Goal: Contribute content: Contribute content

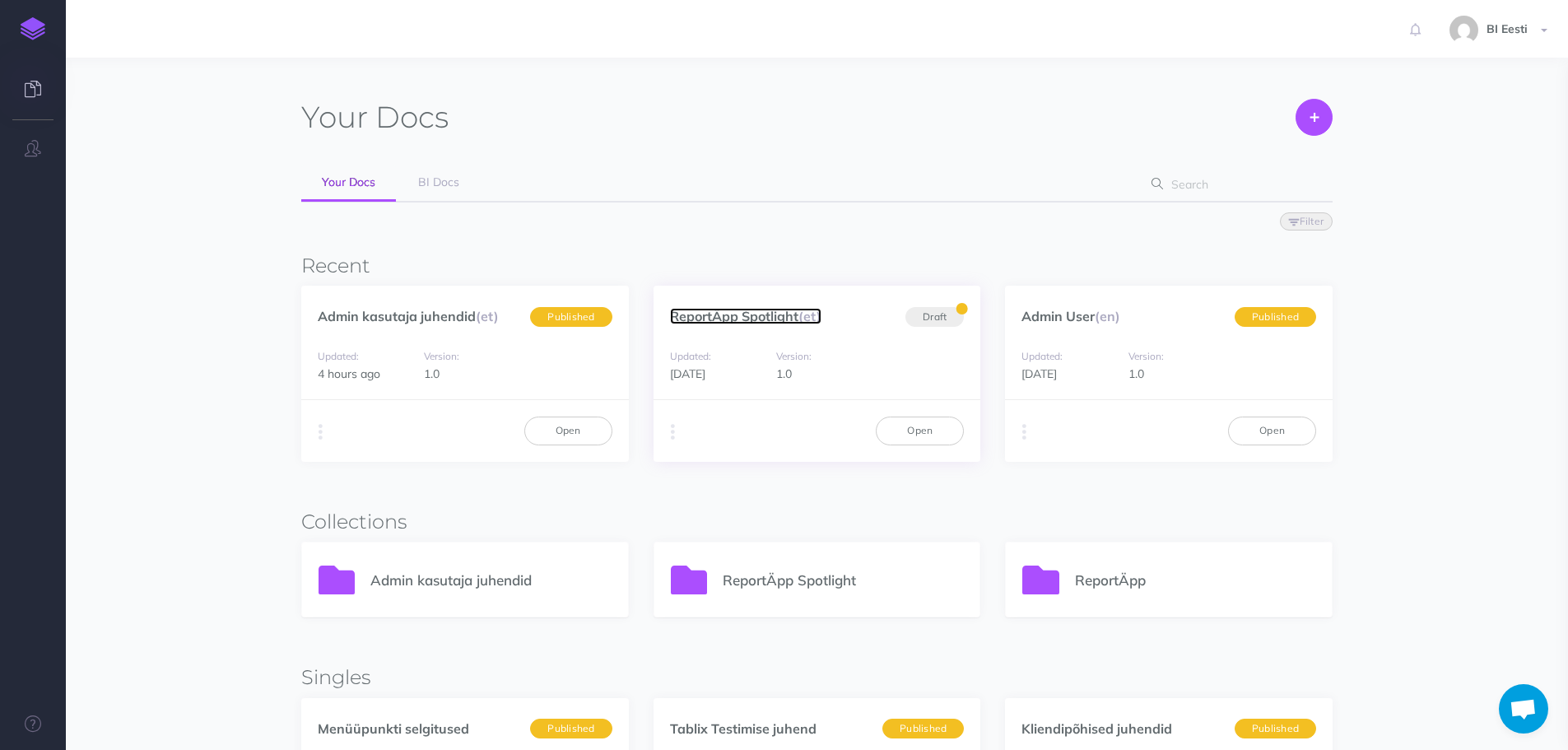
click at [760, 309] on link "ReportÄpp Spotlight (et)" at bounding box center [745, 316] width 151 height 16
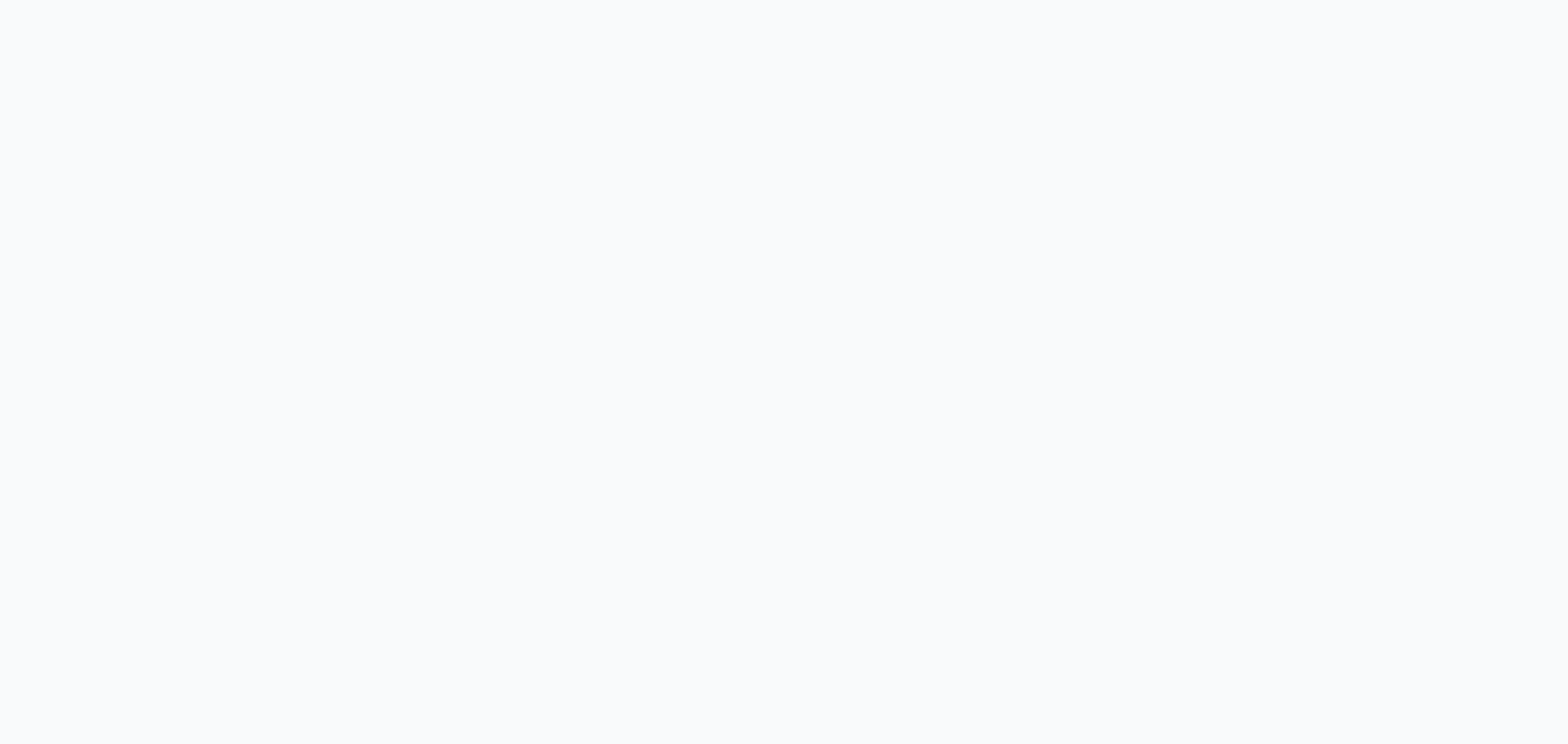
select select "et"
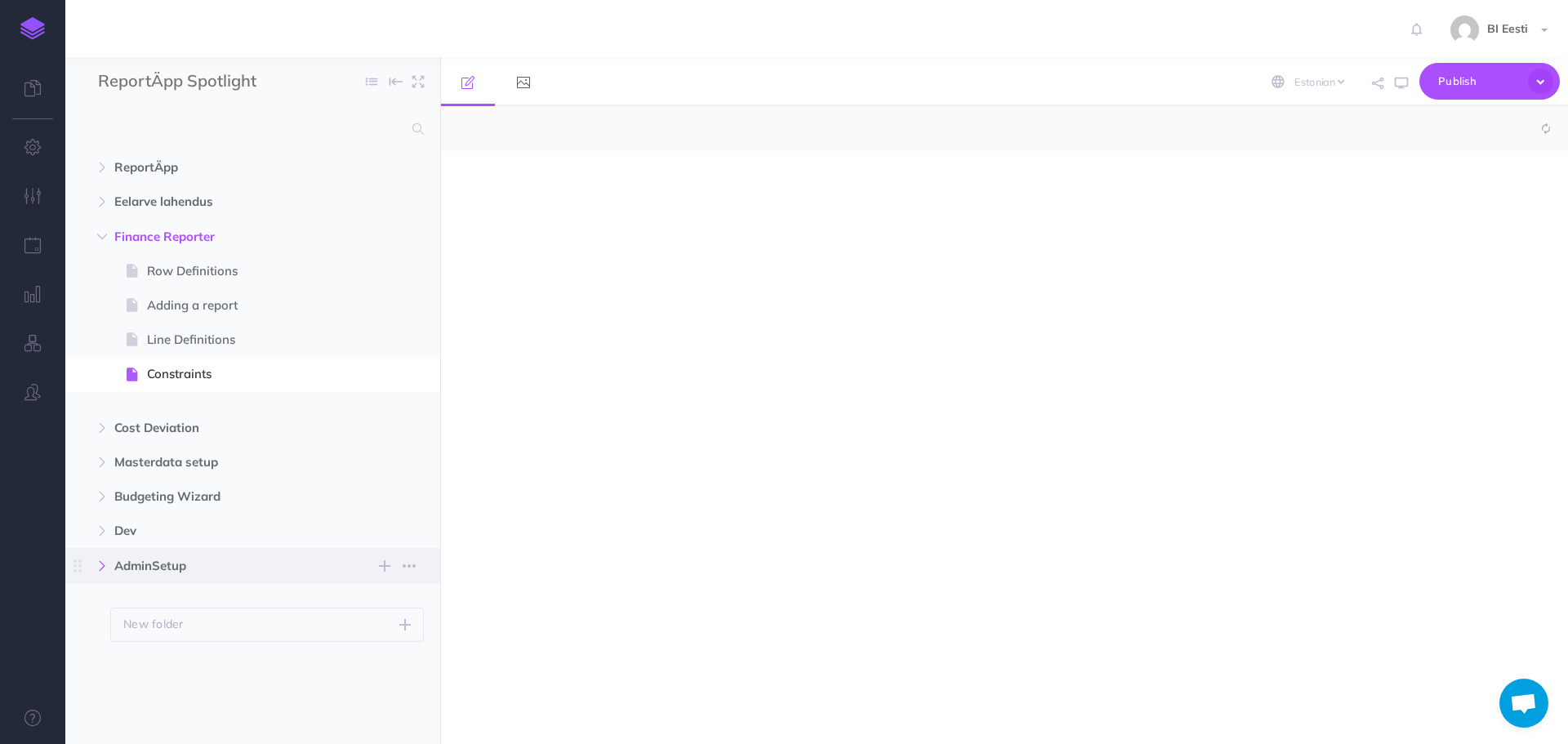
select select "null"
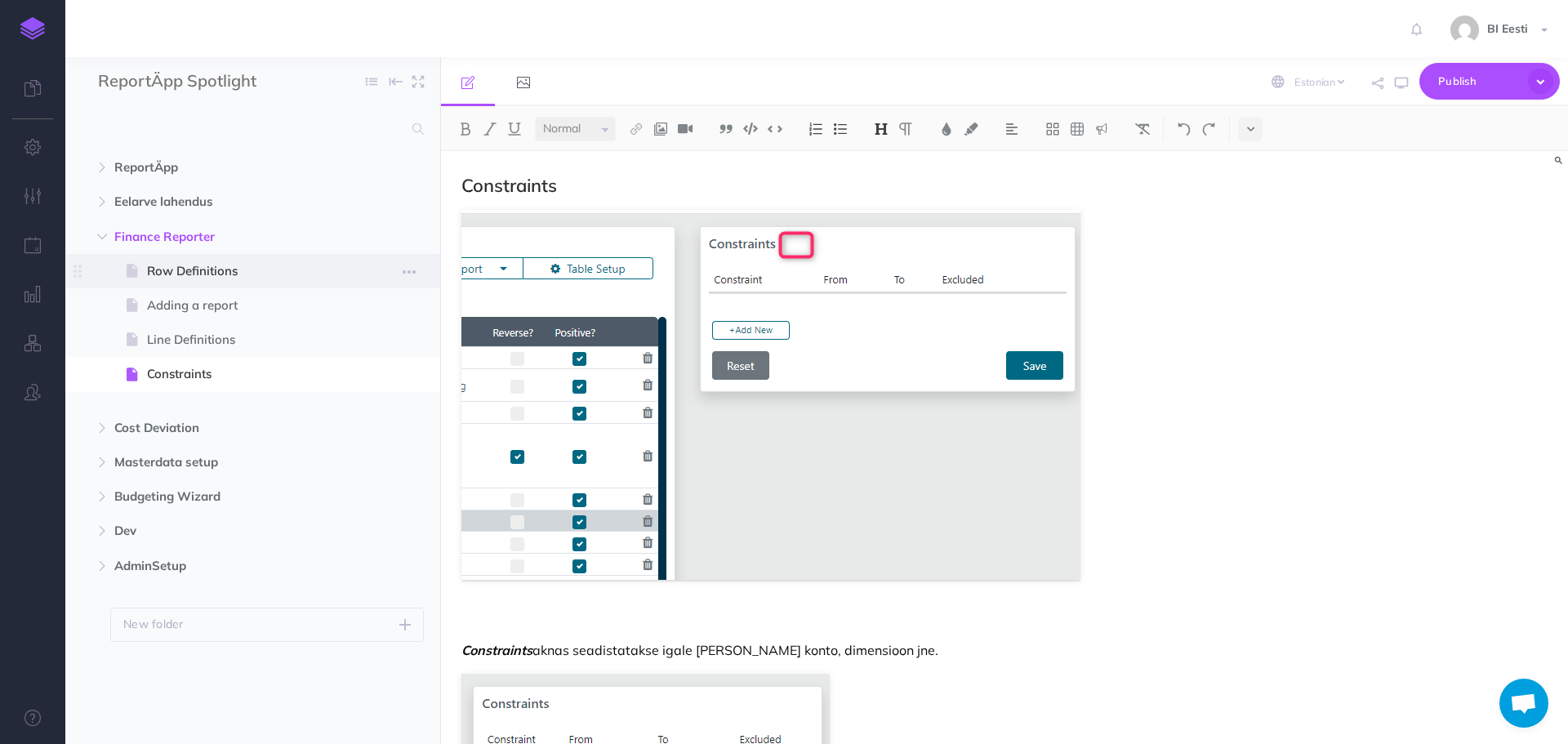
click at [270, 263] on span "Row Definitions" at bounding box center [244, 271] width 195 height 19
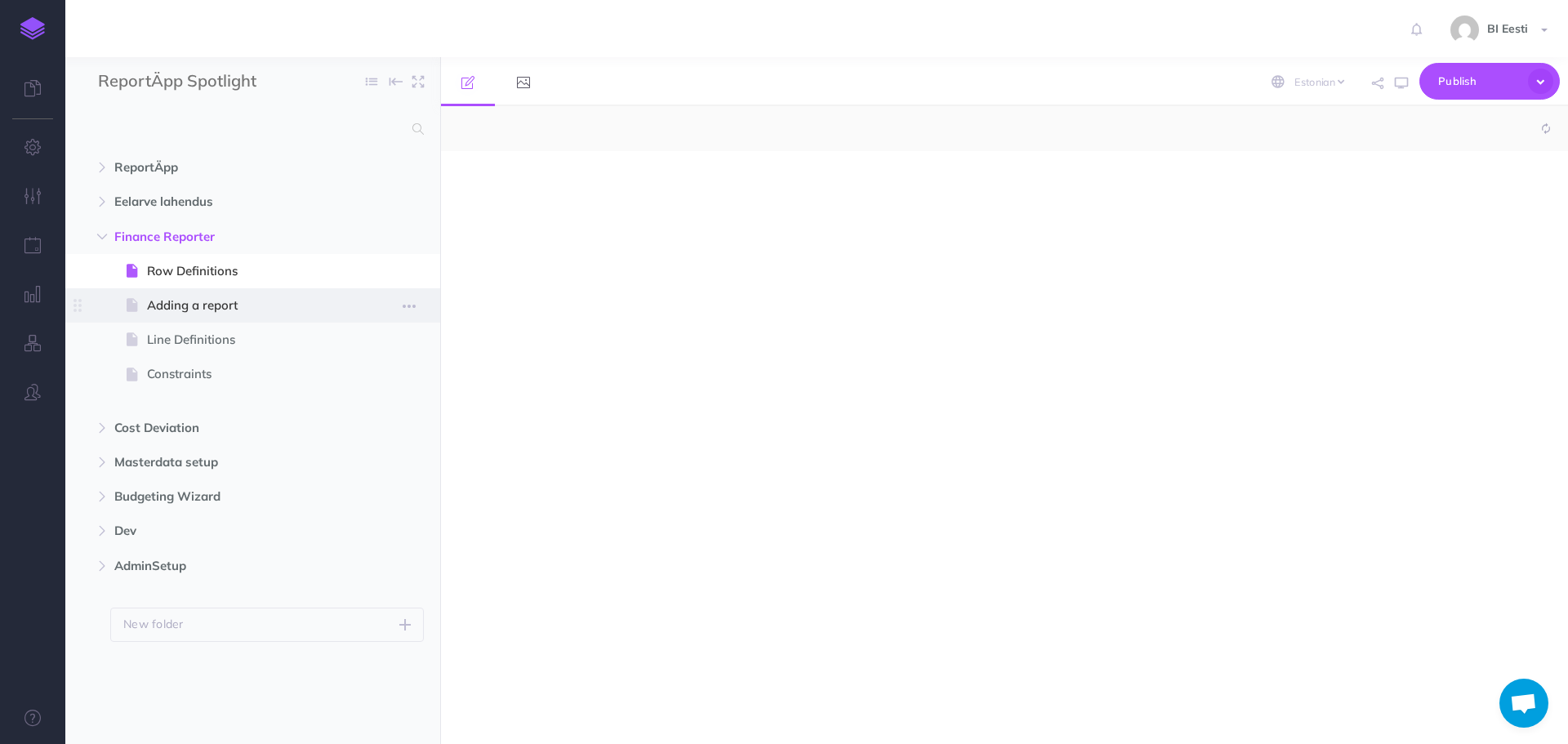
click at [232, 310] on span "Adding a report" at bounding box center [244, 306] width 195 height 19
click at [229, 336] on span "Line Definitions" at bounding box center [244, 339] width 195 height 19
click at [216, 368] on span "Constraints" at bounding box center [244, 374] width 195 height 19
select select "null"
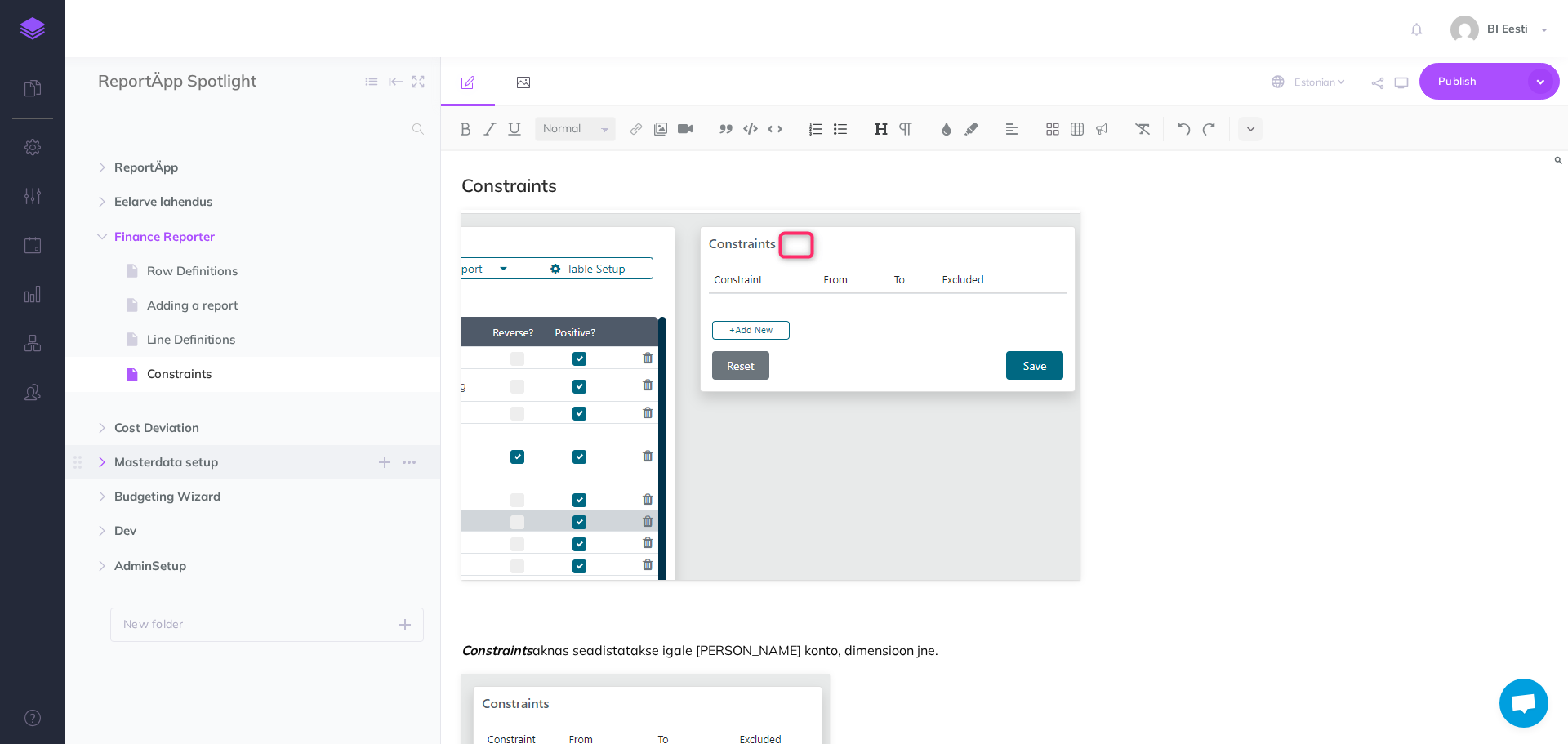
click at [107, 459] on icon "button" at bounding box center [102, 462] width 10 height 10
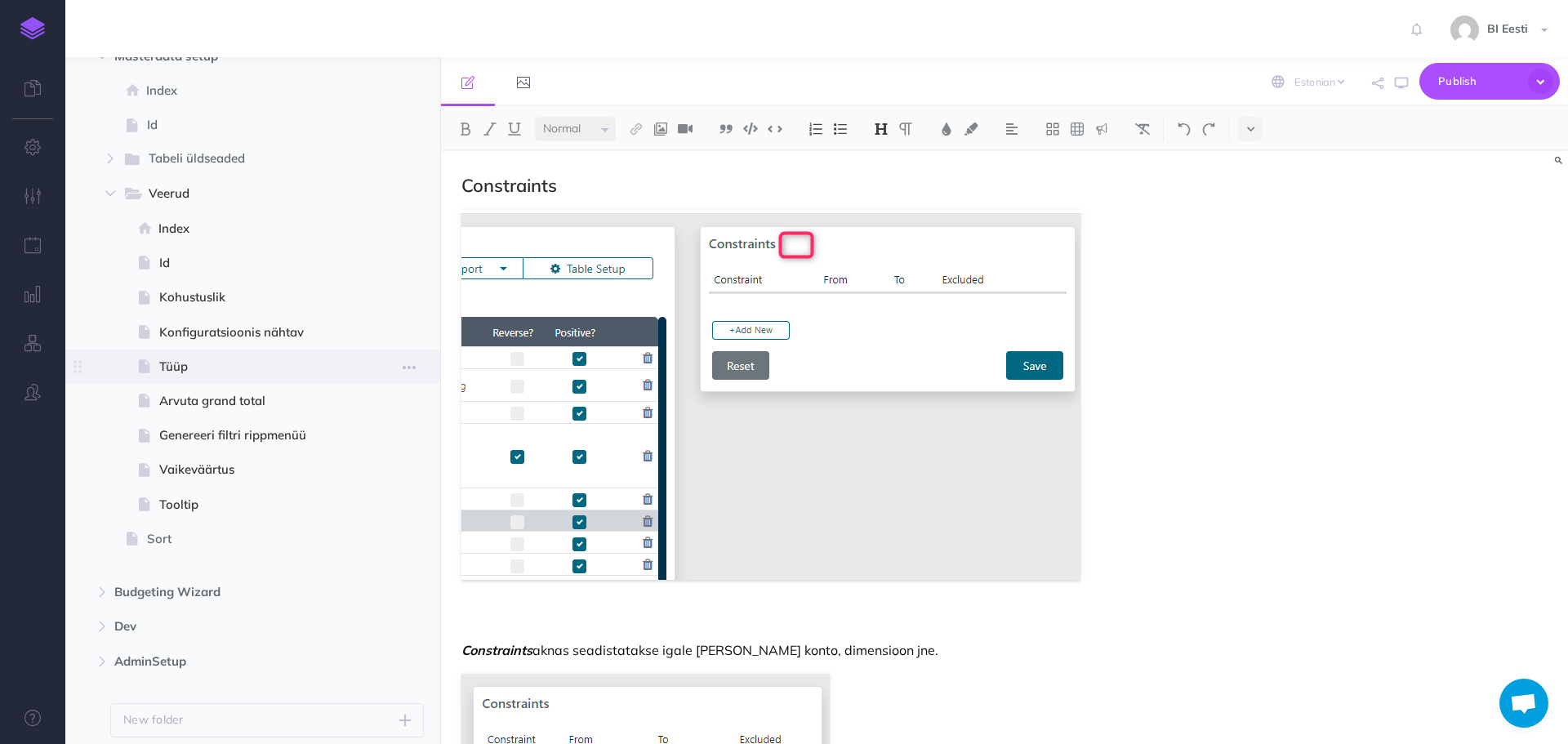
scroll to position [408, 0]
click at [269, 343] on span at bounding box center [253, 330] width 375 height 34
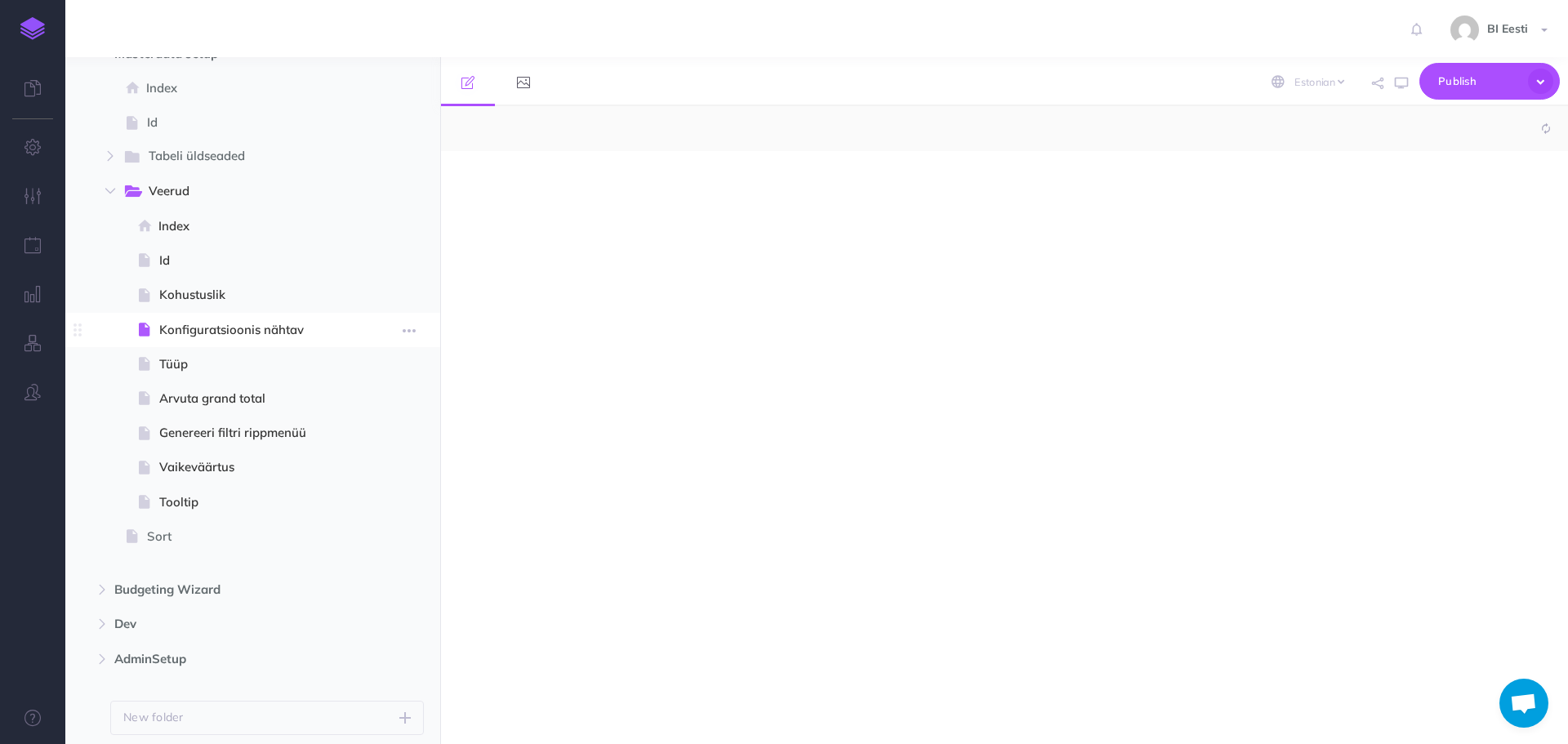
select select "null"
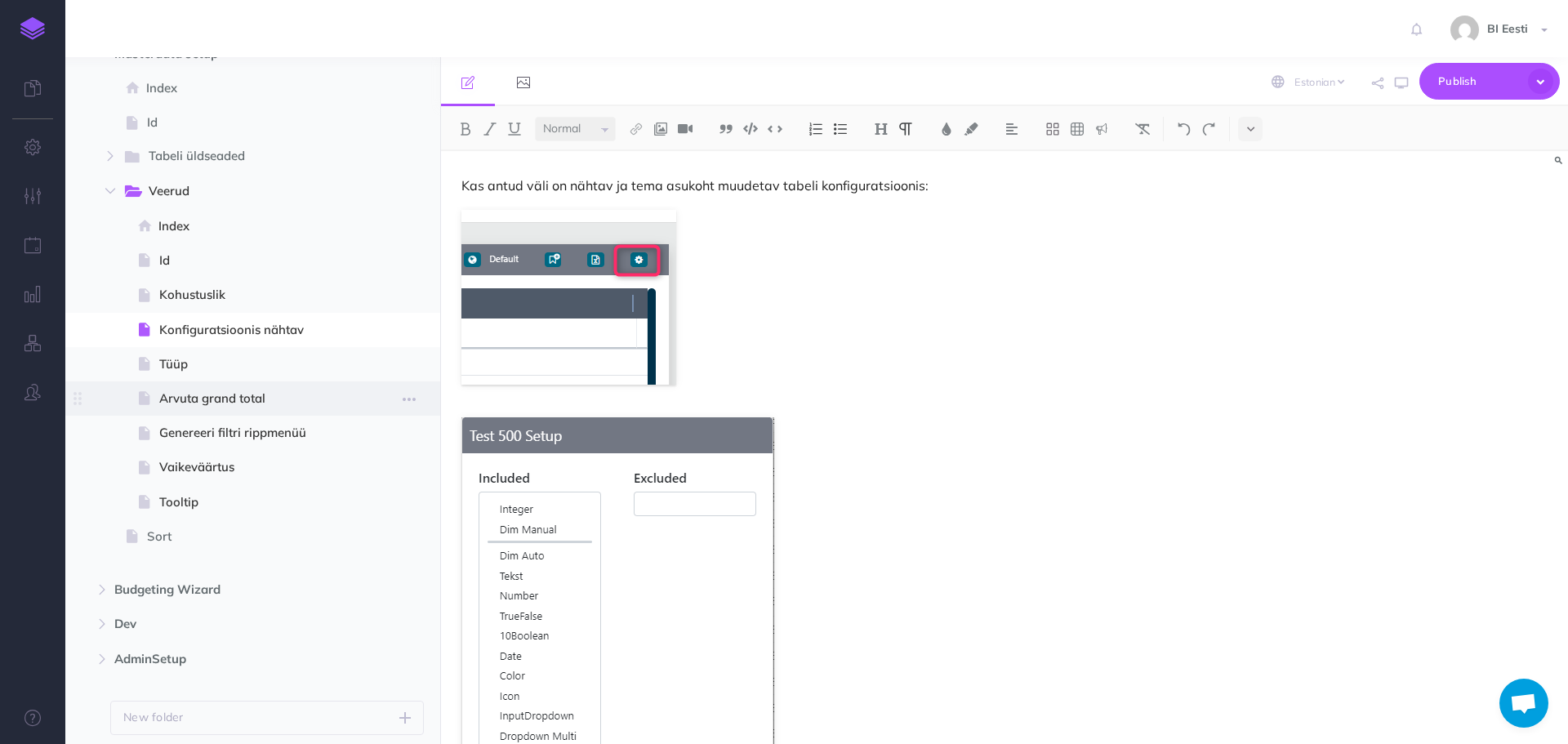
click at [260, 390] on span "Arvuta grand total" at bounding box center [250, 399] width 183 height 19
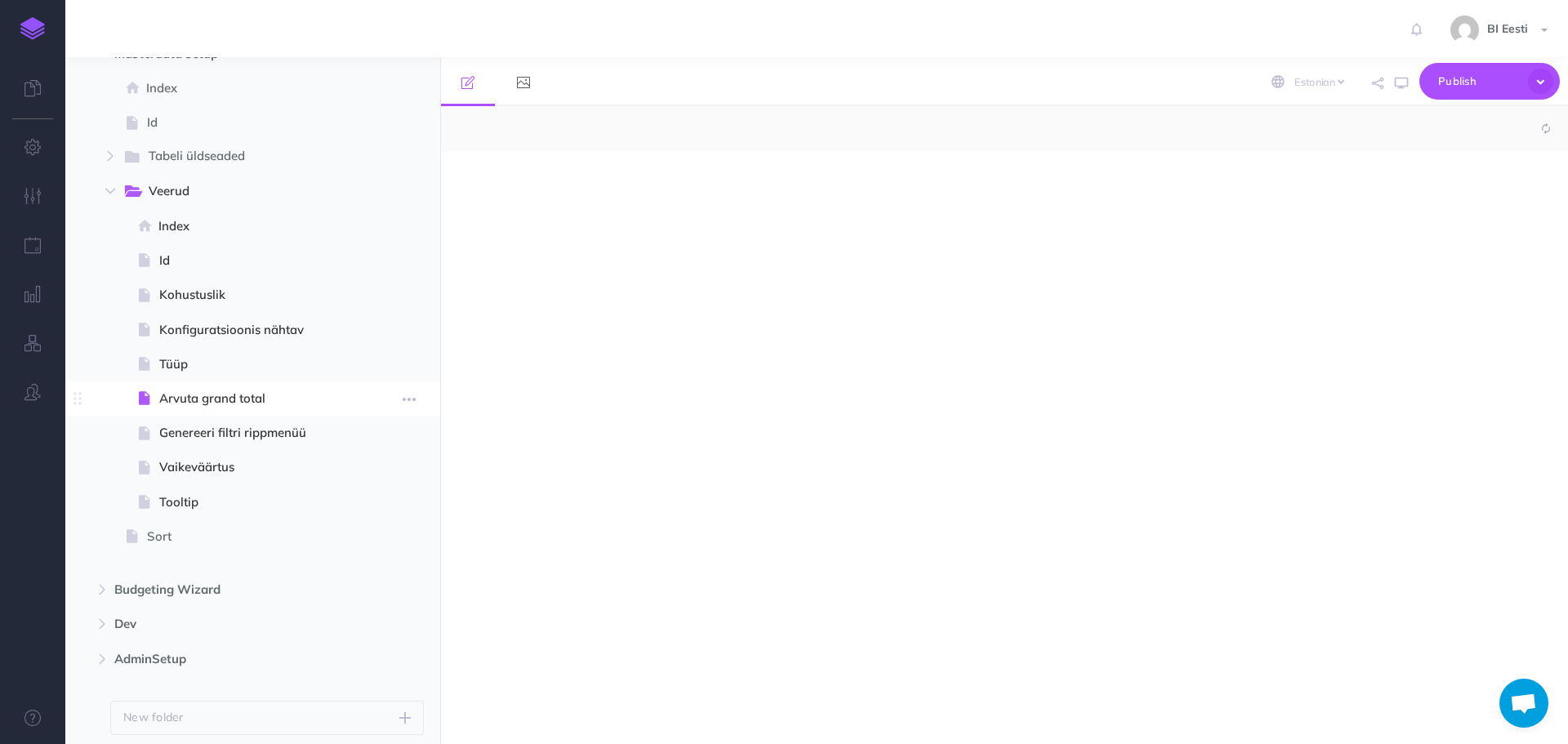
select select "null"
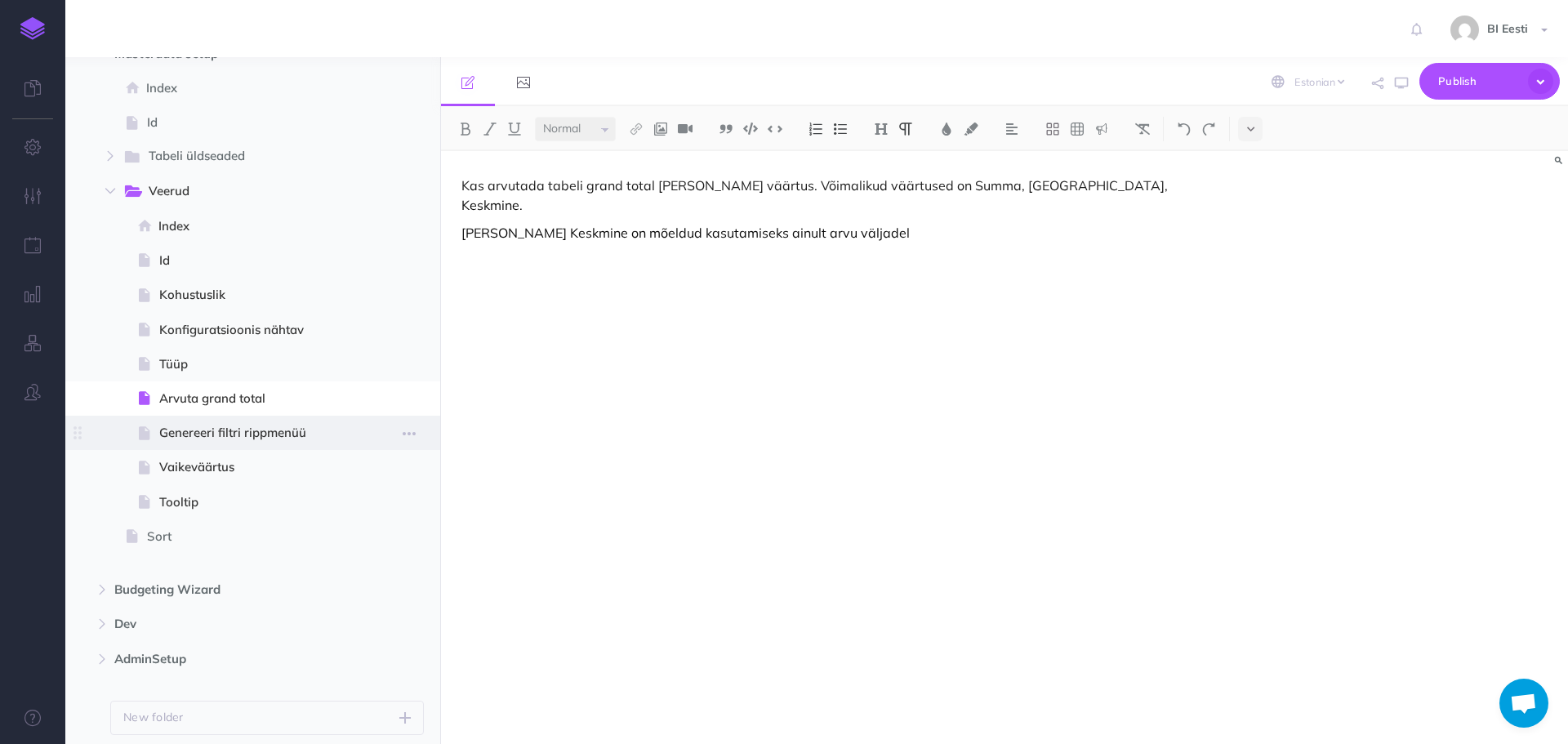
click at [272, 421] on span at bounding box center [253, 433] width 375 height 34
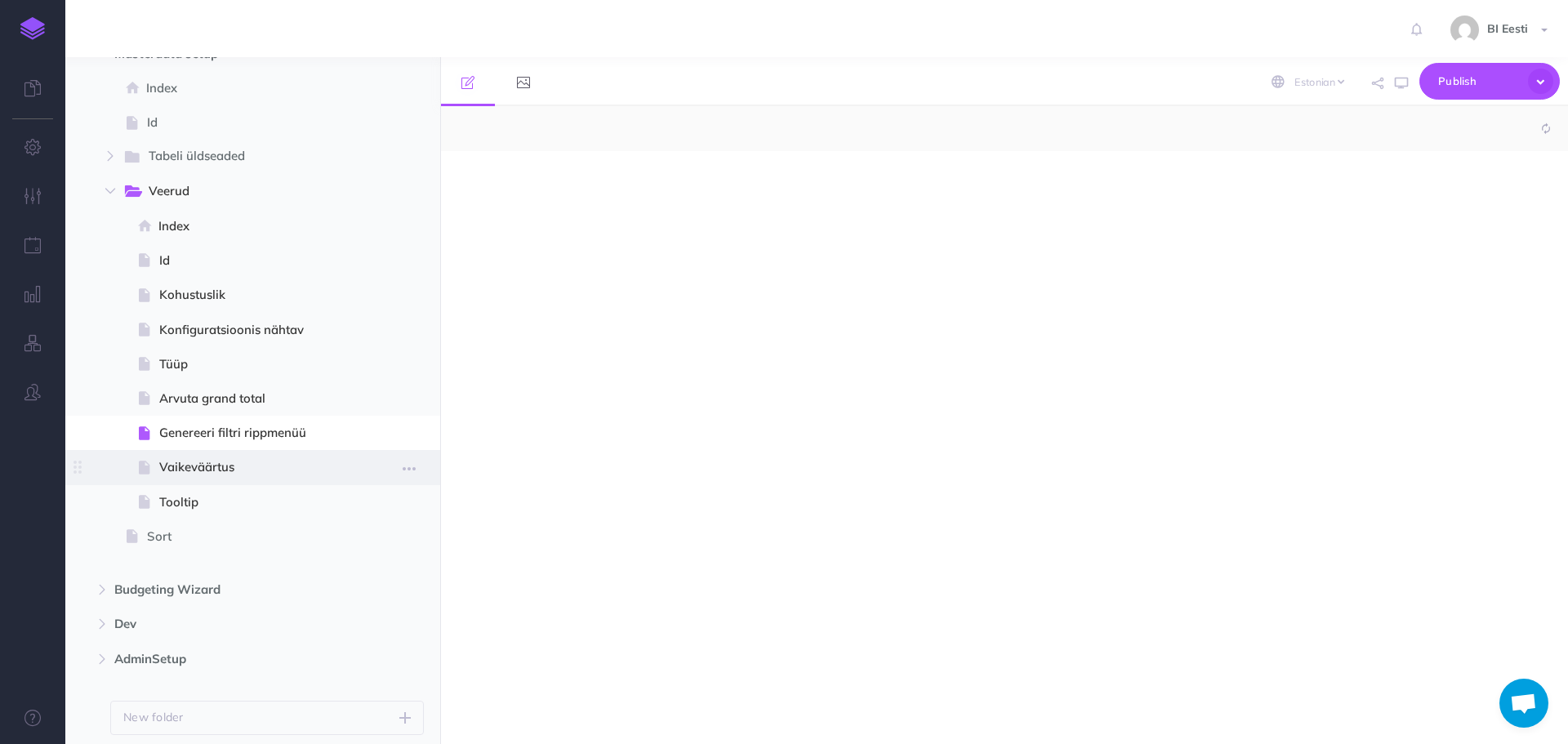
select select "null"
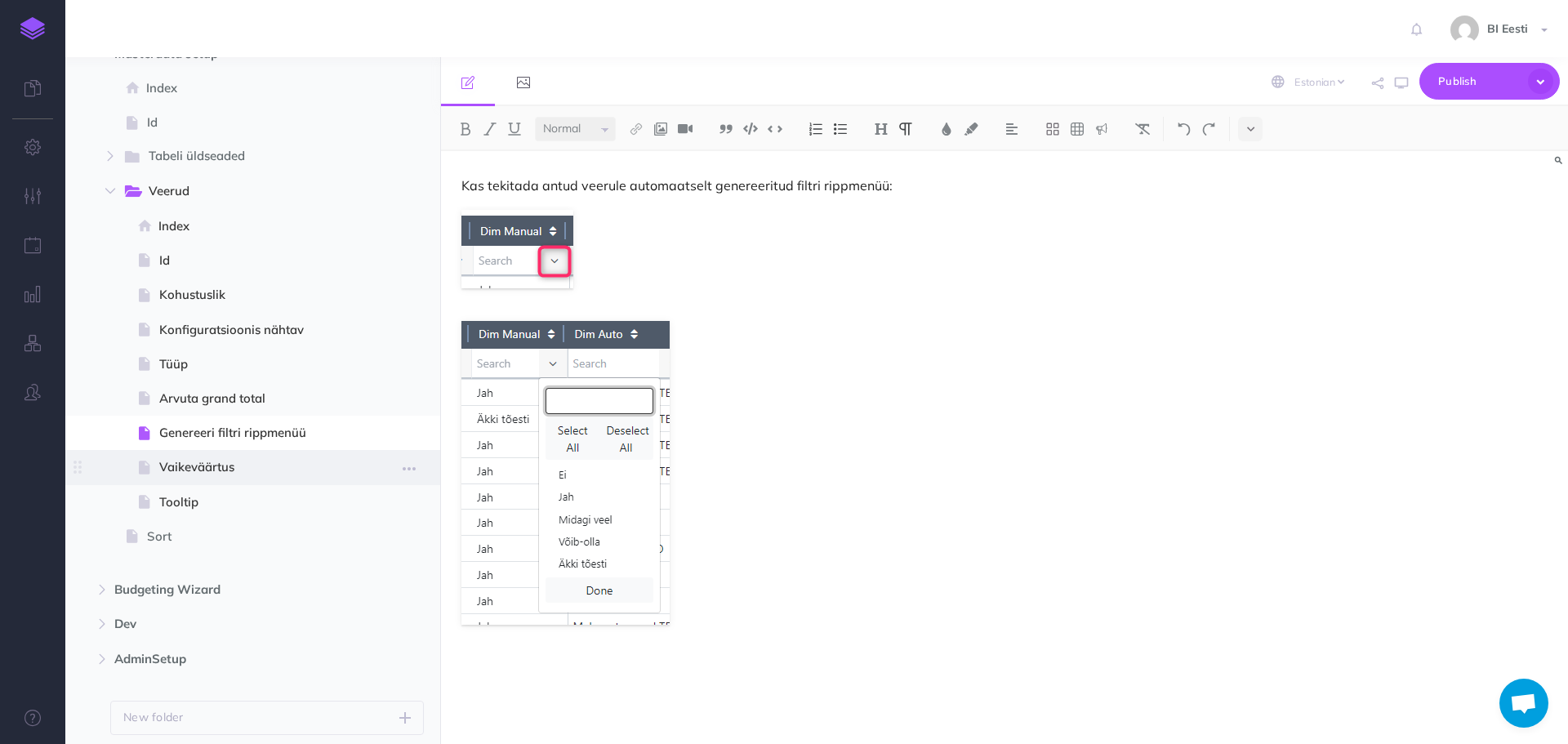
click at [261, 467] on span "Vaikeväärtus" at bounding box center [250, 467] width 183 height 19
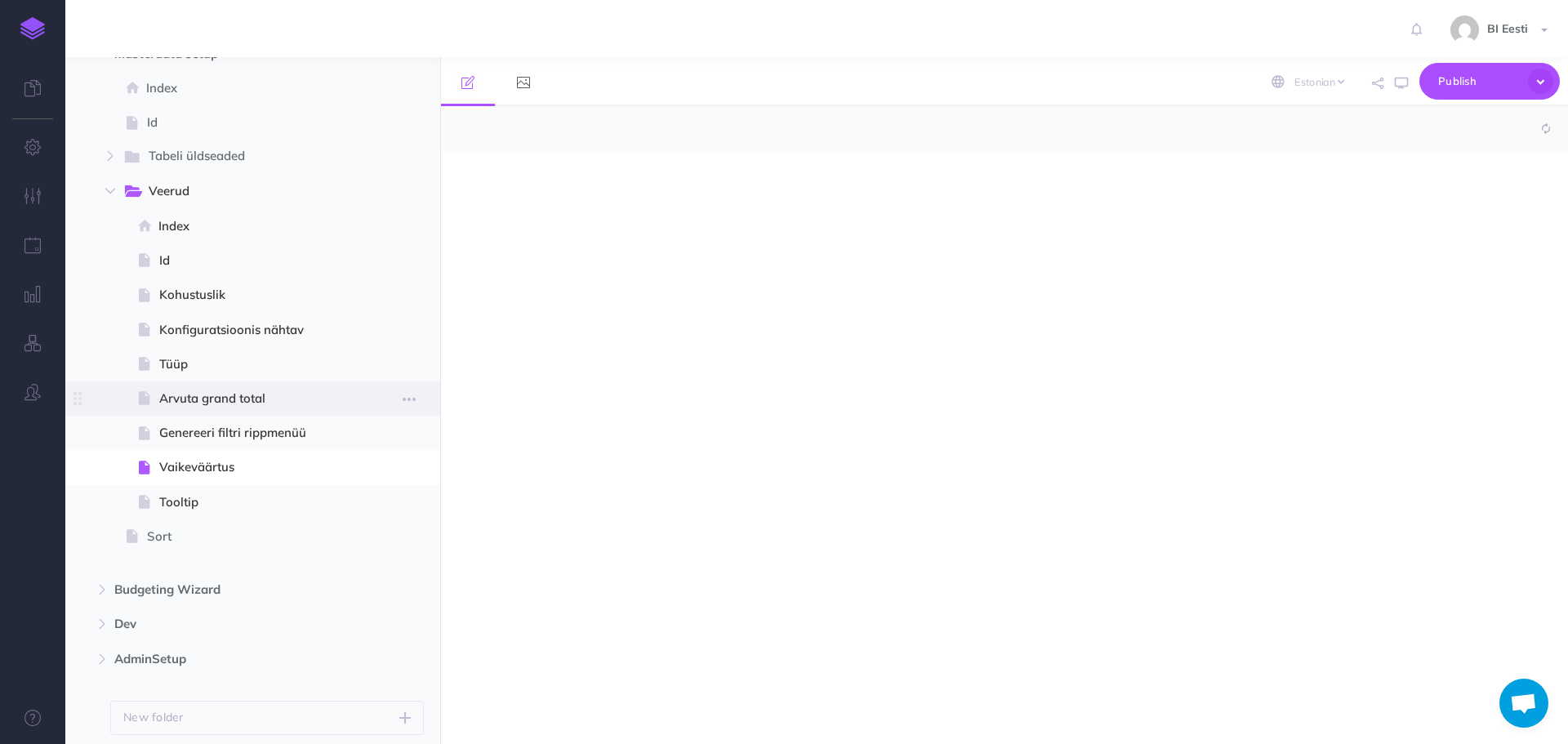
scroll to position [245, 0]
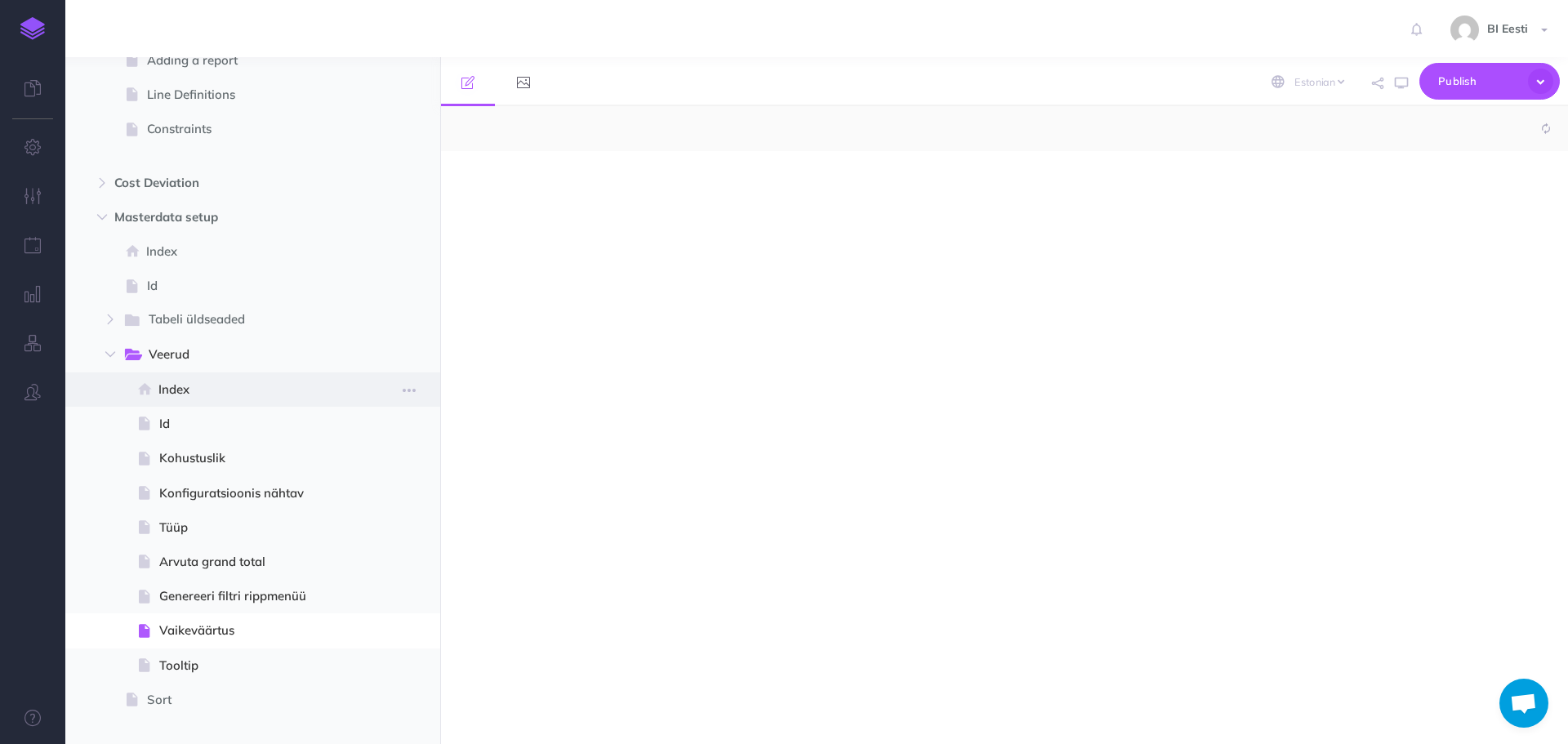
select select "null"
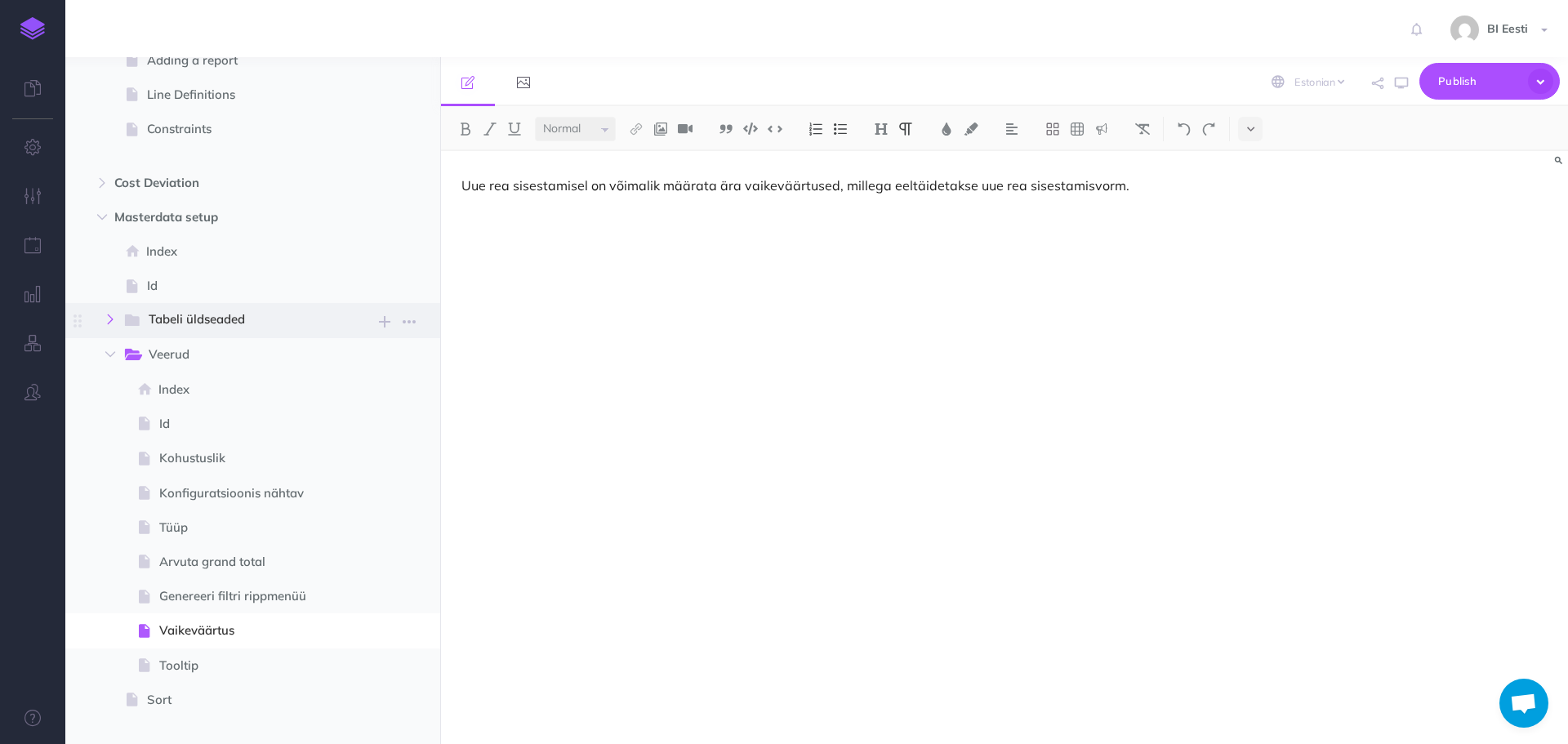
click at [107, 326] on button "button" at bounding box center [110, 319] width 29 height 19
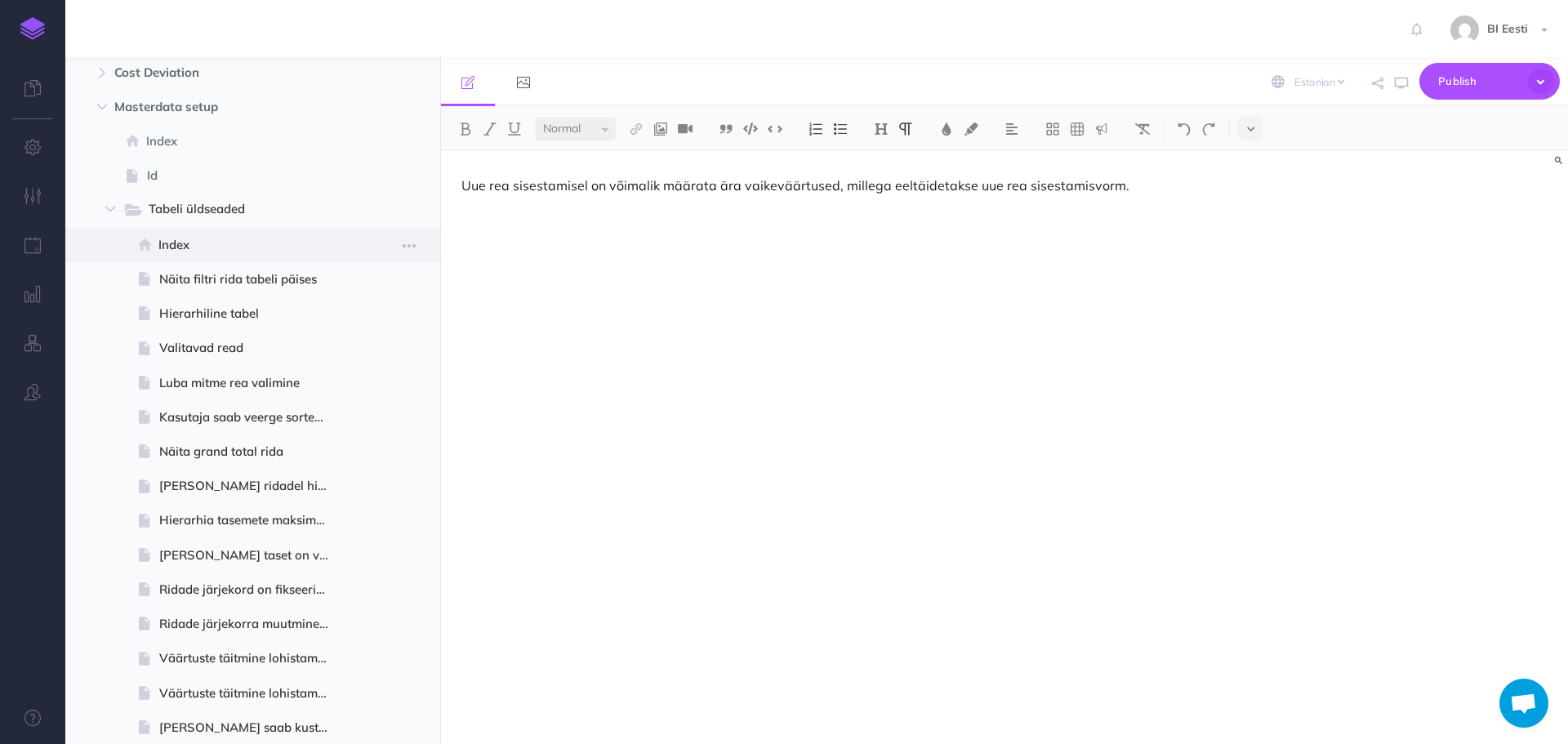
scroll to position [327, 0]
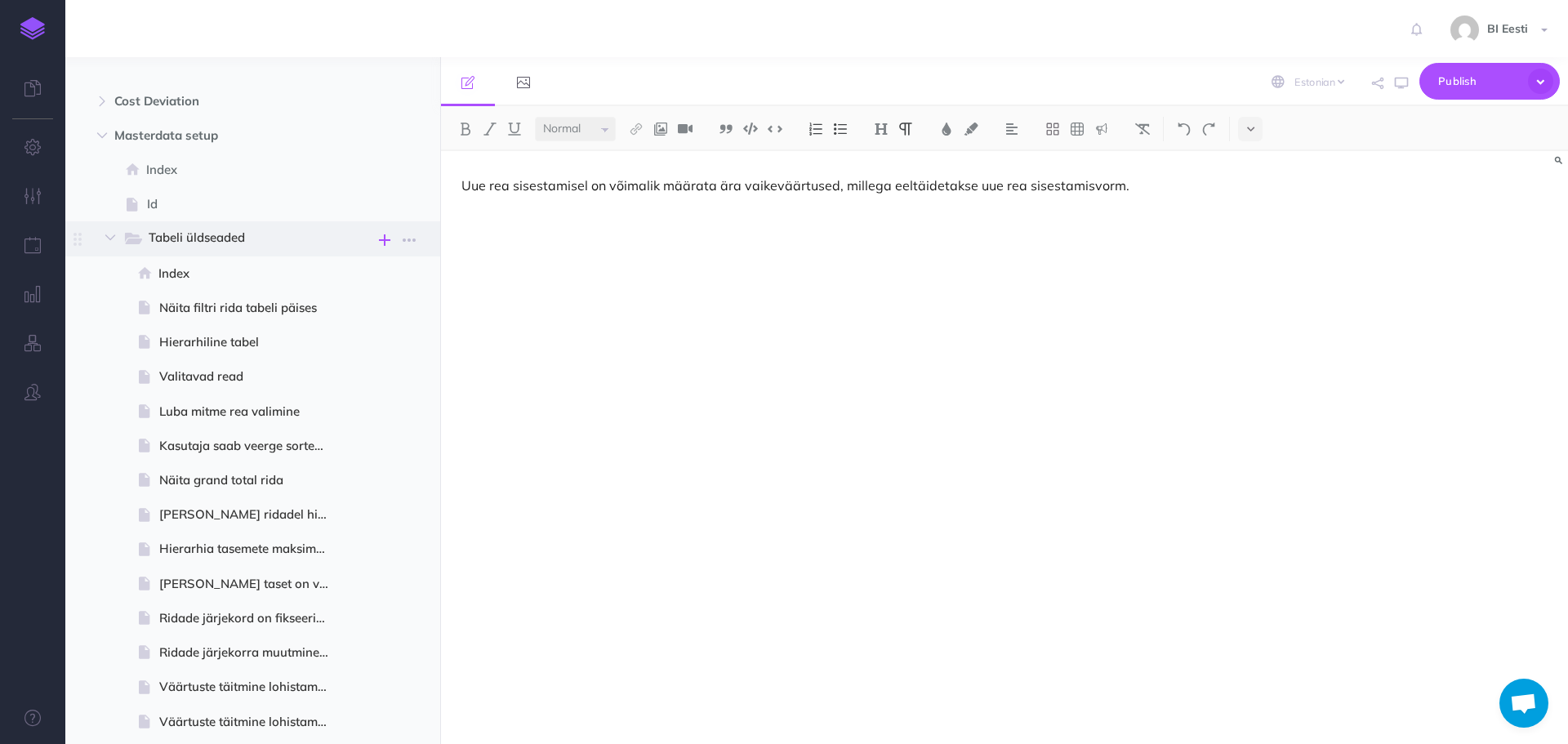
click at [388, 242] on icon "button" at bounding box center [384, 240] width 11 height 19
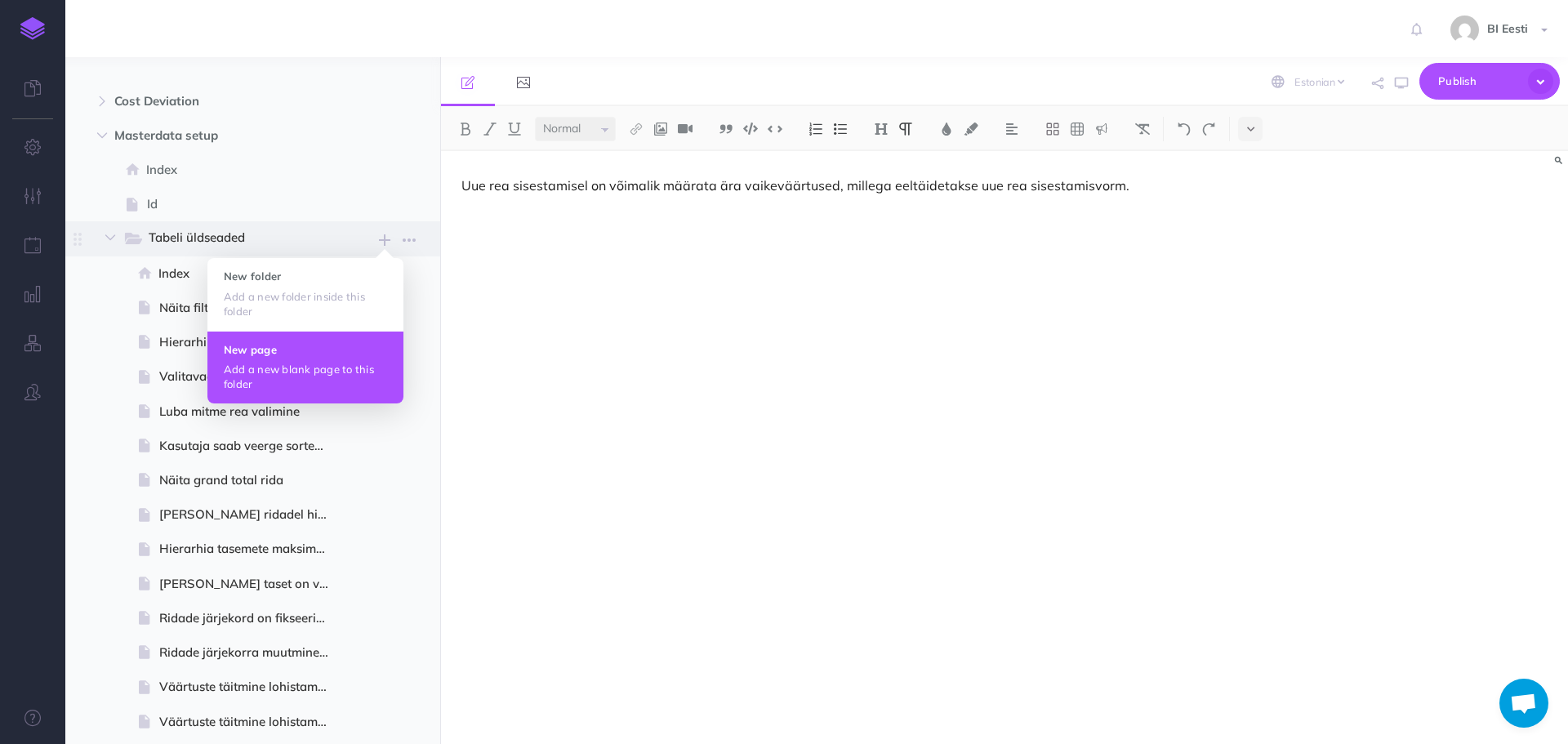
click at [307, 356] on button "New page Add a new blank page to this folder" at bounding box center [306, 367] width 196 height 72
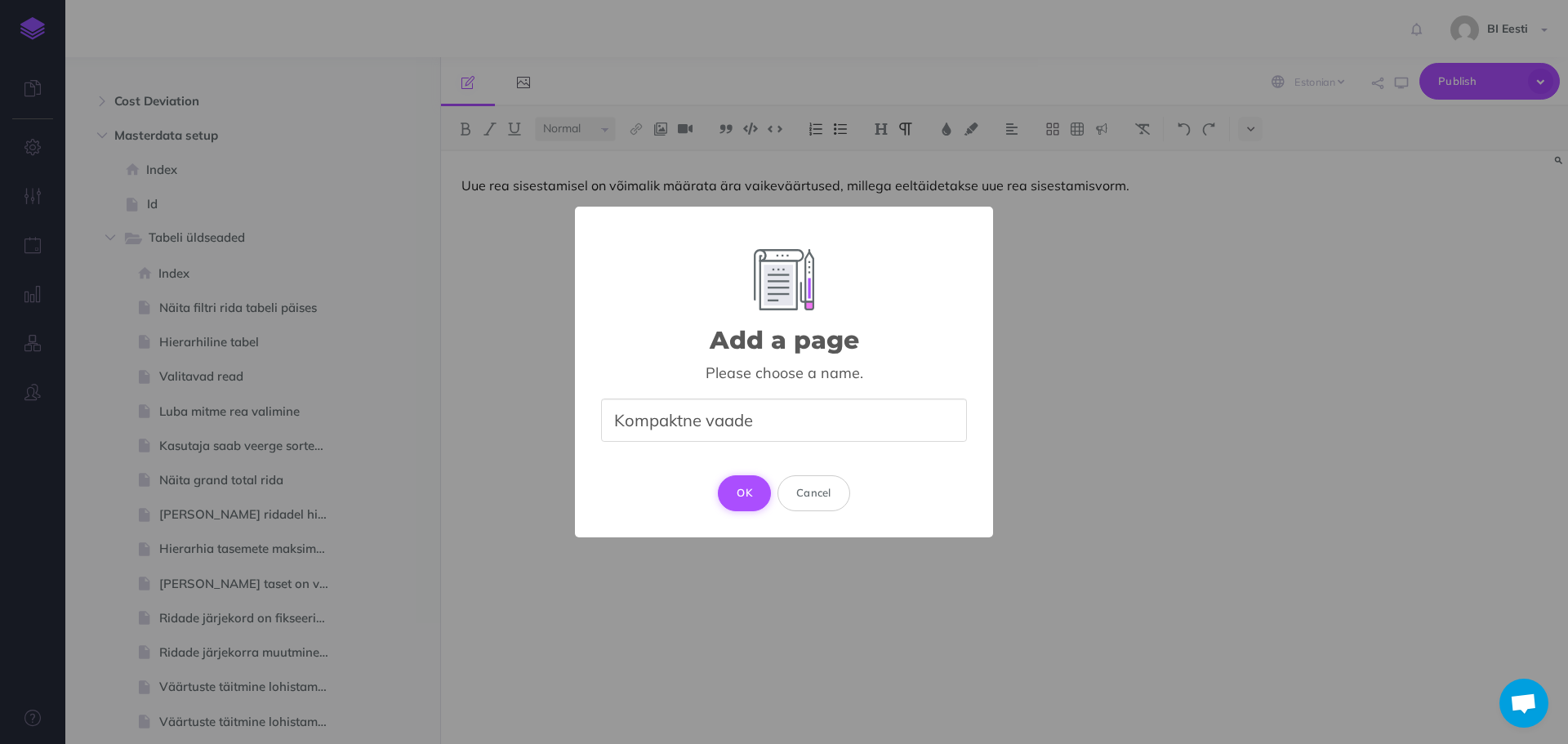
type input "Kompaktne vaade"
click at [743, 491] on button "OK" at bounding box center [745, 493] width 53 height 36
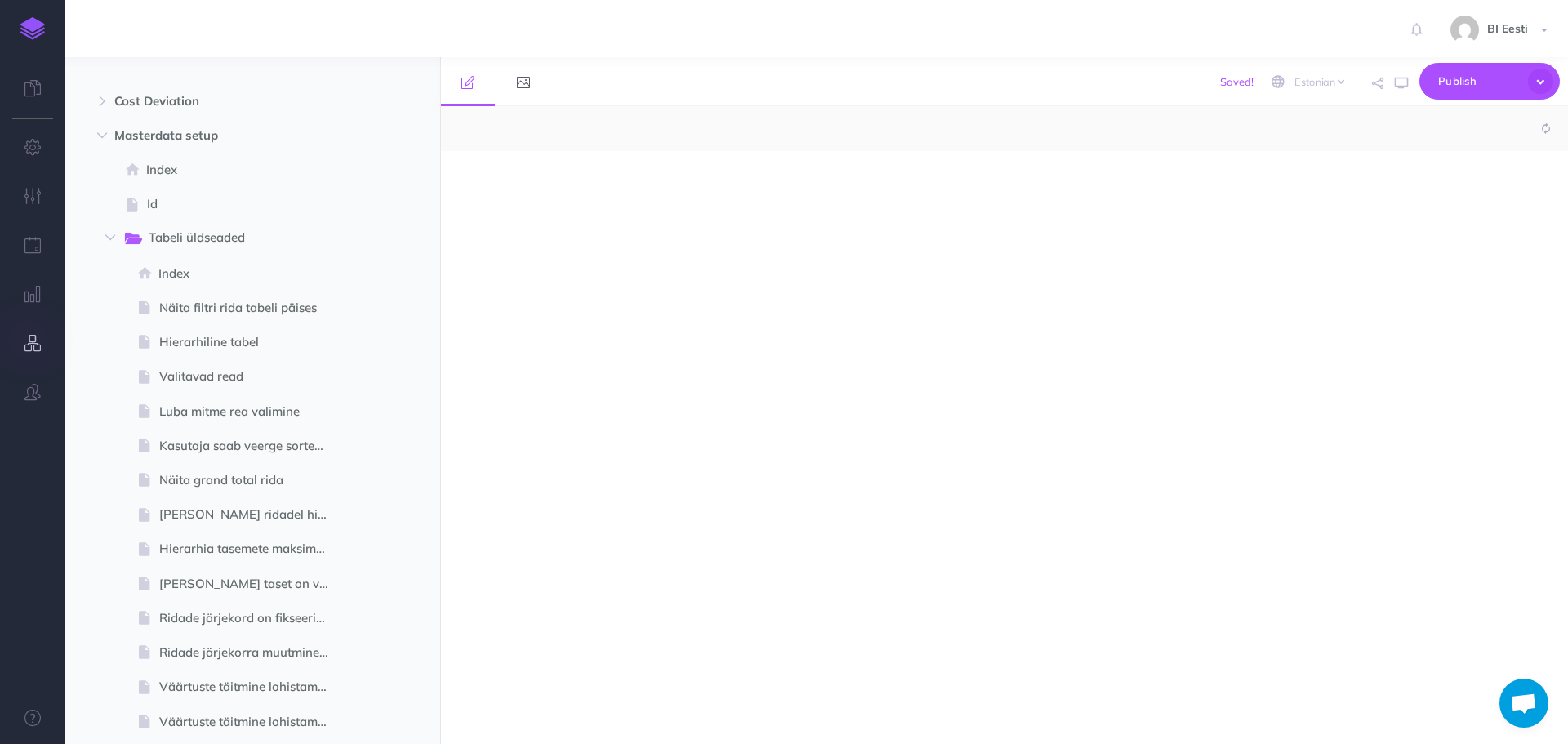
select select "null"
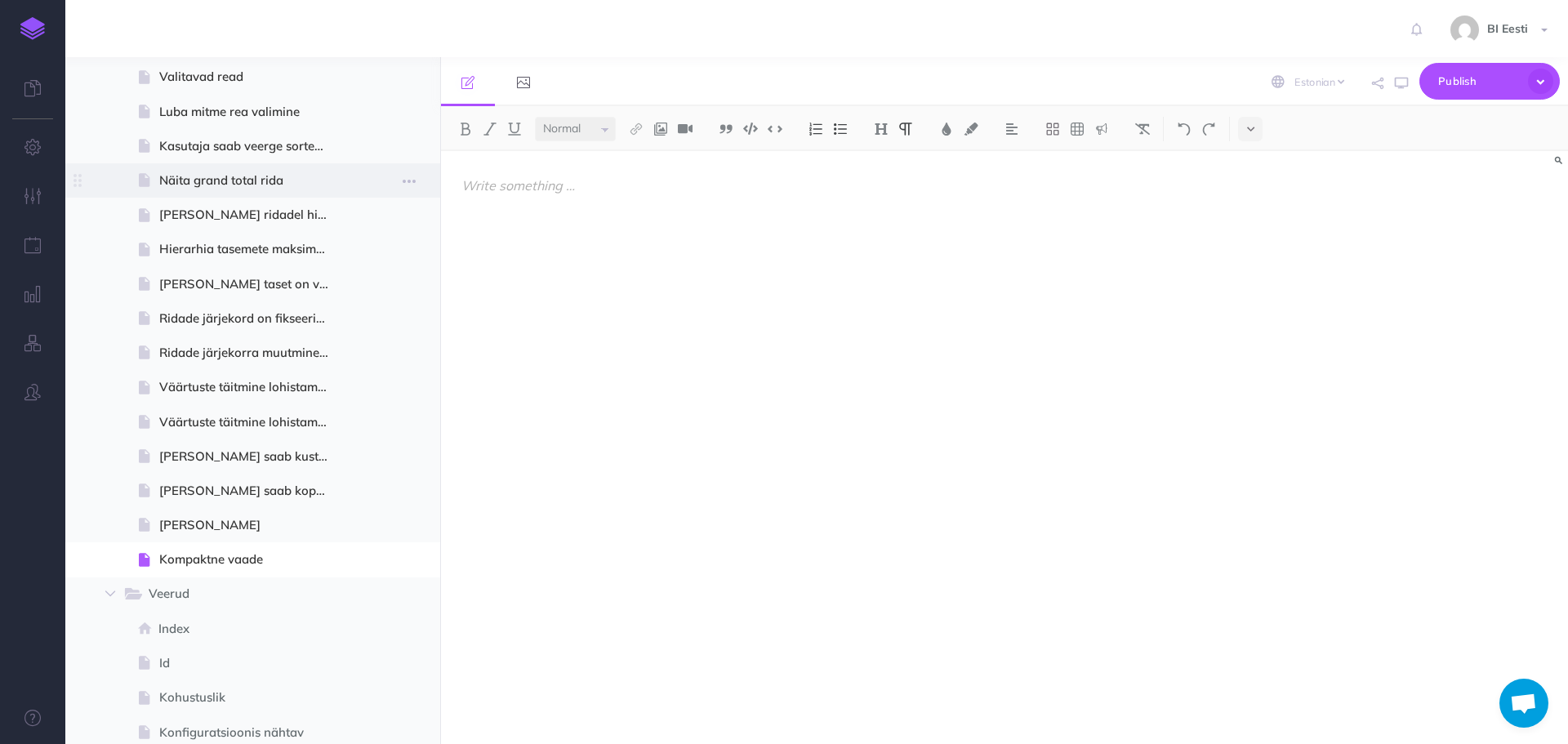
scroll to position [654, 0]
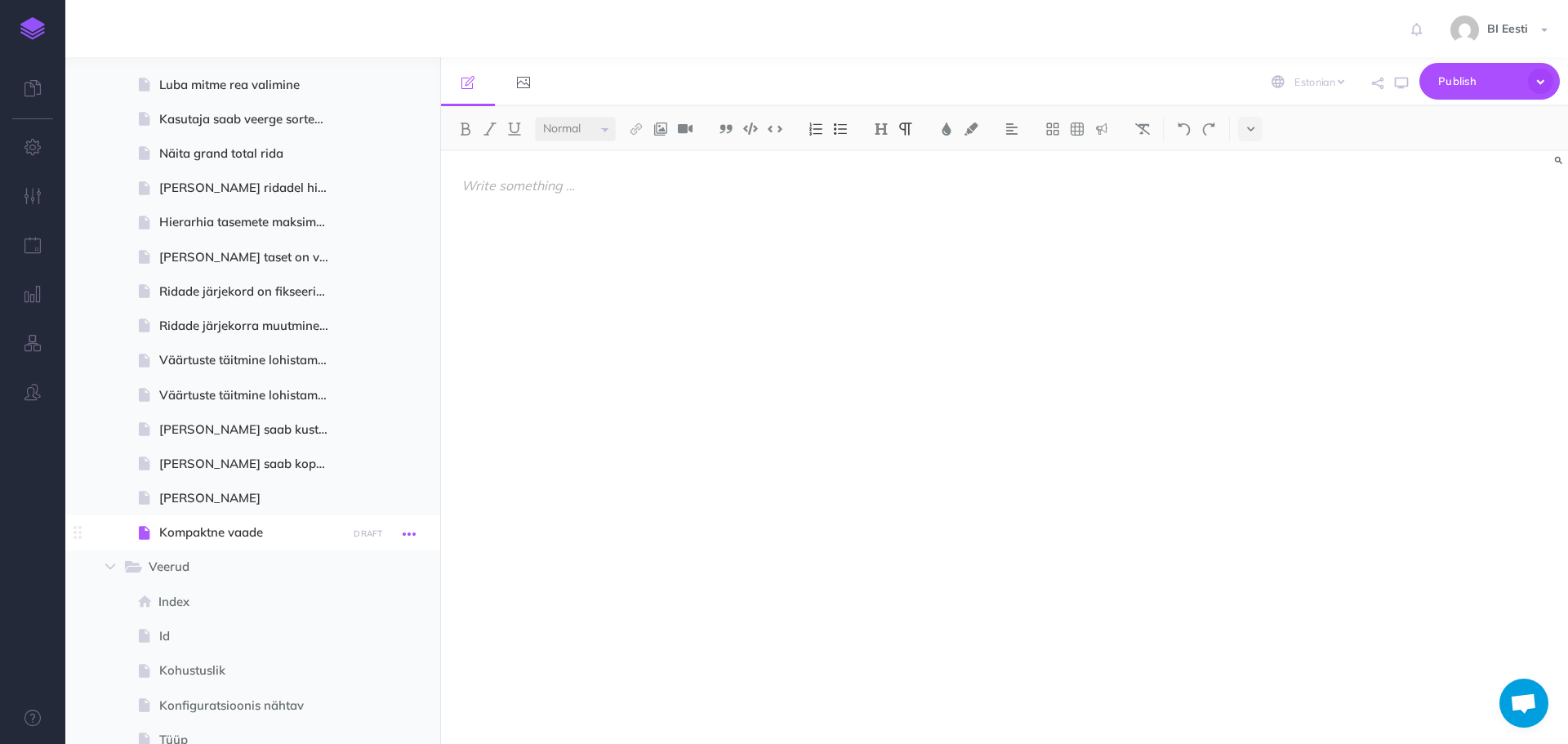
click at [405, 534] on icon "button" at bounding box center [409, 534] width 13 height 19
click at [367, 641] on link "Settings" at bounding box center [362, 643] width 123 height 27
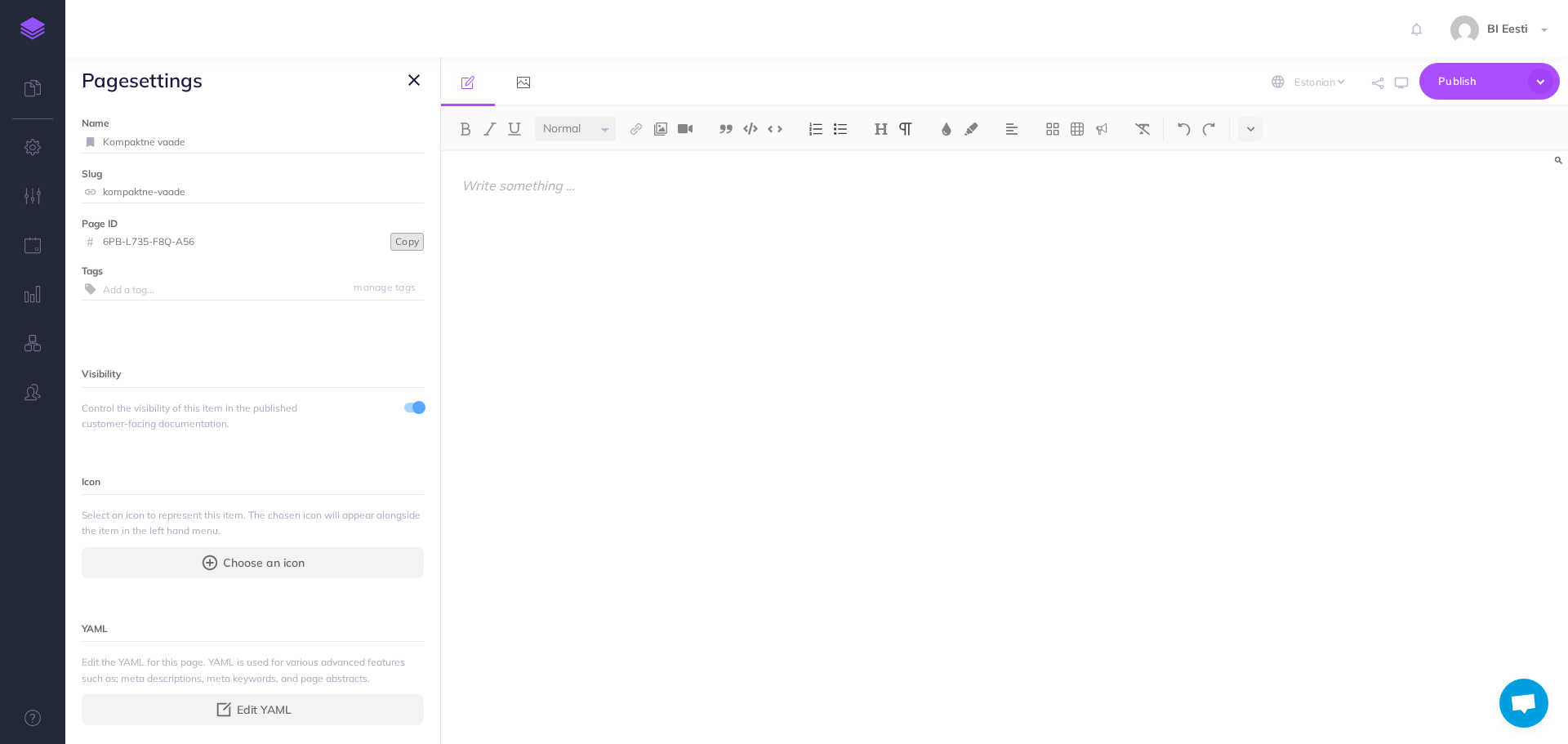
click at [398, 243] on button "Copy" at bounding box center [407, 241] width 34 height 18
click at [583, 202] on div at bounding box center [835, 439] width 789 height 577
click at [648, 190] on p at bounding box center [835, 186] width 748 height 19
click at [513, 199] on div at bounding box center [835, 439] width 789 height 577
click at [420, 82] on button "button" at bounding box center [414, 80] width 19 height 19
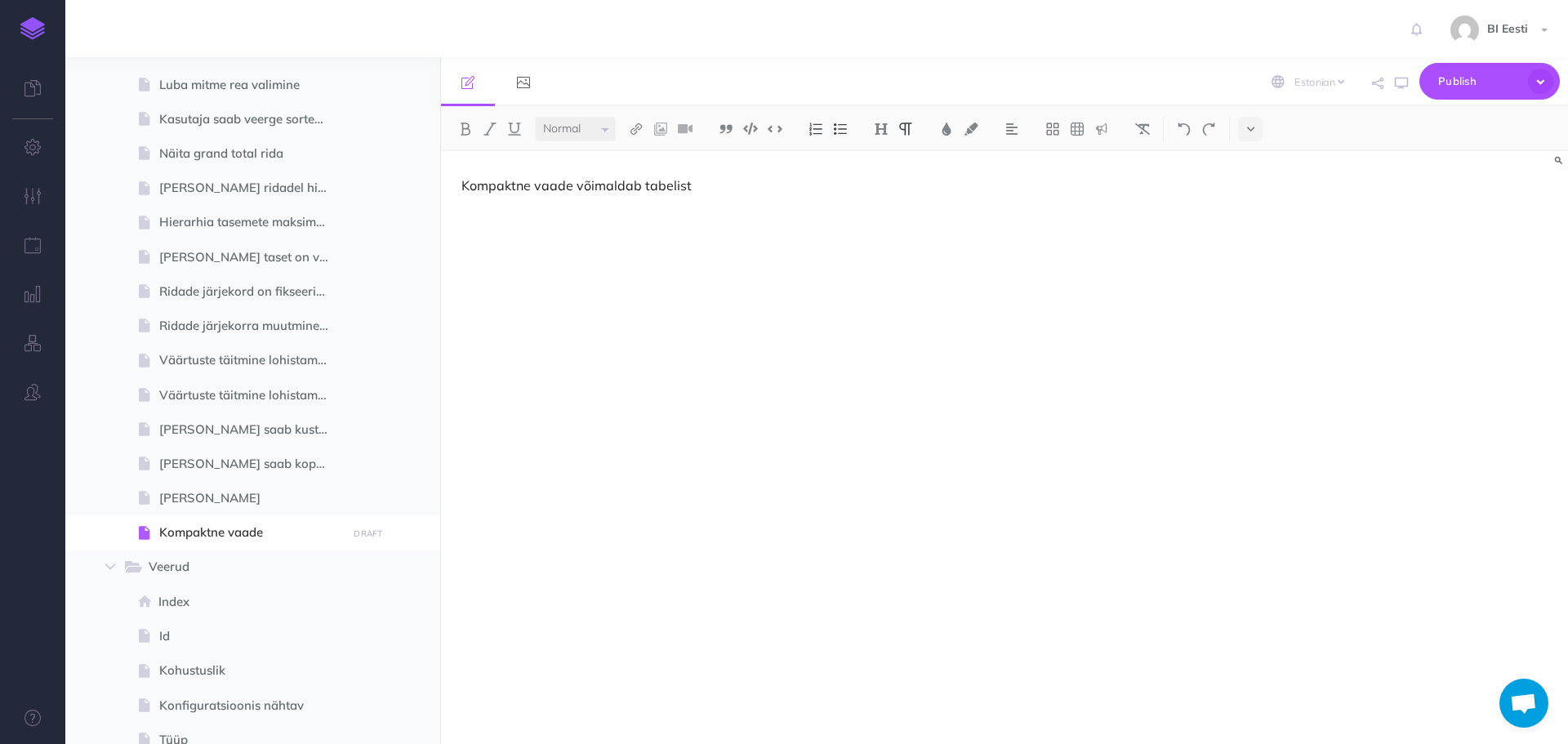
drag, startPoint x: 642, startPoint y: 187, endPoint x: 693, endPoint y: 186, distance: 51.0
click at [693, 186] on p "Kompaktne vaade võimaldab tabelist" at bounding box center [835, 186] width 748 height 19
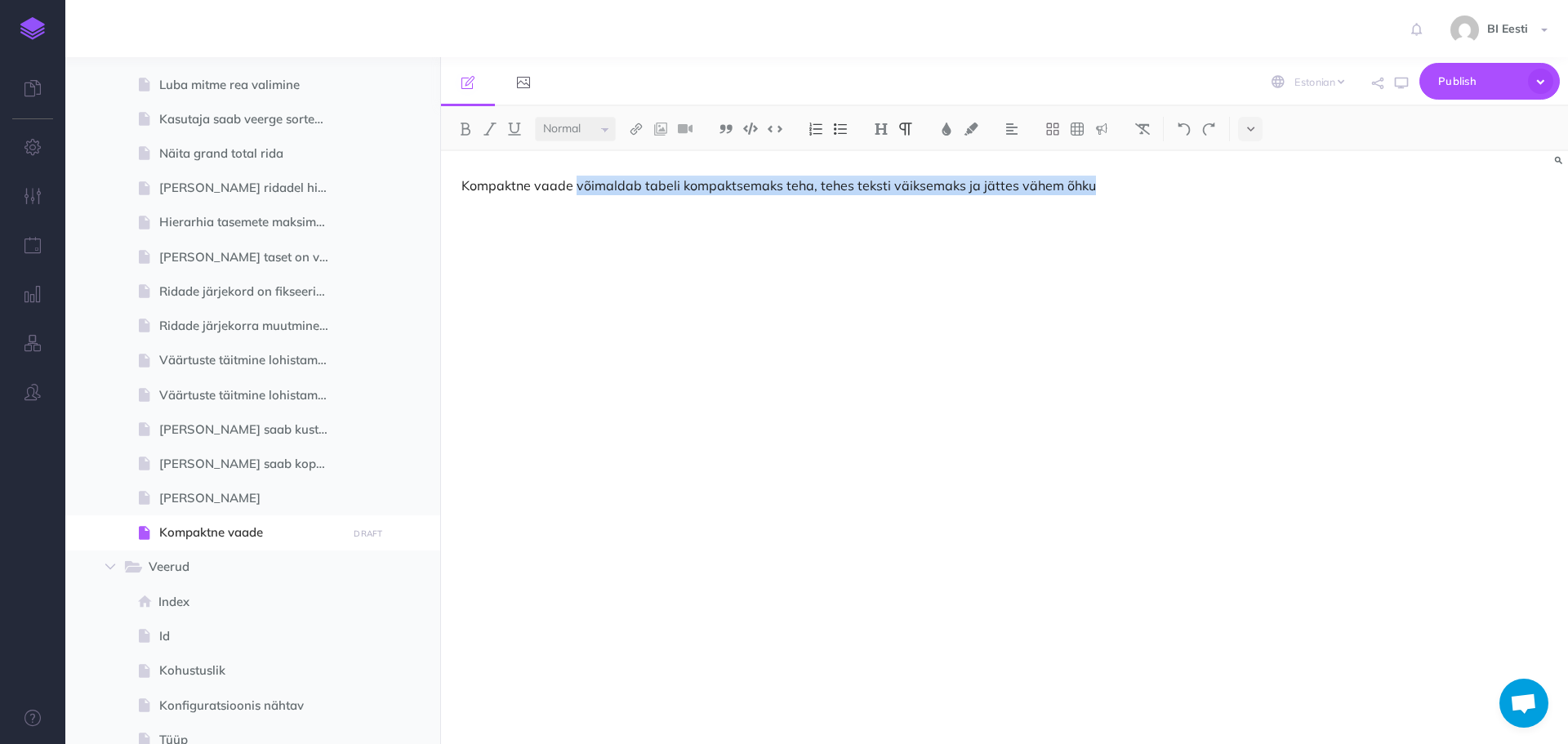
drag, startPoint x: 577, startPoint y: 188, endPoint x: 1132, endPoint y: 192, distance: 555.0
click at [1132, 192] on p "Kompaktne vaade võimaldab tabeli kompaktsemaks teha, tehes teksti väiksemaks ja…" at bounding box center [835, 186] width 748 height 19
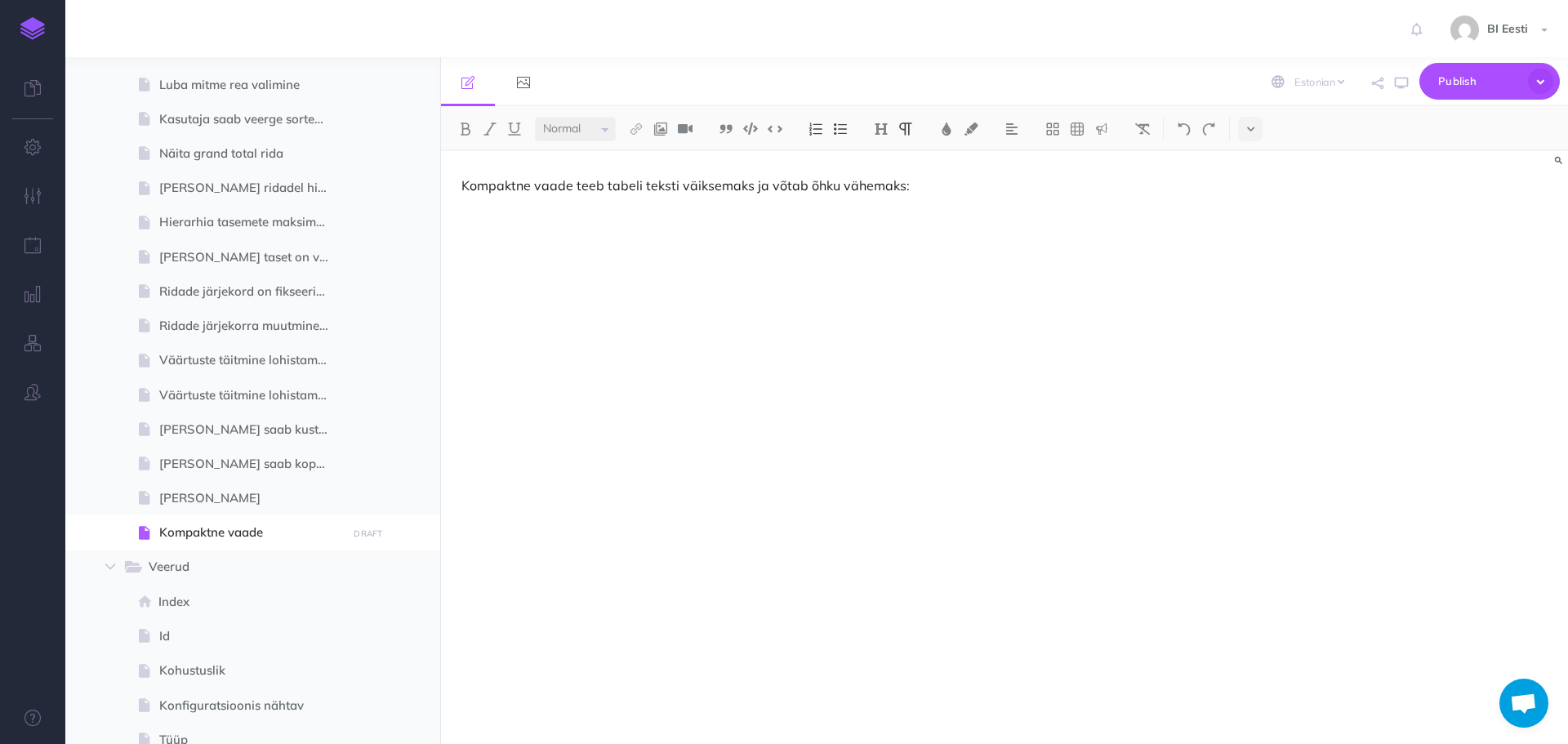
click at [1287, 234] on div "Kompaktne vaade teeb tabeli teksti väiksemaks ja võtab õhku vähemaks:" at bounding box center [1004, 447] width 1127 height 593
click at [920, 192] on p "Kompaktne vaade teeb tabeli teksti väiksemaks ja võtab õhku vähemaks:" at bounding box center [835, 186] width 748 height 19
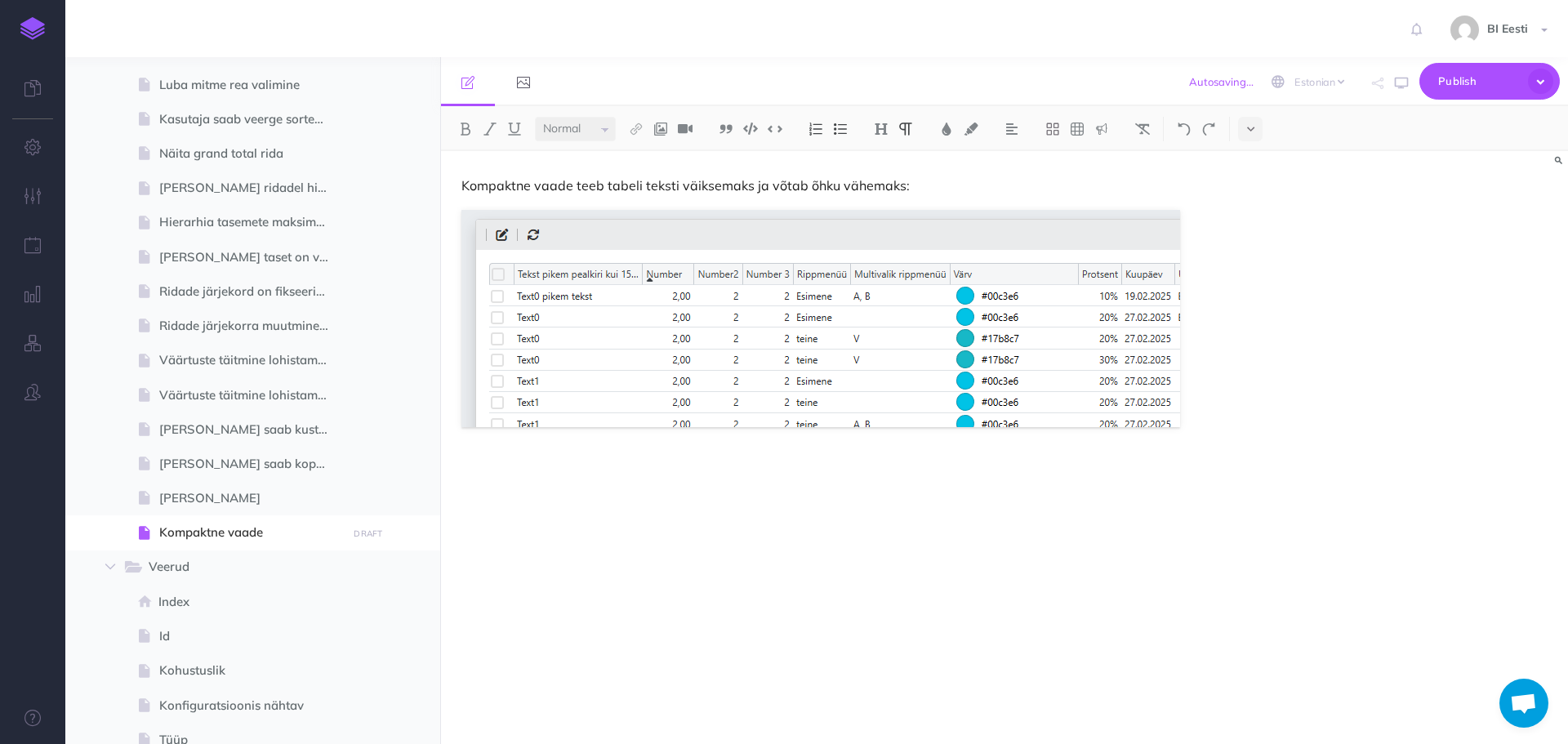
click at [1377, 319] on div "Kompaktne vaade teeb tabeli teksti väiksemaks ja võtab õhku vähemaks:" at bounding box center [1004, 447] width 1127 height 593
click at [1521, 89] on button "Publish" at bounding box center [1489, 81] width 140 height 37
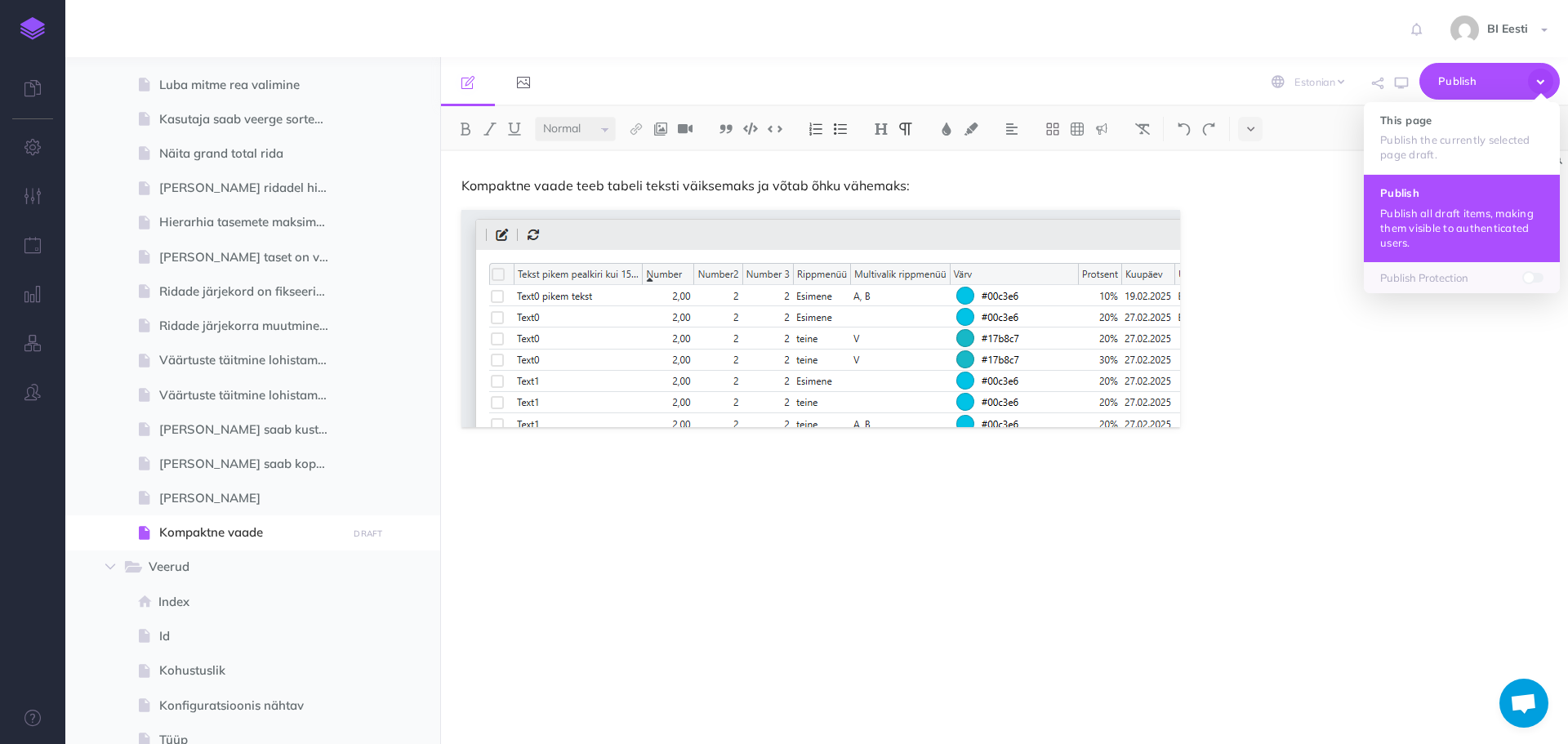
click at [1485, 199] on h4 "Publish" at bounding box center [1461, 193] width 163 height 11
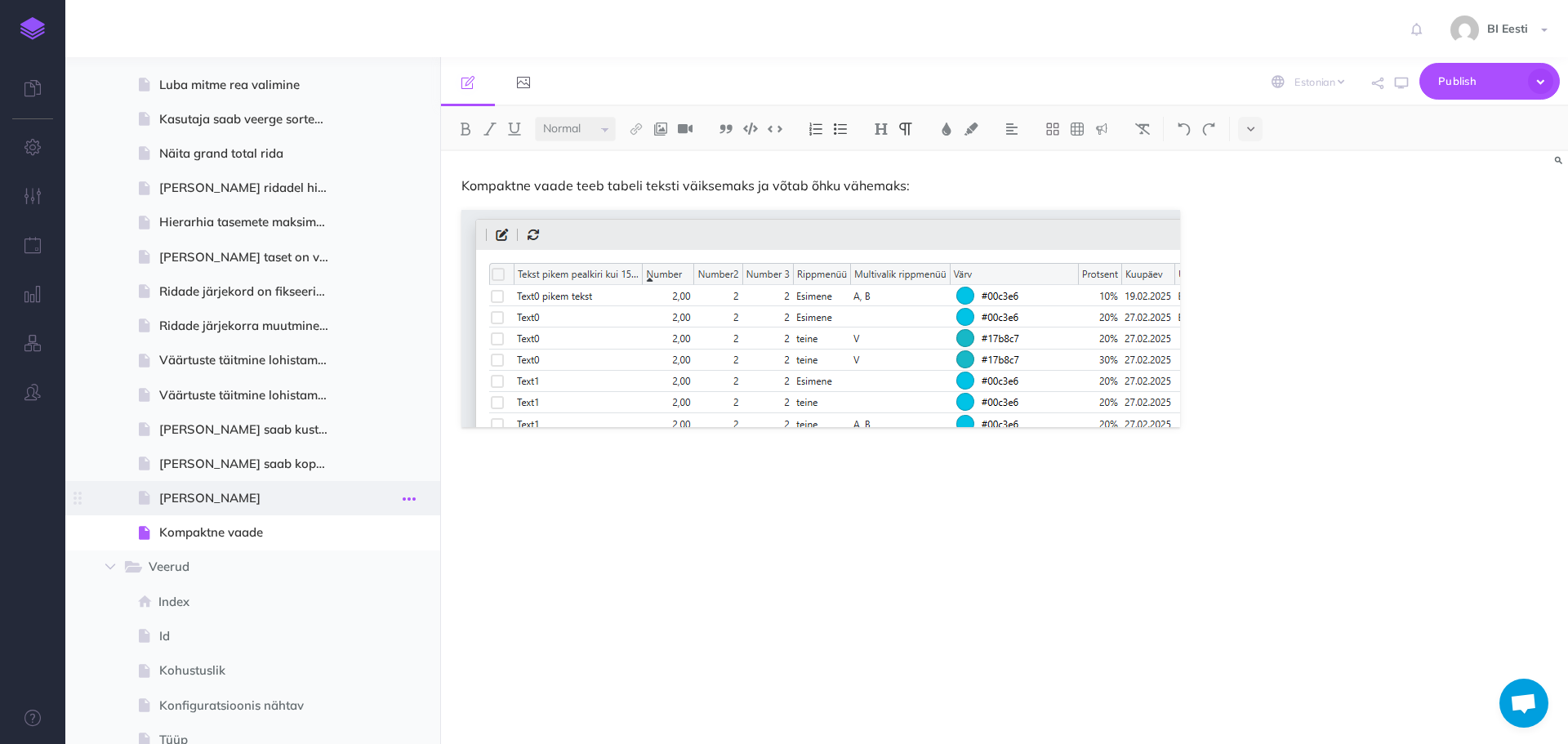
click at [411, 496] on icon "button" at bounding box center [409, 499] width 13 height 19
click at [352, 602] on link "Settings" at bounding box center [362, 609] width 123 height 27
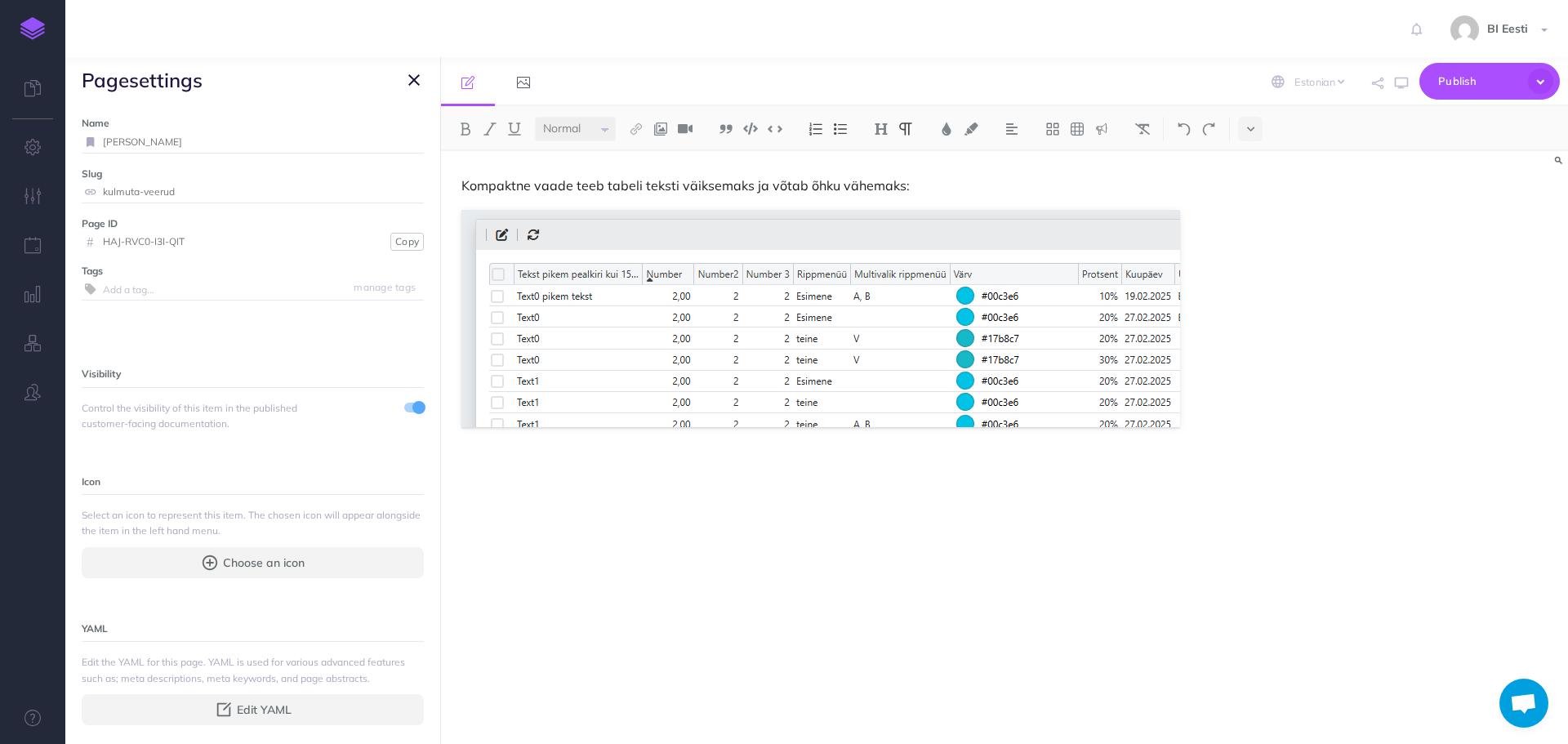
click at [429, 75] on span "page settings" at bounding box center [253, 80] width 375 height 46
click at [418, 75] on icon "button" at bounding box center [413, 80] width 11 height 19
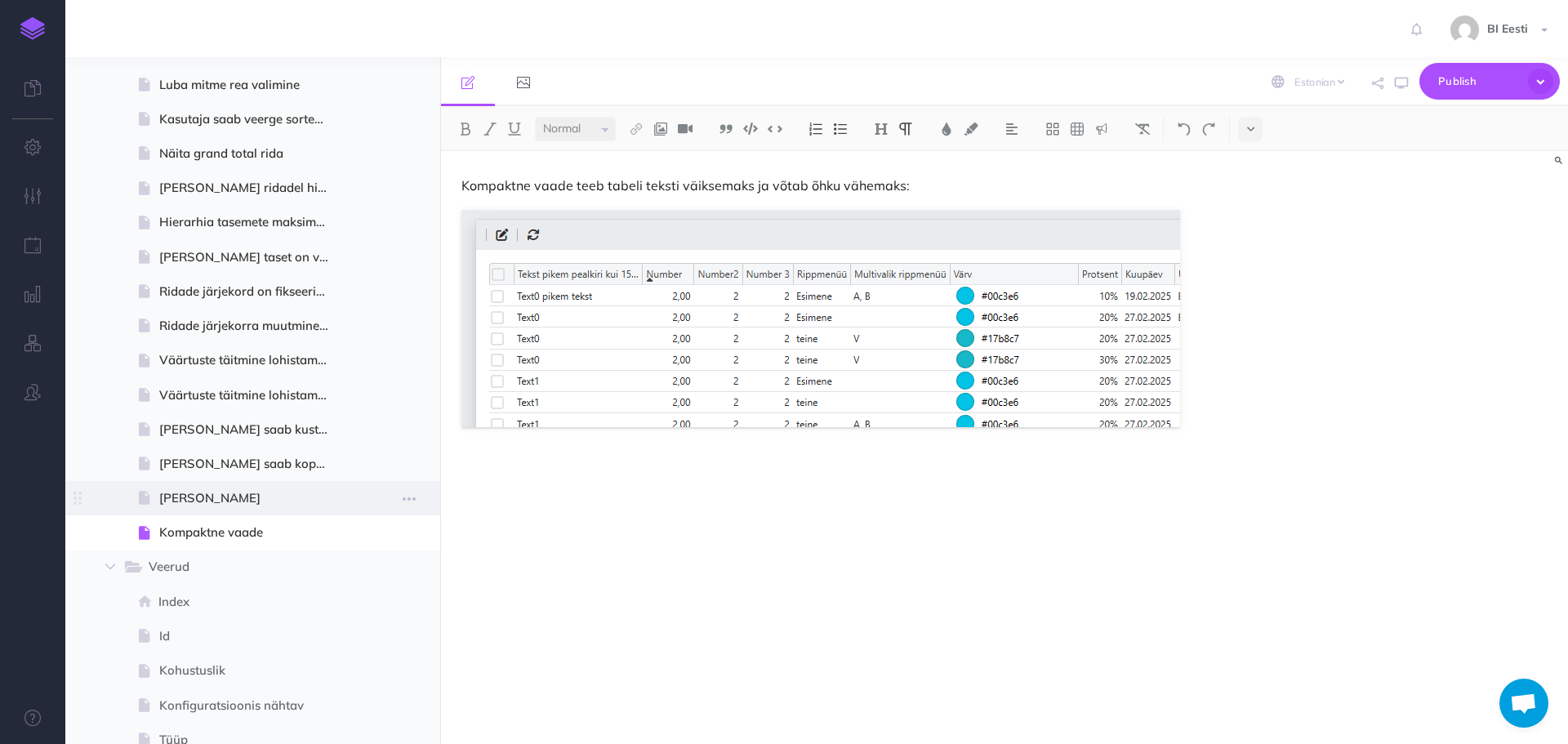
click at [222, 503] on span "[PERSON_NAME]" at bounding box center [250, 498] width 183 height 19
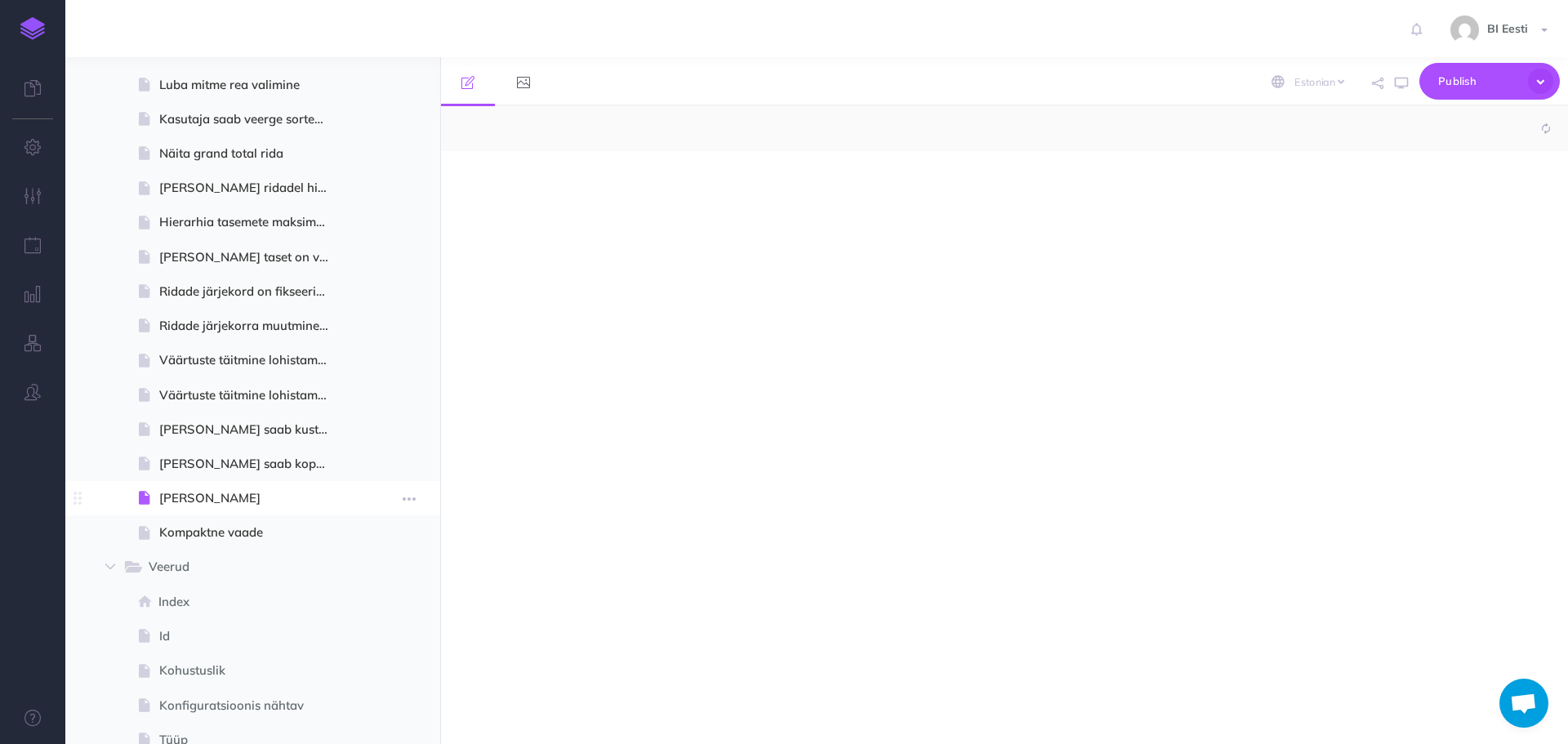
select select "null"
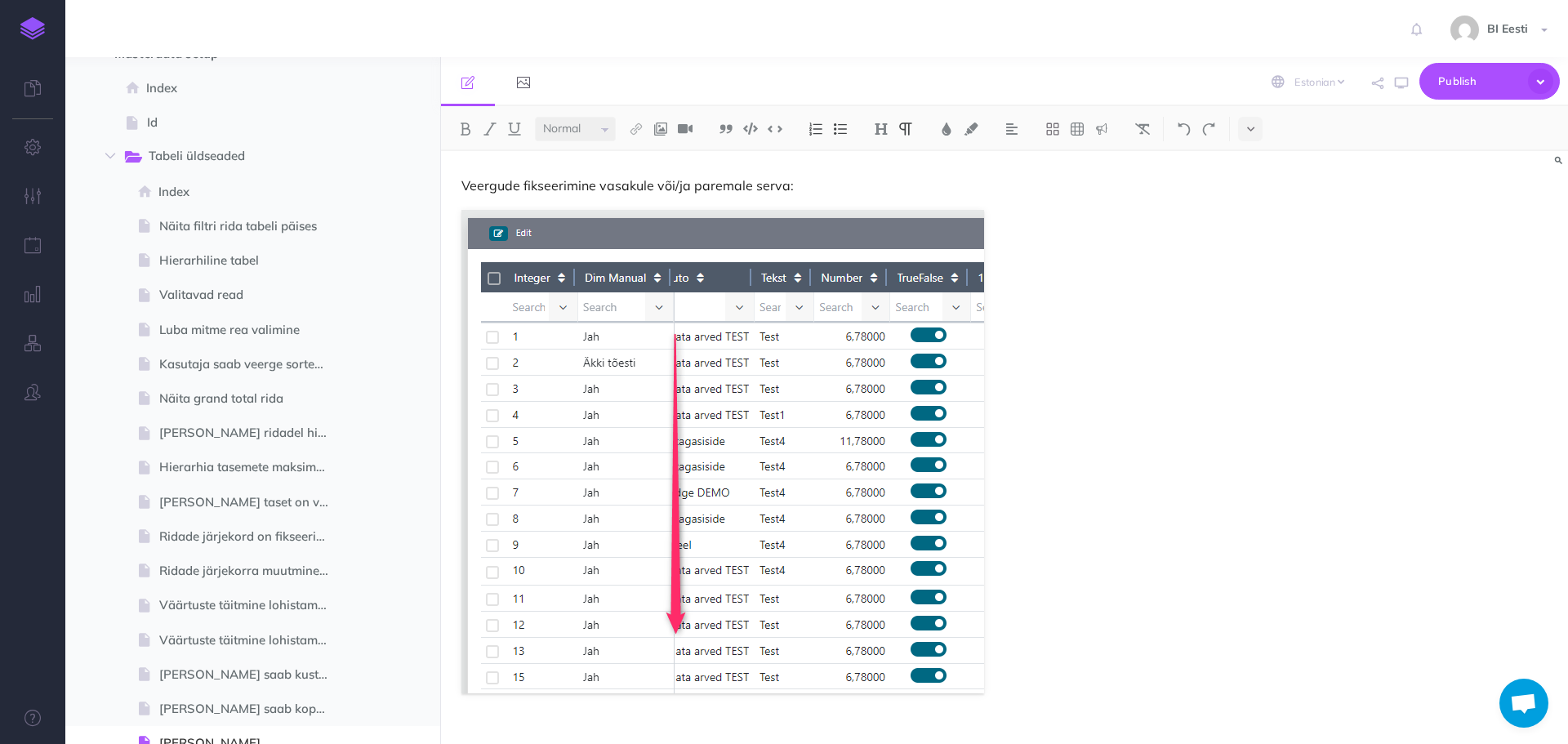
click at [1276, 377] on div "Veergude fikseerimine vasakule või/ja paremale serva:" at bounding box center [1004, 447] width 1127 height 593
click at [1422, 72] on button "Publish" at bounding box center [1489, 81] width 140 height 37
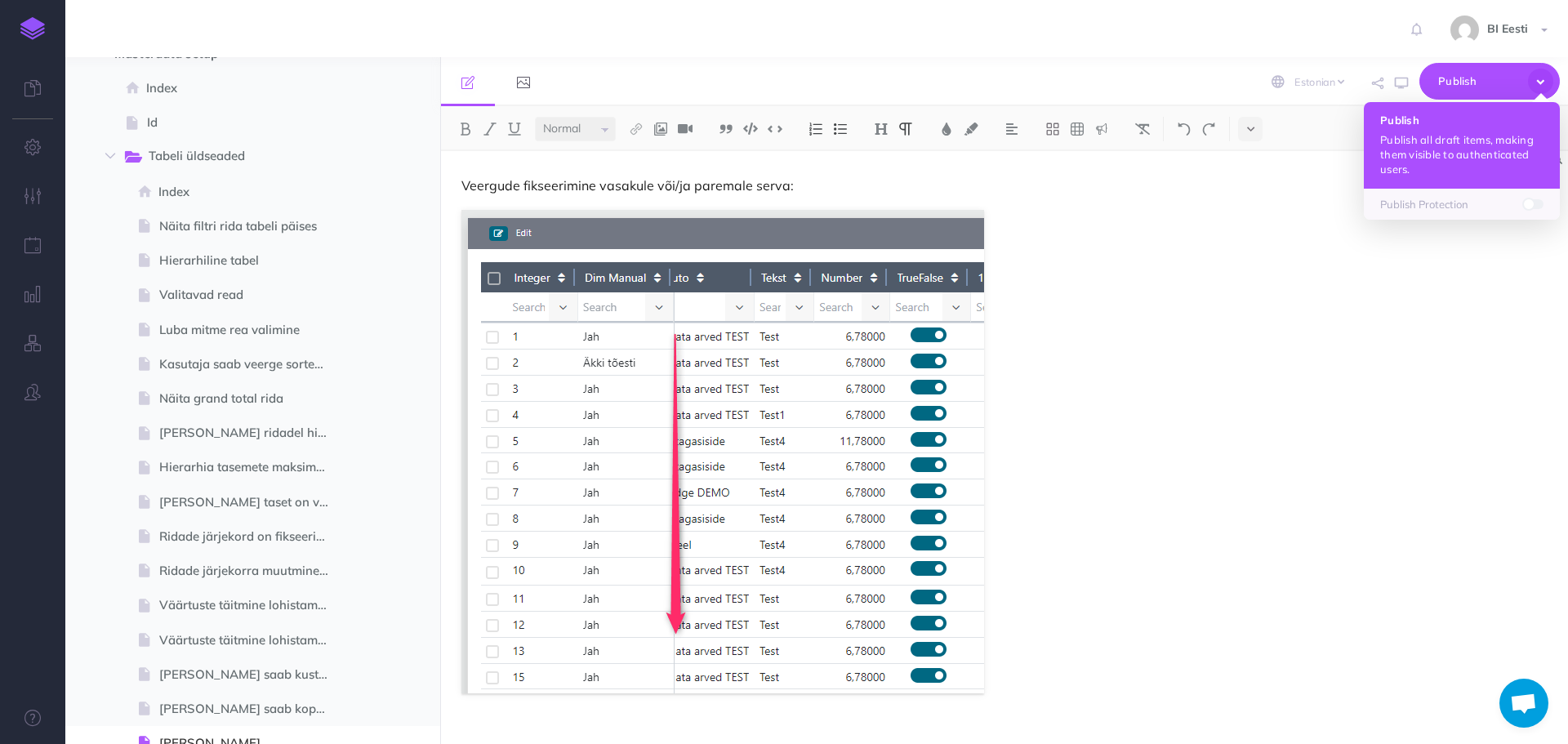
click at [1439, 163] on p "Publish all draft items, making them visible to authenticated users." at bounding box center [1461, 155] width 163 height 44
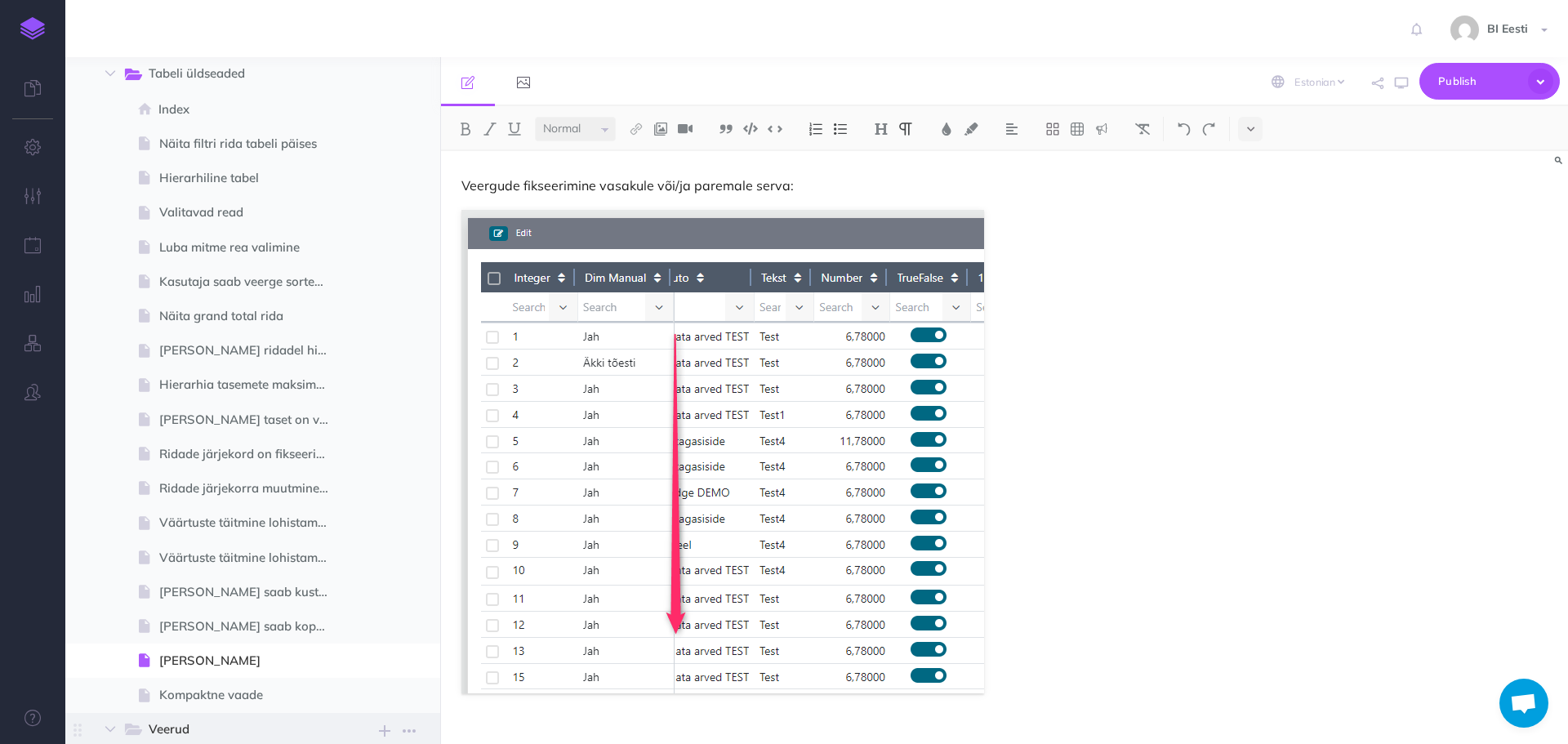
scroll to position [735, 0]
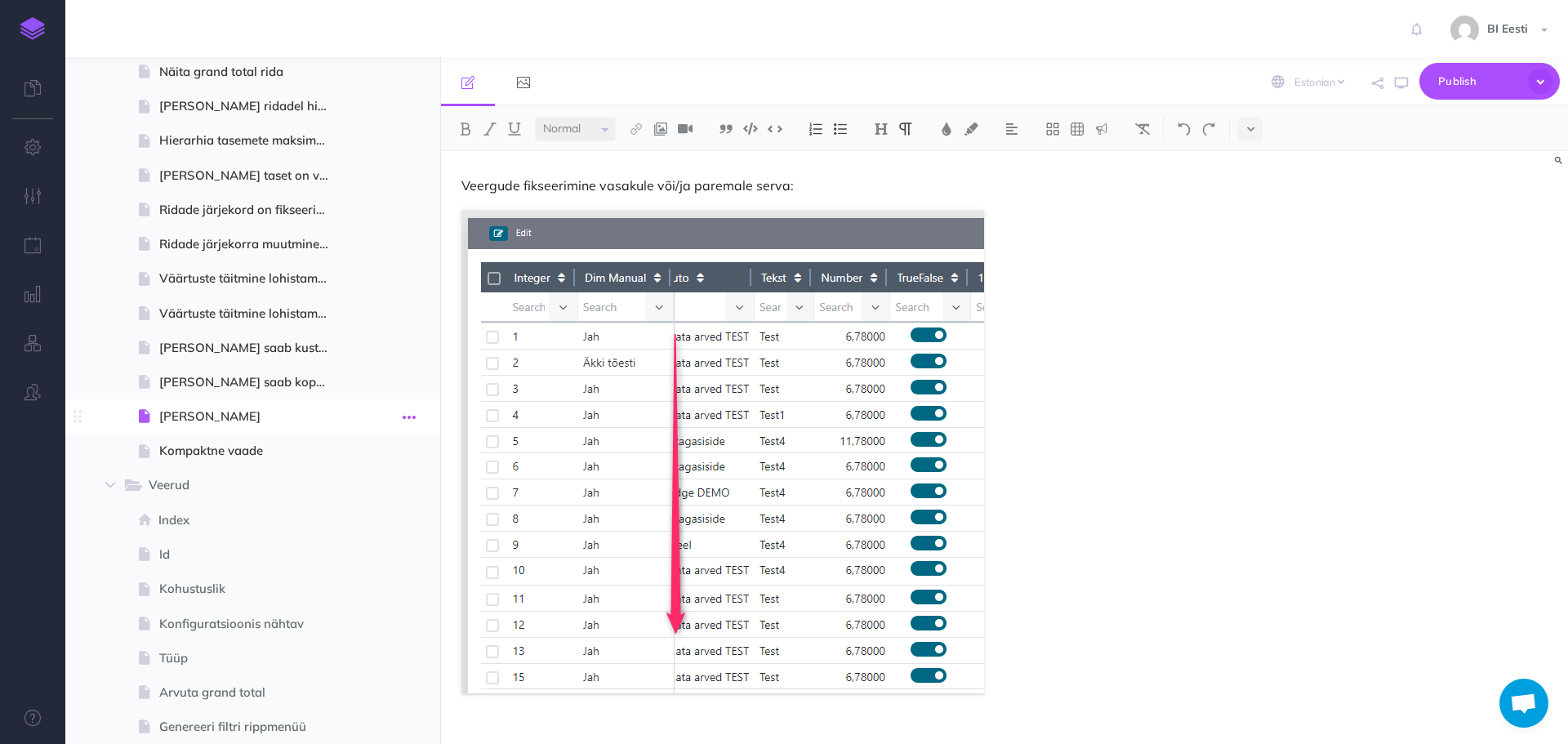
click at [405, 418] on icon "button" at bounding box center [409, 417] width 13 height 19
click at [381, 520] on link "Settings" at bounding box center [362, 527] width 123 height 27
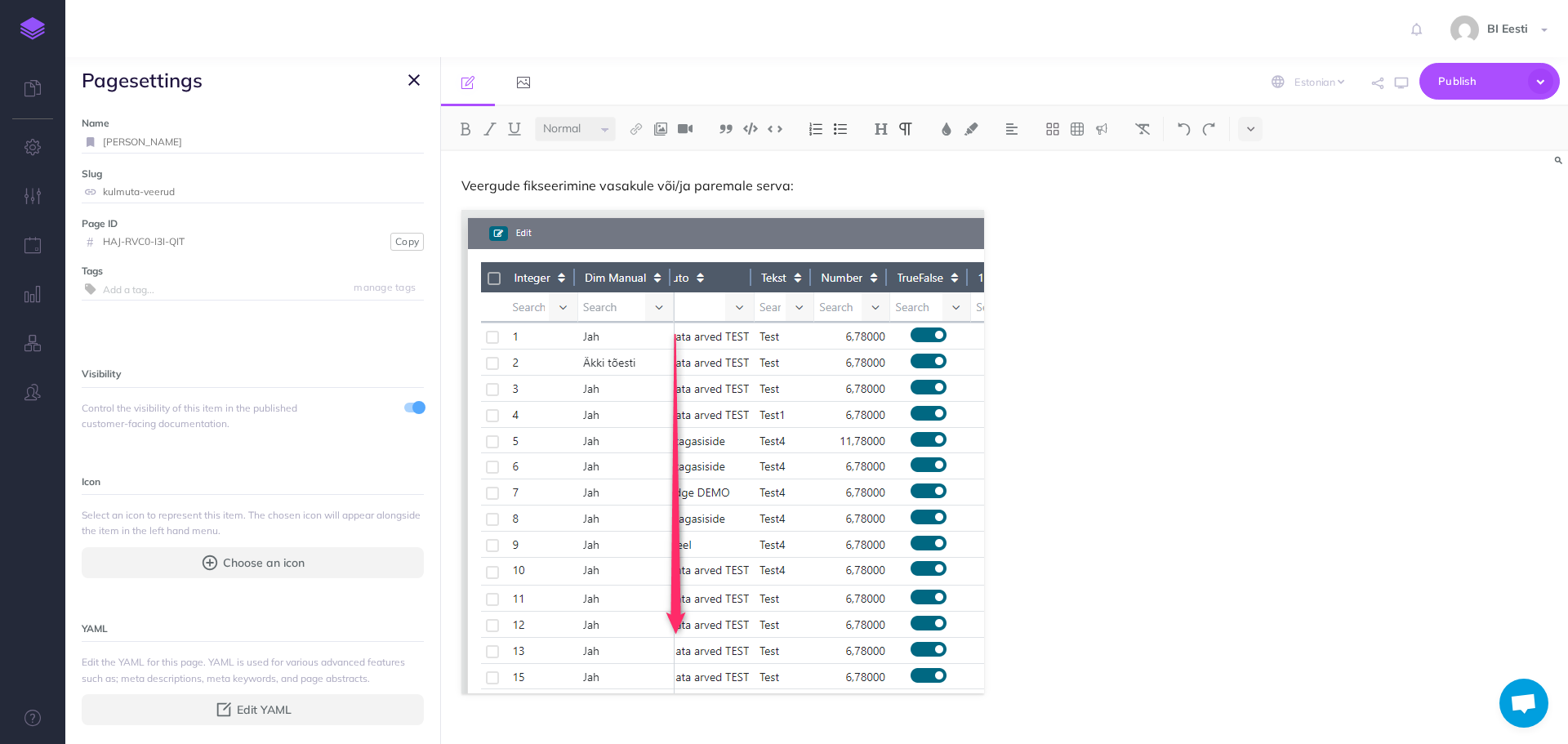
click at [408, 79] on icon "button" at bounding box center [413, 80] width 11 height 19
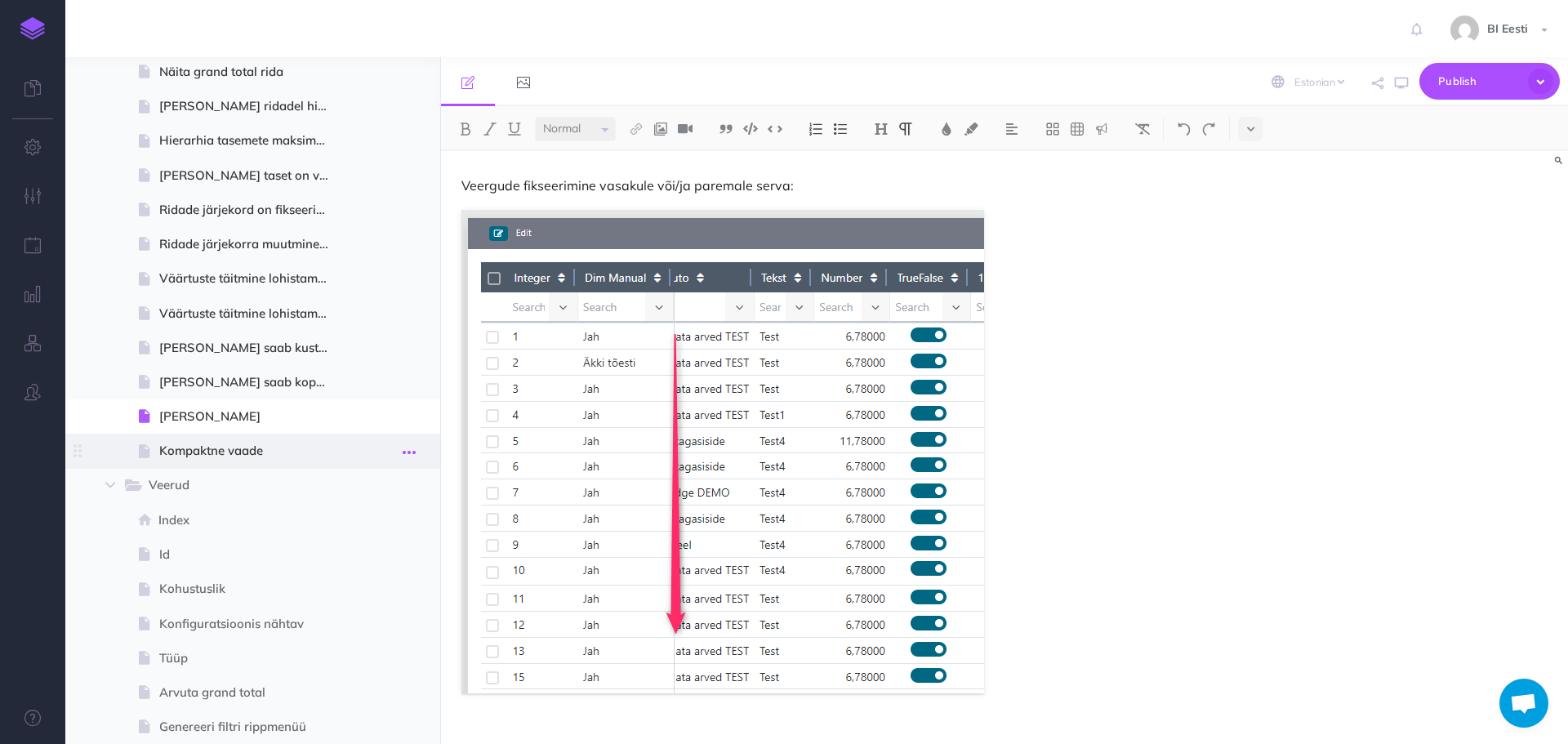
click at [406, 452] on icon "button" at bounding box center [409, 452] width 13 height 19
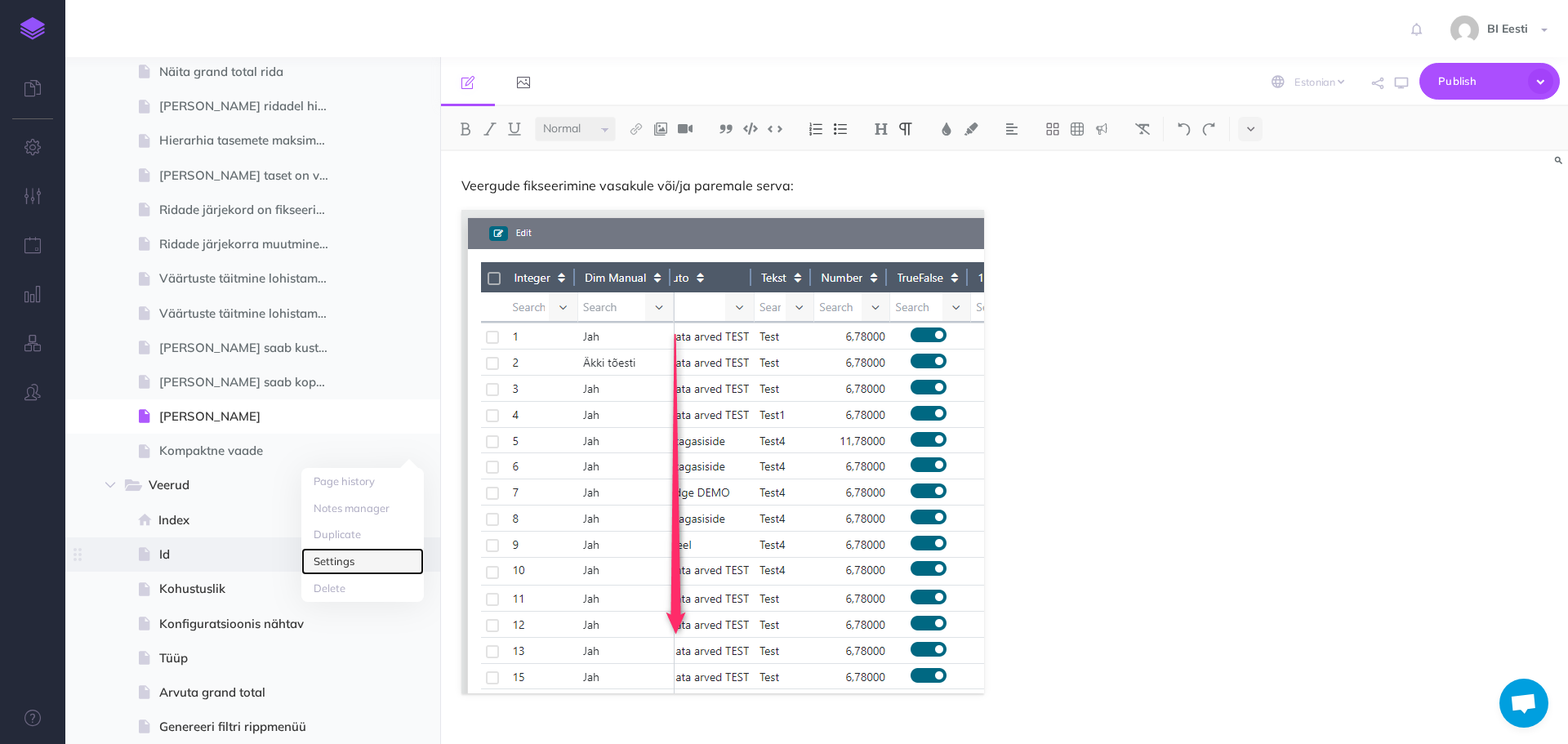
click at [375, 561] on link "Settings" at bounding box center [362, 561] width 123 height 27
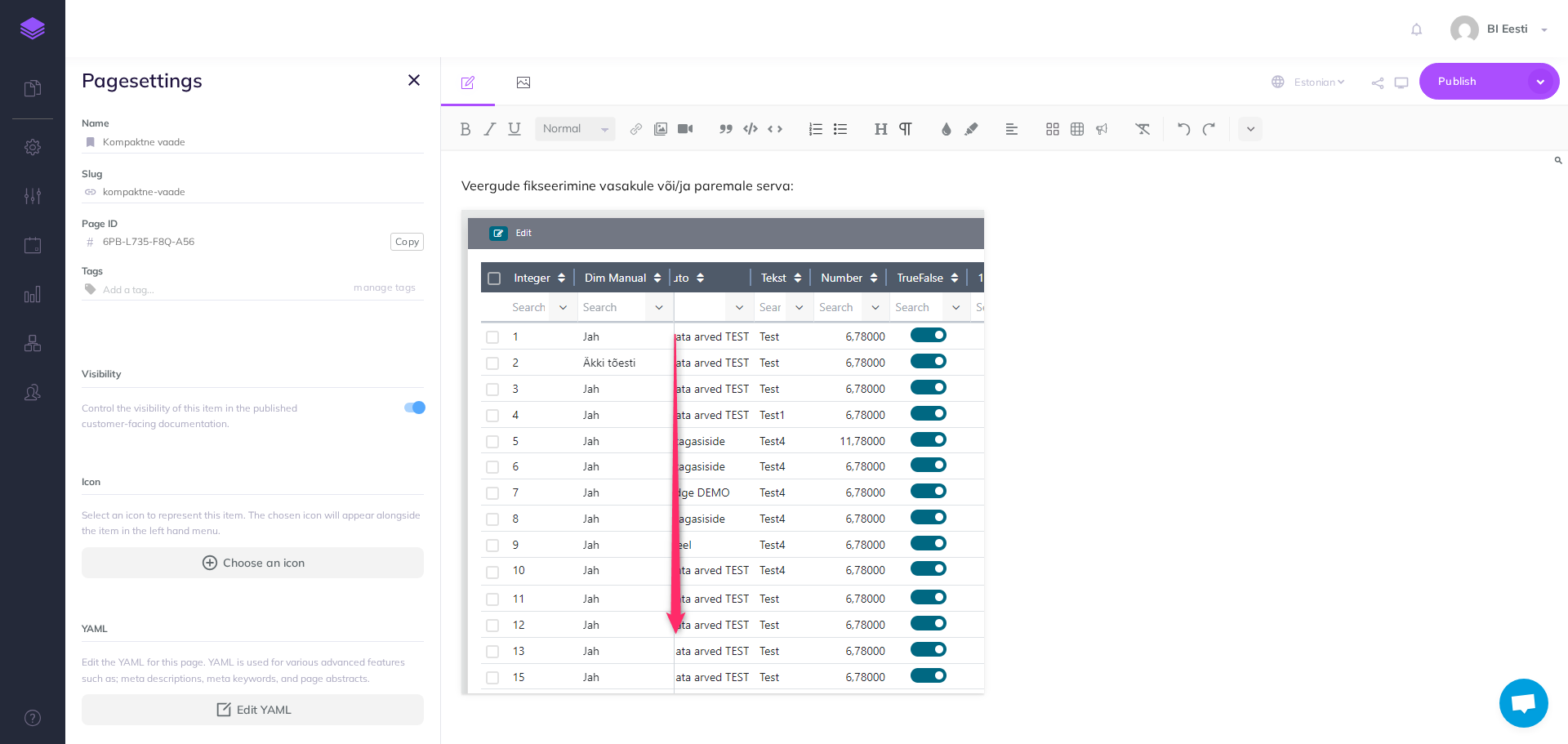
click at [412, 82] on icon "button" at bounding box center [413, 80] width 11 height 19
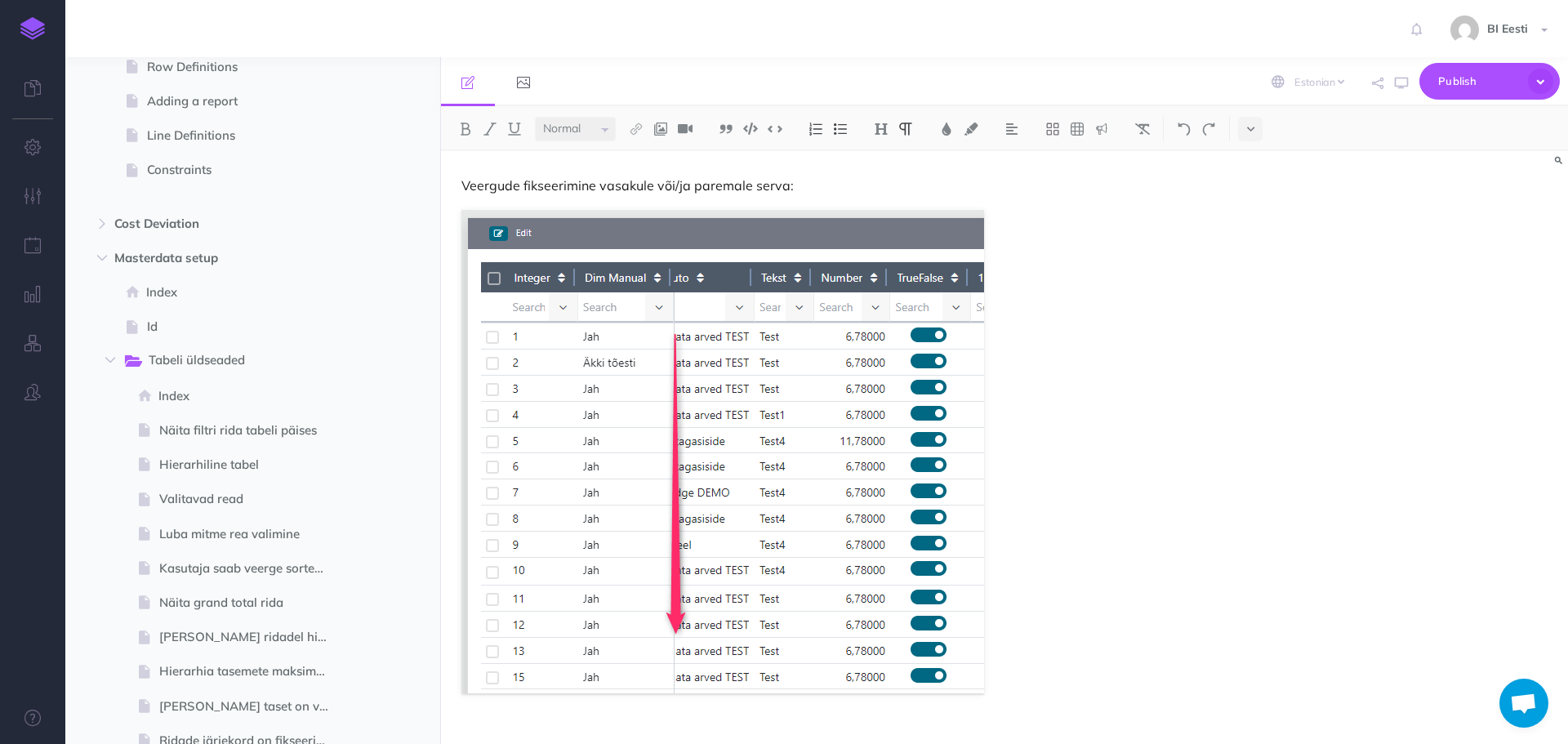
scroll to position [163, 0]
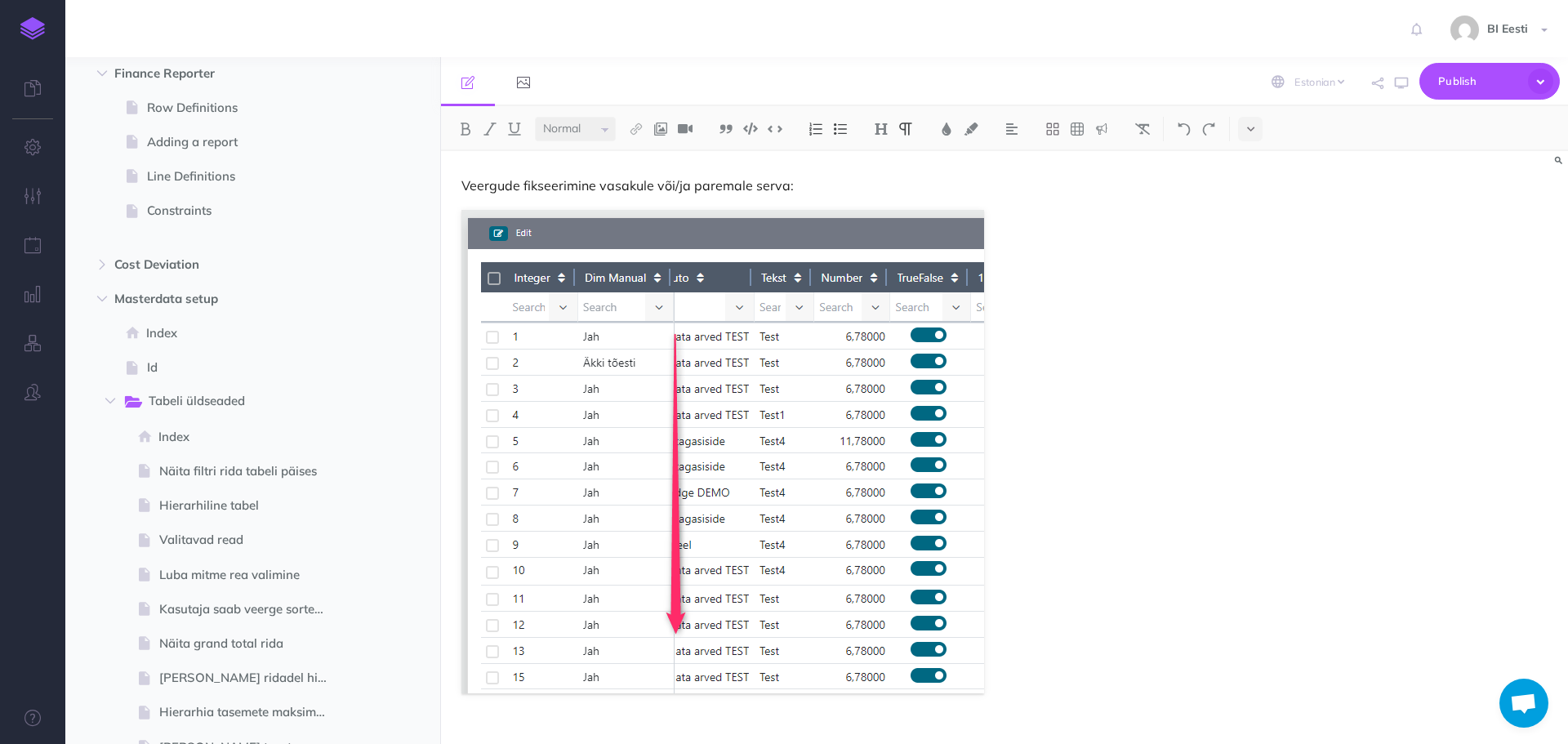
click at [42, 27] on img at bounding box center [33, 28] width 25 height 23
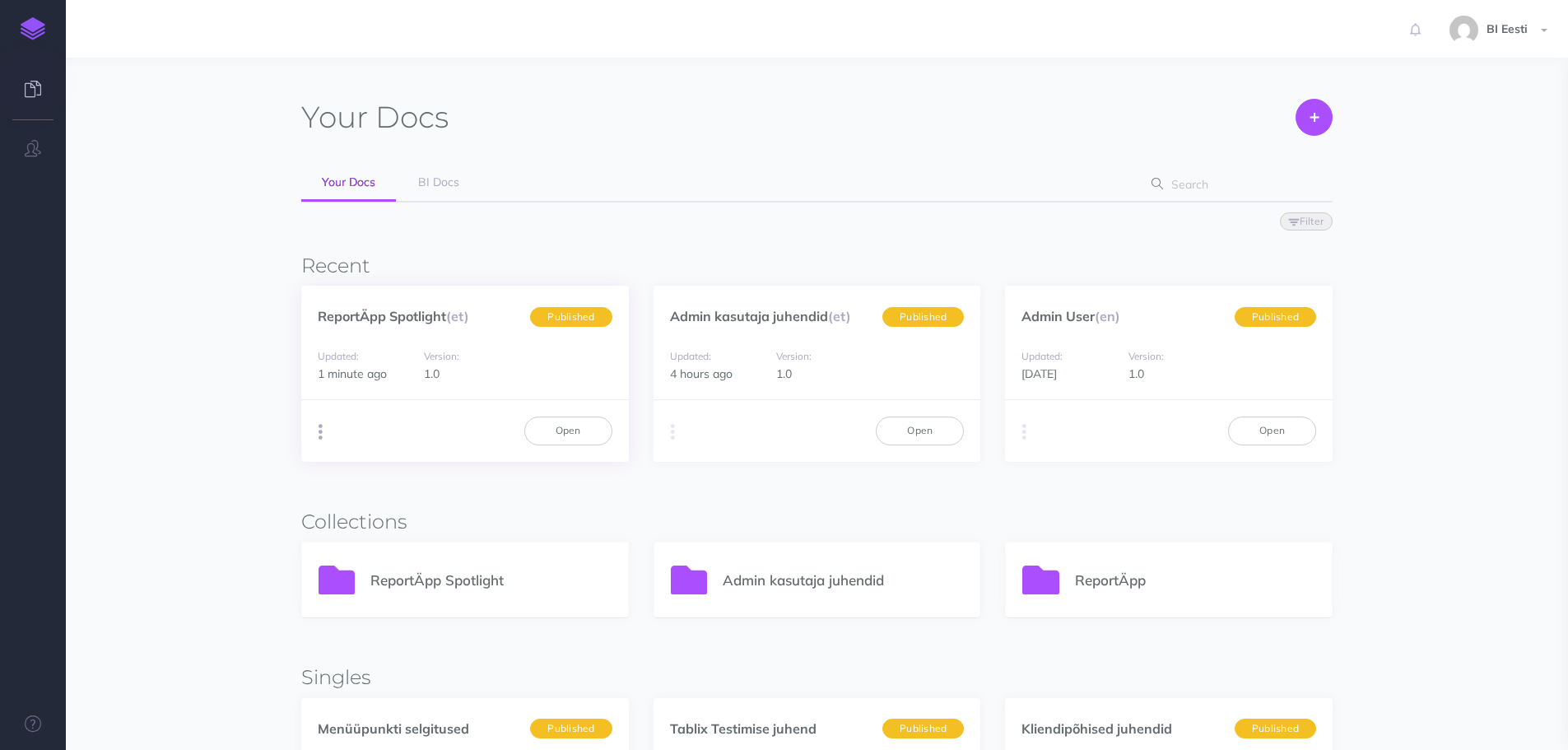
click at [323, 434] on button "button" at bounding box center [321, 432] width 16 height 25
click at [414, 519] on button "Advanced" at bounding box center [403, 524] width 206 height 29
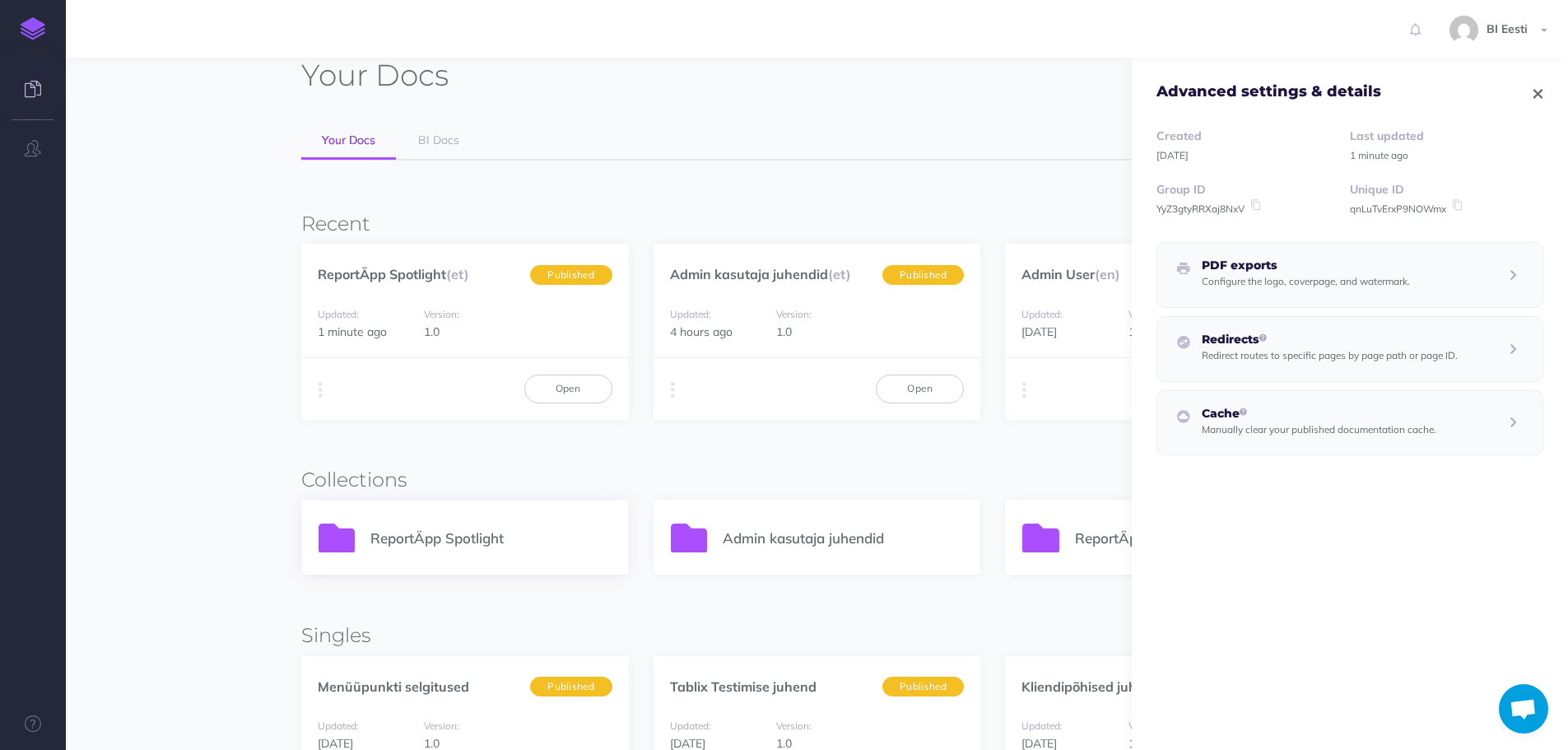
scroll to position [82, 0]
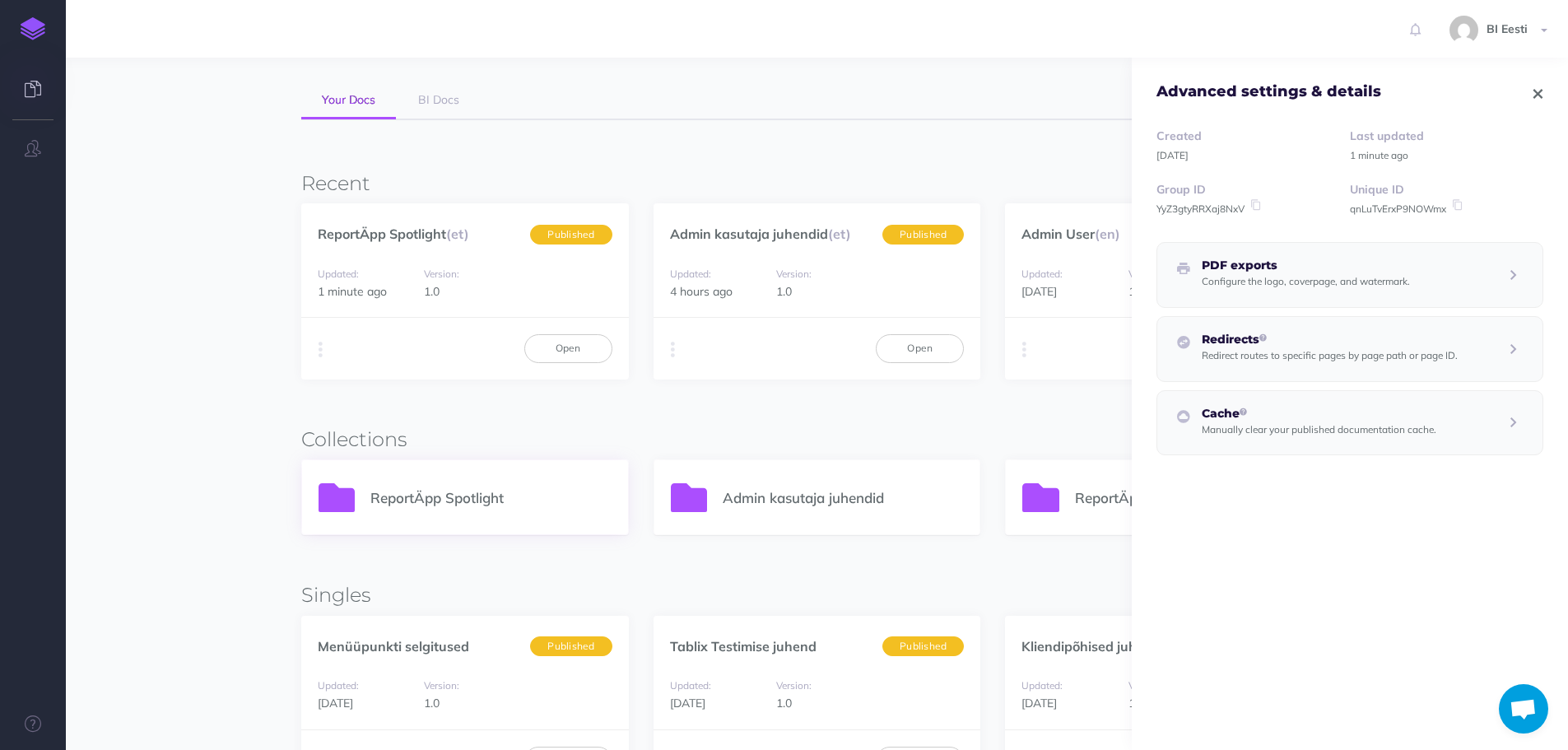
click at [457, 493] on p "ReportÄpp Spotlight" at bounding box center [491, 497] width 241 height 22
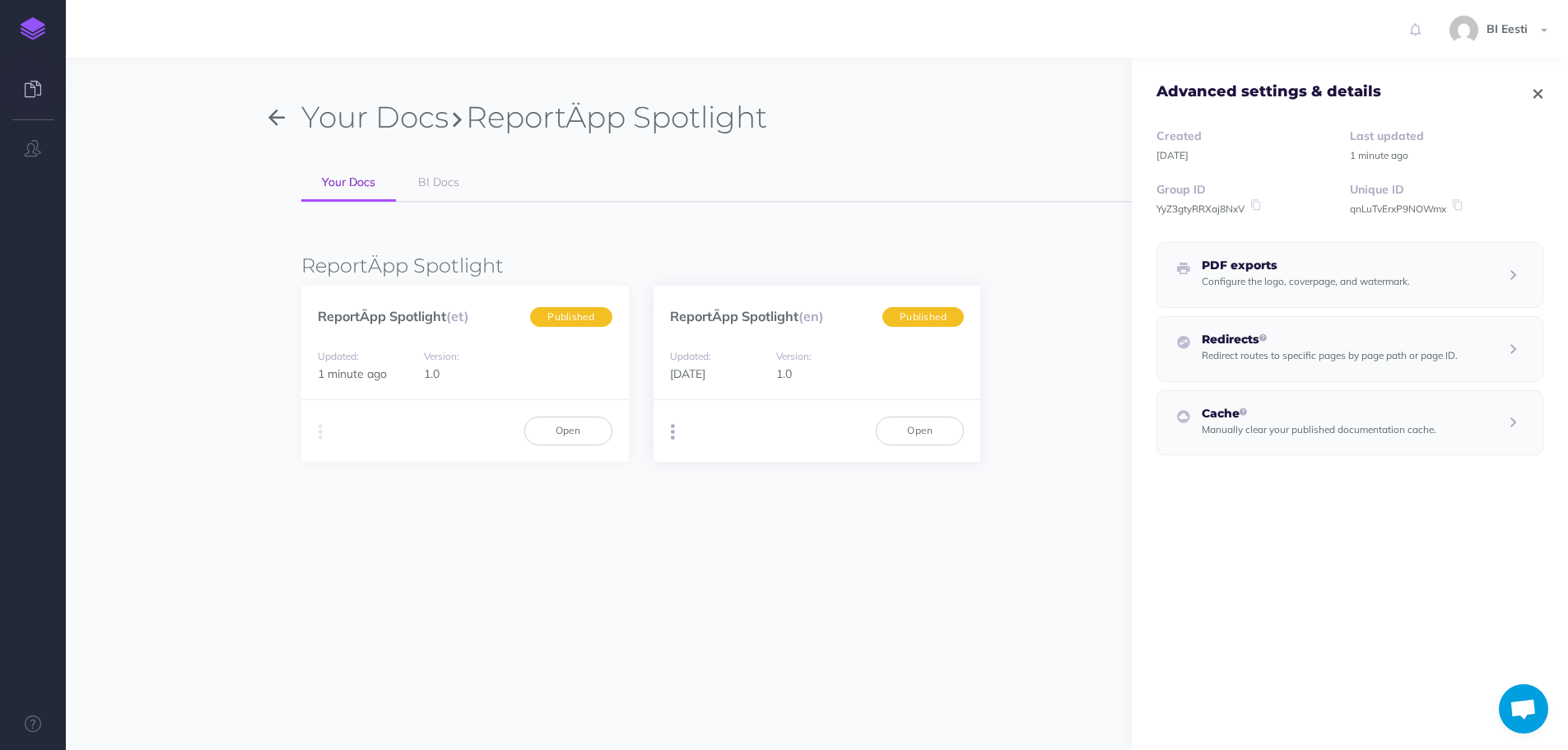
click at [672, 434] on icon "button" at bounding box center [672, 432] width 4 height 23
click at [725, 521] on button "Advanced" at bounding box center [756, 524] width 206 height 29
click at [773, 312] on link "ReportÄpp Spotlight (en)" at bounding box center [746, 316] width 154 height 16
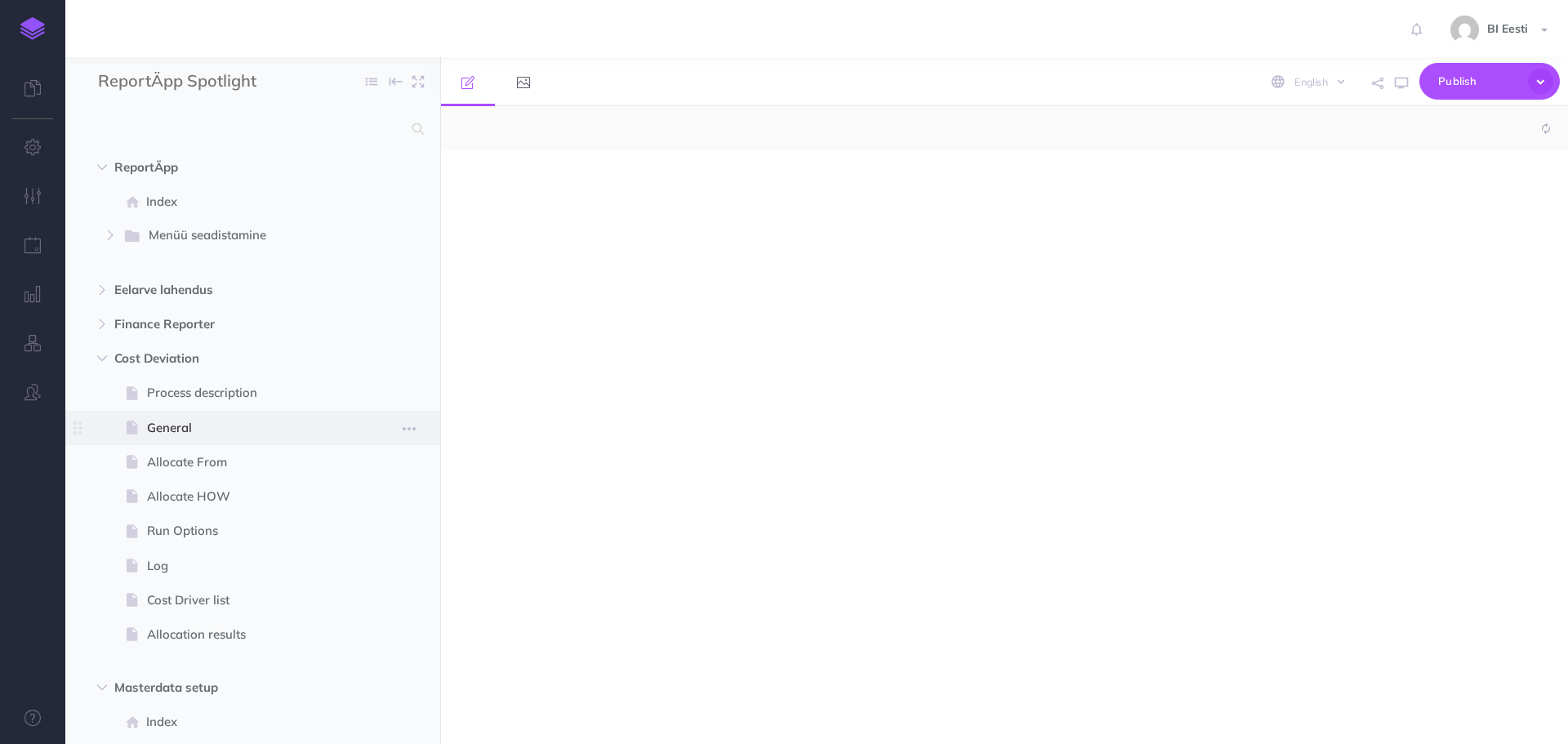
select select "null"
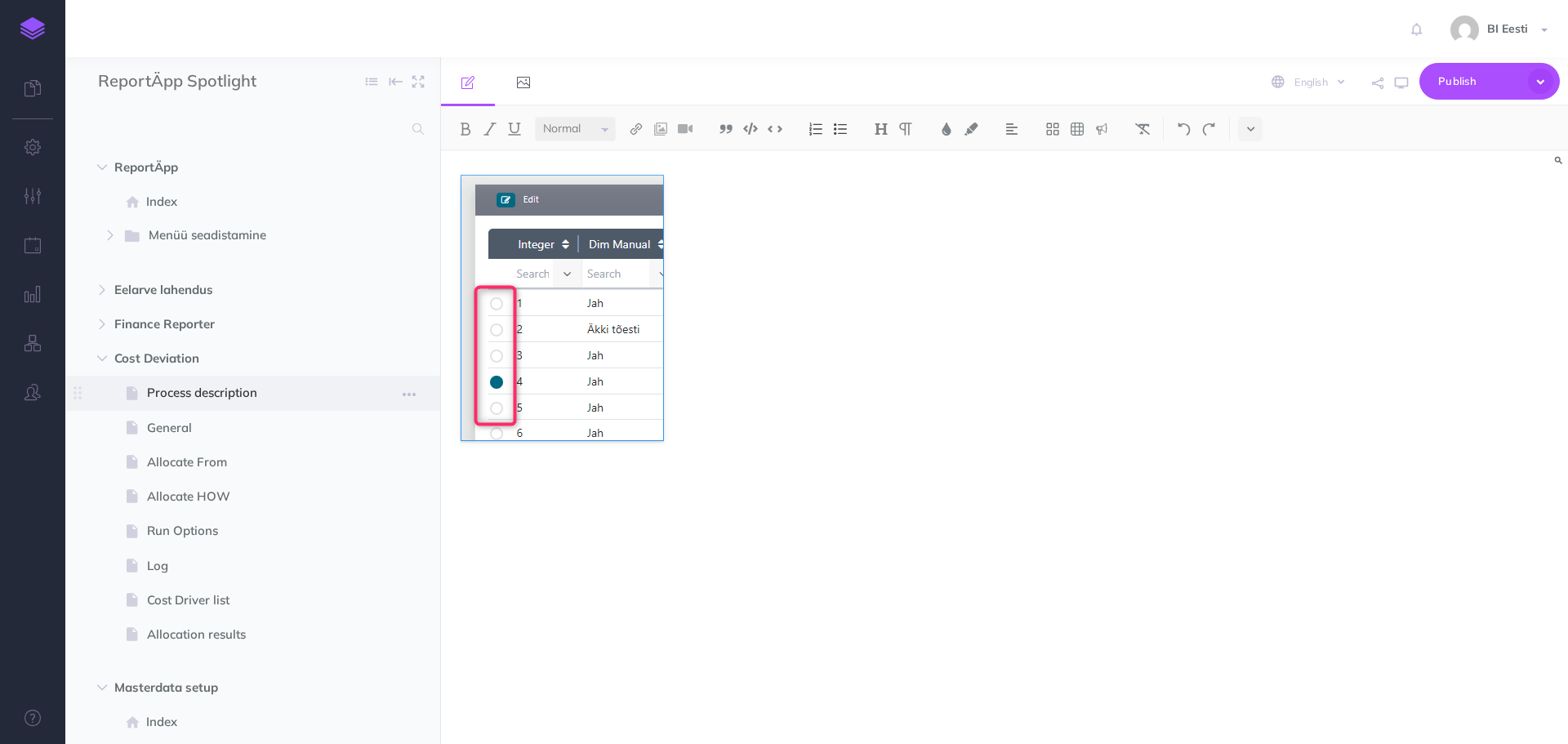
scroll to position [81, 0]
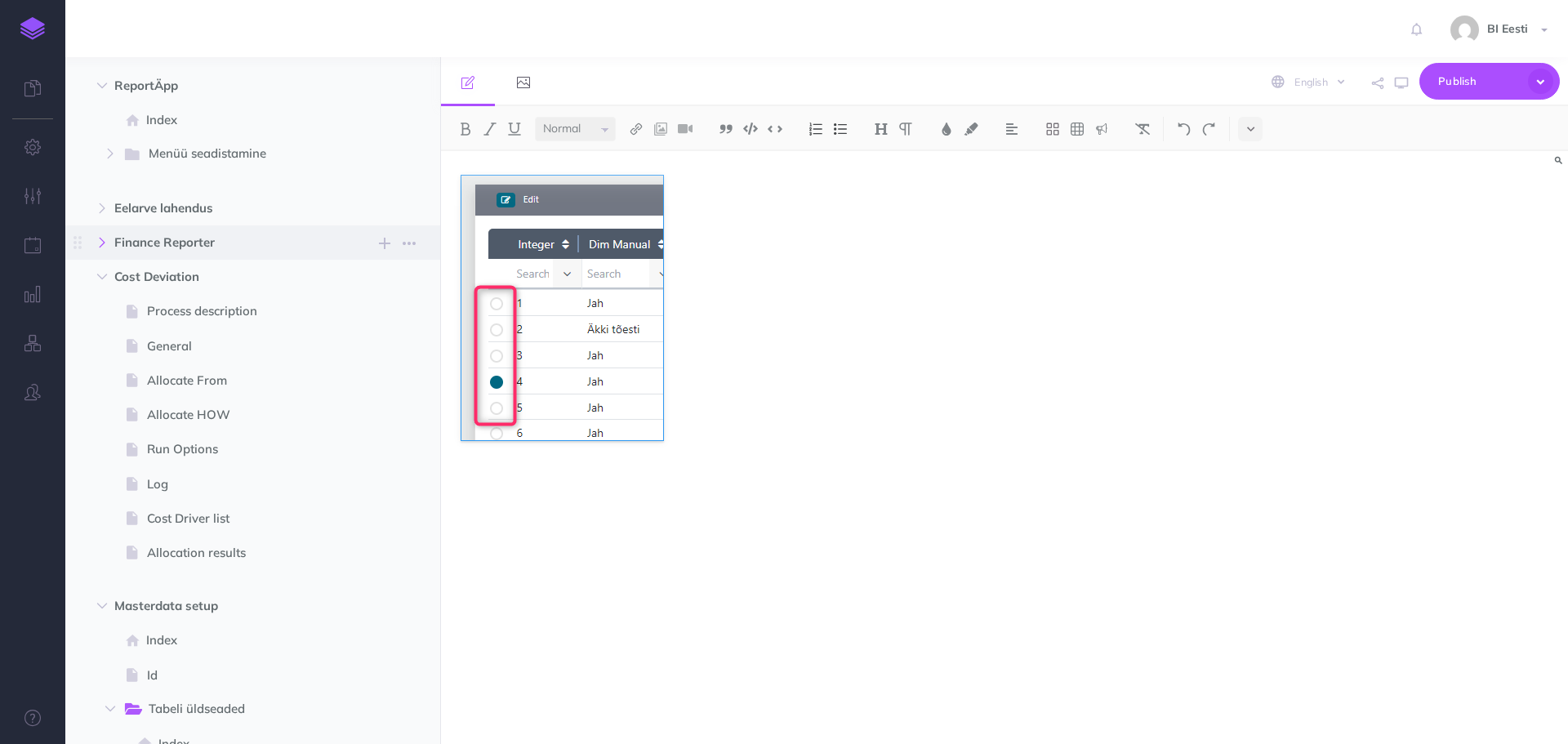
click at [102, 246] on icon "button" at bounding box center [102, 242] width 10 height 10
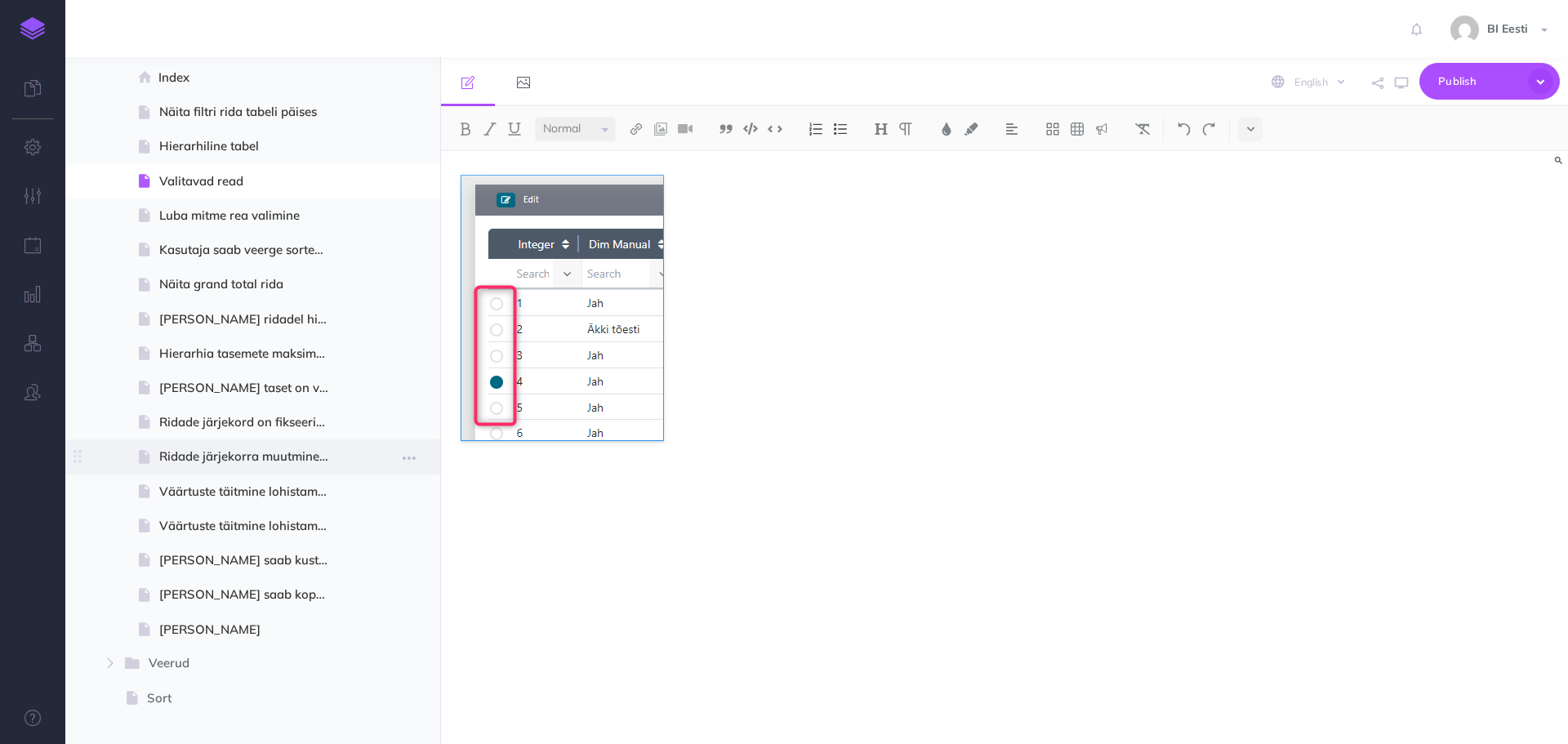
scroll to position [850, 0]
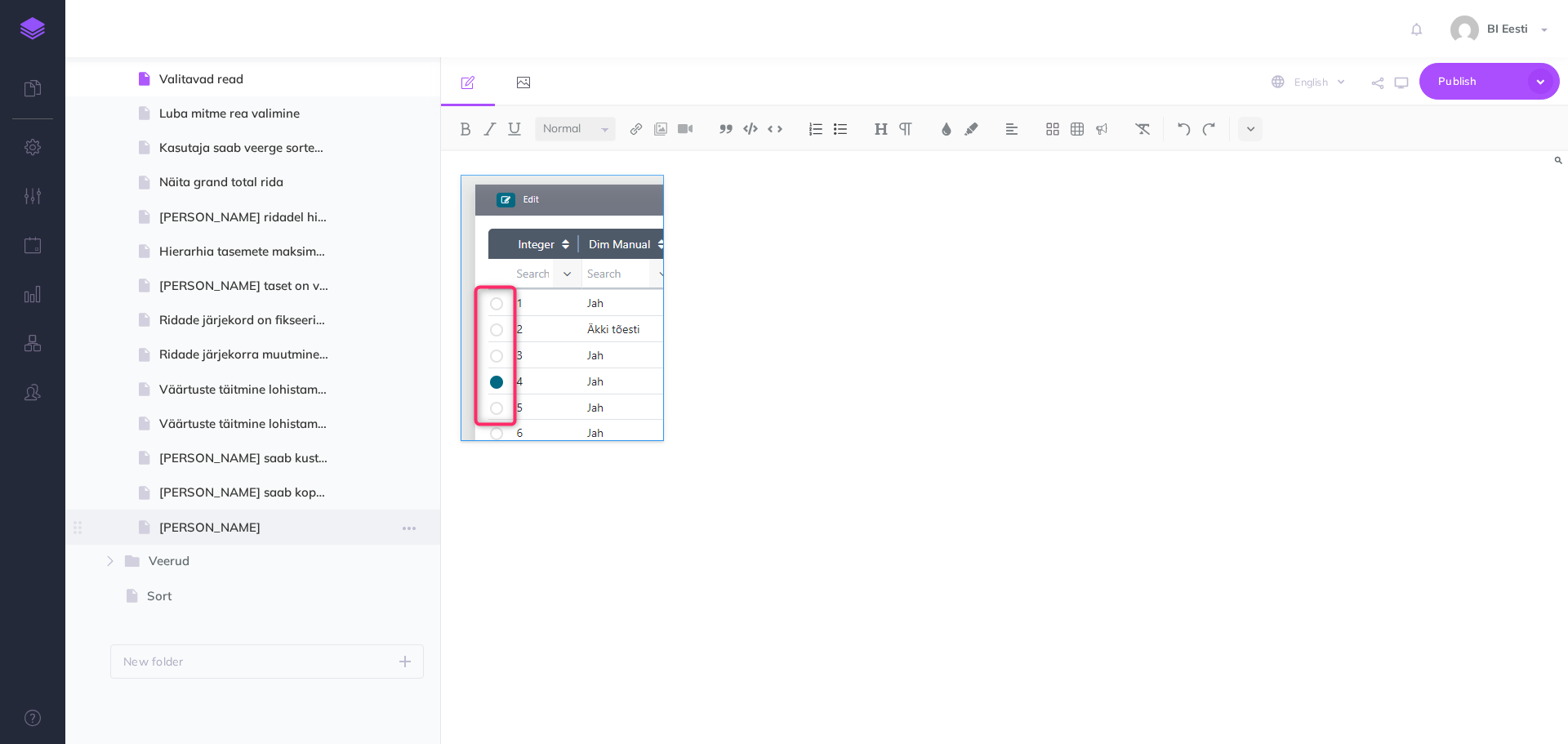
click at [227, 520] on span "Külmuta veerud" at bounding box center [250, 528] width 183 height 19
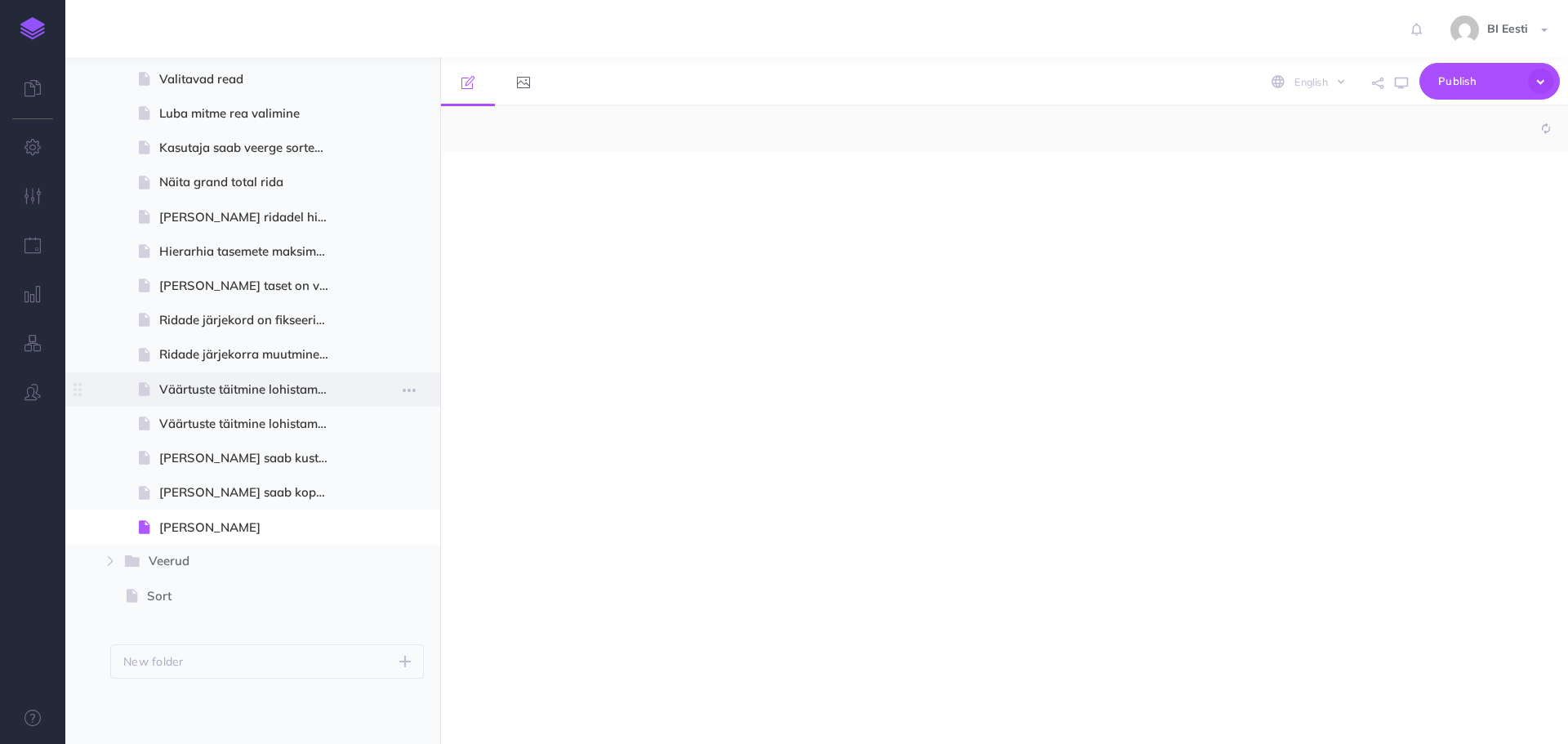
select select "null"
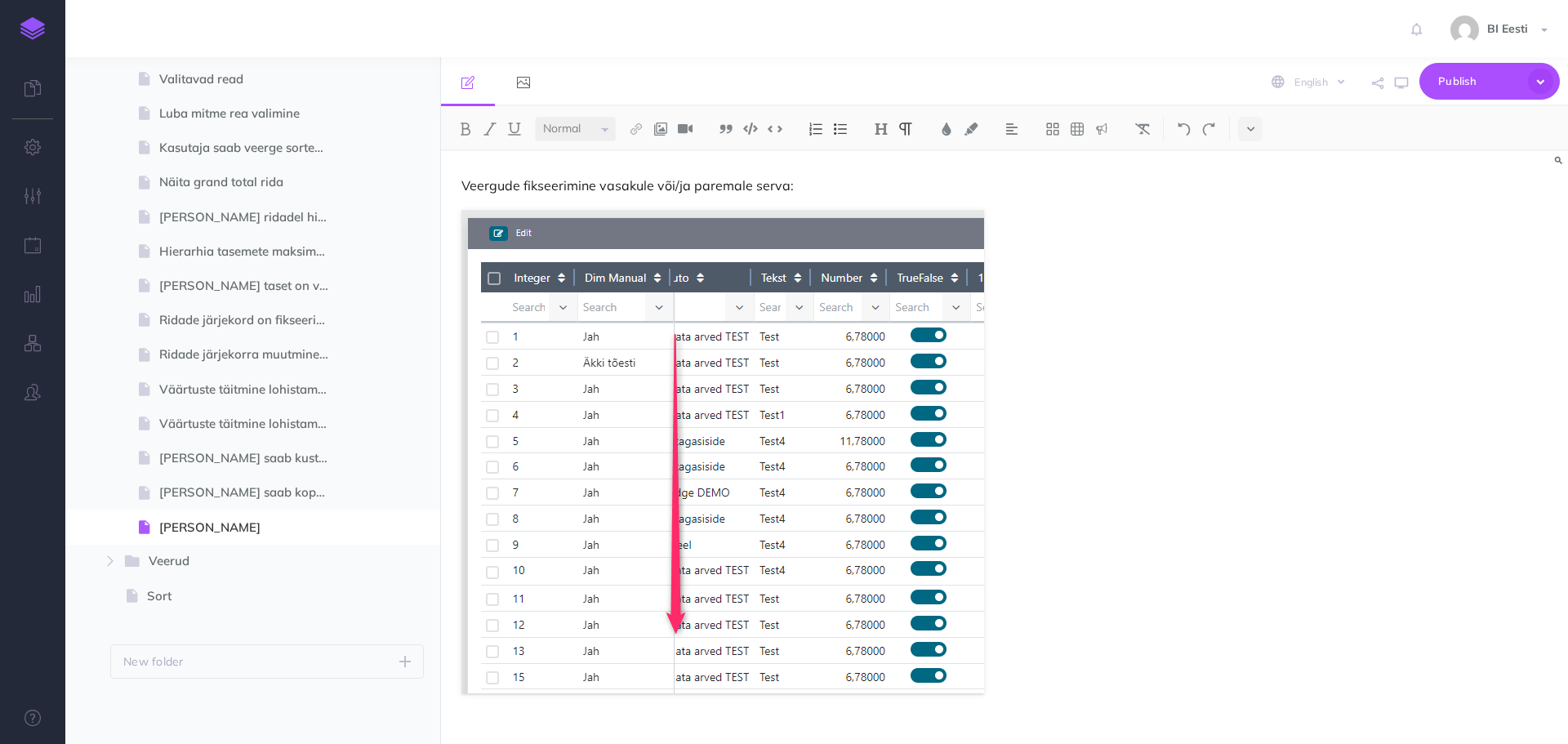
click at [42, 29] on img at bounding box center [33, 28] width 25 height 23
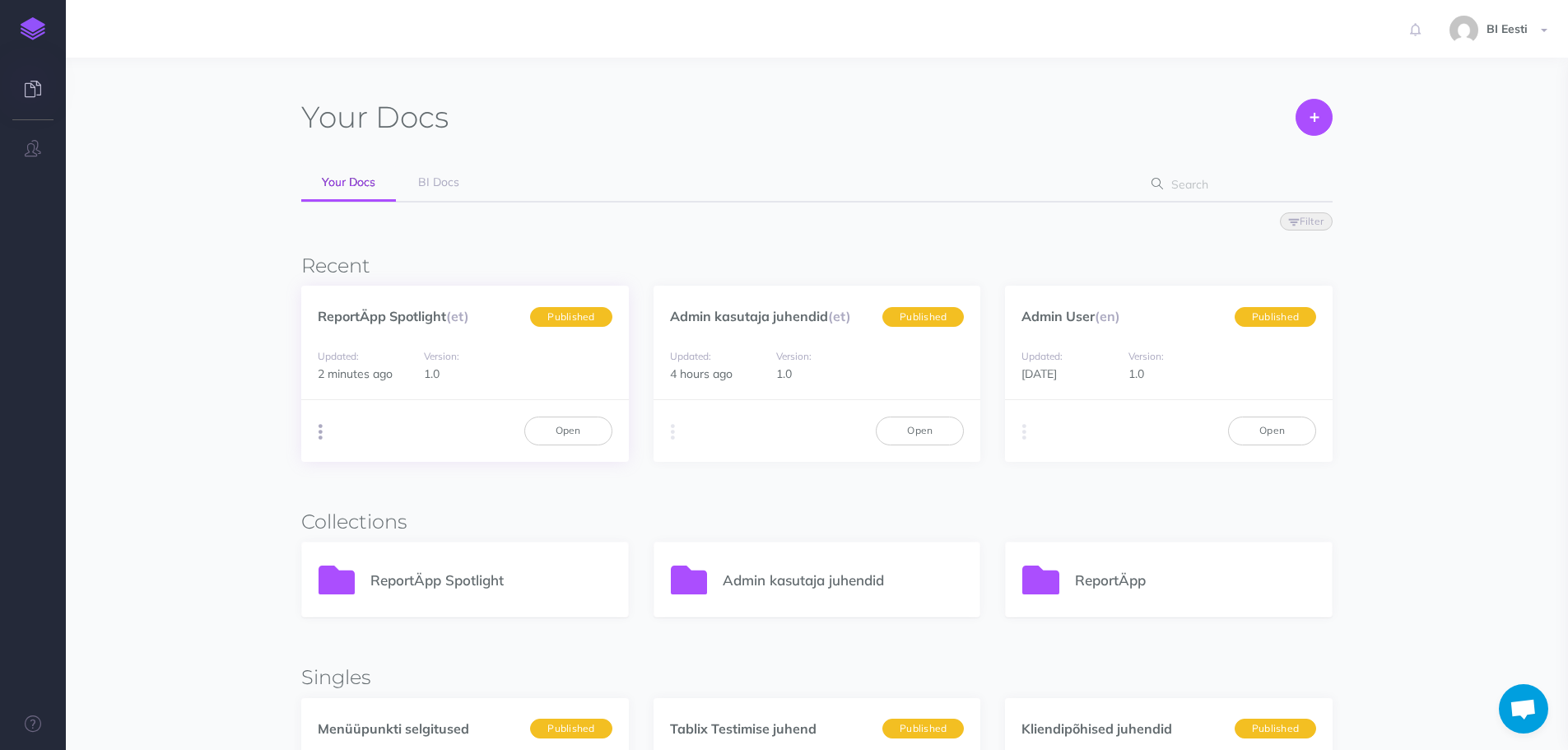
click at [322, 441] on button "button" at bounding box center [321, 432] width 16 height 25
click at [417, 529] on button "Advanced" at bounding box center [403, 524] width 206 height 29
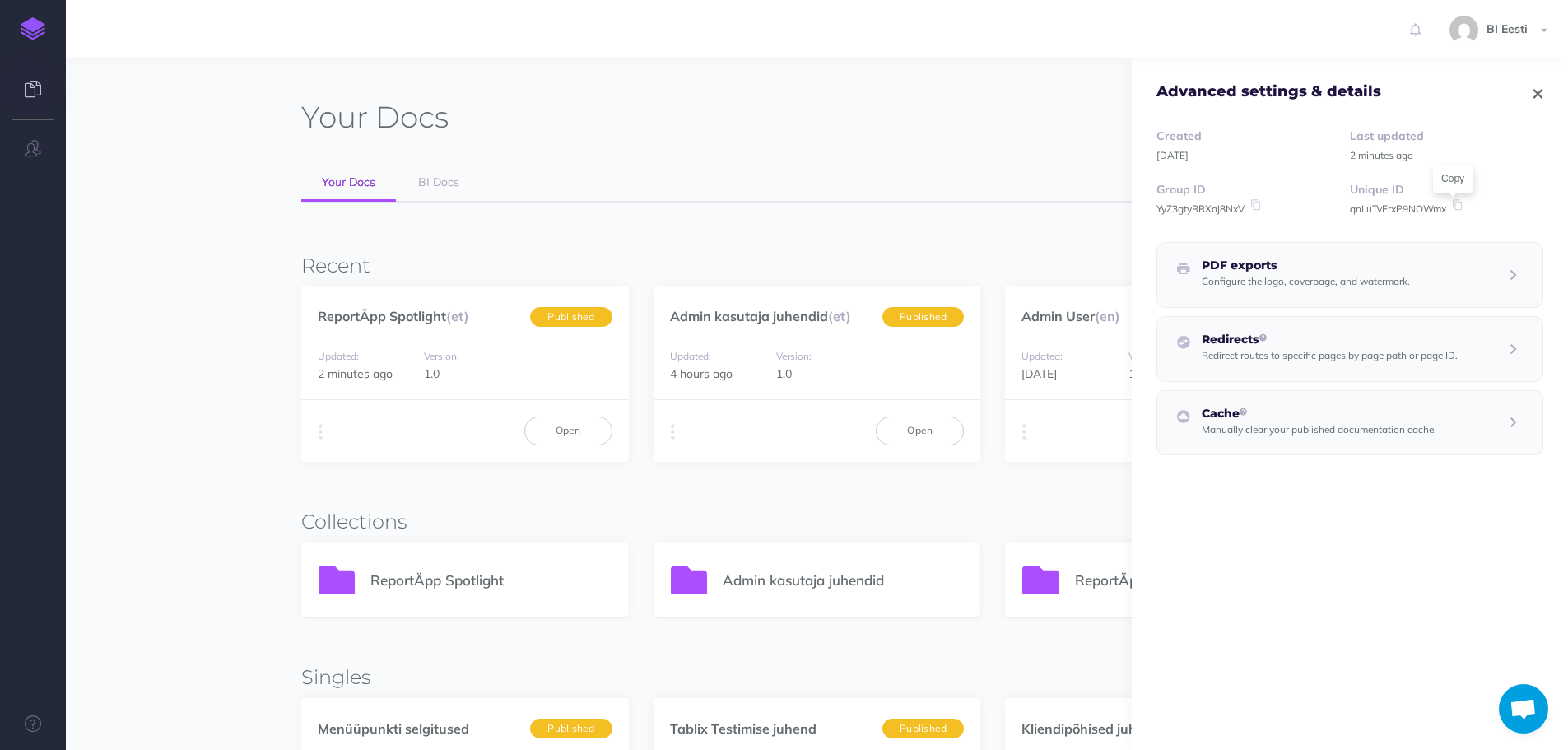
click at [1453, 205] on icon at bounding box center [1457, 205] width 15 height 12
click at [430, 329] on div "ReportÄpp Spotlight (et) Published" at bounding box center [465, 307] width 328 height 44
click at [424, 302] on div "ReportÄpp Spotlight (et) Published" at bounding box center [465, 307] width 328 height 44
click at [425, 322] on link "ReportÄpp Spotlight (et)" at bounding box center [394, 316] width 151 height 16
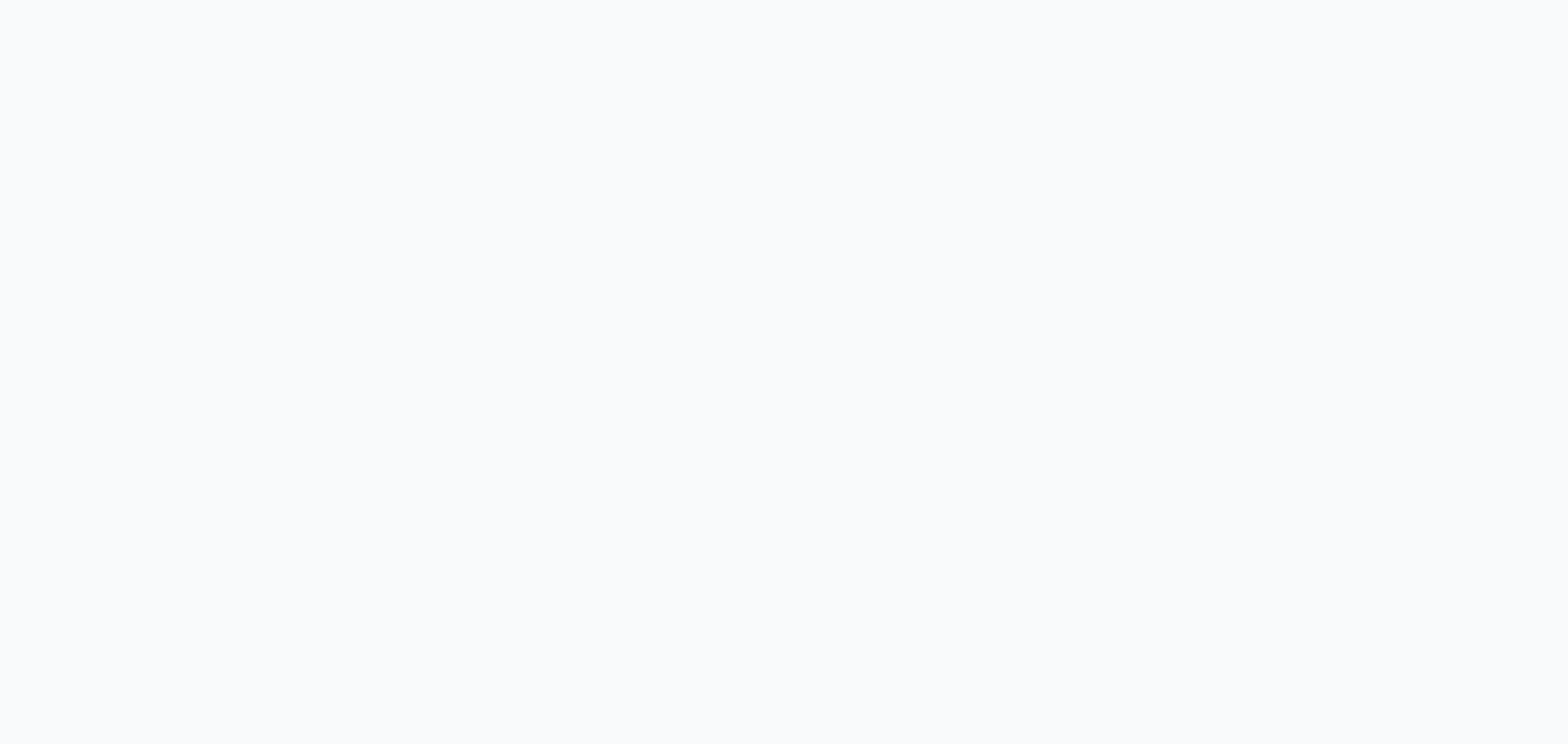
select select "et"
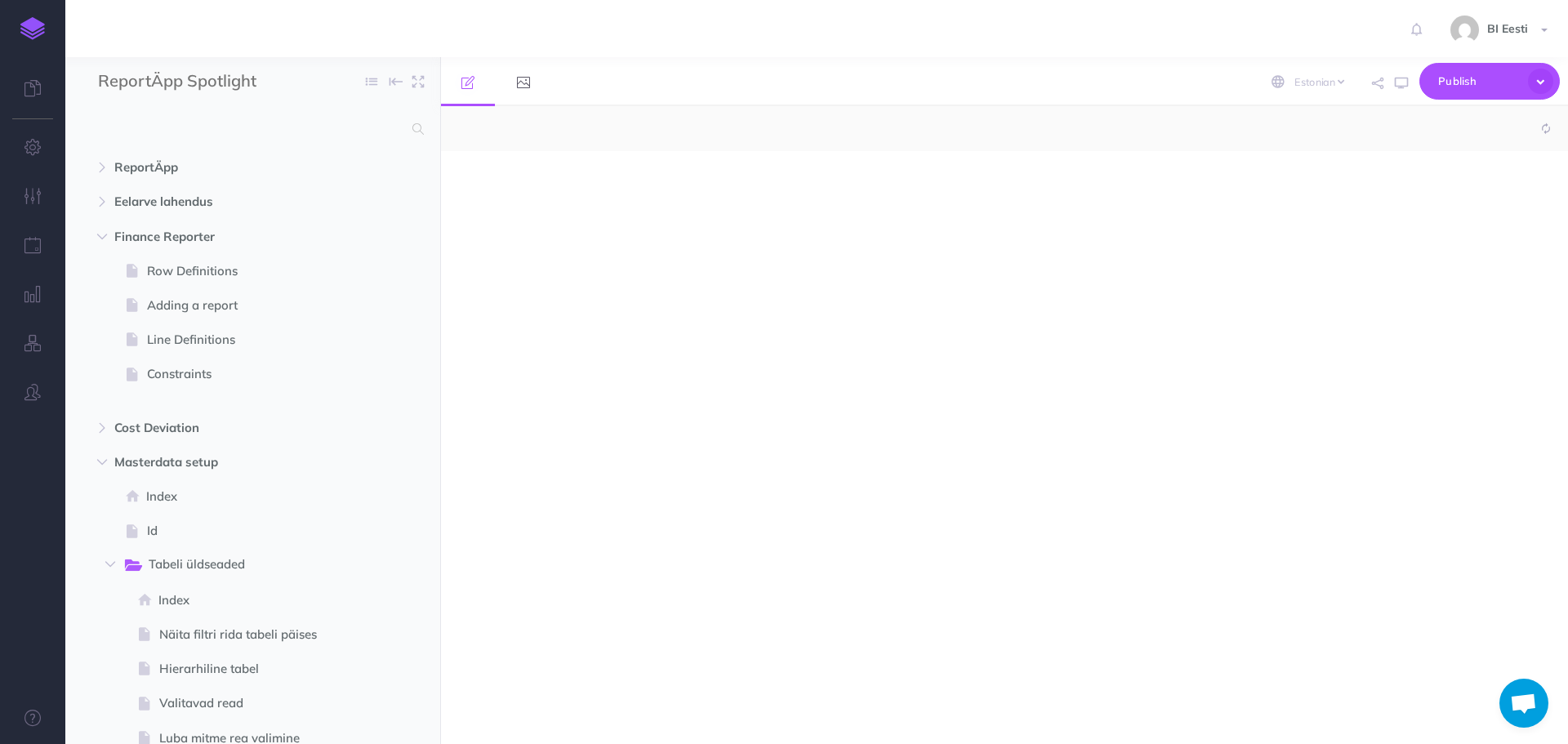
select select "null"
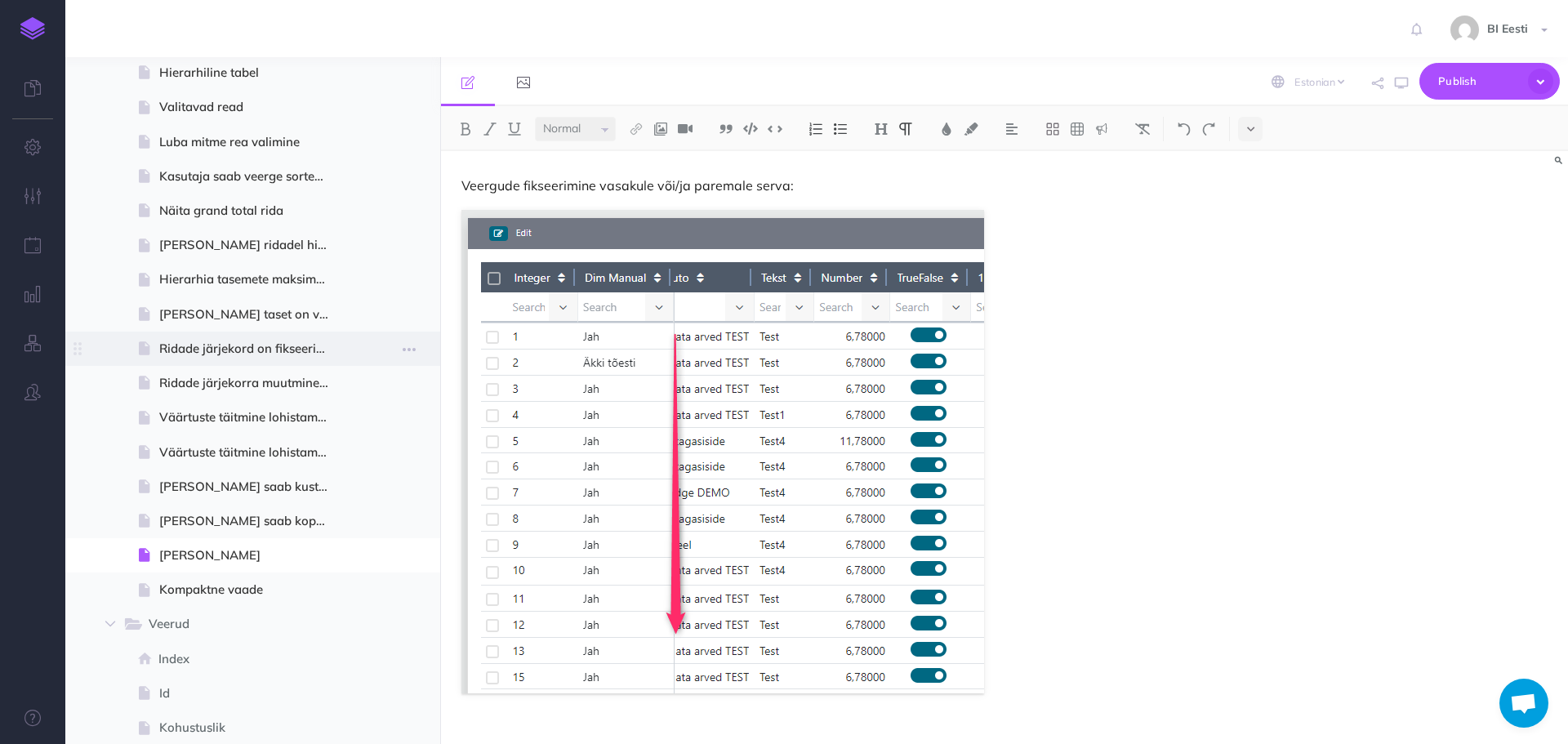
scroll to position [899, 0]
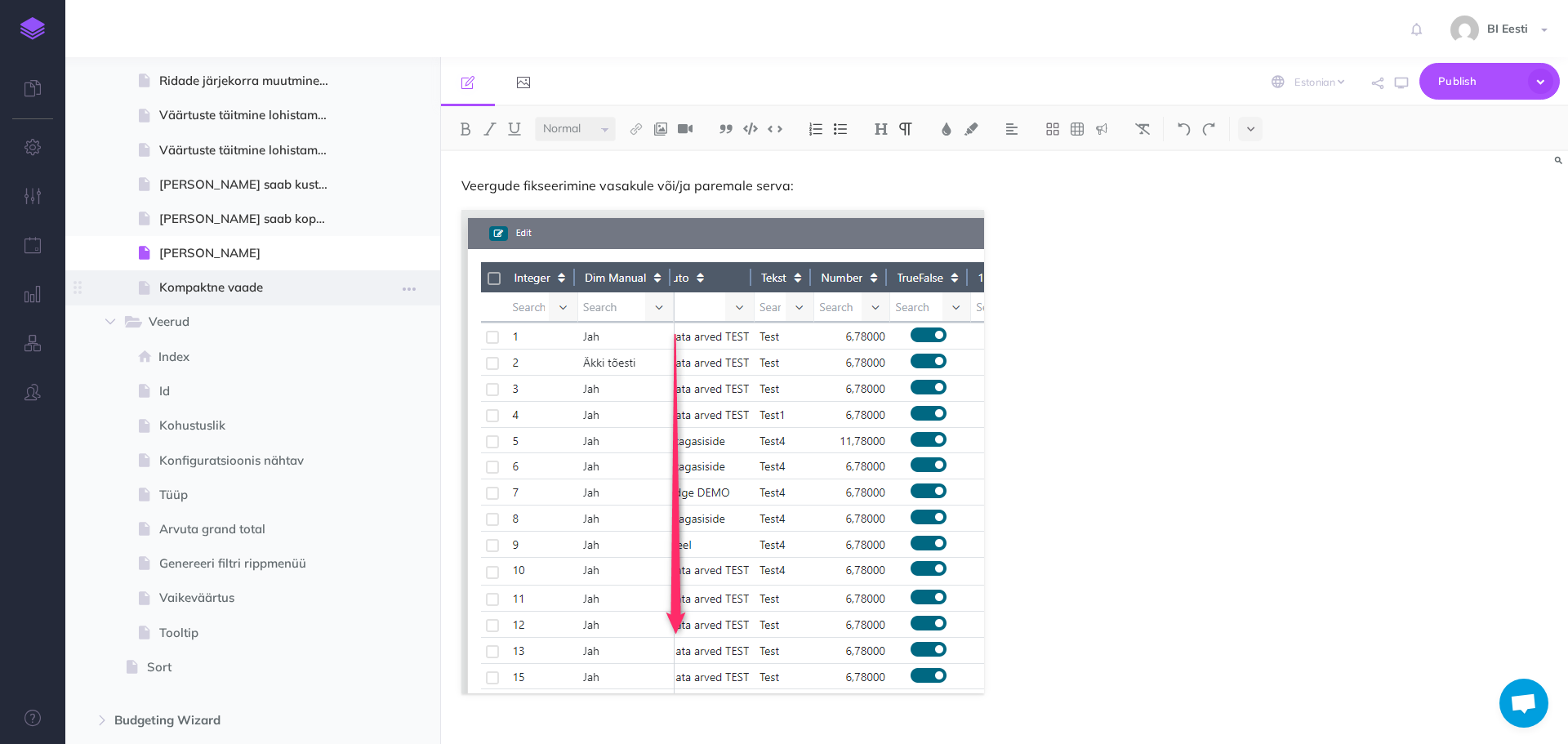
click at [279, 277] on span at bounding box center [253, 287] width 375 height 34
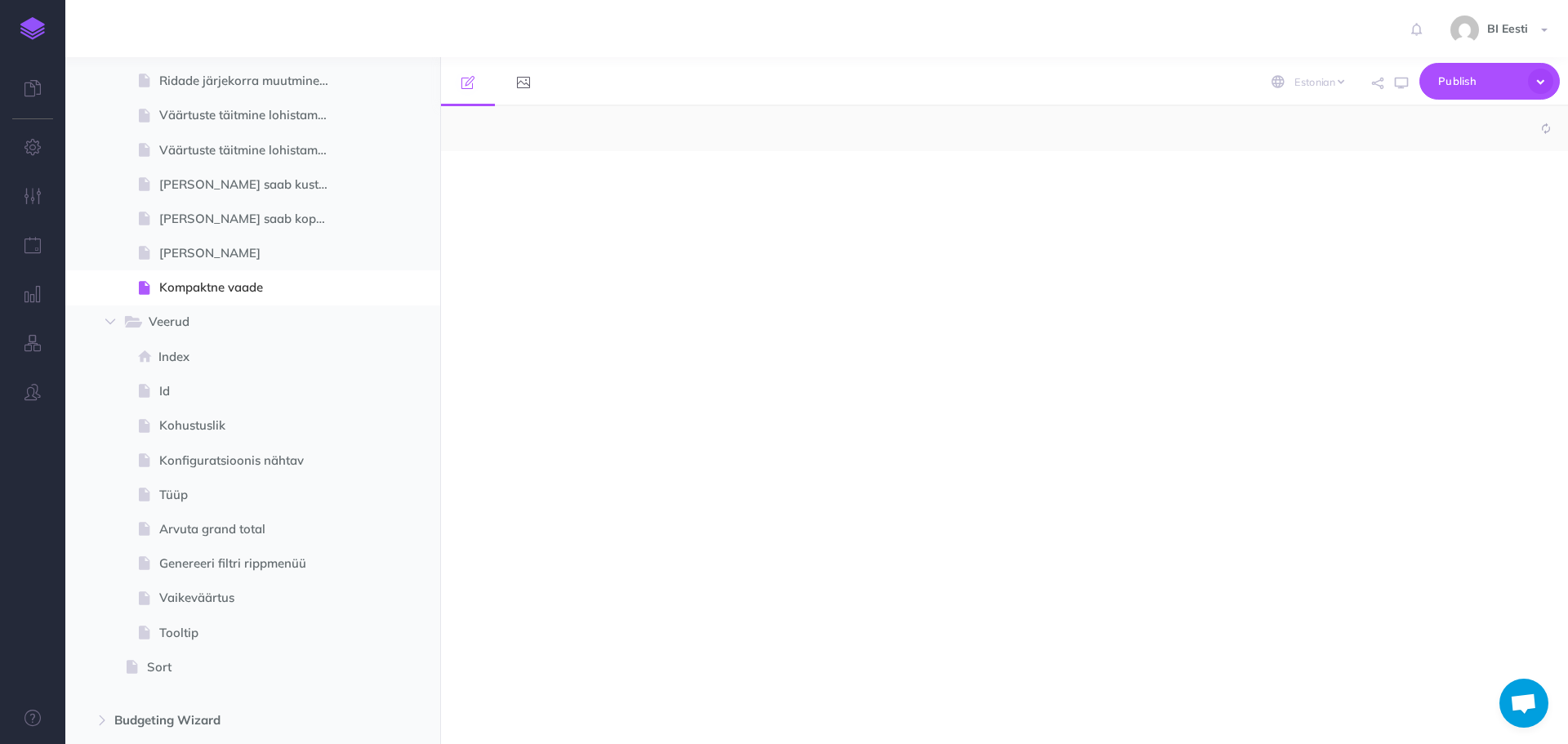
select select "null"
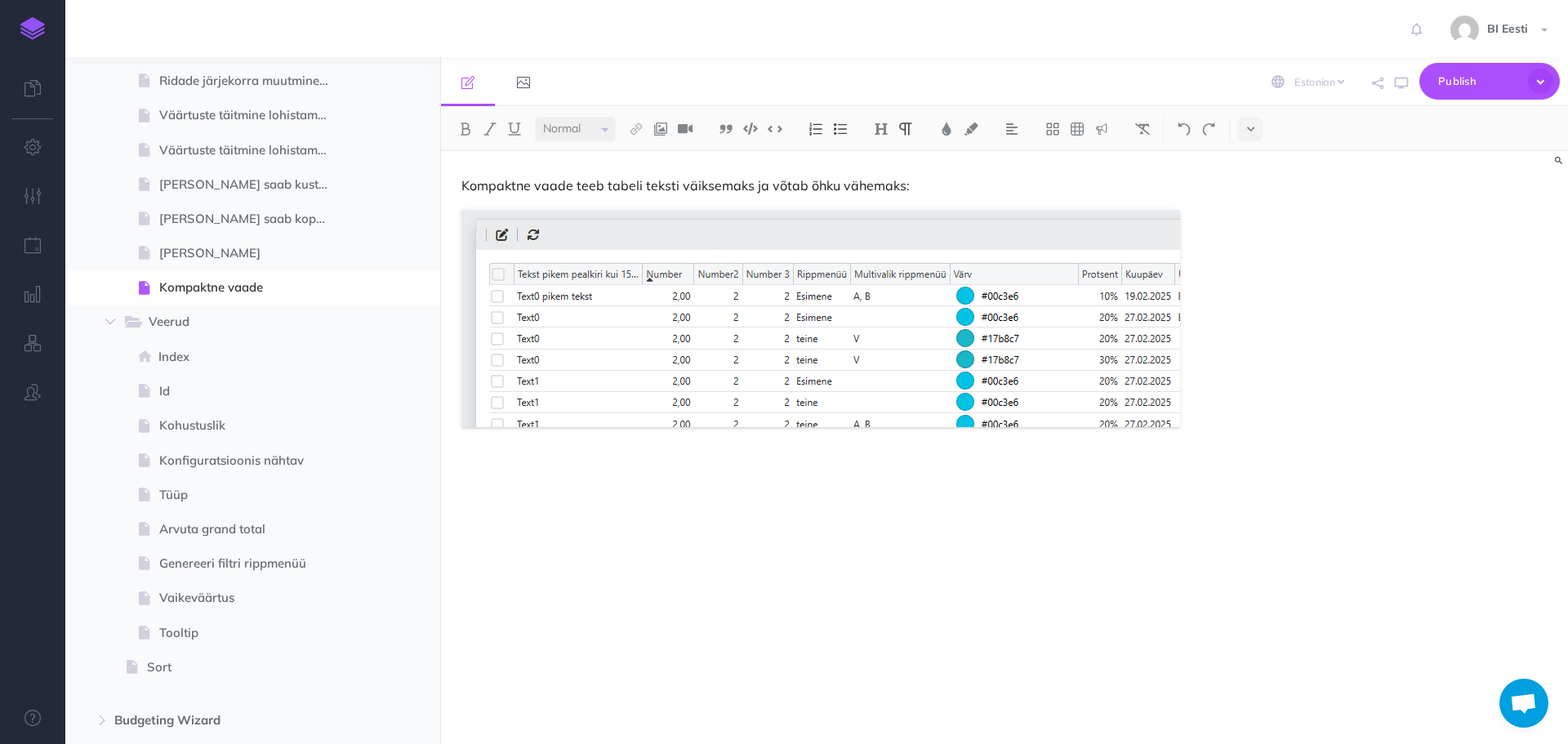
click at [1234, 394] on div "Kompaktne vaade teeb tabeli teksti väiksemaks ja võtab õhku vähemaks:" at bounding box center [1004, 447] width 1127 height 593
click at [1191, 414] on figure at bounding box center [835, 319] width 748 height 217
click at [620, 465] on p "[PERSON_NAME] vaade on selline:" at bounding box center [835, 469] width 748 height 19
drag, startPoint x: 606, startPoint y: 470, endPoint x: 456, endPoint y: 471, distance: 150.0
click at [456, 471] on div "Kompaktne vaade teeb tabeli teksti väiksemaks ja võtab õhku vähemaks: Tavaline …" at bounding box center [835, 439] width 789 height 577
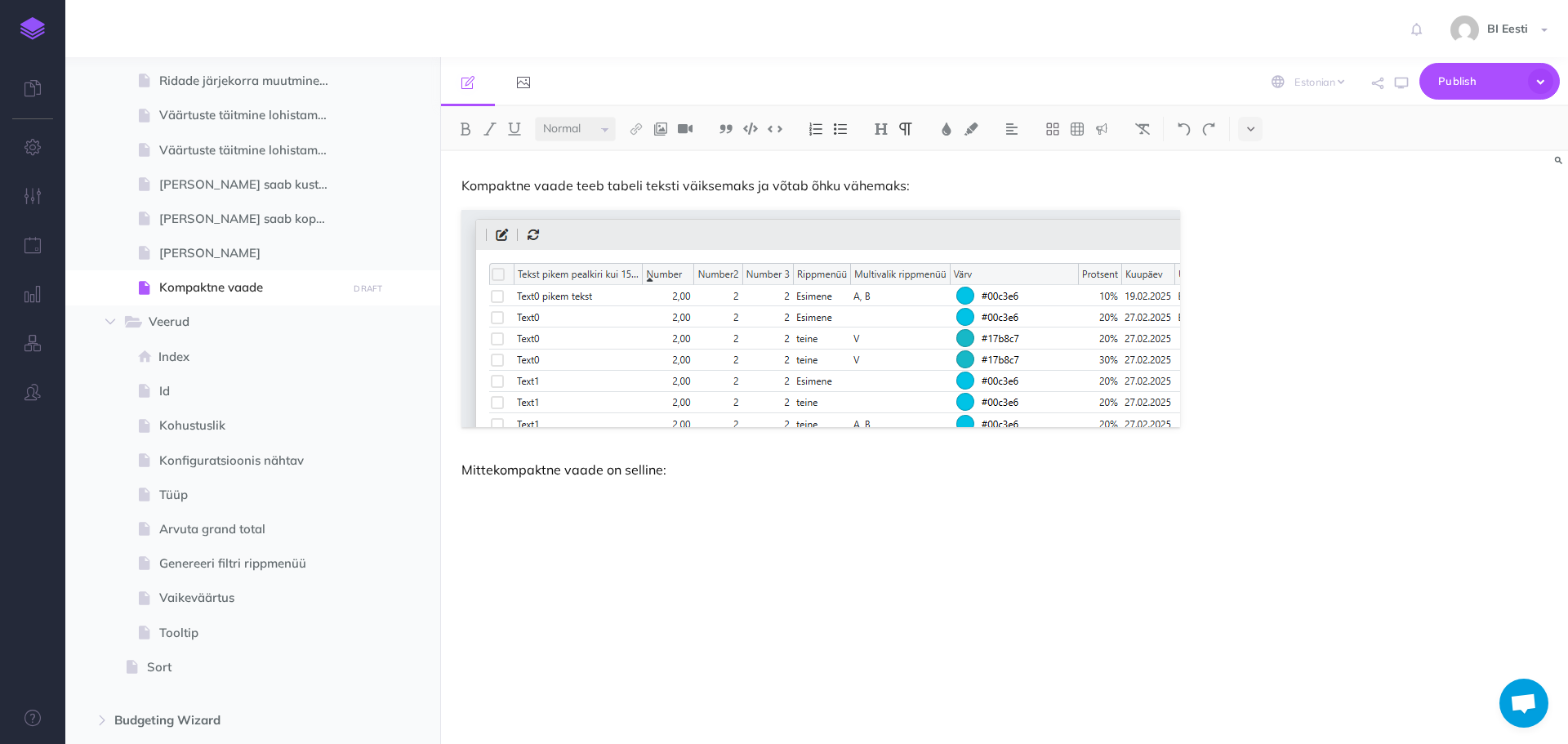
click at [733, 476] on p "Mittekompaktne vaade on selline:" at bounding box center [835, 469] width 748 height 19
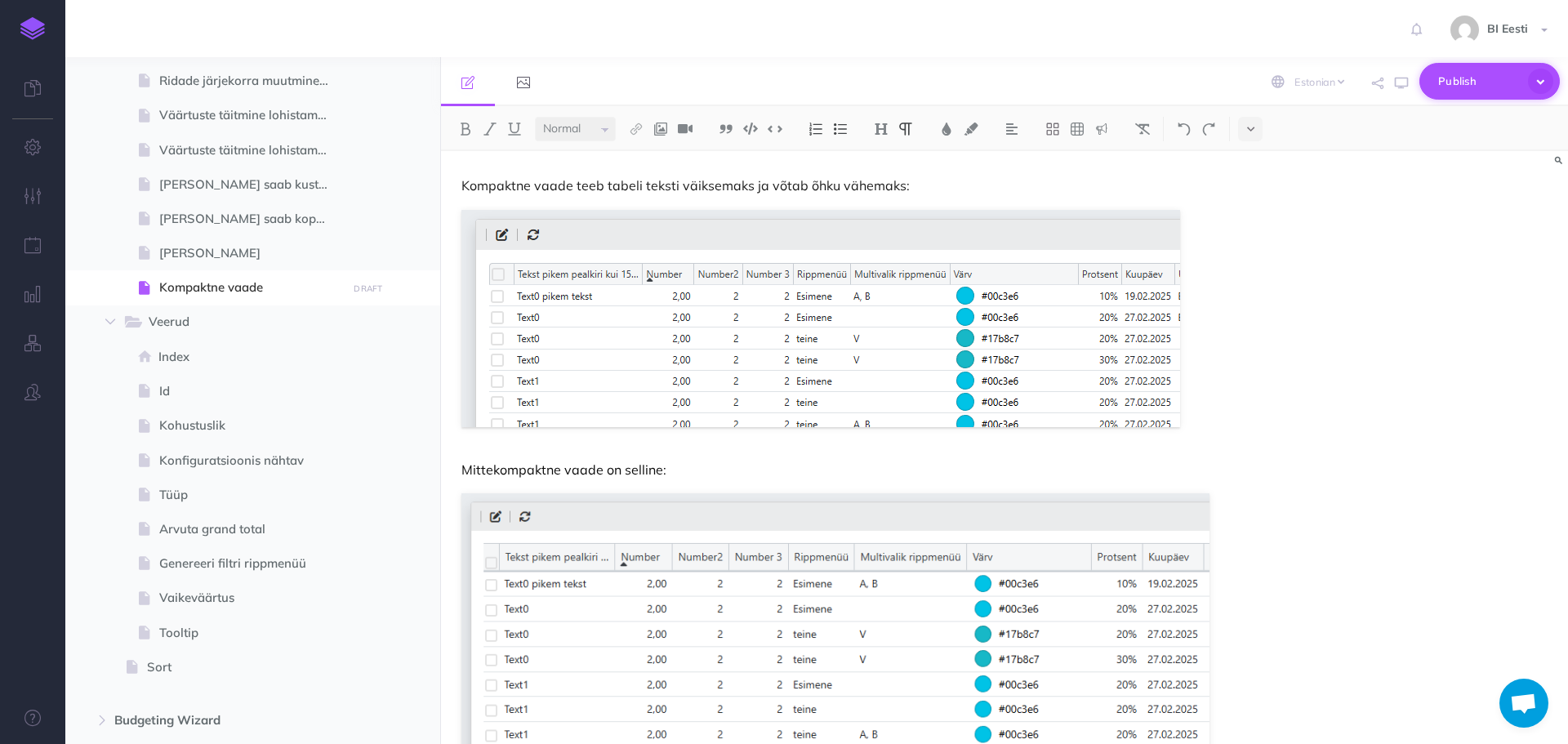
click at [1461, 80] on span "Publish" at bounding box center [1479, 81] width 81 height 26
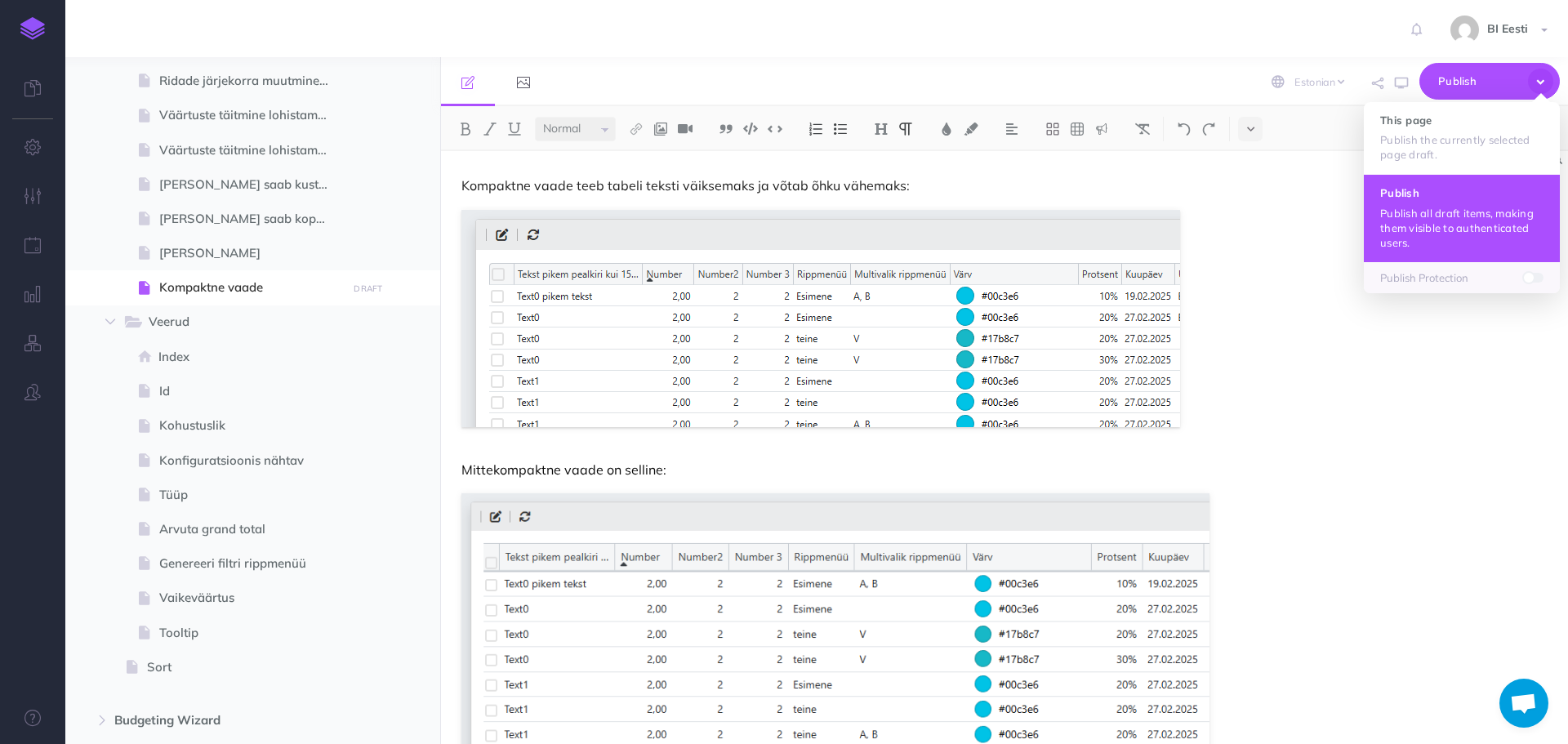
click at [1456, 210] on p "Publish all draft items, making them visible to authenticated users." at bounding box center [1461, 228] width 163 height 44
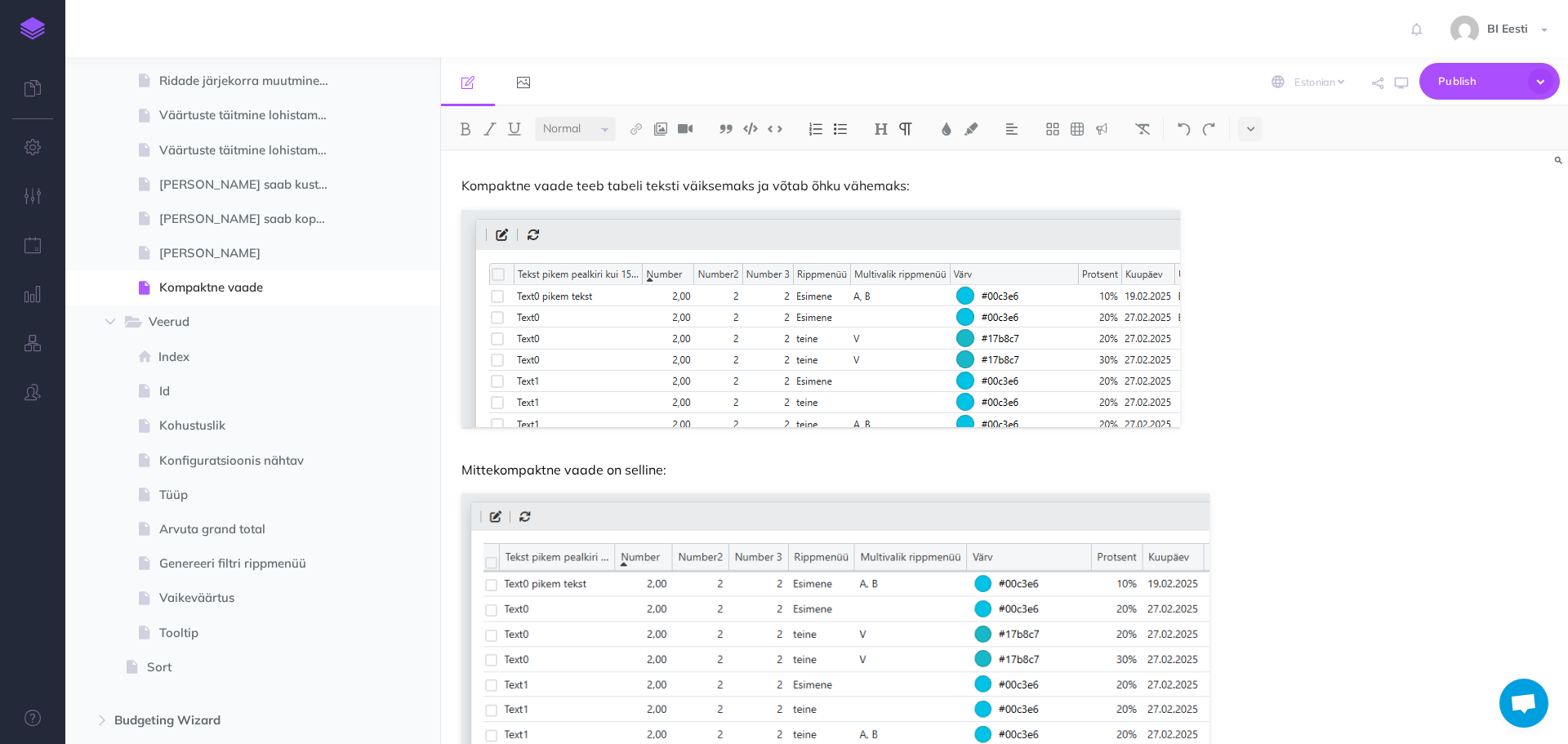
click at [896, 186] on p "Kompaktne vaade teeb tabeli teksti väiksemaks ja võtab õhku vähemaks:" at bounding box center [835, 186] width 748 height 19
click at [1489, 78] on span "Publish" at bounding box center [1479, 81] width 81 height 26
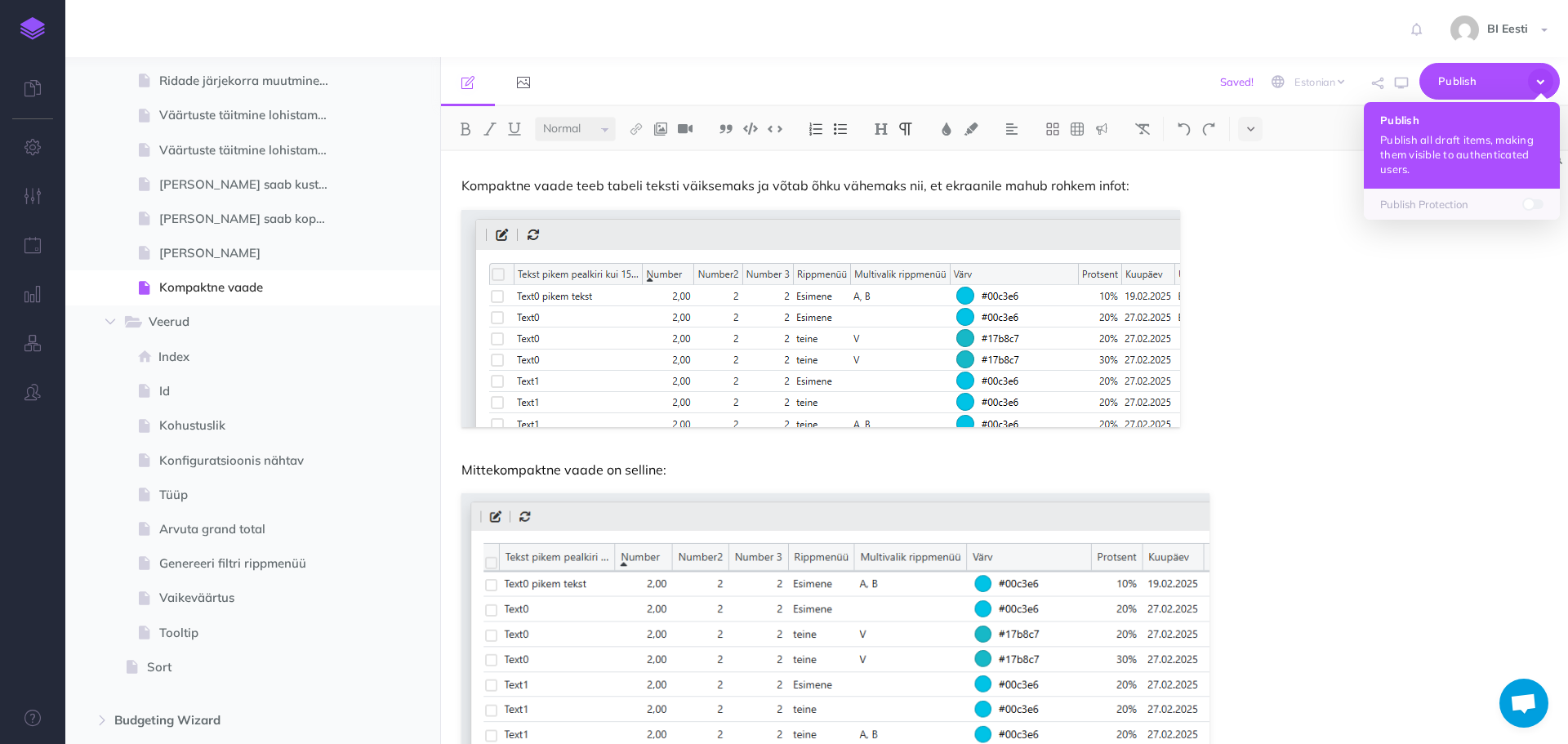
click at [1440, 146] on p "Publish all draft items, making them visible to authenticated users." at bounding box center [1461, 155] width 163 height 44
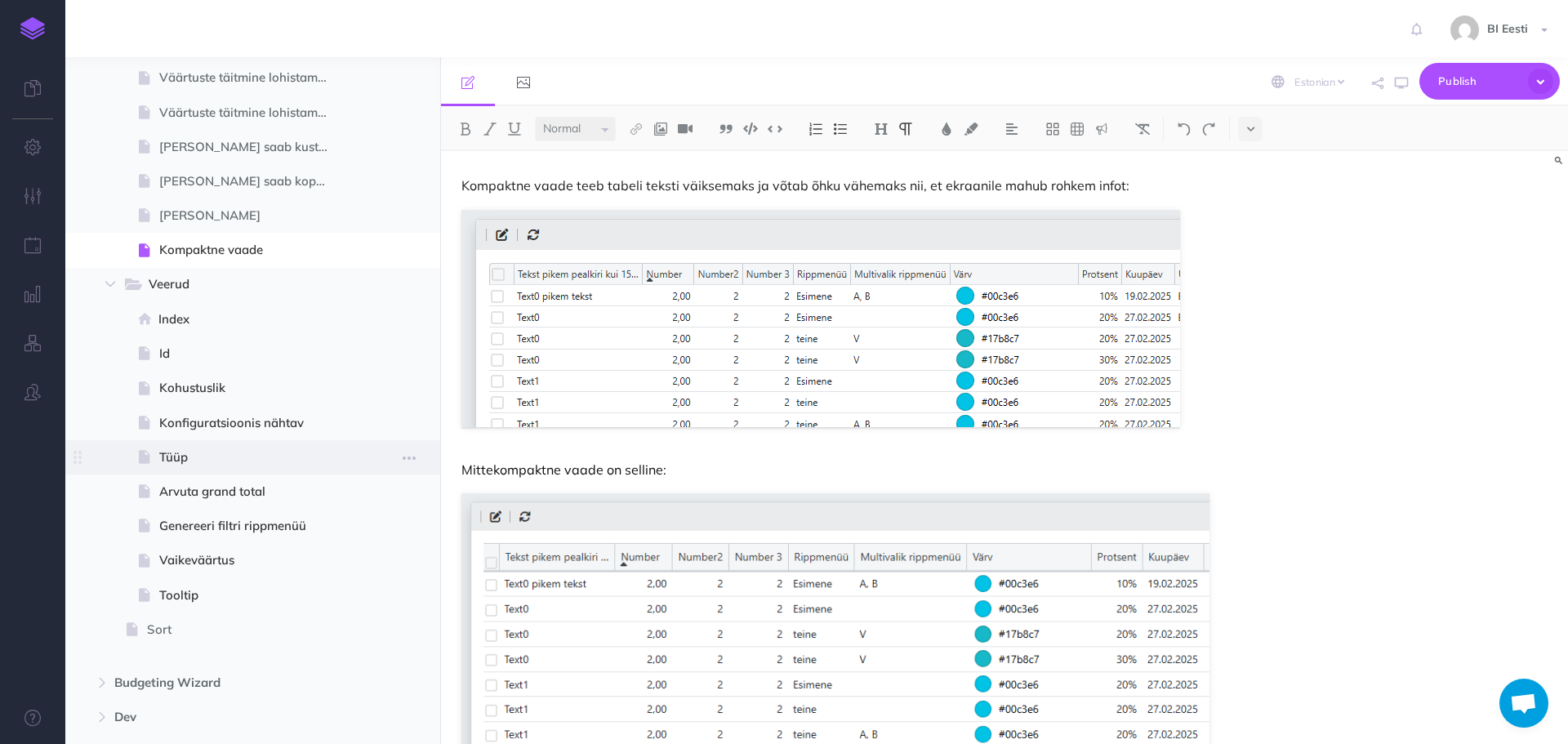
scroll to position [980, 0]
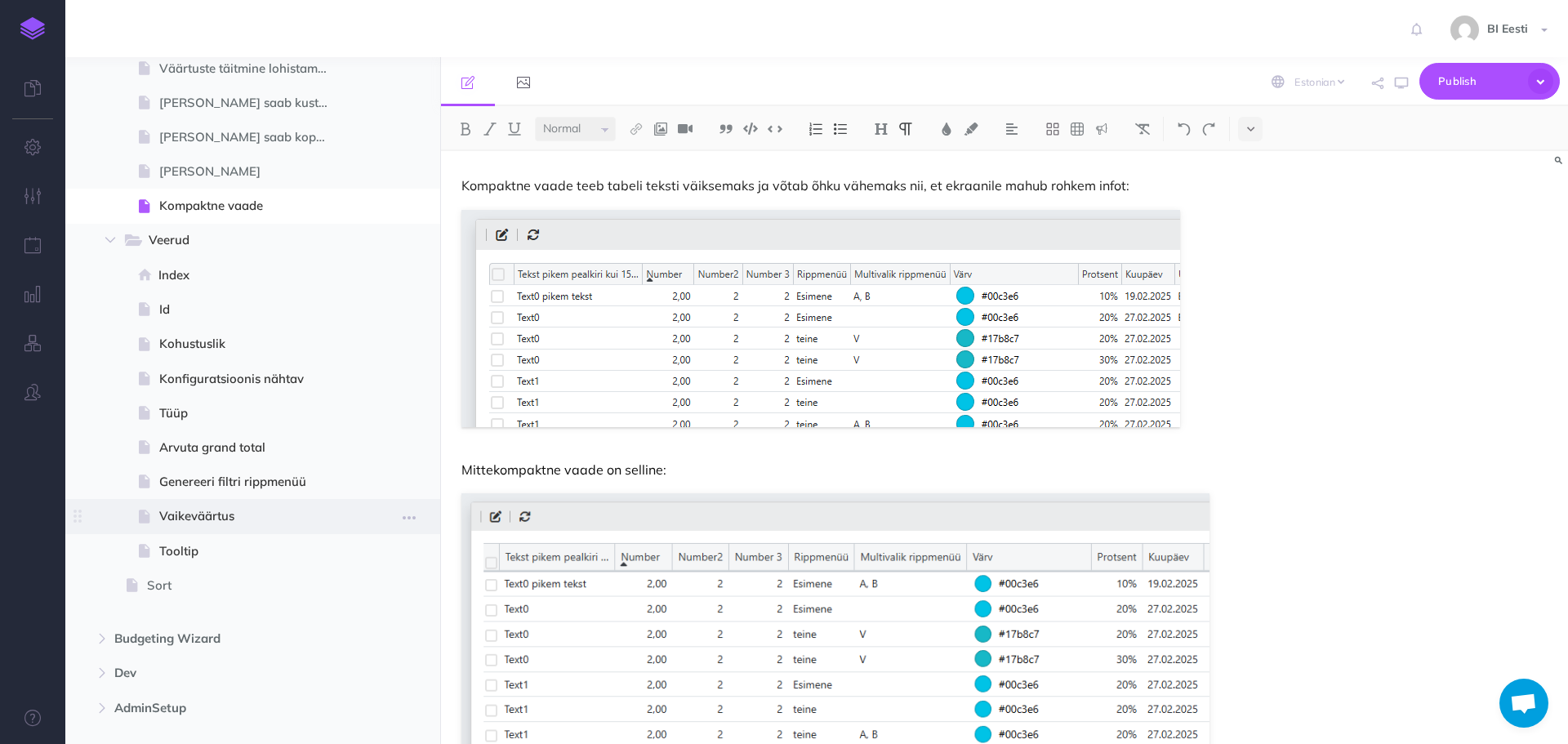
click at [187, 507] on span "Vaikeväärtus" at bounding box center [250, 516] width 183 height 19
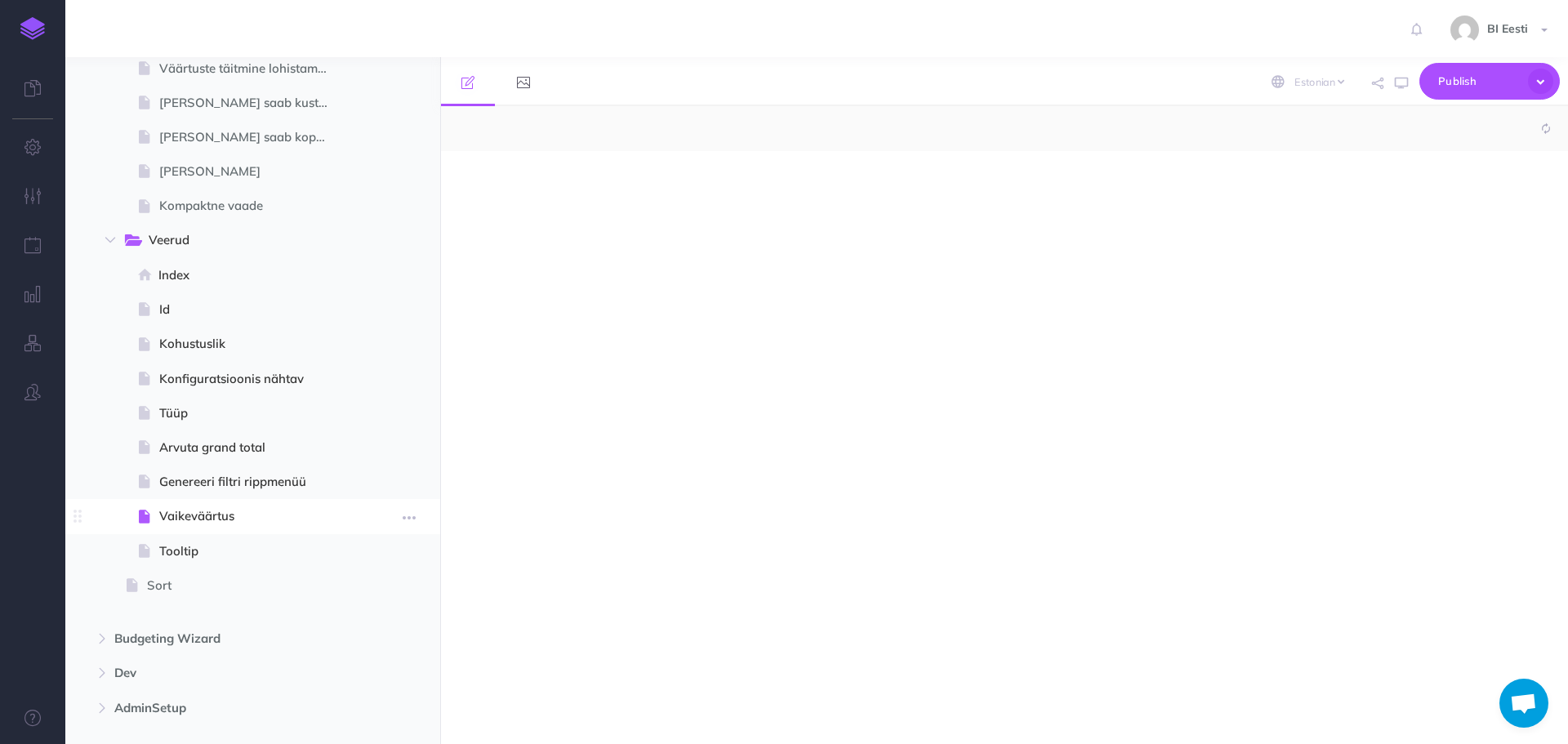
select select "null"
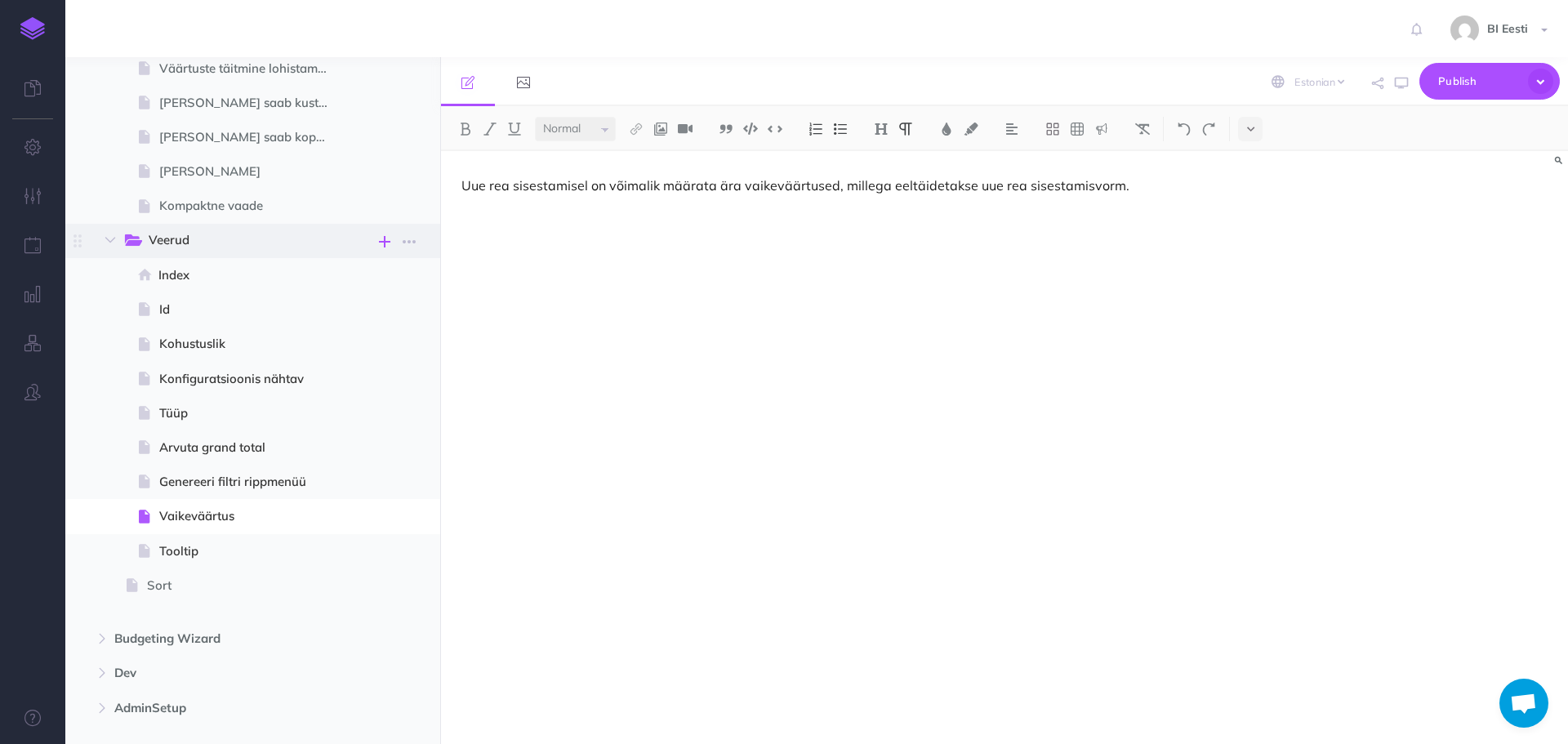
click at [385, 244] on icon "button" at bounding box center [384, 242] width 11 height 19
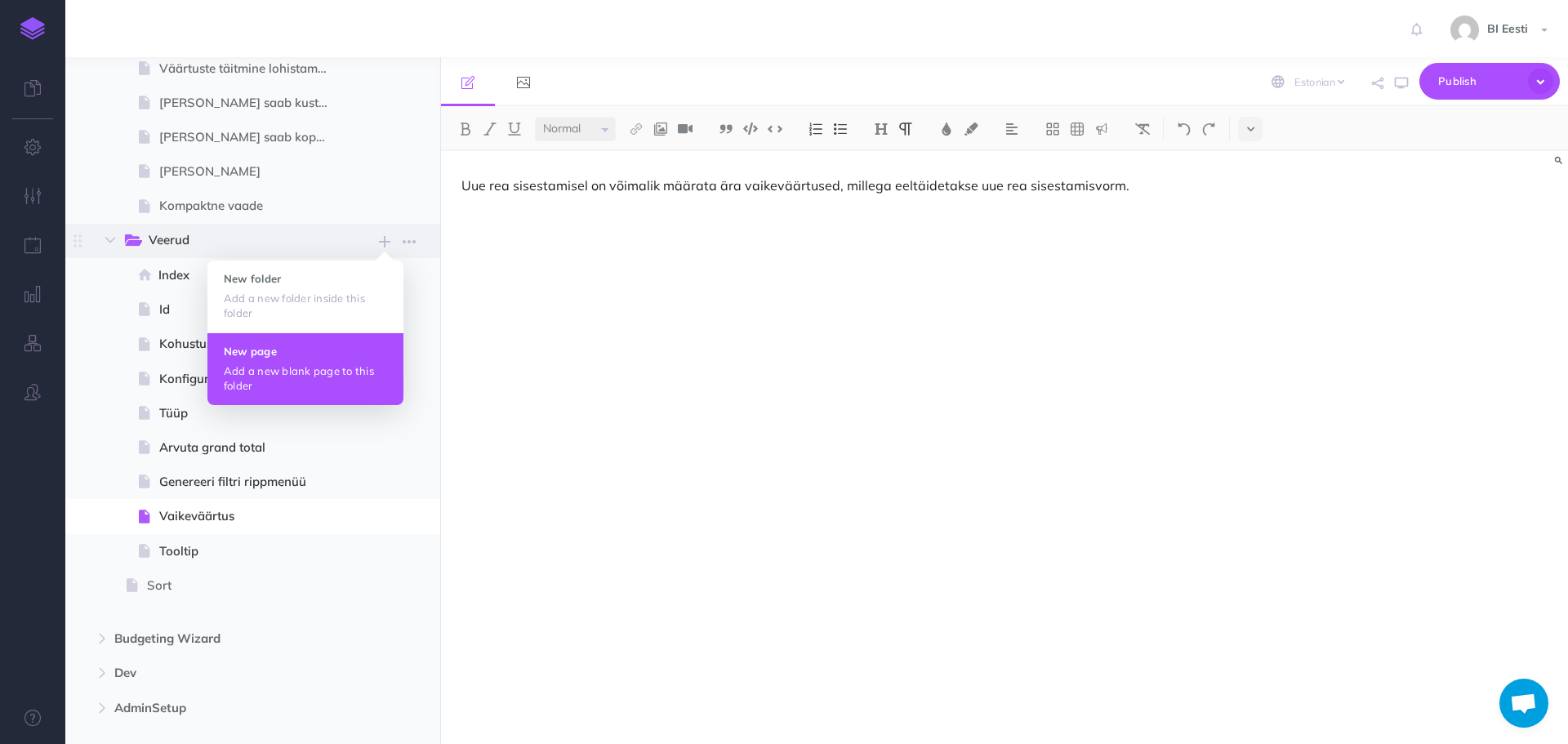
click at [286, 369] on p "Add a new blank page to this folder" at bounding box center [305, 377] width 163 height 29
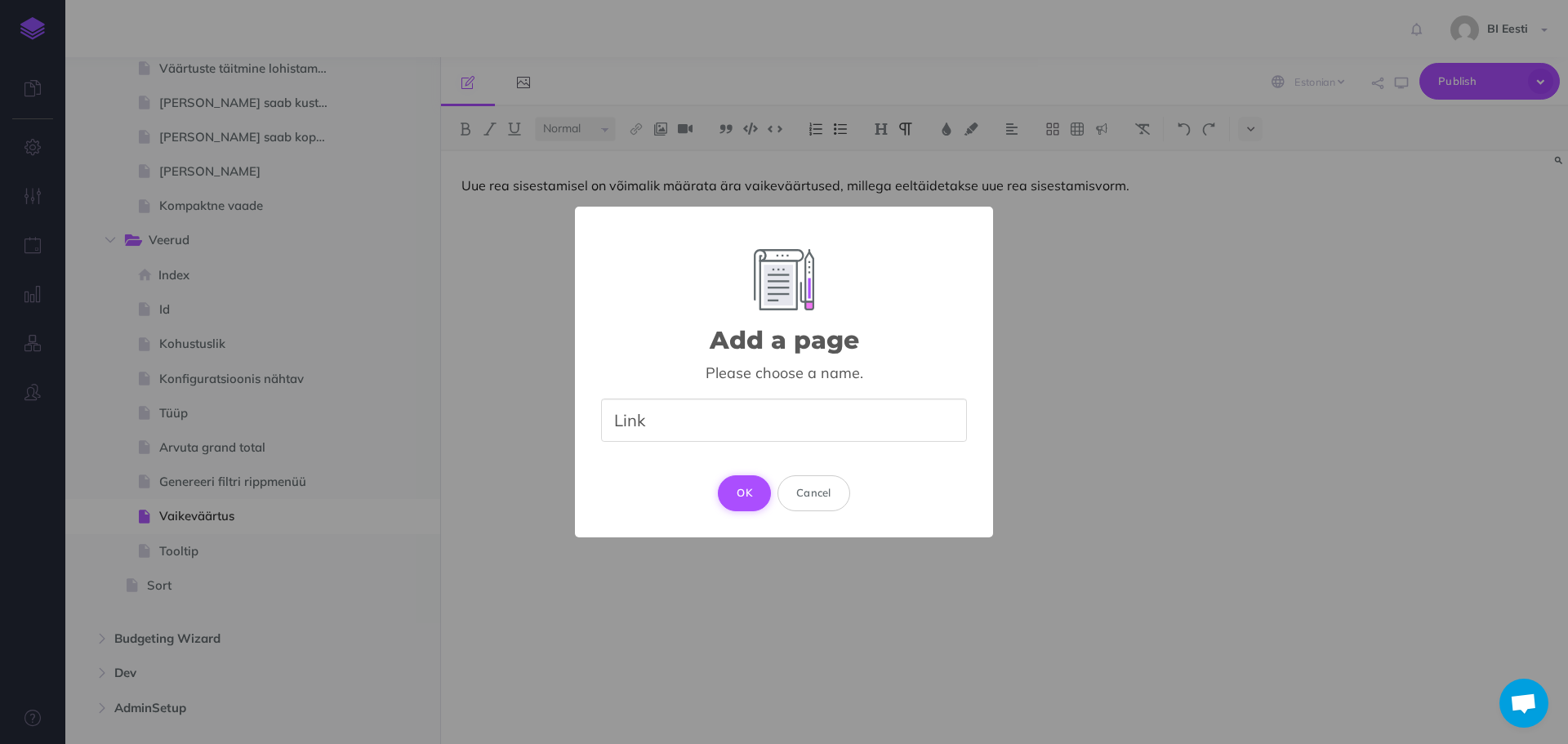
type input "Link"
click at [751, 490] on button "OK" at bounding box center [745, 493] width 53 height 36
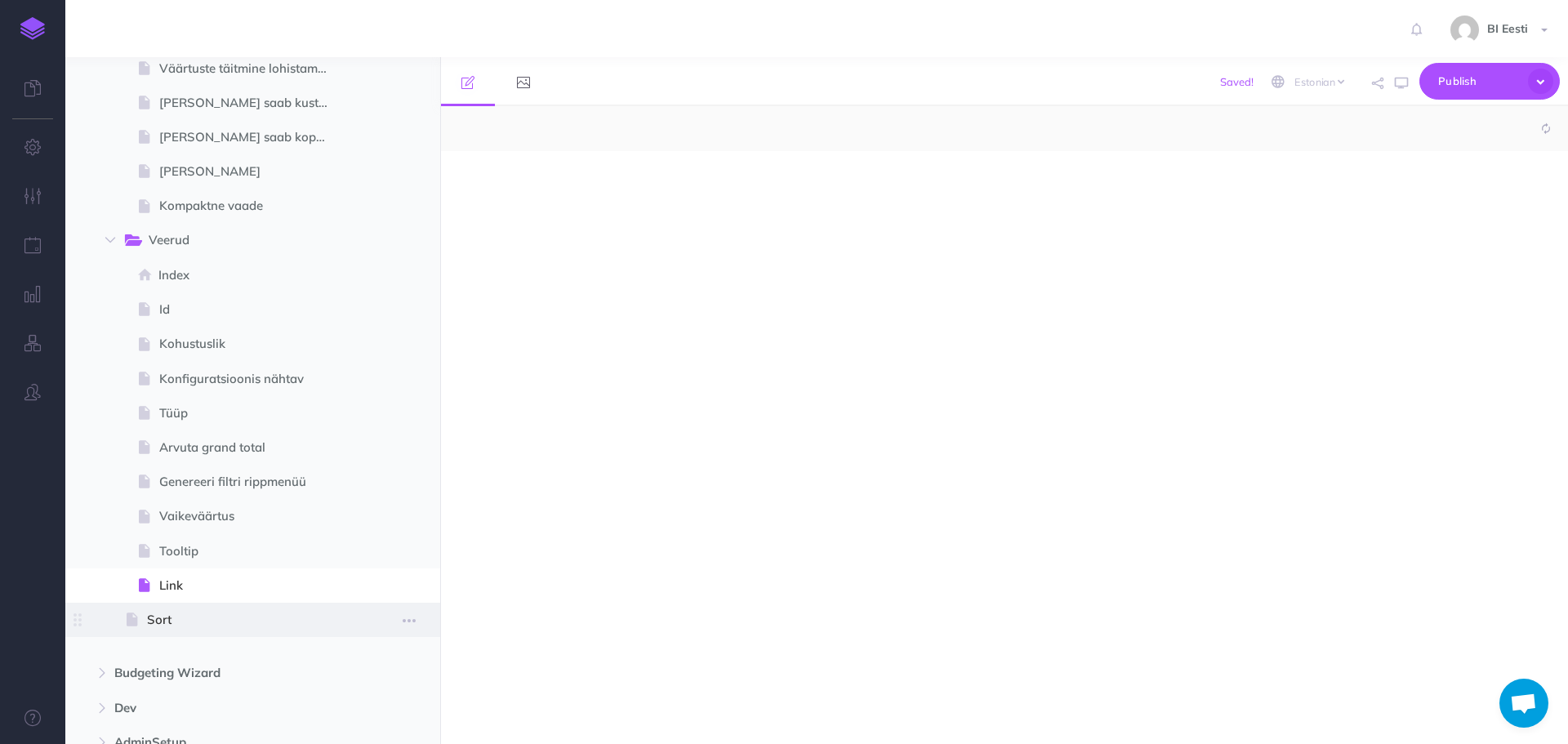
select select "null"
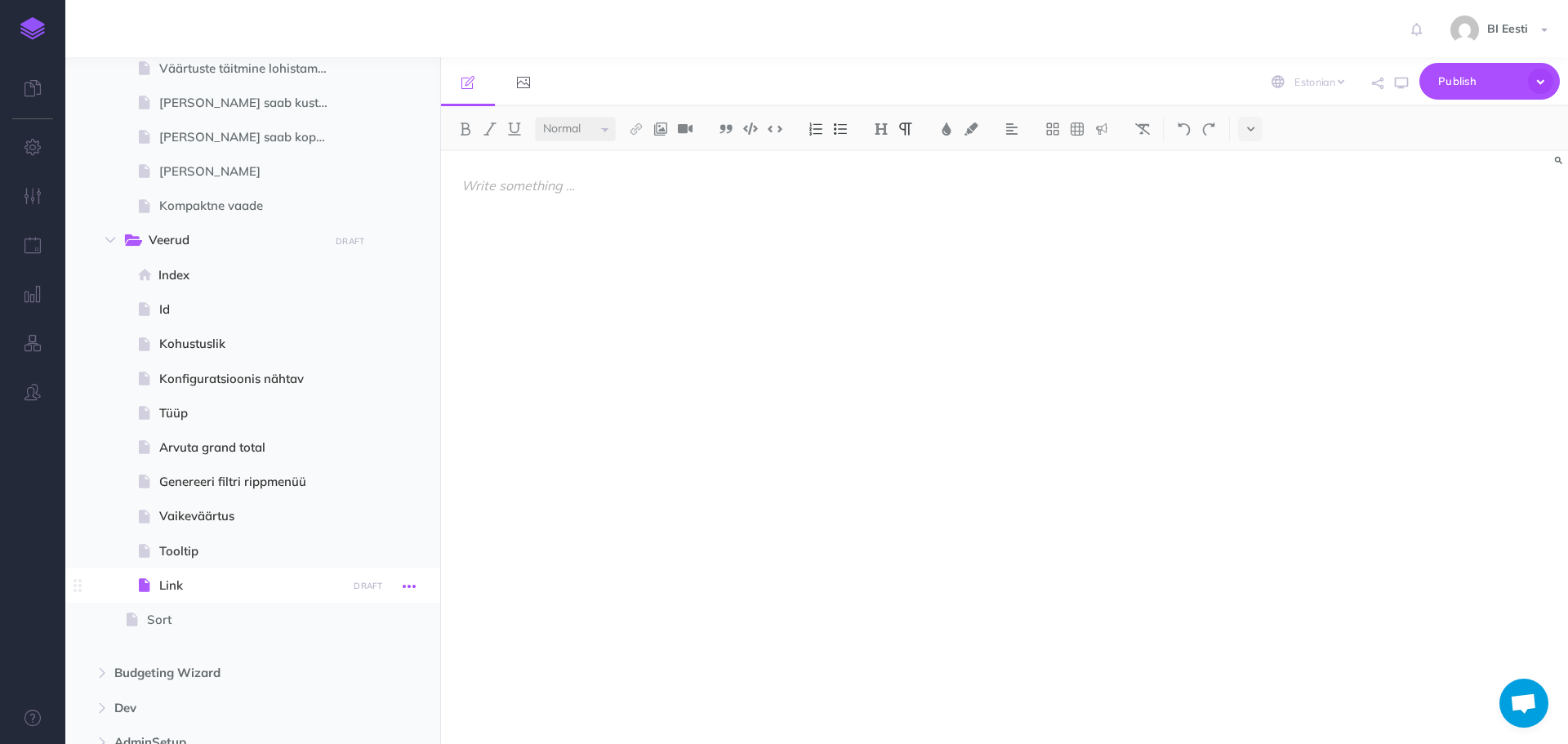
click at [403, 586] on icon "button" at bounding box center [409, 587] width 13 height 19
click at [377, 688] on link "Settings" at bounding box center [362, 696] width 123 height 27
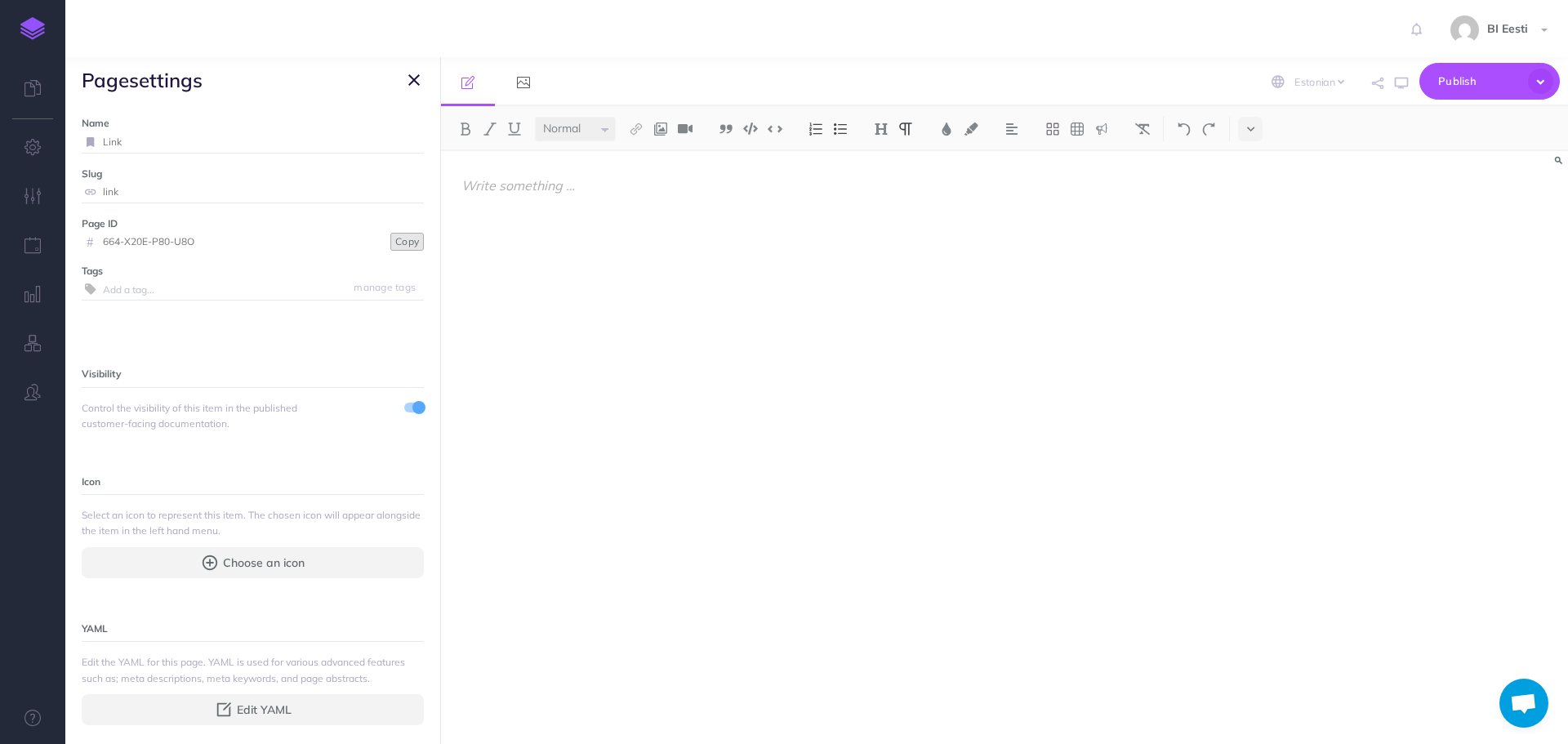
click at [390, 246] on button "Copy" at bounding box center [407, 241] width 34 height 18
click at [411, 80] on icon "button" at bounding box center [413, 80] width 11 height 19
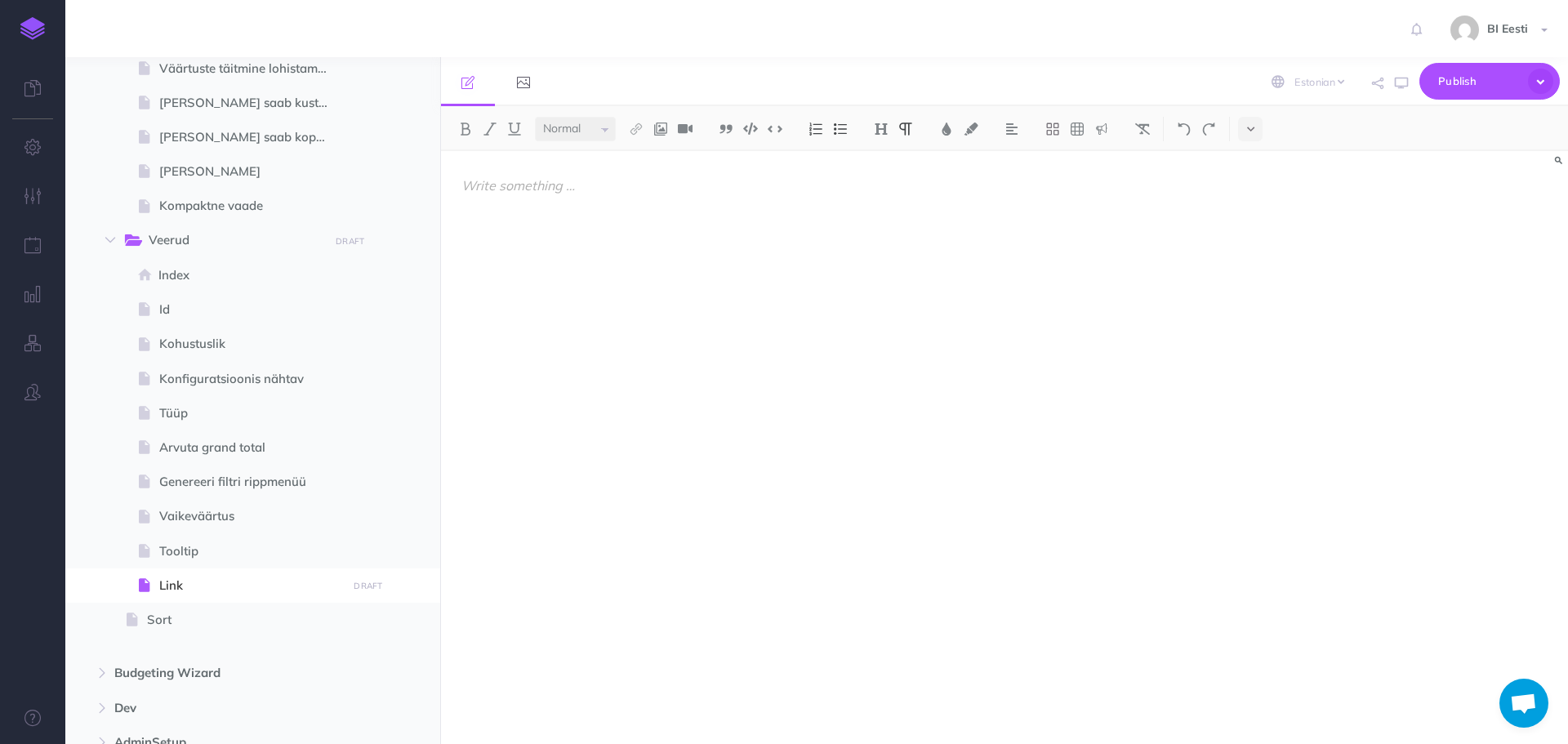
click at [566, 219] on div at bounding box center [835, 439] width 789 height 577
click at [1101, 189] on p "Kui siia väljale sisestada link, muutub välja väärtus kasutaja jaoks klikitavak…" at bounding box center [835, 195] width 748 height 39
click at [533, 206] on p "Kui siia väljale sisestada link, muutub välja väärtus kasutaja jaoks klikitavak…" at bounding box center [835, 195] width 748 height 39
click at [586, 204] on p "Kui siia väljale sisestada link, muutub välja väärtus kasutaja jaoks klikitavak…" at bounding box center [835, 195] width 748 height 39
click at [563, 208] on p "Kui siia väljale sisestada link, muutub välja väärtus kasutaja jaoks klikitavak…" at bounding box center [835, 195] width 748 height 39
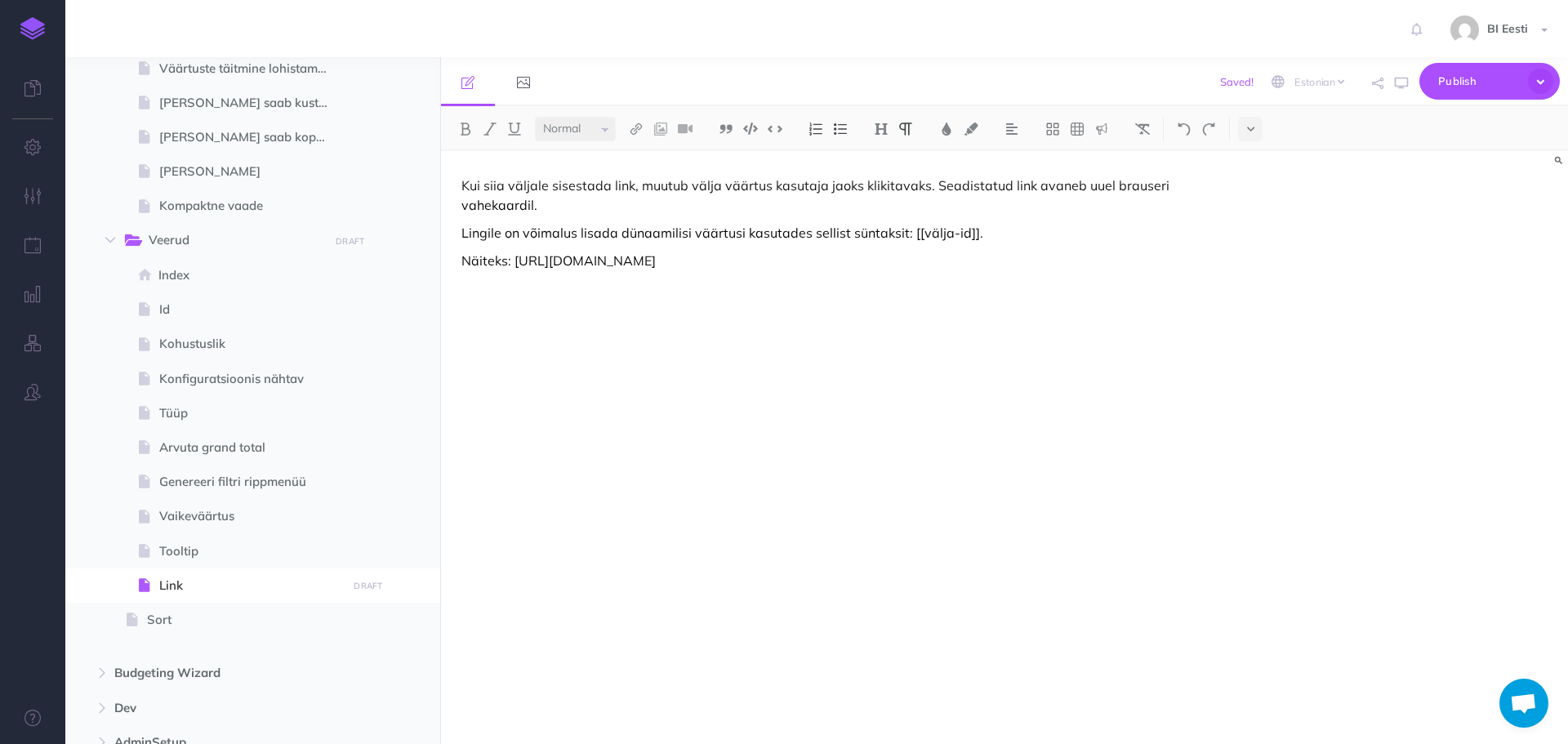
drag, startPoint x: 867, startPoint y: 262, endPoint x: 840, endPoint y: 262, distance: 27.0
click at [840, 262] on p "Näiteks: [URL][DOMAIN_NAME]" at bounding box center [835, 261] width 748 height 19
click at [848, 264] on p "Näiteks: [URL][DOMAIN_NAME]" at bounding box center [835, 261] width 748 height 19
click at [943, 265] on p "Näiteks: [URL][DOMAIN_NAME]" at bounding box center [835, 261] width 748 height 19
drag, startPoint x: 841, startPoint y: 264, endPoint x: 915, endPoint y: 262, distance: 74.0
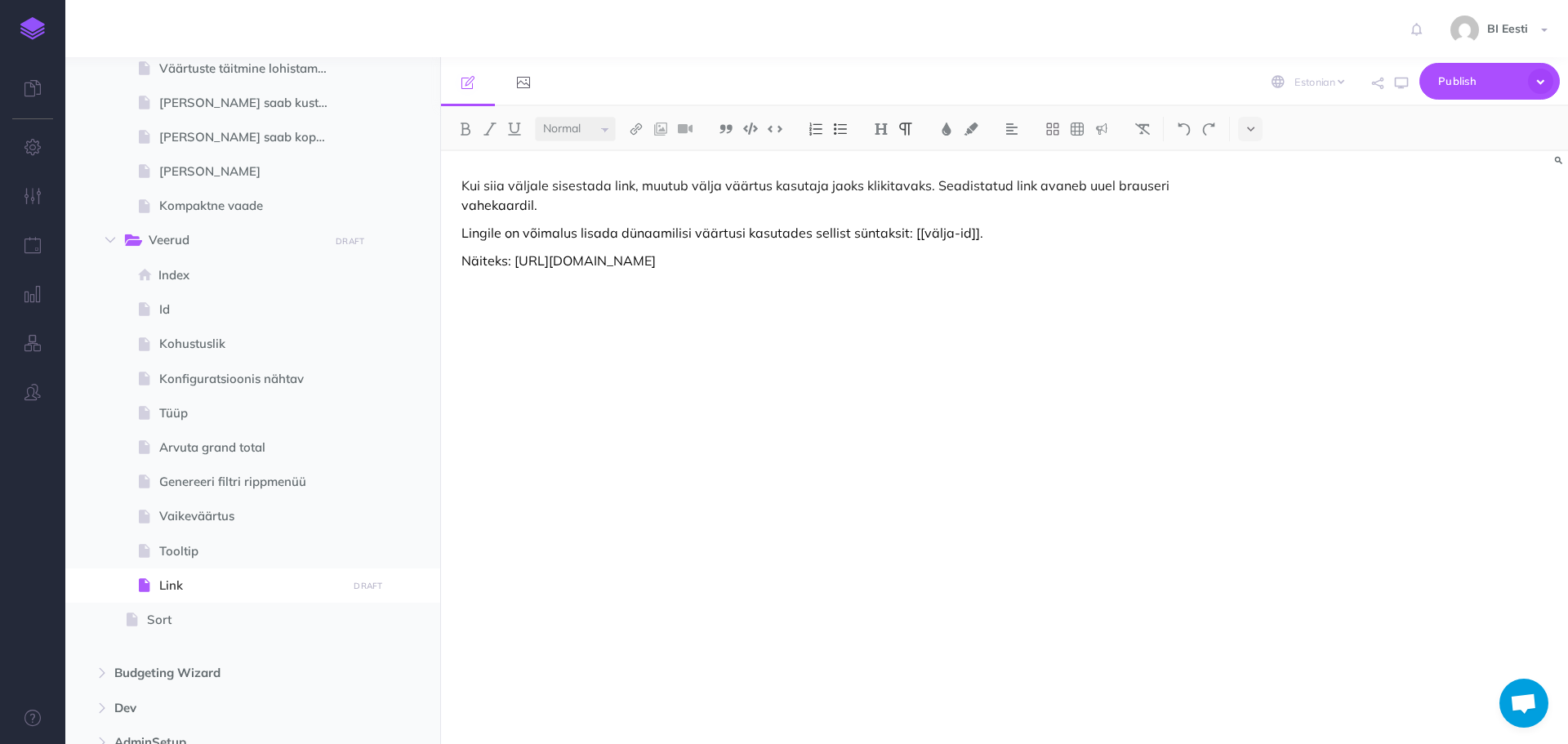
click at [915, 262] on p "Näiteks: [URL][DOMAIN_NAME]" at bounding box center [835, 261] width 748 height 19
click at [940, 132] on button at bounding box center [946, 129] width 25 height 25
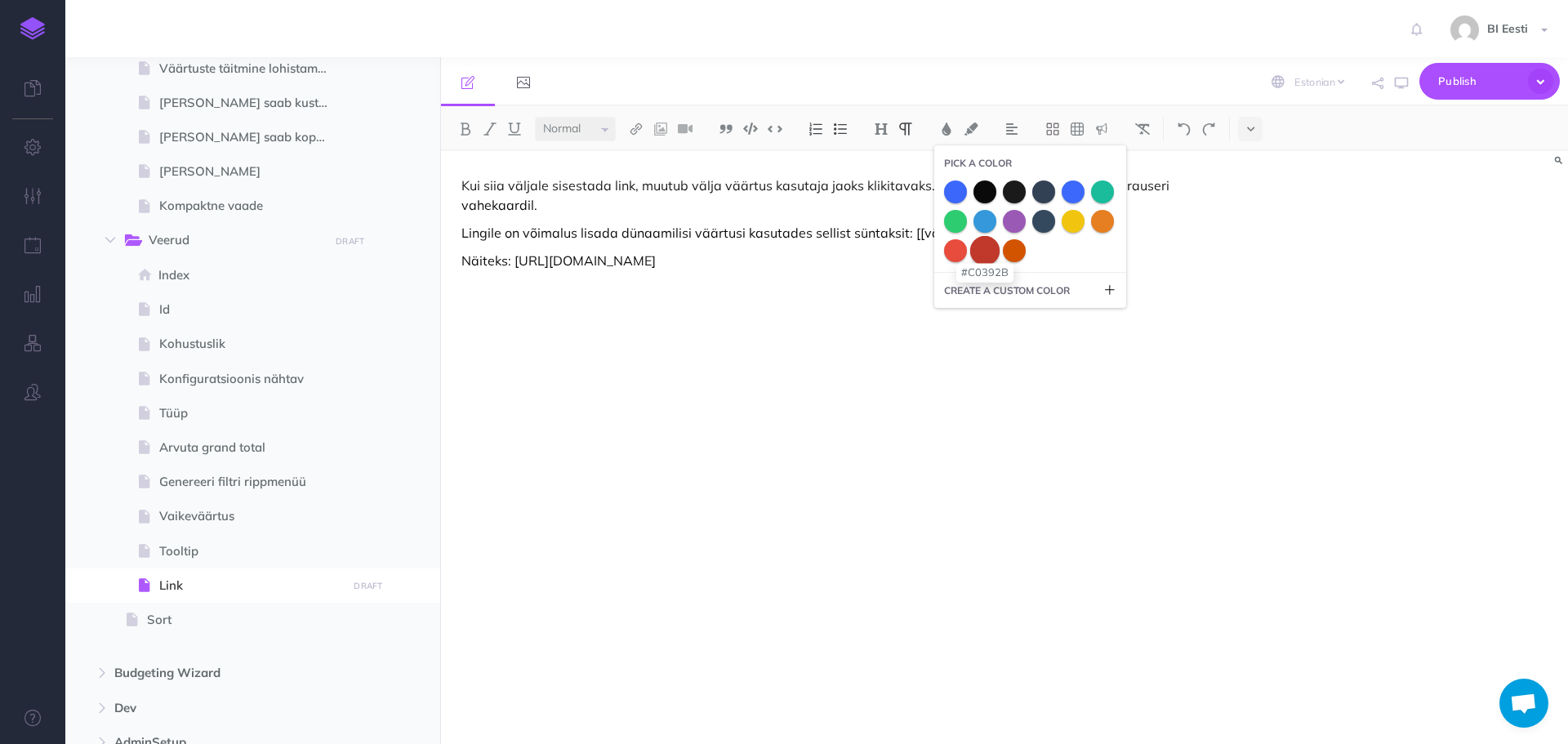
click at [981, 256] on span at bounding box center [984, 249] width 29 height 29
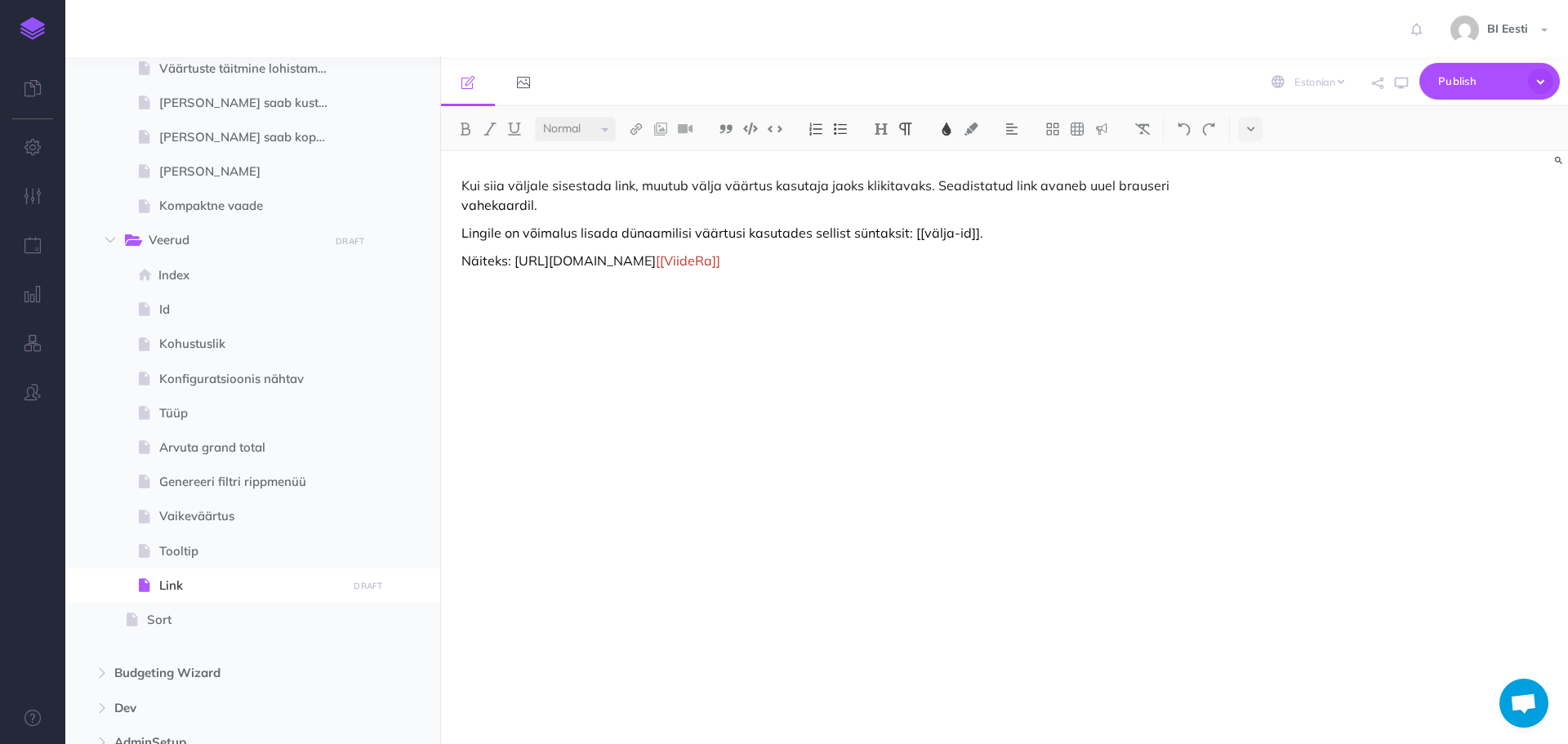
click at [937, 265] on p "Näiteks: [URL][DOMAIN_NAME] [[ViideRa]]" at bounding box center [835, 261] width 748 height 19
click at [921, 257] on p "Näiteks: [URL][DOMAIN_NAME]" at bounding box center [835, 261] width 748 height 19
drag, startPoint x: 913, startPoint y: 262, endPoint x: 841, endPoint y: 262, distance: 72.0
click at [841, 262] on p "Näiteks: [URL][DOMAIN_NAME]" at bounding box center [835, 261] width 748 height 19
click at [952, 132] on img at bounding box center [946, 129] width 15 height 13
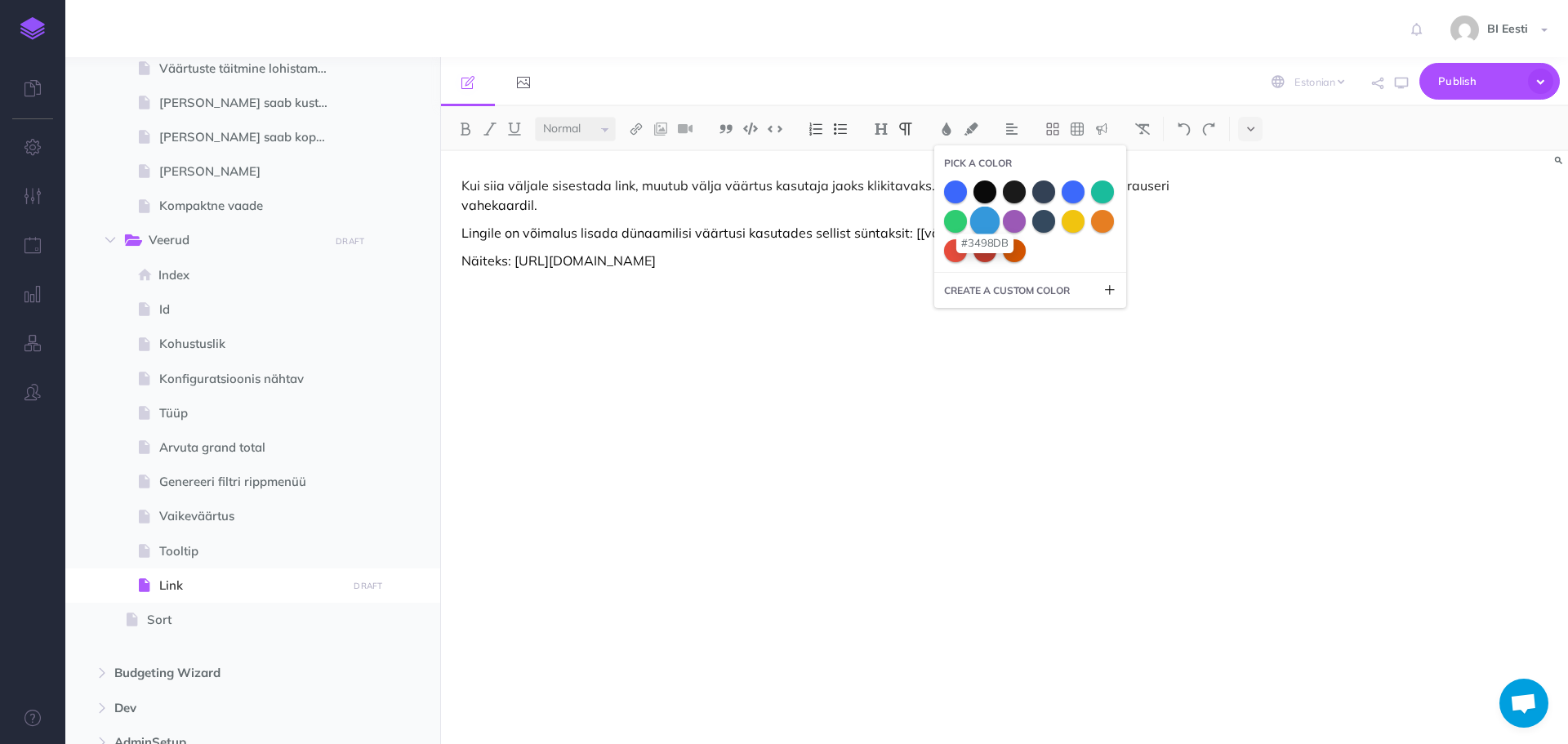
click at [988, 224] on span at bounding box center [984, 220] width 29 height 29
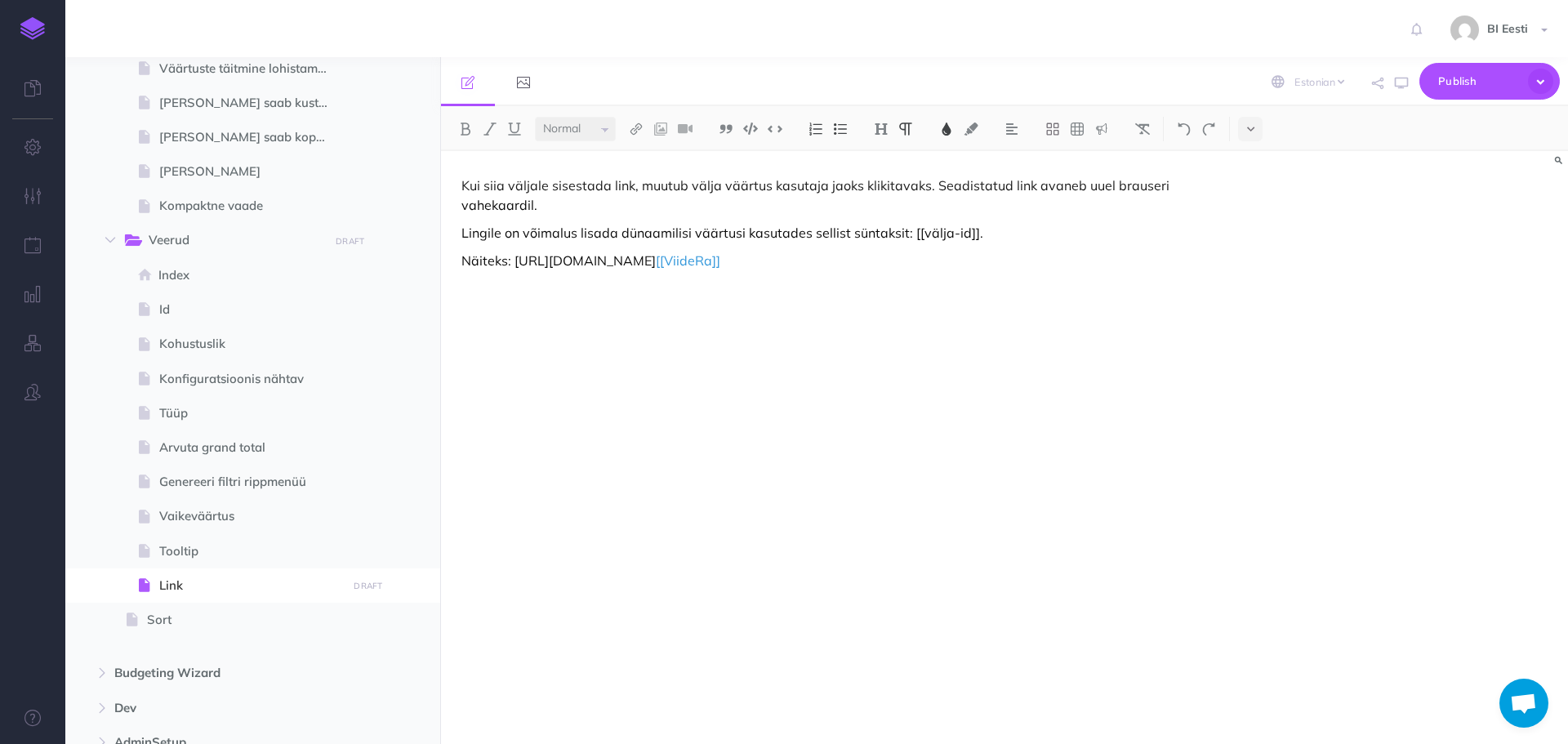
click at [947, 275] on div "Kui siia väljale sisestada link, muutub välja väärtus kasutaja jaoks klikitavak…" at bounding box center [835, 439] width 789 height 577
click at [916, 233] on p "Lingile on võimalus lisada dünaamilisi väärtusi kasutades sellist süntaksit: [[…" at bounding box center [835, 232] width 748 height 19
drag, startPoint x: 907, startPoint y: 233, endPoint x: 917, endPoint y: 233, distance: 10.0
click at [917, 233] on p "Lingile on võimalus lisada dünaamilisi väärtusi kasutades sellist süntaksit: [[…" at bounding box center [835, 232] width 748 height 19
click at [917, 237] on p "Lingile on võimalus lisada dünaamilisi väärtusi kasutades sellist süntaksit: [[…" at bounding box center [835, 232] width 748 height 19
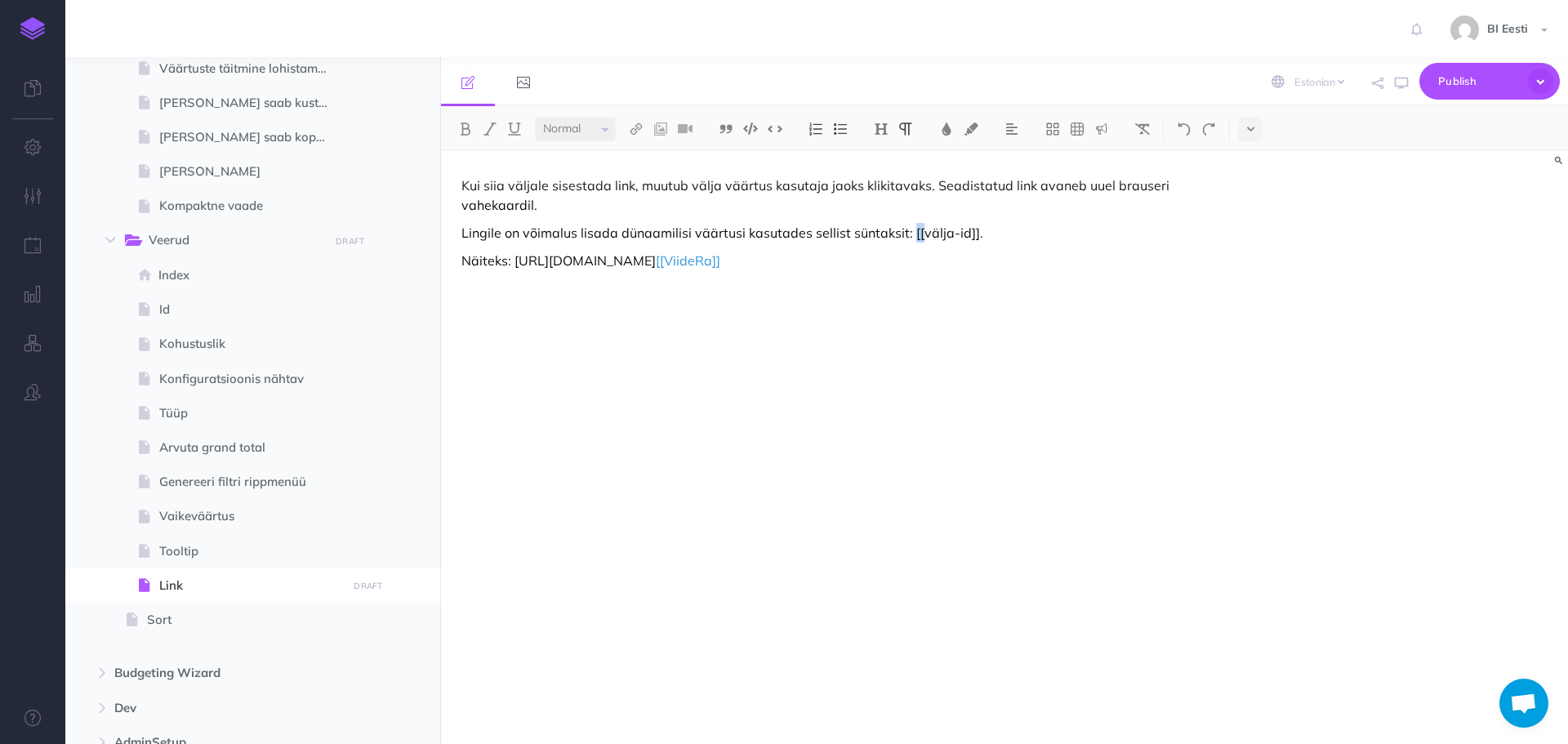
drag, startPoint x: 919, startPoint y: 235, endPoint x: 910, endPoint y: 235, distance: 9.0
click at [910, 235] on p "Lingile on võimalus lisada dünaamilisi väärtusi kasutades sellist süntaksit: [[…" at bounding box center [835, 232] width 748 height 19
click at [950, 123] on img at bounding box center [946, 129] width 15 height 13
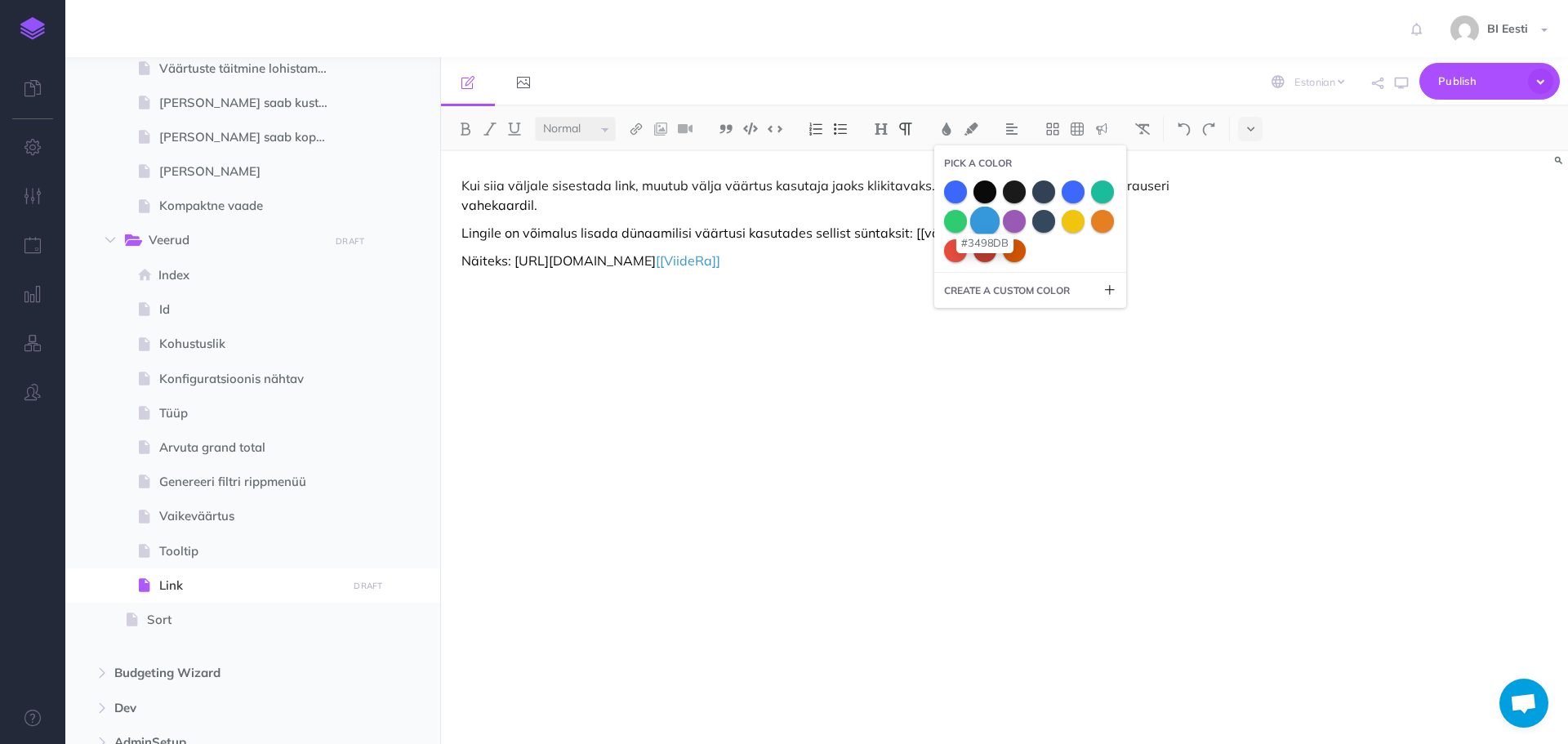
click at [984, 220] on span at bounding box center [984, 220] width 29 height 29
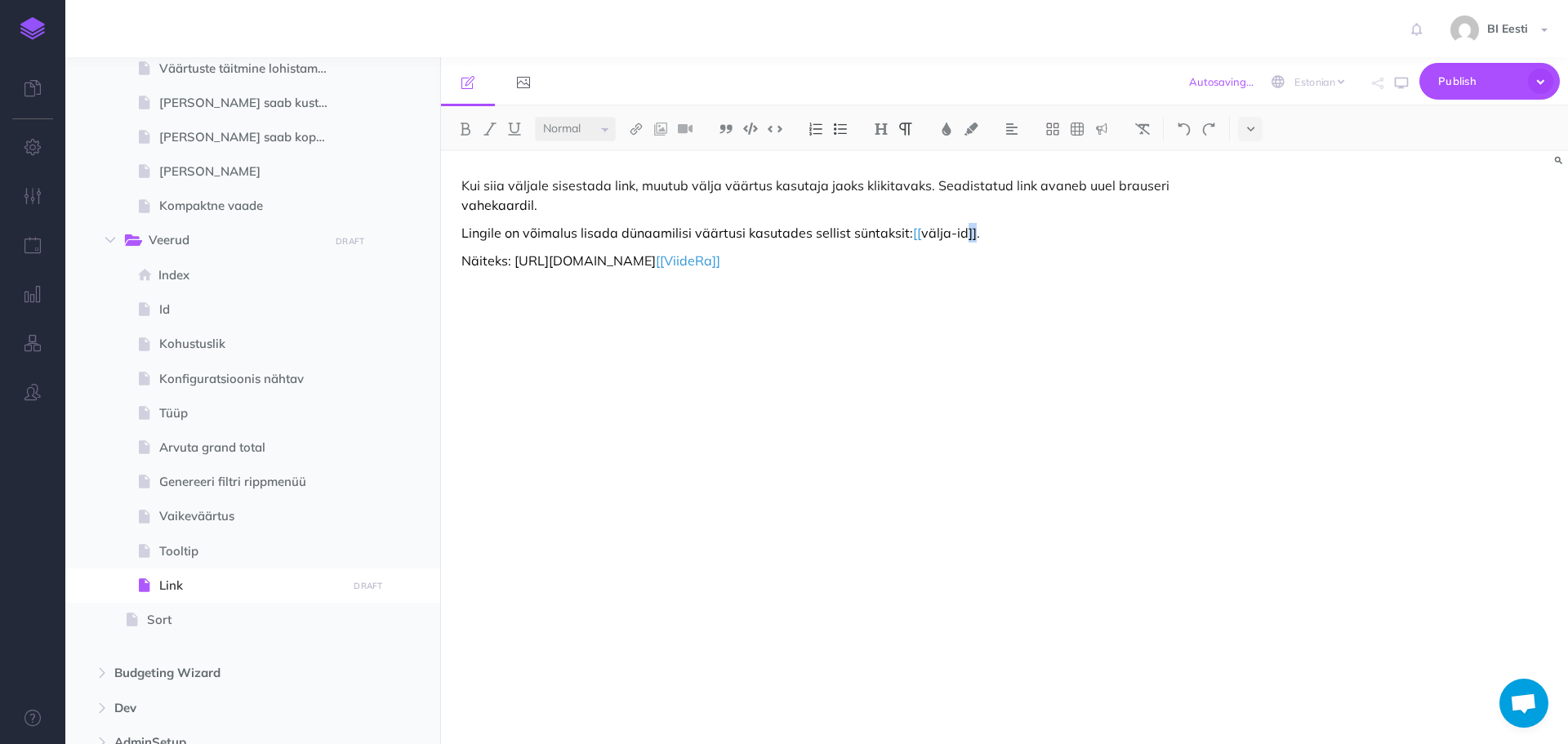
click at [963, 232] on p "Lingile on võimalus lisada dünaamilisi väärtusi kasutades sellist süntaksit: [[…" at bounding box center [835, 232] width 748 height 19
click at [945, 121] on button at bounding box center [946, 129] width 25 height 25
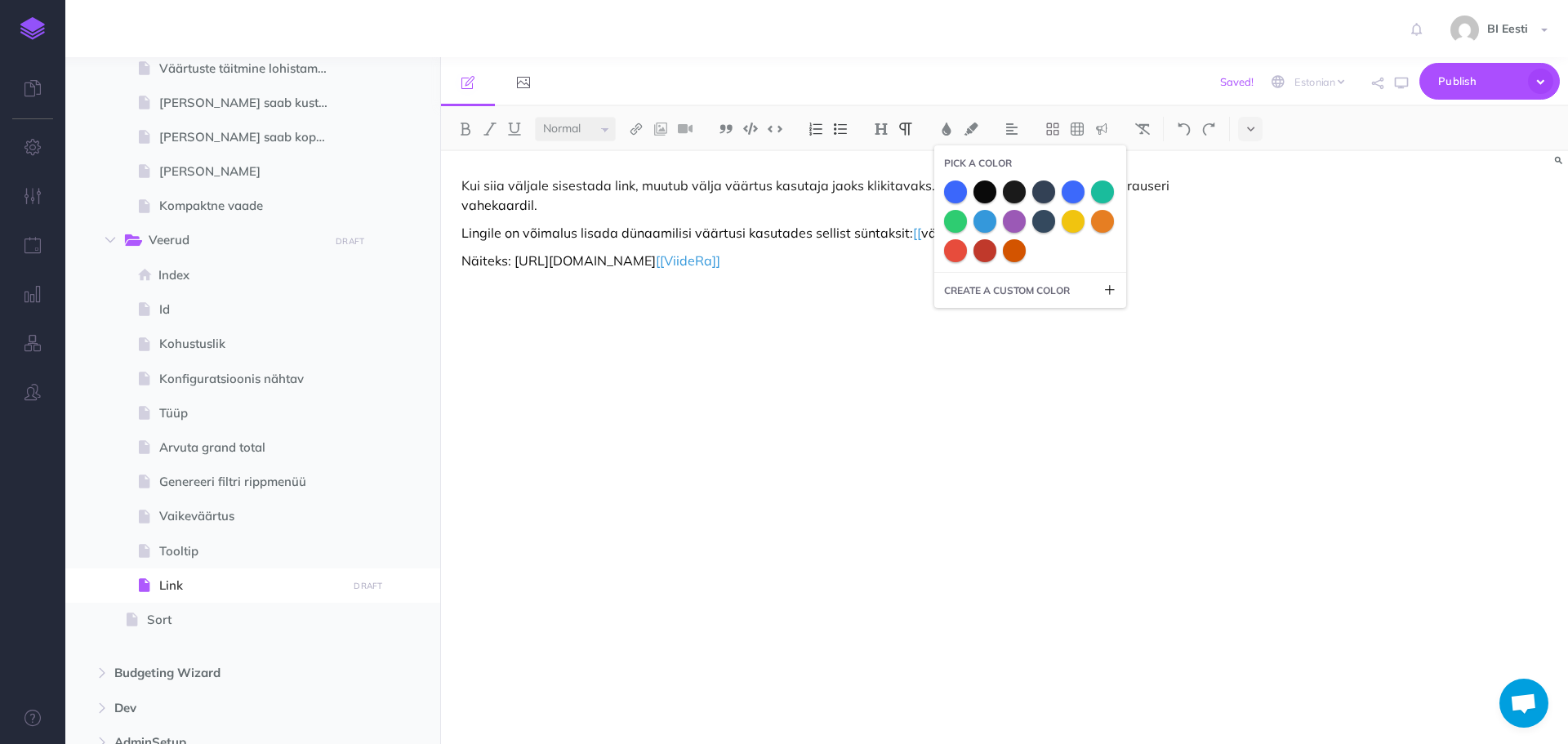
click at [1148, 243] on div "Kui siia väljale sisestada link, muutub välja väärtus kasutaja jaoks klikitavak…" at bounding box center [835, 439] width 789 height 577
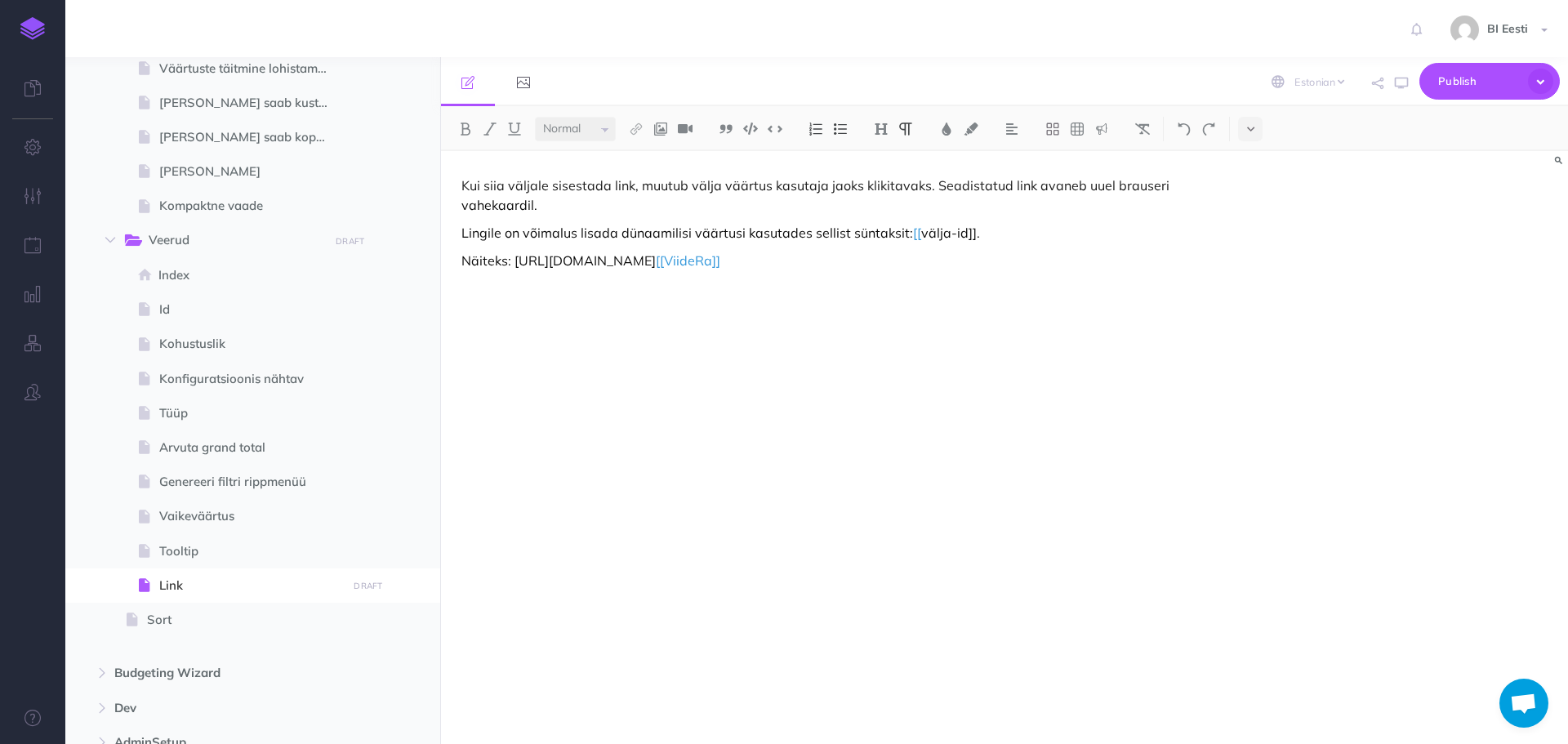
click at [970, 233] on p "Lingile on võimalus lisada dünaamilisi väärtusi kasutades sellist süntaksit: [[…" at bounding box center [835, 232] width 748 height 19
click at [959, 257] on p "Näiteks: [URL][DOMAIN_NAME] [[ViideRa]]" at bounding box center [835, 261] width 748 height 19
click at [951, 256] on p "Näiteks: [URL][DOMAIN_NAME] [[ViideRa]]" at bounding box center [835, 261] width 748 height 19
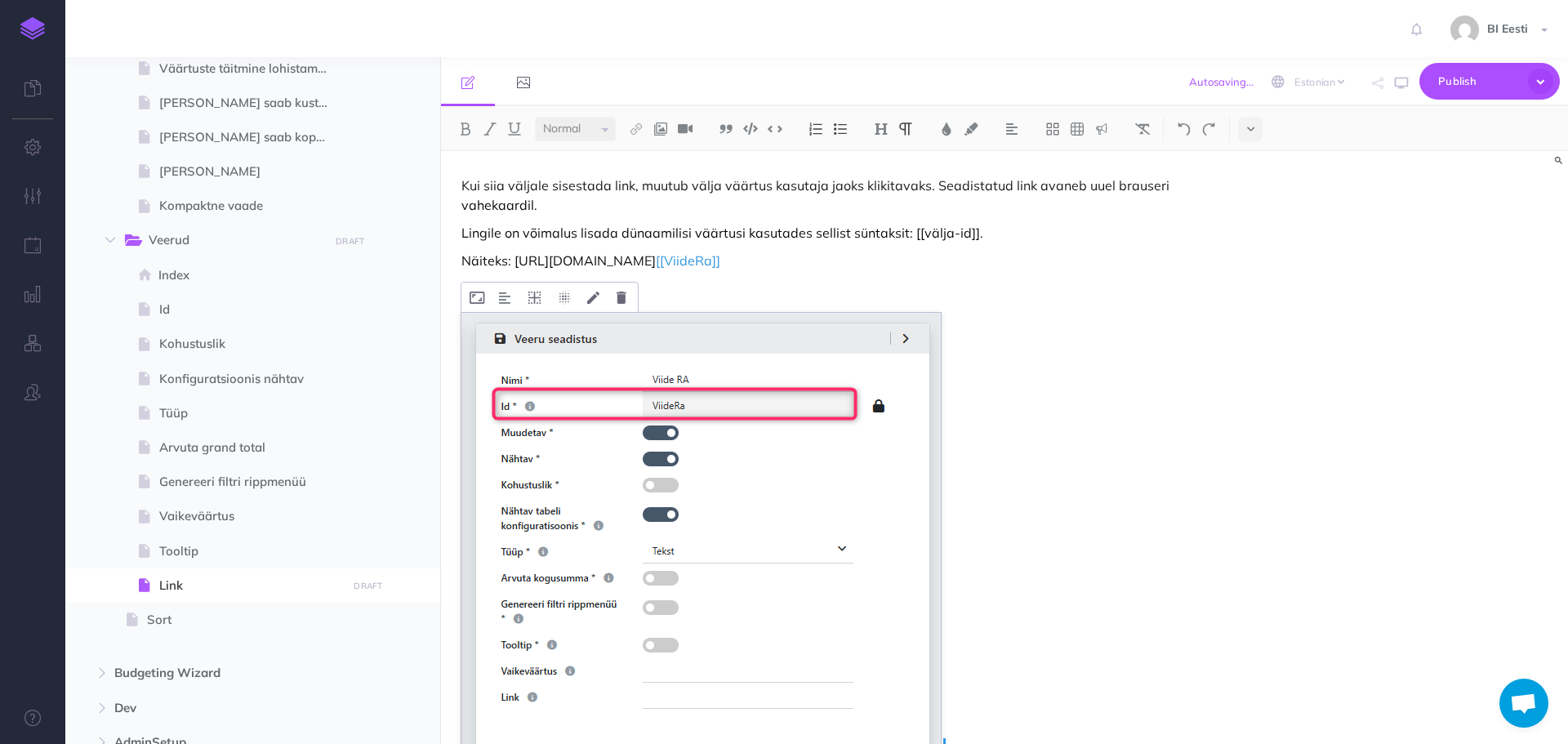
click at [696, 465] on img at bounding box center [701, 531] width 480 height 437
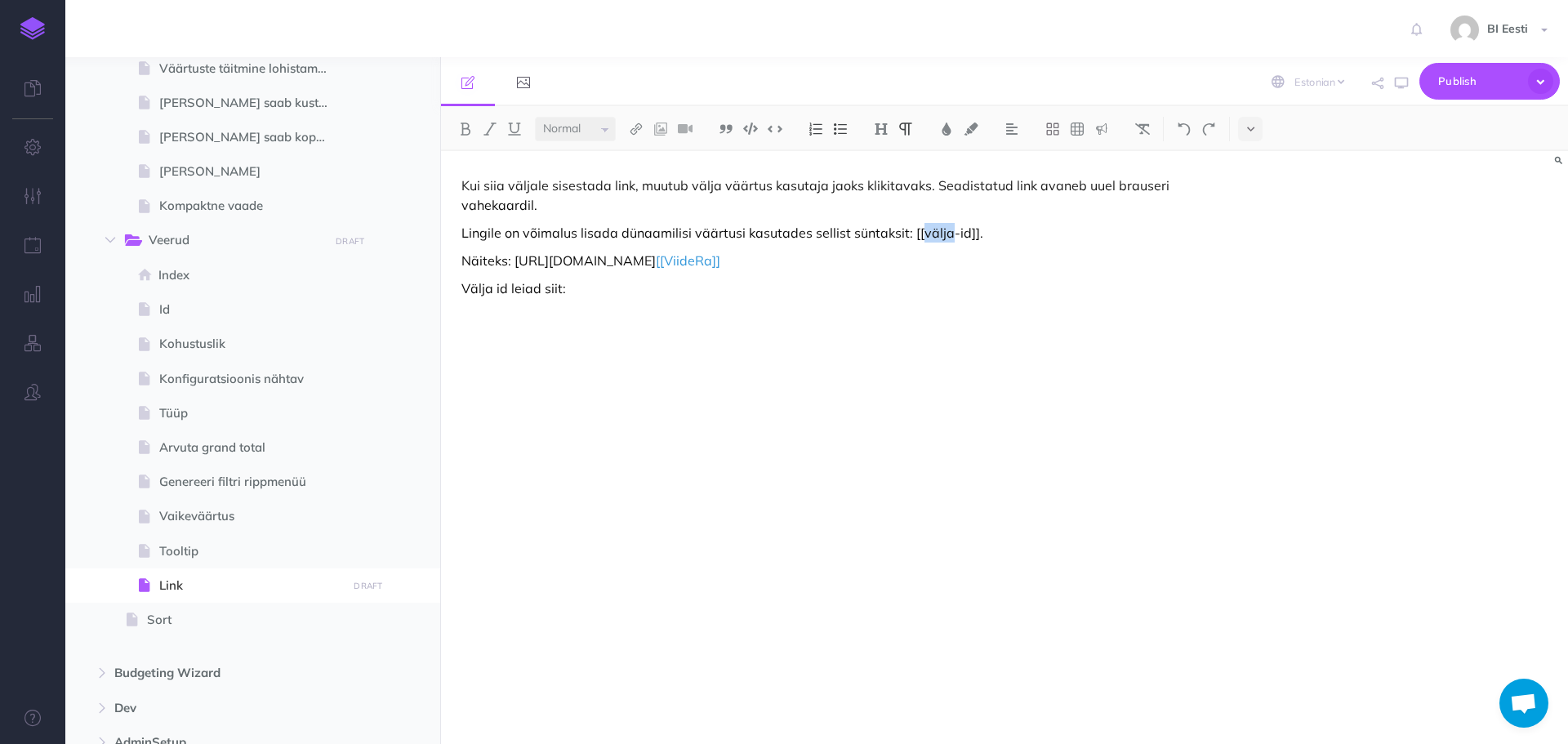
drag, startPoint x: 944, startPoint y: 233, endPoint x: 920, endPoint y: 233, distance: 24.0
click at [920, 233] on p "Lingile on võimalus lisada dünaamilisi väärtusi kasutades sellist süntaksit: [[…" at bounding box center [835, 232] width 748 height 19
drag, startPoint x: 490, startPoint y: 292, endPoint x: 465, endPoint y: 290, distance: 25.1
click at [465, 290] on p "Välja id leiad siit:" at bounding box center [835, 288] width 748 height 19
click at [583, 288] on p "[PERSON_NAME] id leiad siit:" at bounding box center [835, 288] width 748 height 19
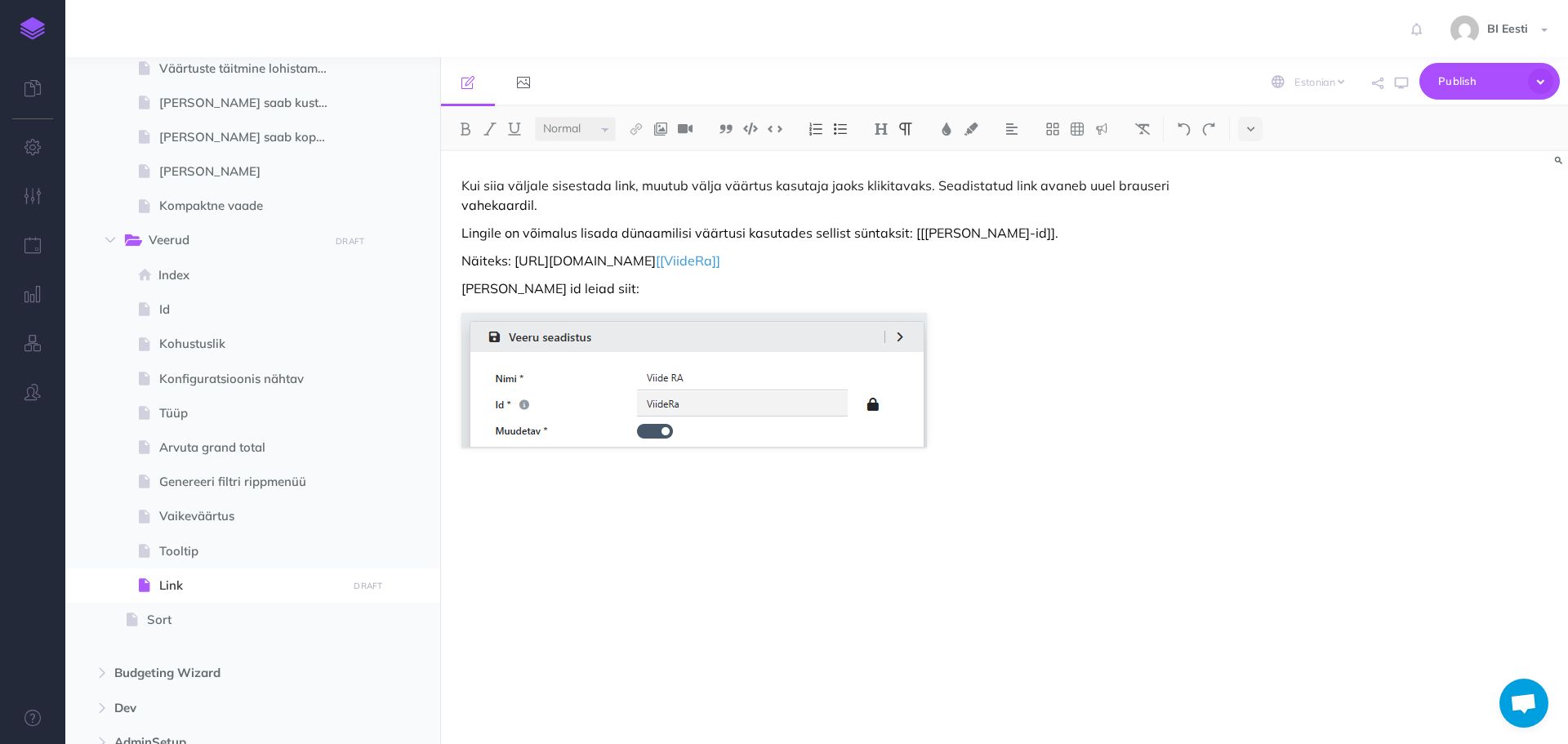
click at [1032, 390] on figure at bounding box center [835, 380] width 748 height 134
click at [709, 503] on div "Kui siia väljale sisestada link, muutub välja väärtus kasutaja jaoks klikitavak…" at bounding box center [835, 439] width 789 height 577
click at [565, 484] on p at bounding box center [835, 490] width 748 height 19
click at [557, 470] on div "Kui siia väljale sisestada link, muutub välja väärtus kasutaja jaoks klikitavak…" at bounding box center [835, 439] width 789 height 577
click at [537, 467] on div "Kui siia väljale sisestada link, muutub välja väärtus kasutaja jaoks klikitavak…" at bounding box center [835, 439] width 789 height 577
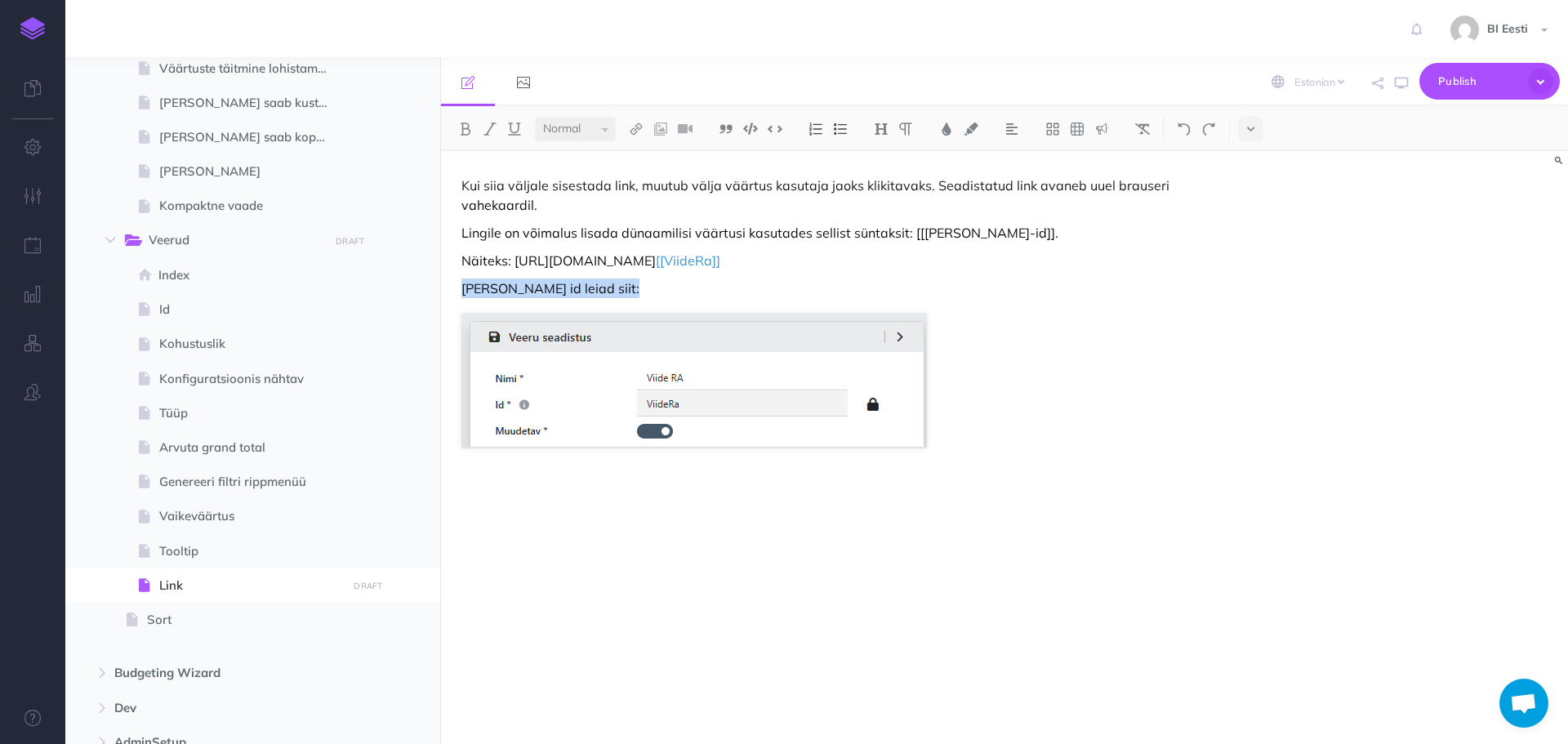
click at [974, 438] on figure at bounding box center [835, 380] width 748 height 134
click at [744, 232] on p "Lingile on võimalus lisada dünaamilisi väärtusi kasutades sellist süntaksit: [[…" at bounding box center [835, 232] width 748 height 19
click at [813, 406] on img at bounding box center [693, 380] width 466 height 134
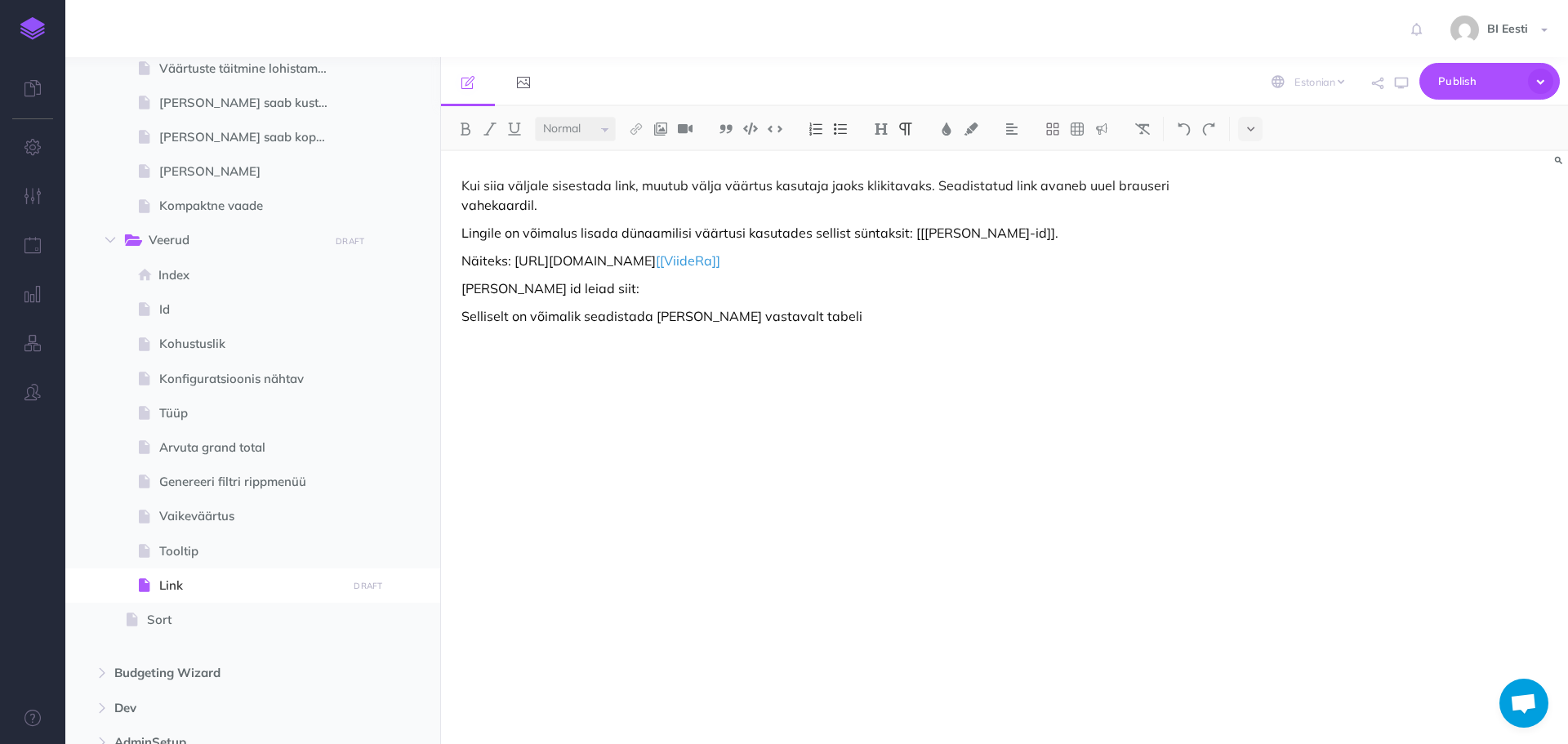
click at [649, 294] on p "[PERSON_NAME] id leiad siit:" at bounding box center [835, 288] width 748 height 19
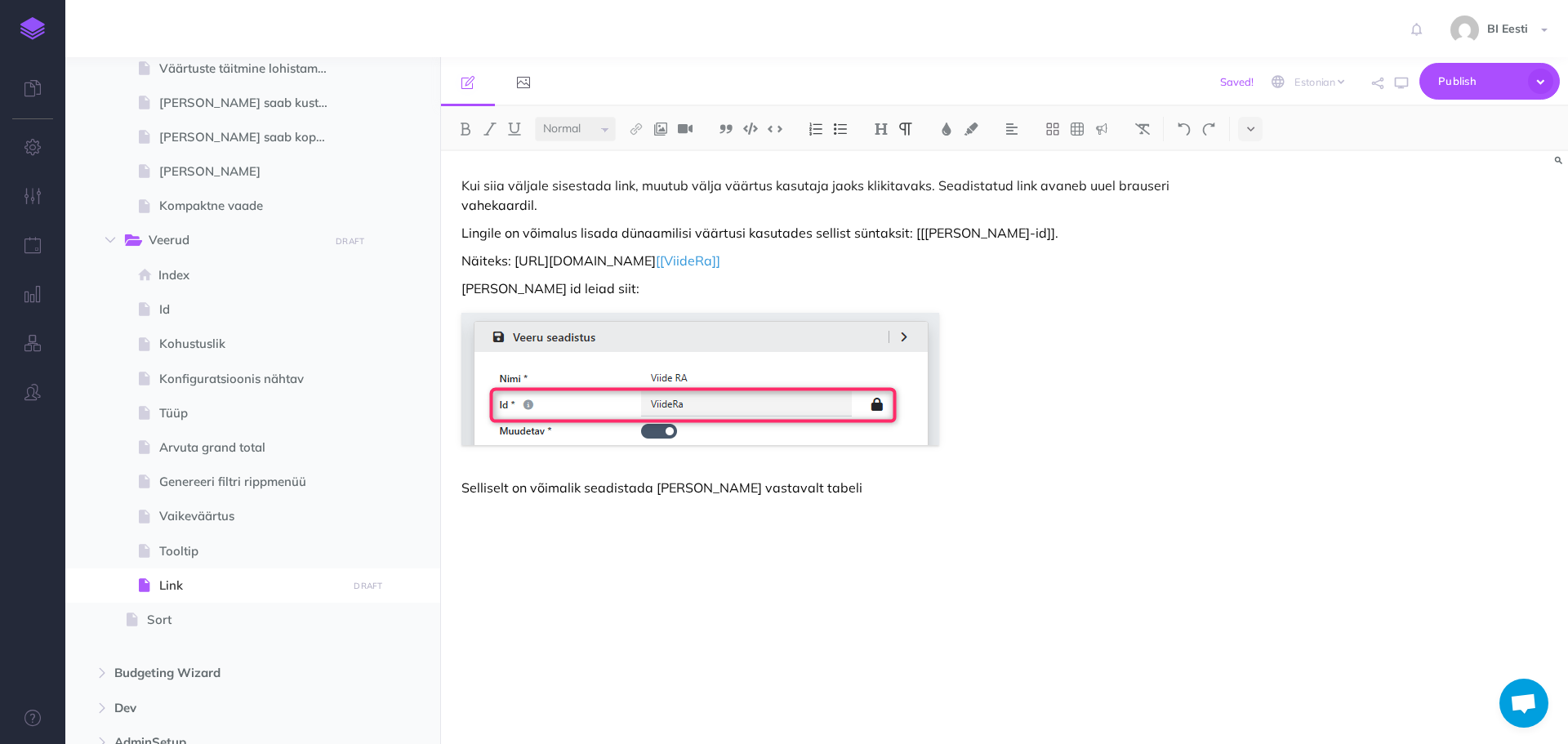
click at [800, 489] on p "Selliselt on võimalik seadistada [PERSON_NAME] vastavalt tabeli" at bounding box center [835, 488] width 748 height 19
drag, startPoint x: 801, startPoint y: 489, endPoint x: 448, endPoint y: 505, distance: 353.4
click at [448, 505] on div "Kui siia väljale sisestada link, muutub välja väärtus kasutaja jaoks klikitavak…" at bounding box center [835, 439] width 789 height 577
click at [499, 290] on p "[PERSON_NAME] id leiad siit:" at bounding box center [835, 288] width 748 height 19
click at [647, 497] on div "Kui siia väljale sisestada link, muutub välja väärtus kasutaja jaoks klikitavak…" at bounding box center [835, 439] width 789 height 577
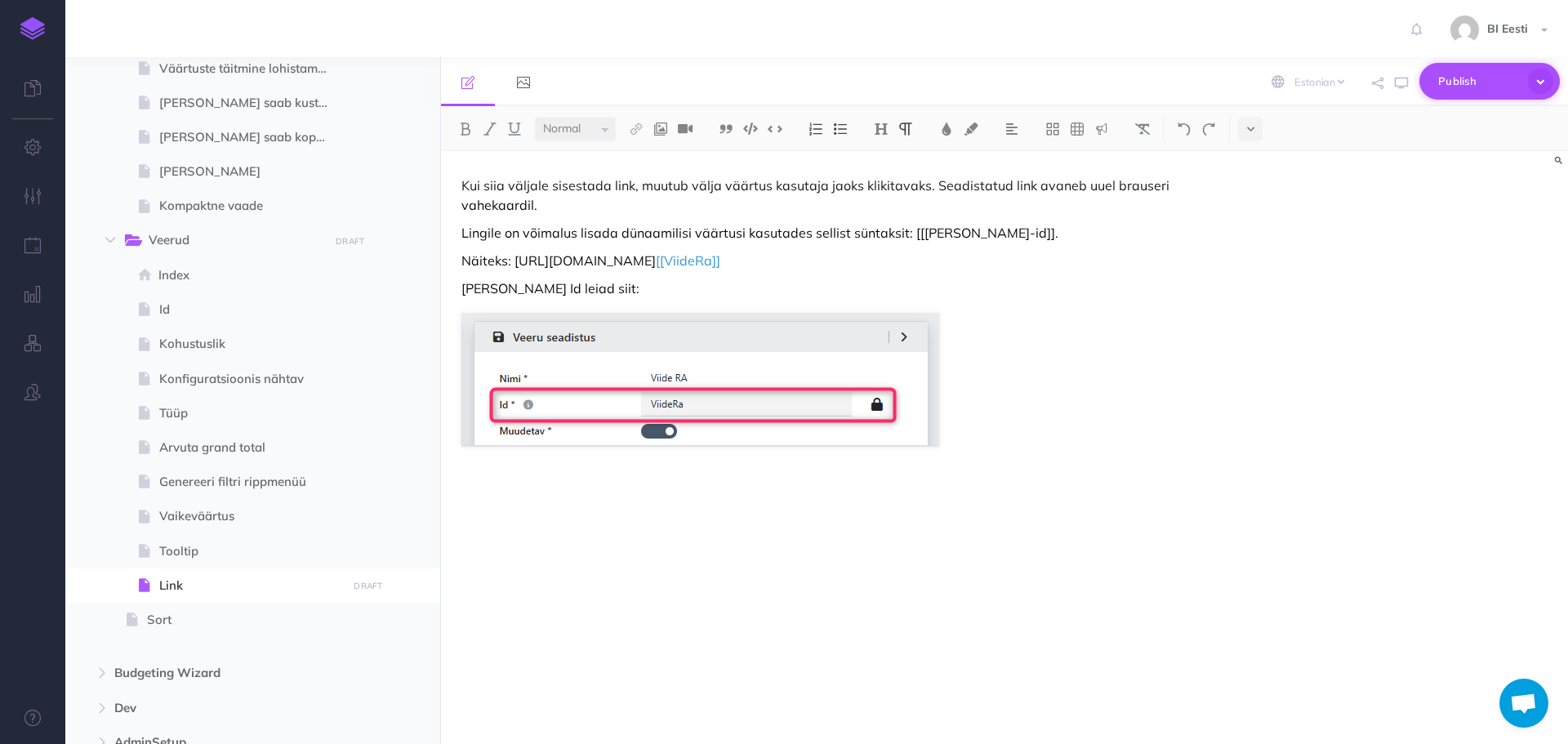
click at [1485, 79] on span "Publish" at bounding box center [1479, 81] width 81 height 26
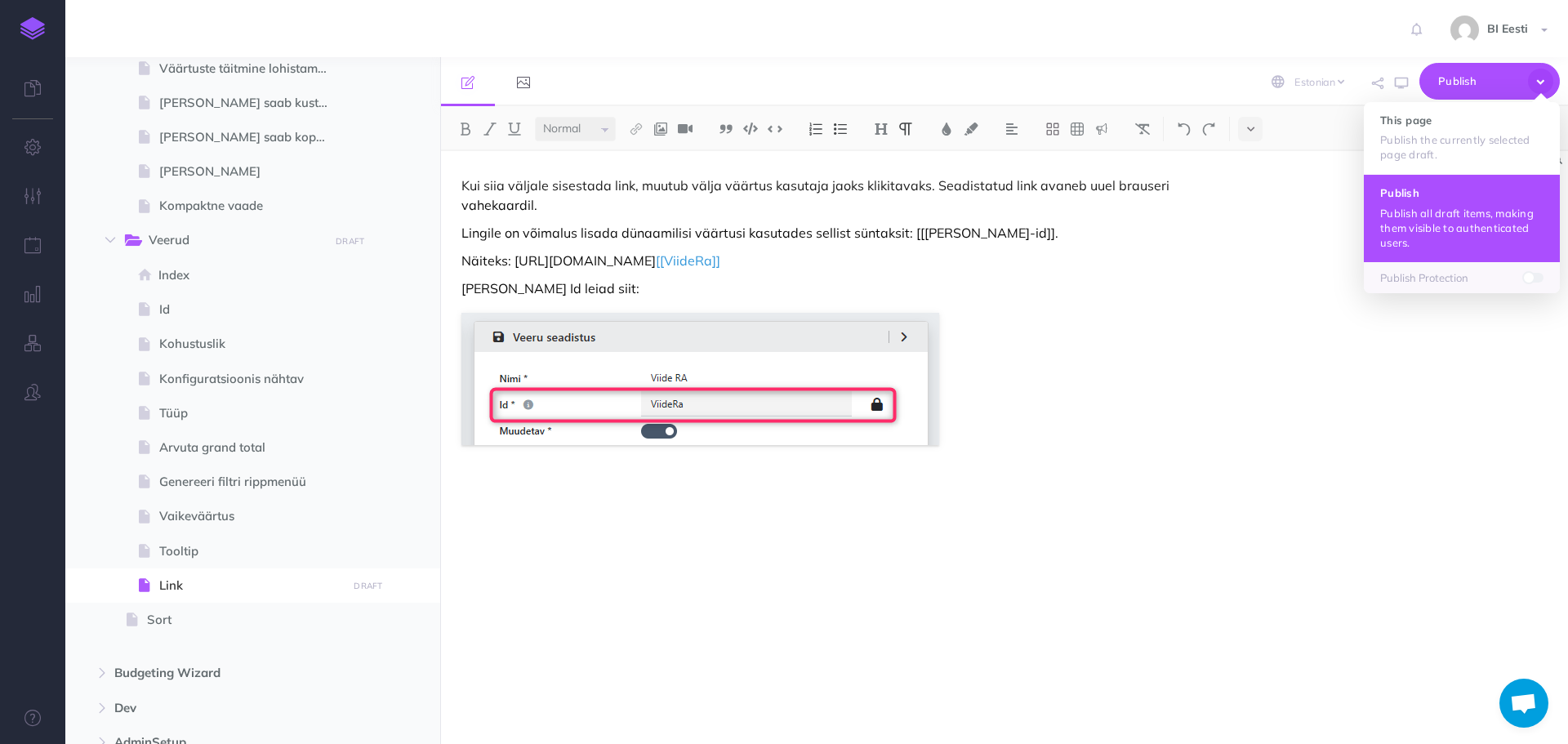
click at [1474, 216] on p "Publish all draft items, making them visible to authenticated users." at bounding box center [1461, 228] width 163 height 44
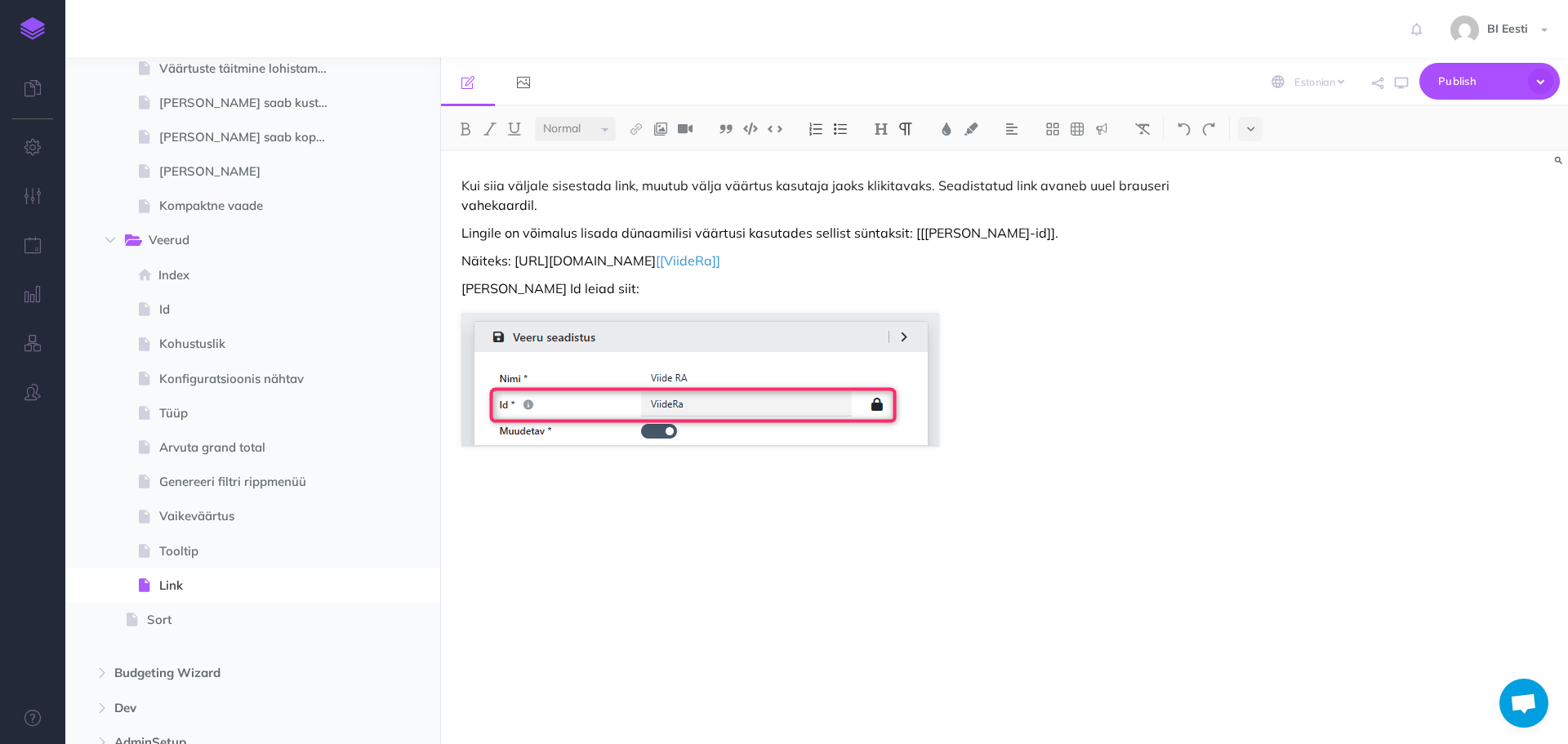
click at [996, 448] on div "Kui siia väljale sisestada link, muutub välja väärtus kasutaja jaoks klikitavak…" at bounding box center [835, 439] width 789 height 577
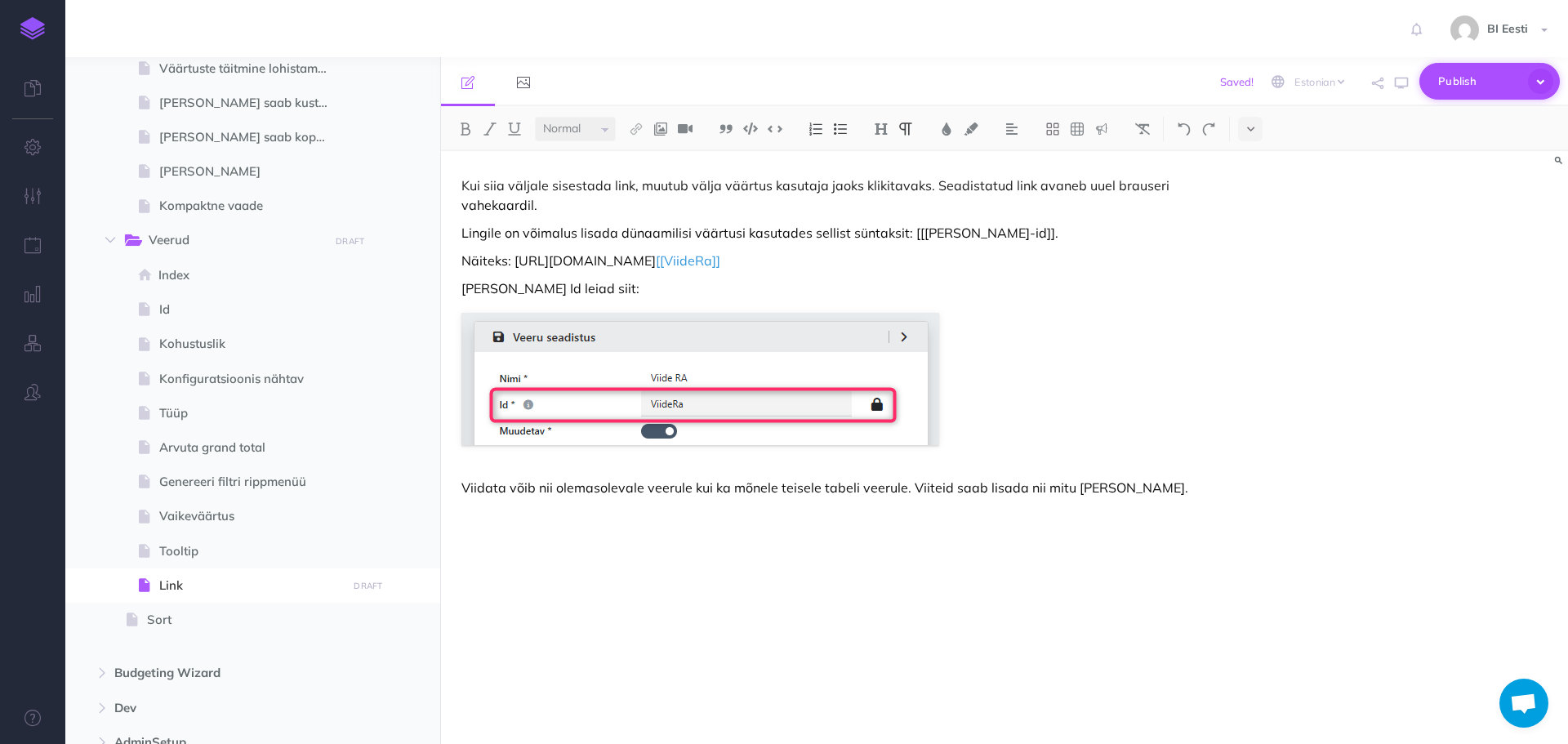
click at [1466, 84] on span "Publish" at bounding box center [1479, 81] width 81 height 26
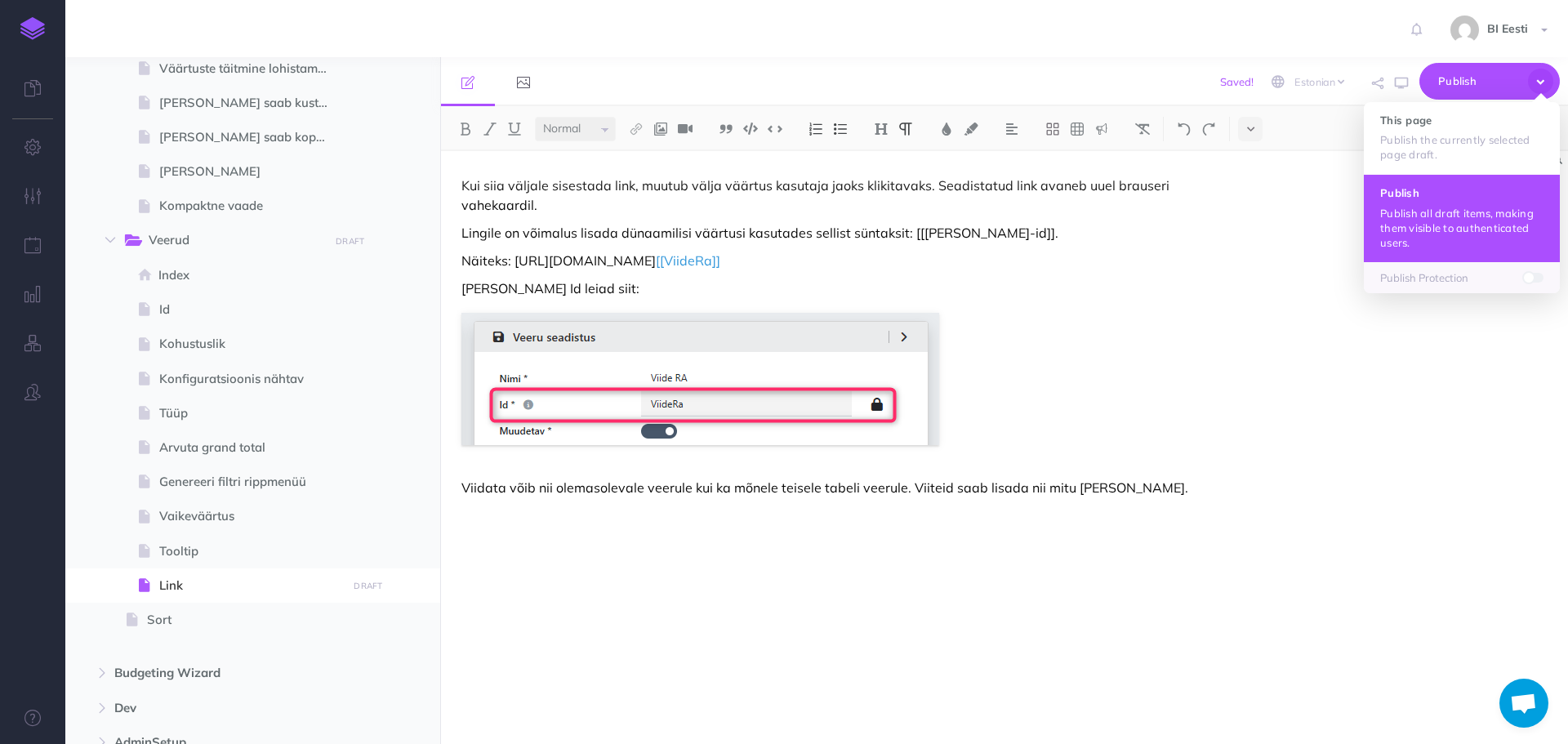
click at [1466, 206] on p "Publish all draft items, making them visible to authenticated users." at bounding box center [1461, 228] width 163 height 44
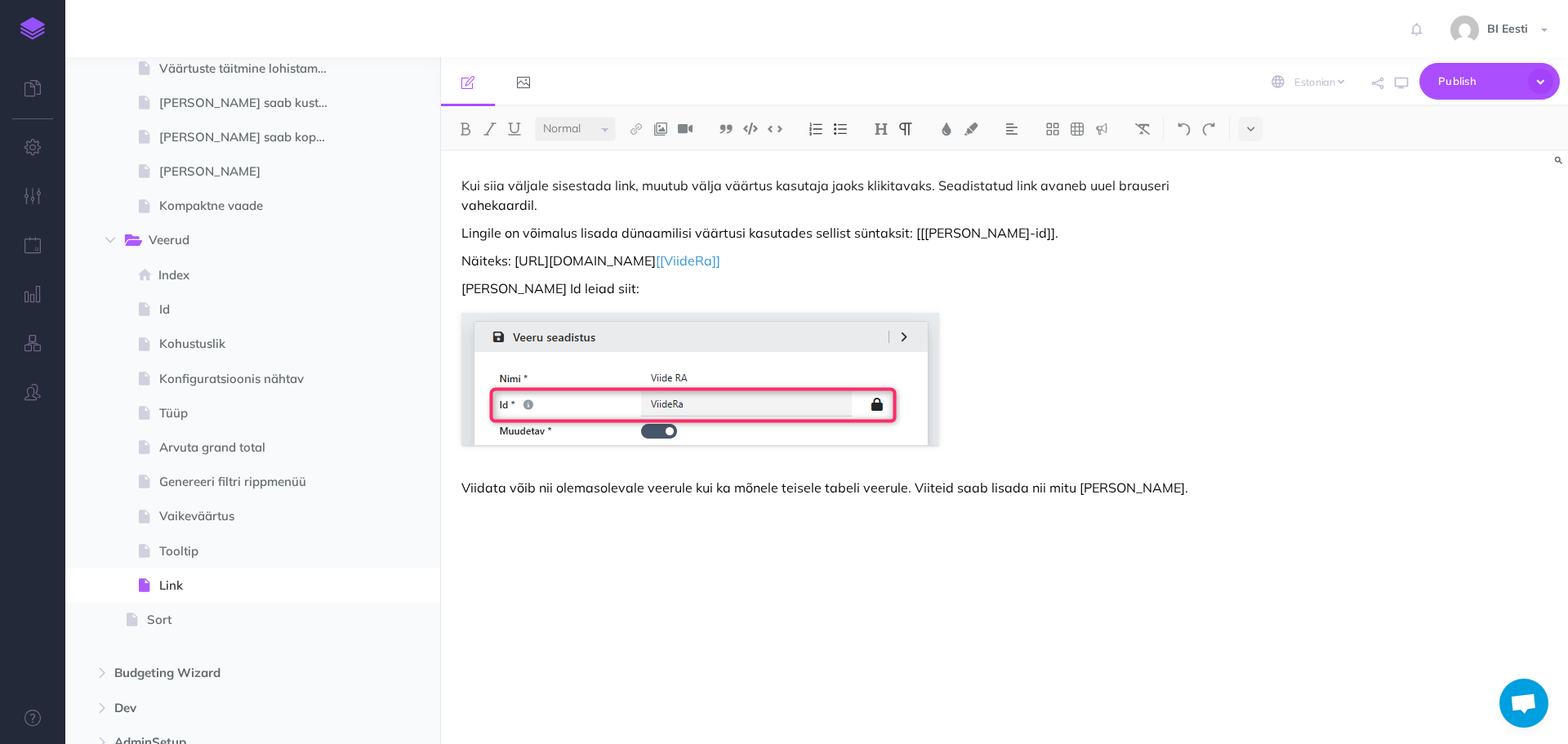
click at [741, 237] on p "Lingile on võimalus lisada dünaamilisi väärtusi kasutades sellist süntaksit: [[…" at bounding box center [835, 232] width 748 height 19
drag, startPoint x: 1087, startPoint y: 490, endPoint x: 1068, endPoint y: 491, distance: 19.0
click at [1068, 491] on p "Viidata võib nii olemasolevale veerule kui ka mõnele teisele tabeli veerule. Vi…" at bounding box center [835, 488] width 748 height 19
click at [1510, 94] on button "Publish" at bounding box center [1489, 81] width 140 height 37
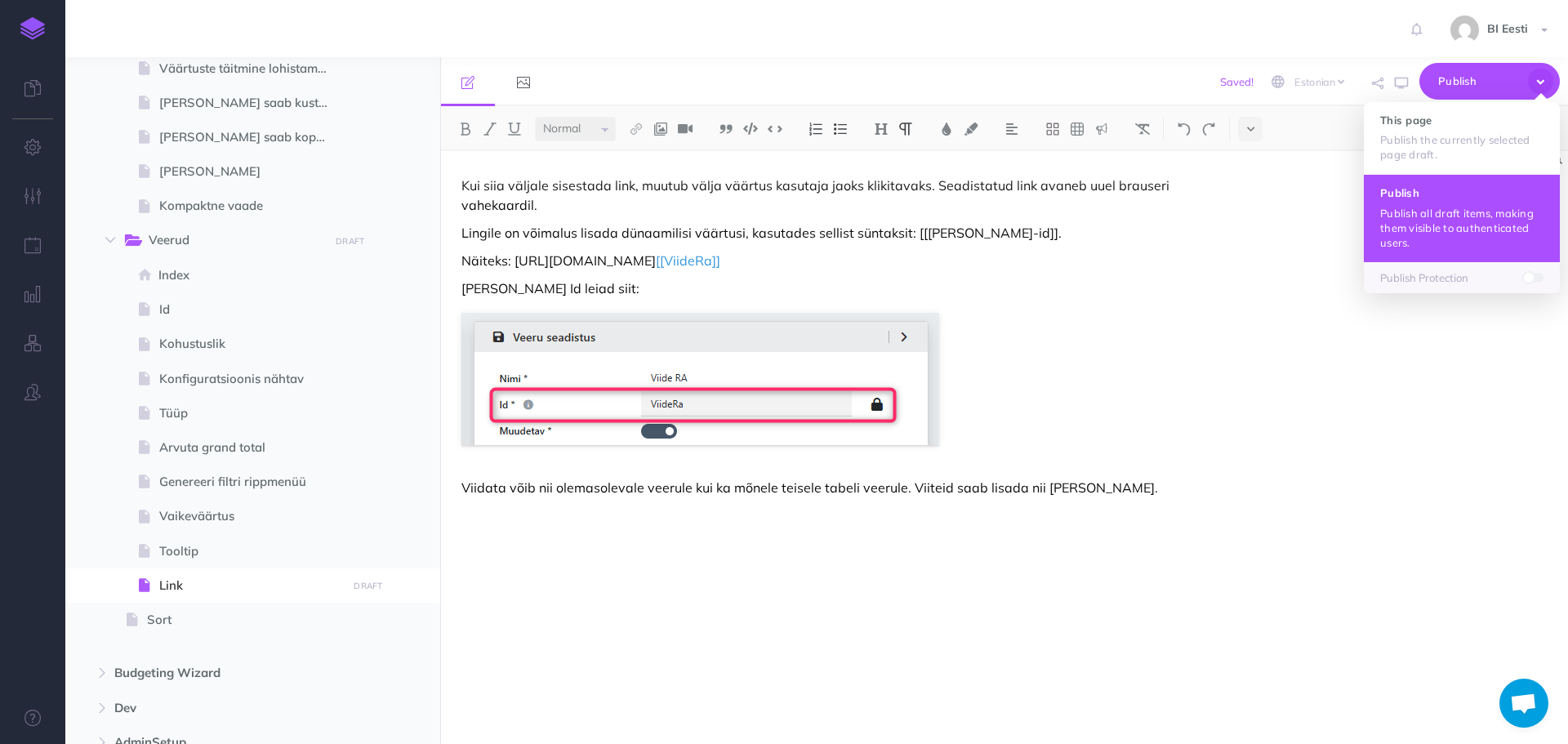
click at [1486, 214] on p "Publish all draft items, making them visible to authenticated users." at bounding box center [1461, 228] width 163 height 44
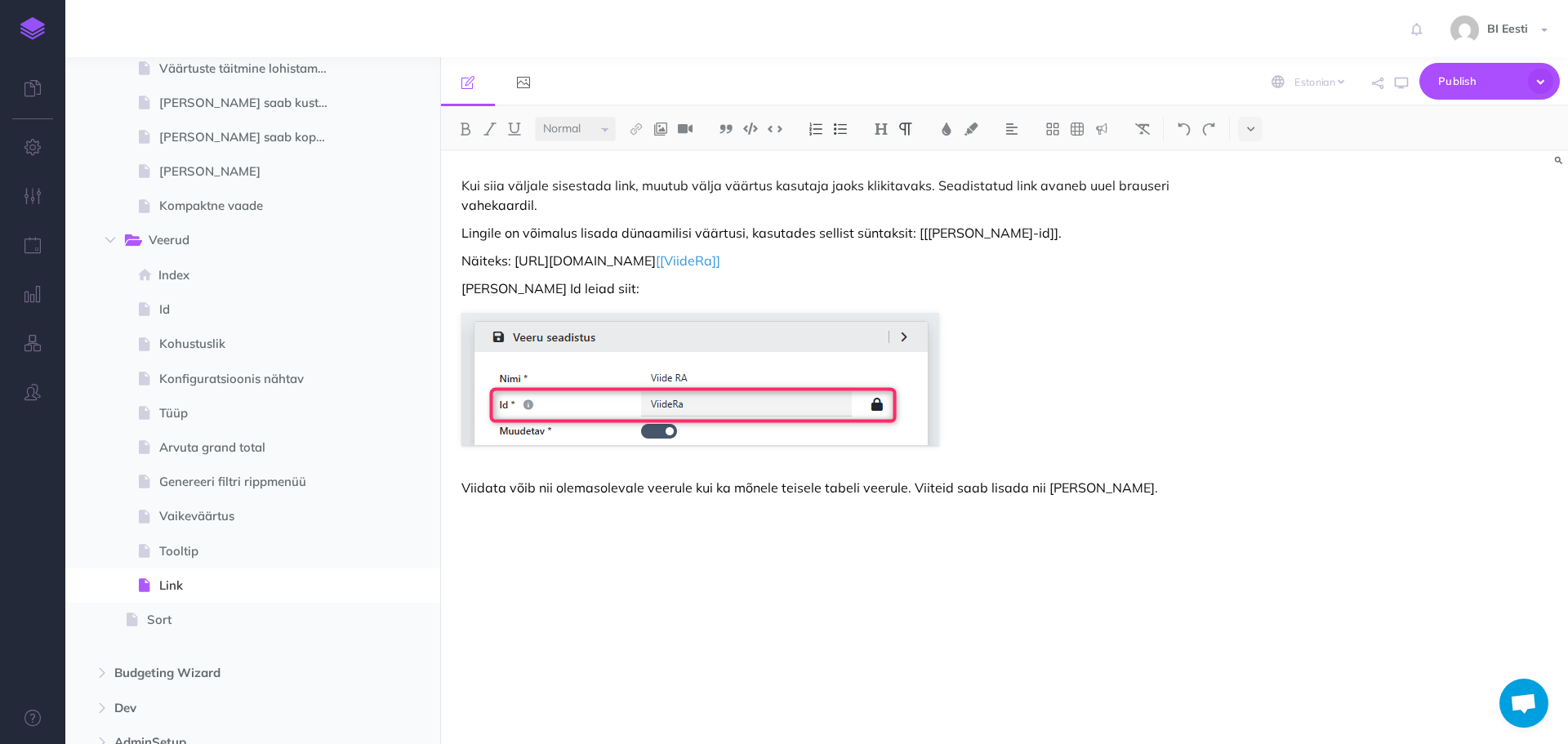
click at [1160, 483] on p "Viidata võib nii olemasolevale veerule kui ka mõnele teisele tabeli veerule. Vi…" at bounding box center [835, 488] width 748 height 19
drag, startPoint x: 818, startPoint y: 488, endPoint x: 828, endPoint y: 493, distance: 11.2
click at [818, 488] on p "Viidata võib nii olemasolevale veerule kui ka mõnele teisele tabeli veerule. Vi…" at bounding box center [835, 488] width 748 height 19
click at [1498, 70] on span "Publish" at bounding box center [1479, 81] width 81 height 26
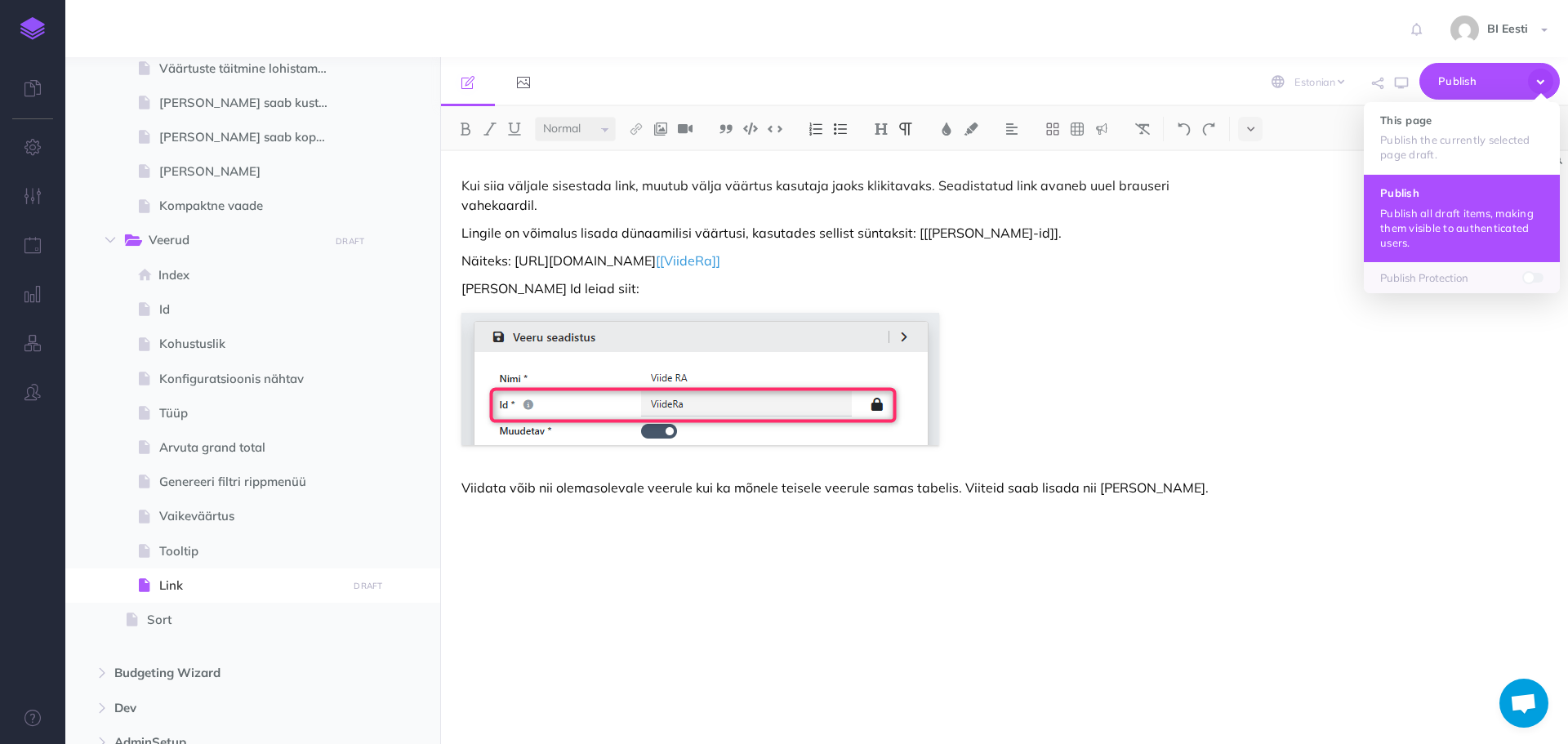
click at [1466, 218] on p "Publish all draft items, making them visible to authenticated users." at bounding box center [1461, 228] width 163 height 44
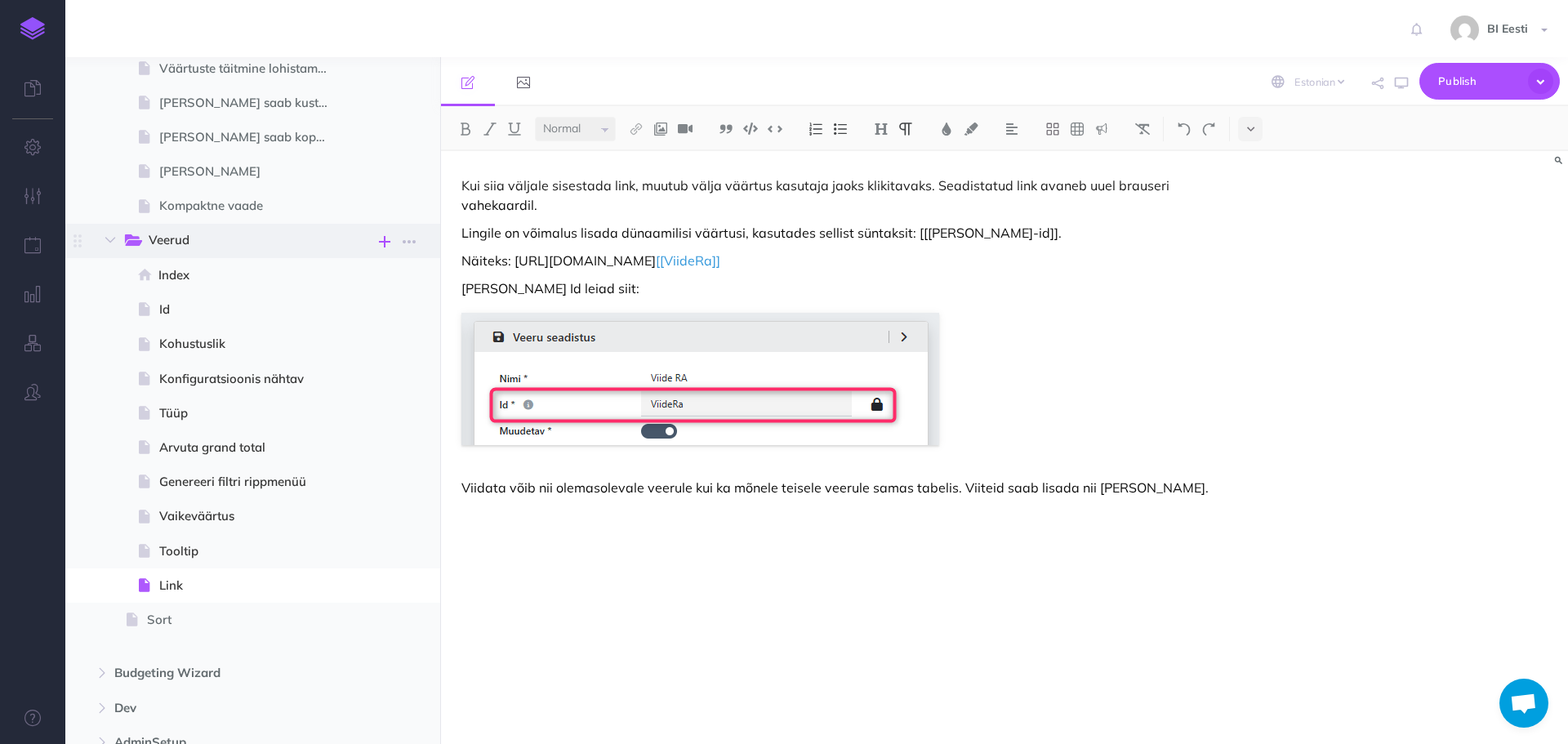
click at [383, 243] on icon "button" at bounding box center [384, 242] width 11 height 19
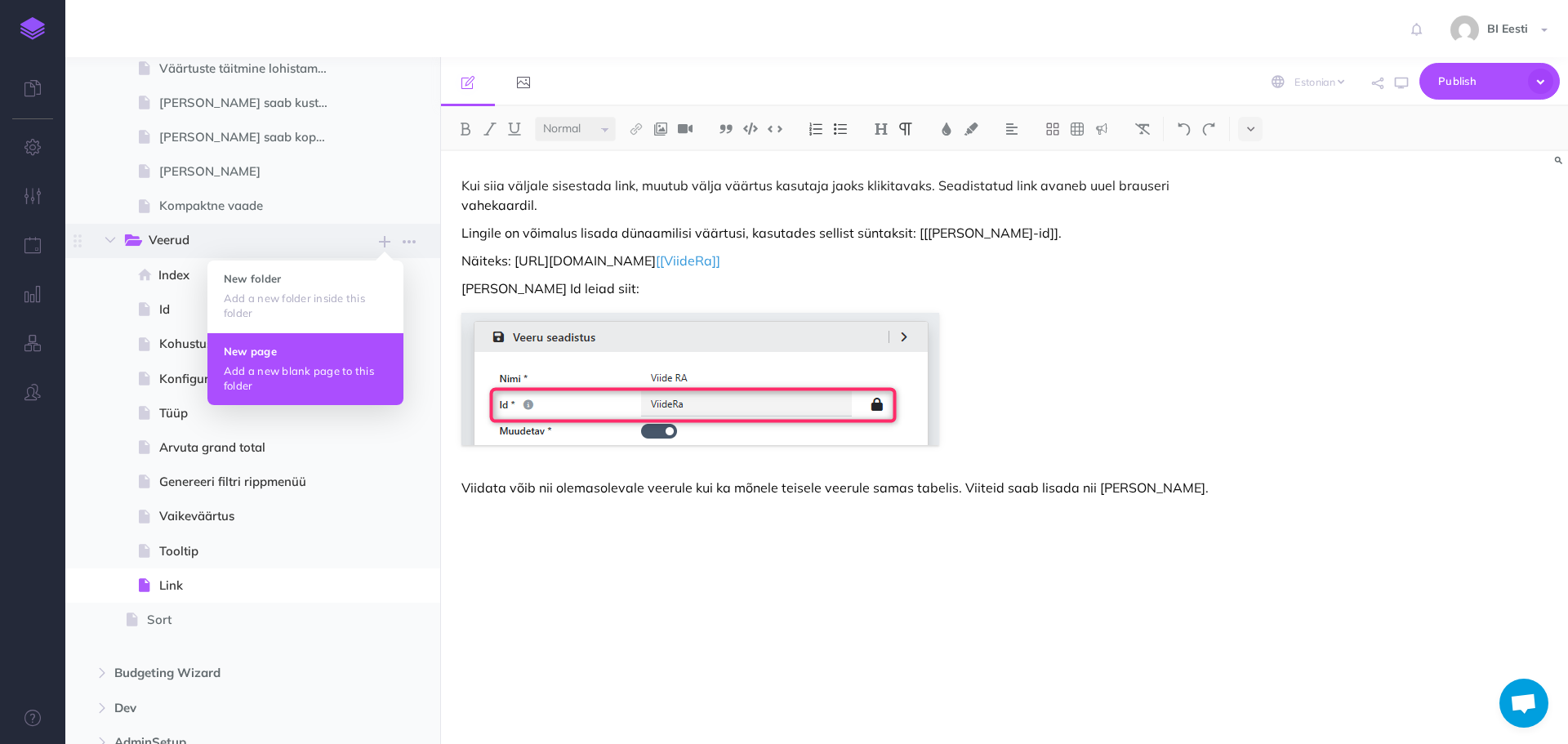
click at [309, 372] on p "Add a new blank page to this folder" at bounding box center [305, 377] width 163 height 29
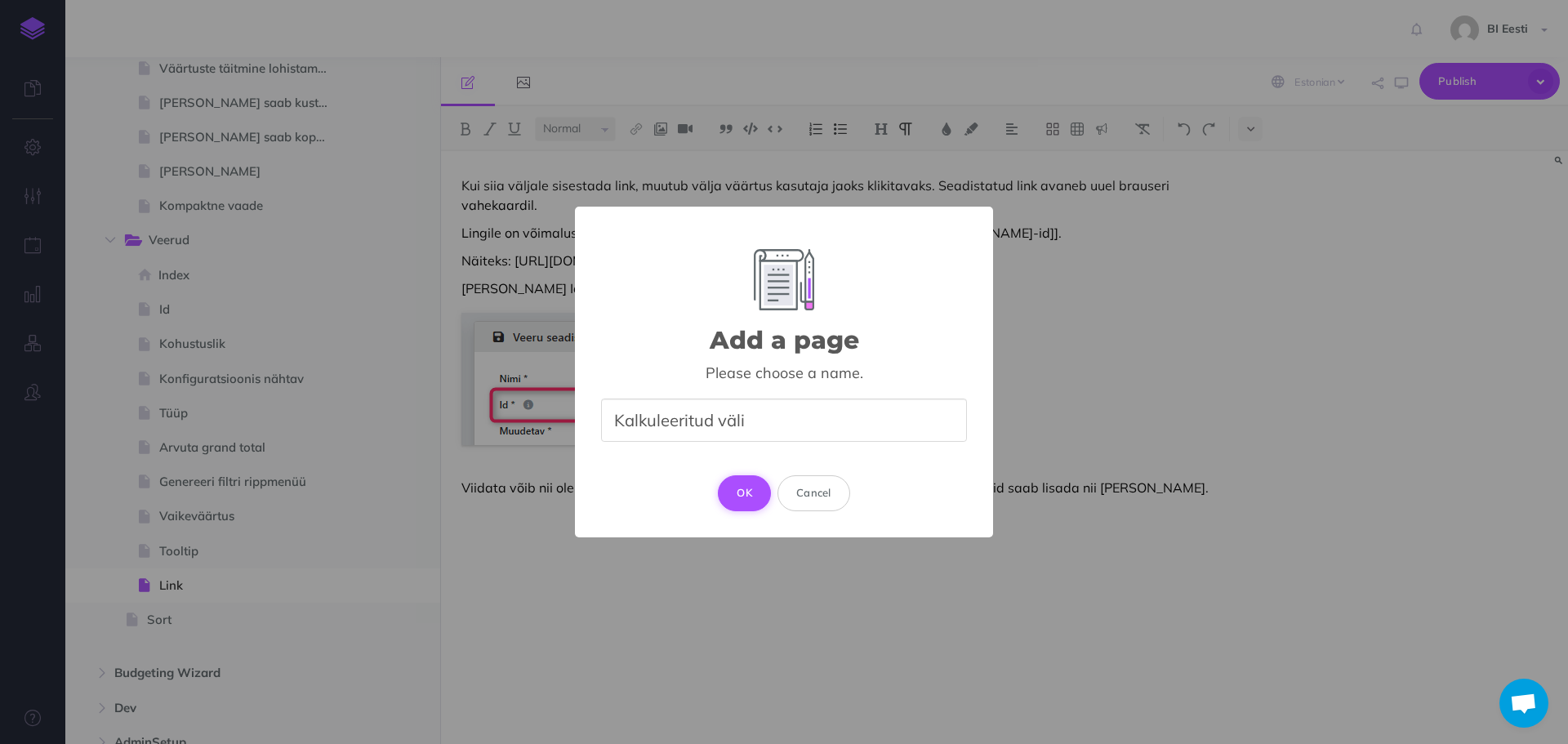
type input "Kalkuleeritud väli"
click at [734, 490] on button "OK" at bounding box center [745, 493] width 53 height 36
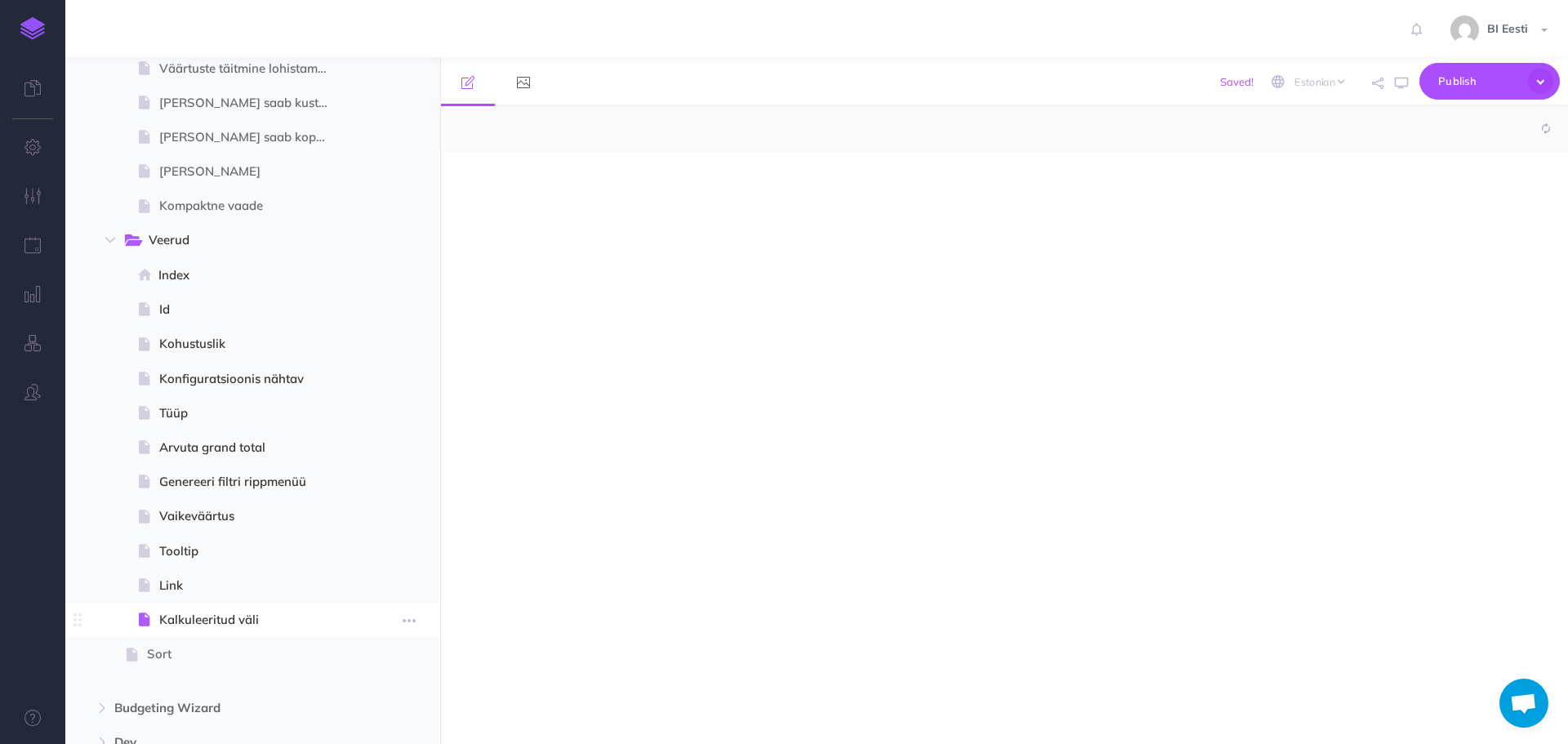
select select "null"
click at [604, 193] on p at bounding box center [835, 186] width 748 height 19
click at [413, 620] on icon "button" at bounding box center [409, 620] width 13 height 19
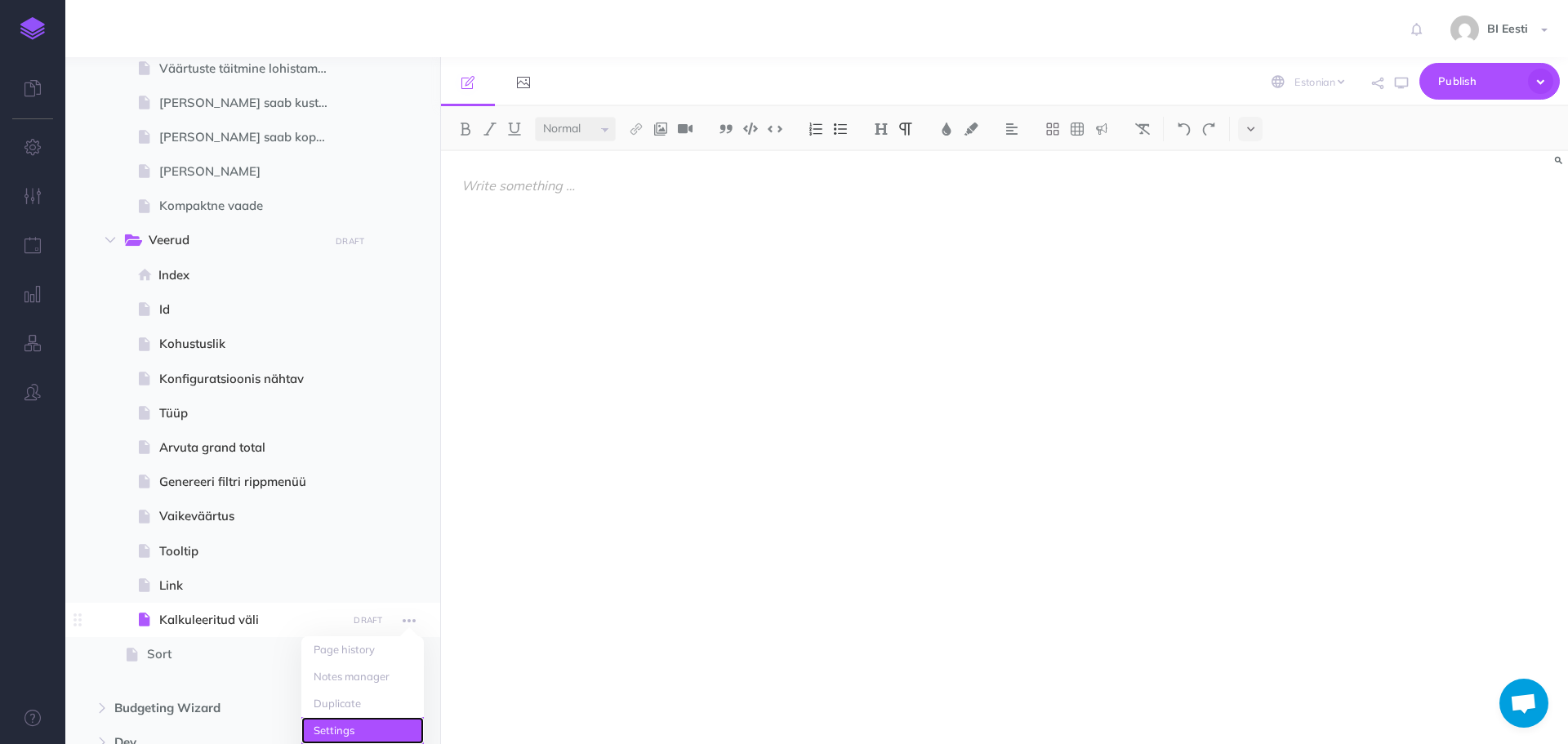
click at [368, 717] on link "Settings" at bounding box center [362, 731] width 123 height 27
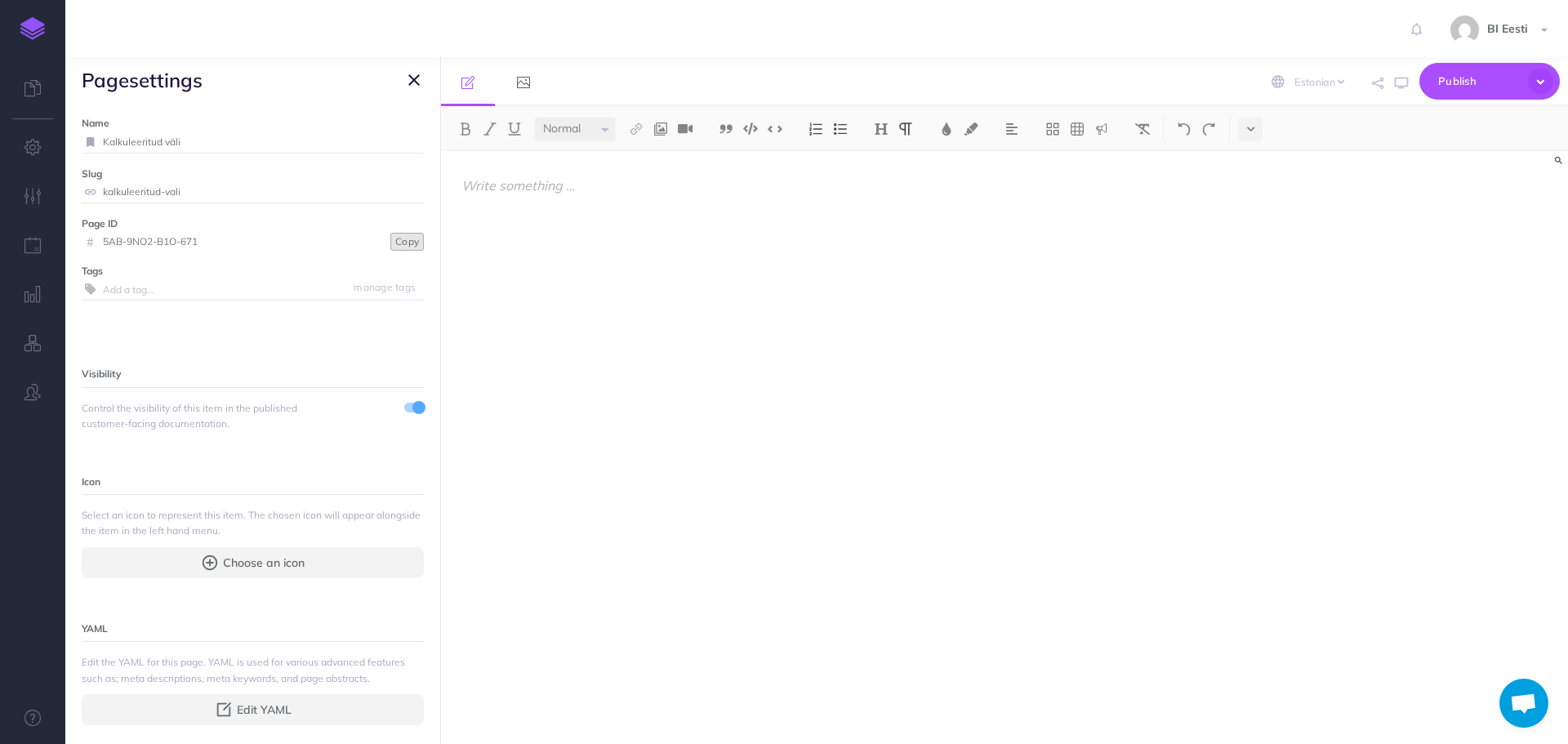
click at [396, 244] on button "Copy" at bounding box center [407, 241] width 34 height 18
click at [601, 197] on div at bounding box center [835, 439] width 789 height 577
click at [421, 82] on button "button" at bounding box center [414, 80] width 19 height 19
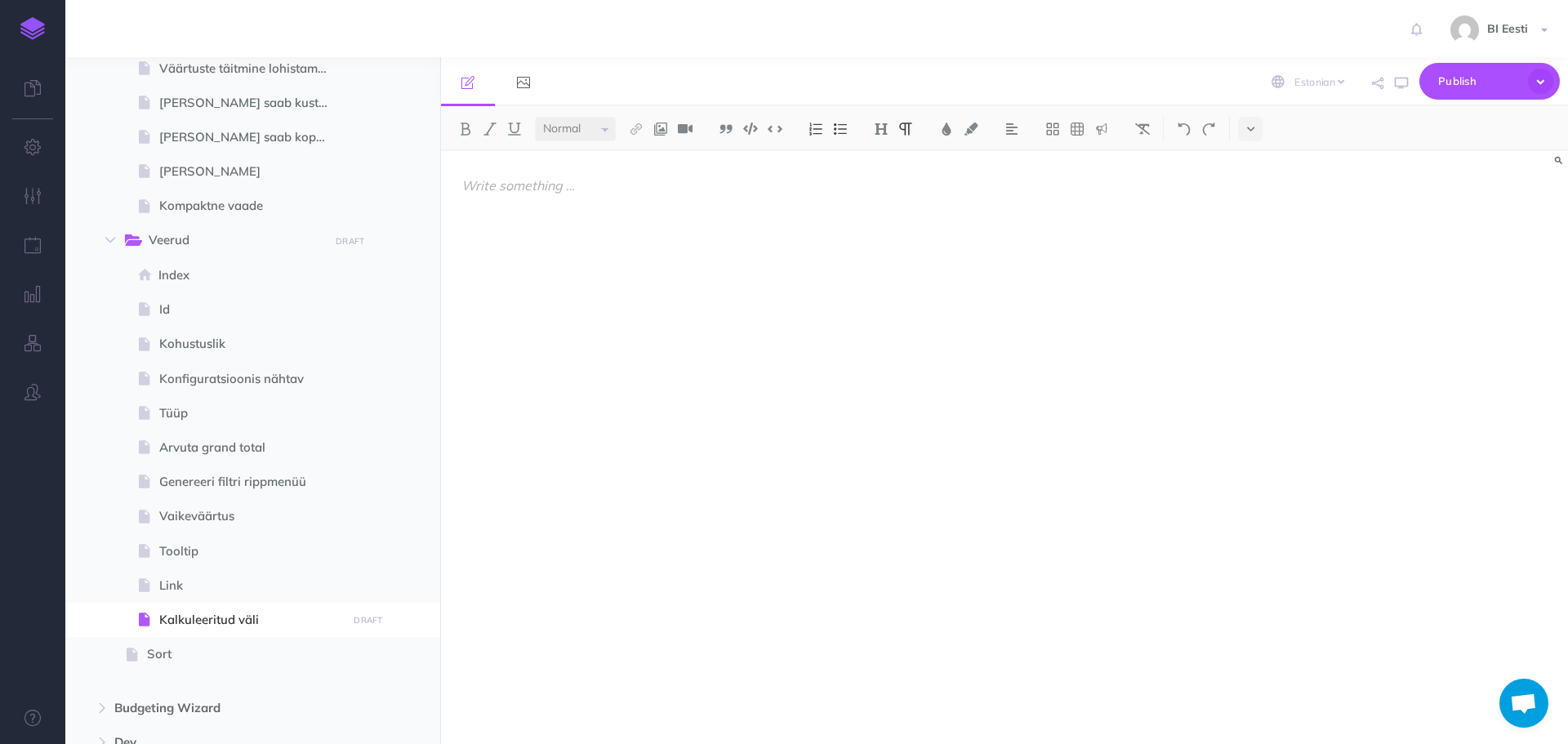
click at [547, 192] on p at bounding box center [835, 186] width 748 height 19
click at [600, 189] on p at bounding box center [835, 186] width 748 height 19
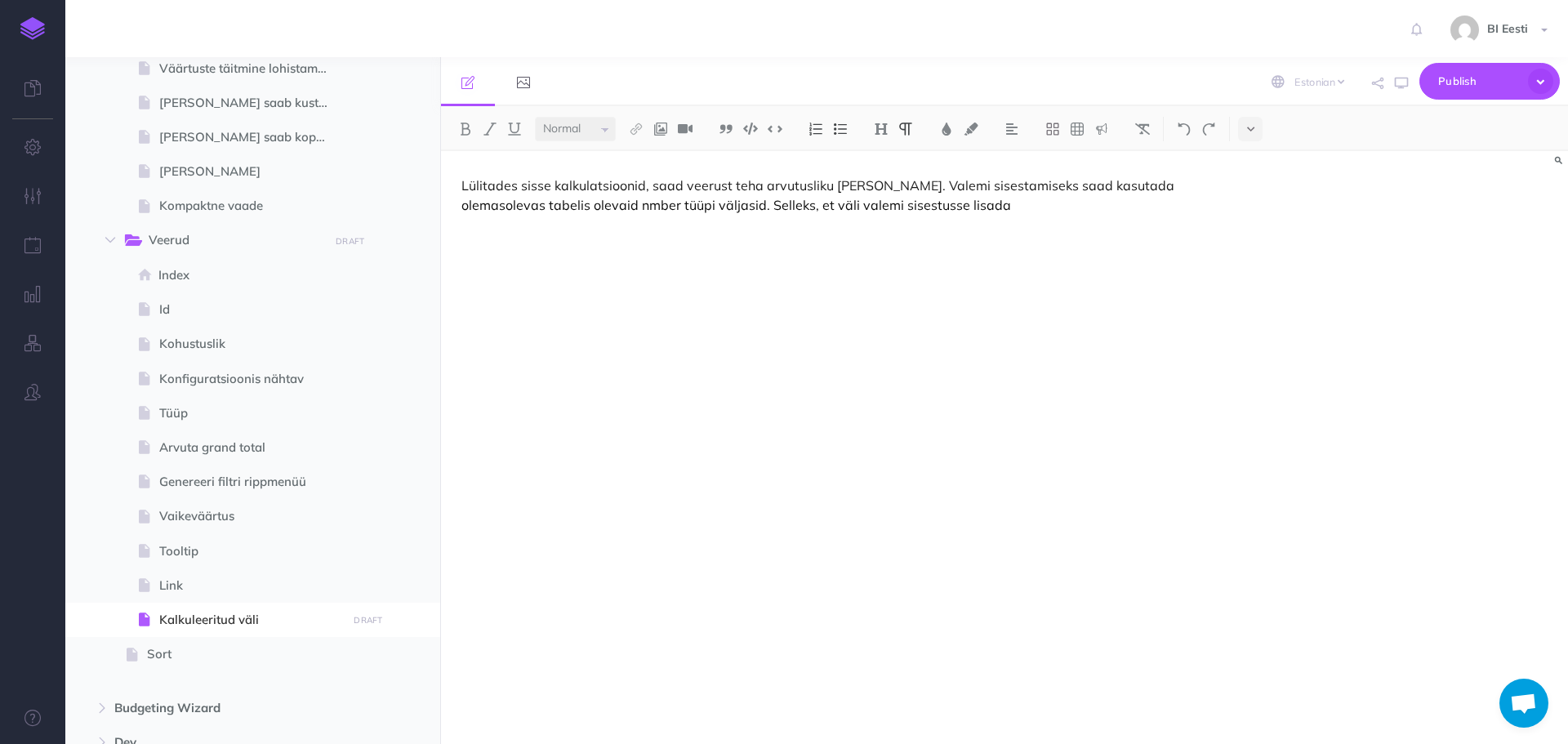
click at [560, 207] on p "Lülitades sisse kalkulatsioonid, saad veerust teha arvutusliku [PERSON_NAME]. V…" at bounding box center [835, 195] width 748 height 39
drag, startPoint x: 689, startPoint y: 208, endPoint x: 956, endPoint y: 210, distance: 267.0
click at [956, 210] on p "Lülitades sisse kalkulatsioonid, saad veerust teha arvutusliku [PERSON_NAME]. V…" at bounding box center [835, 195] width 748 height 39
click at [534, 232] on p at bounding box center [835, 232] width 748 height 19
drag, startPoint x: 681, startPoint y: 235, endPoint x: 878, endPoint y: 236, distance: 197.0
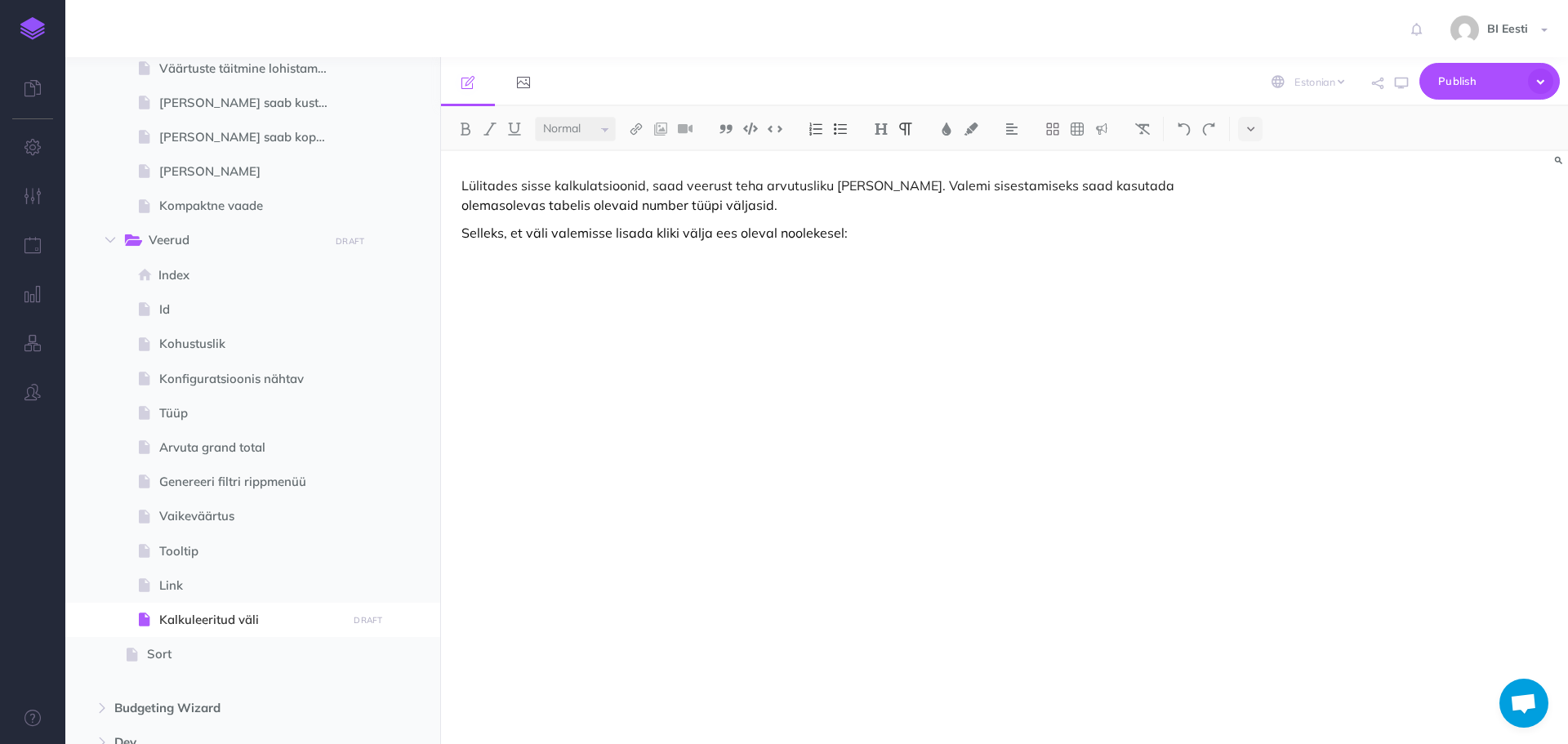
click at [878, 236] on p "Selleks, et väli valemisse lisada kliki välja ees oleval noolekesel:" at bounding box center [835, 232] width 748 height 19
drag, startPoint x: 653, startPoint y: 235, endPoint x: 794, endPoint y: 236, distance: 141.0
click at [794, 236] on p "Selleks, et väli valemisse [PERSON_NAME] soovitud väljal" at bounding box center [835, 232] width 748 height 19
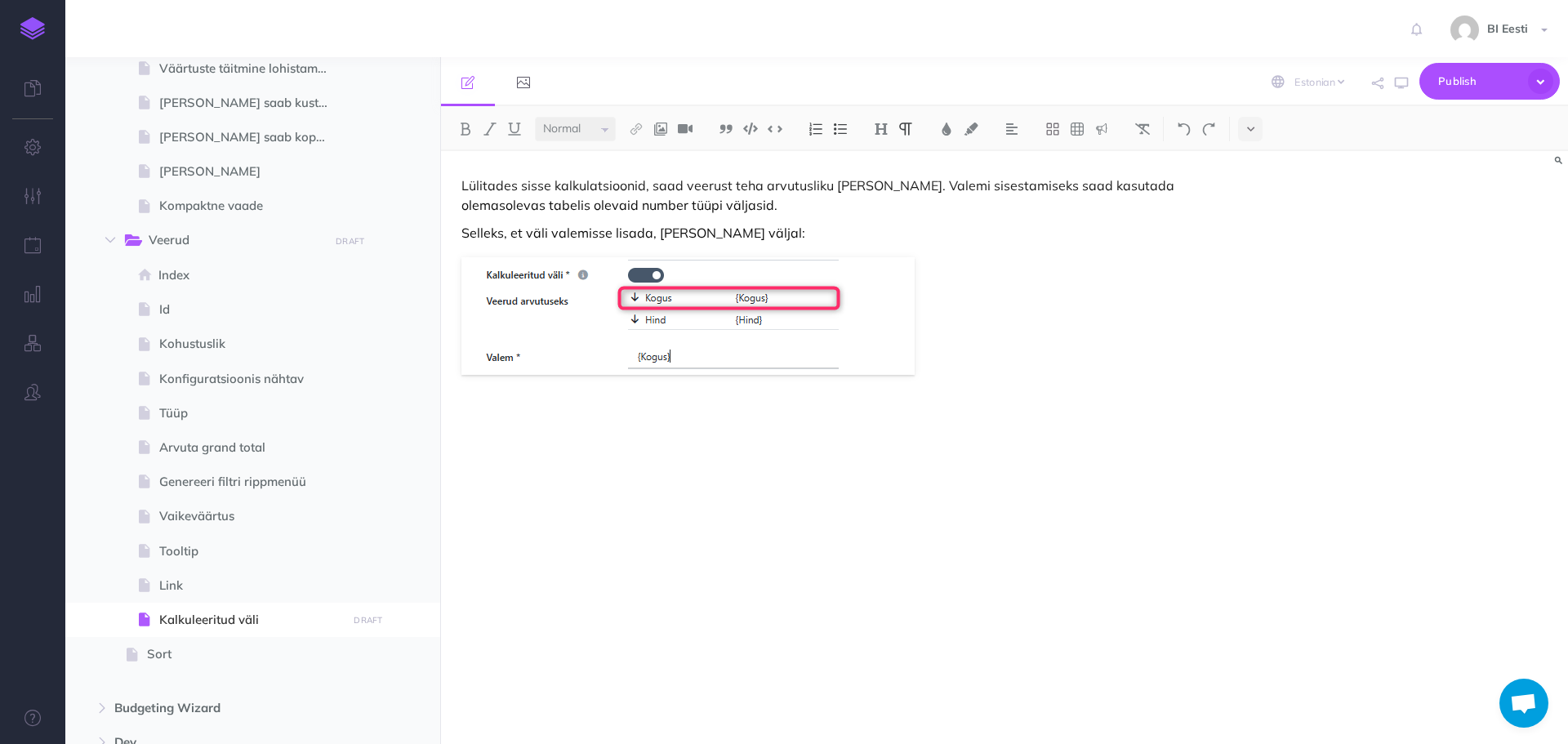
click at [957, 368] on figure at bounding box center [835, 315] width 748 height 118
click at [579, 446] on div "Lülitades sisse kalkulatsioonid, saad veerust teha arvutusliku [PERSON_NAME]. V…" at bounding box center [835, 439] width 789 height 577
click at [843, 132] on img at bounding box center [840, 129] width 15 height 13
drag, startPoint x: 686, startPoint y: 447, endPoint x: 631, endPoint y: 449, distance: 55.0
click at [631, 449] on p "Liitmine ja lahutamine a+b+c-d" at bounding box center [852, 448] width 716 height 25
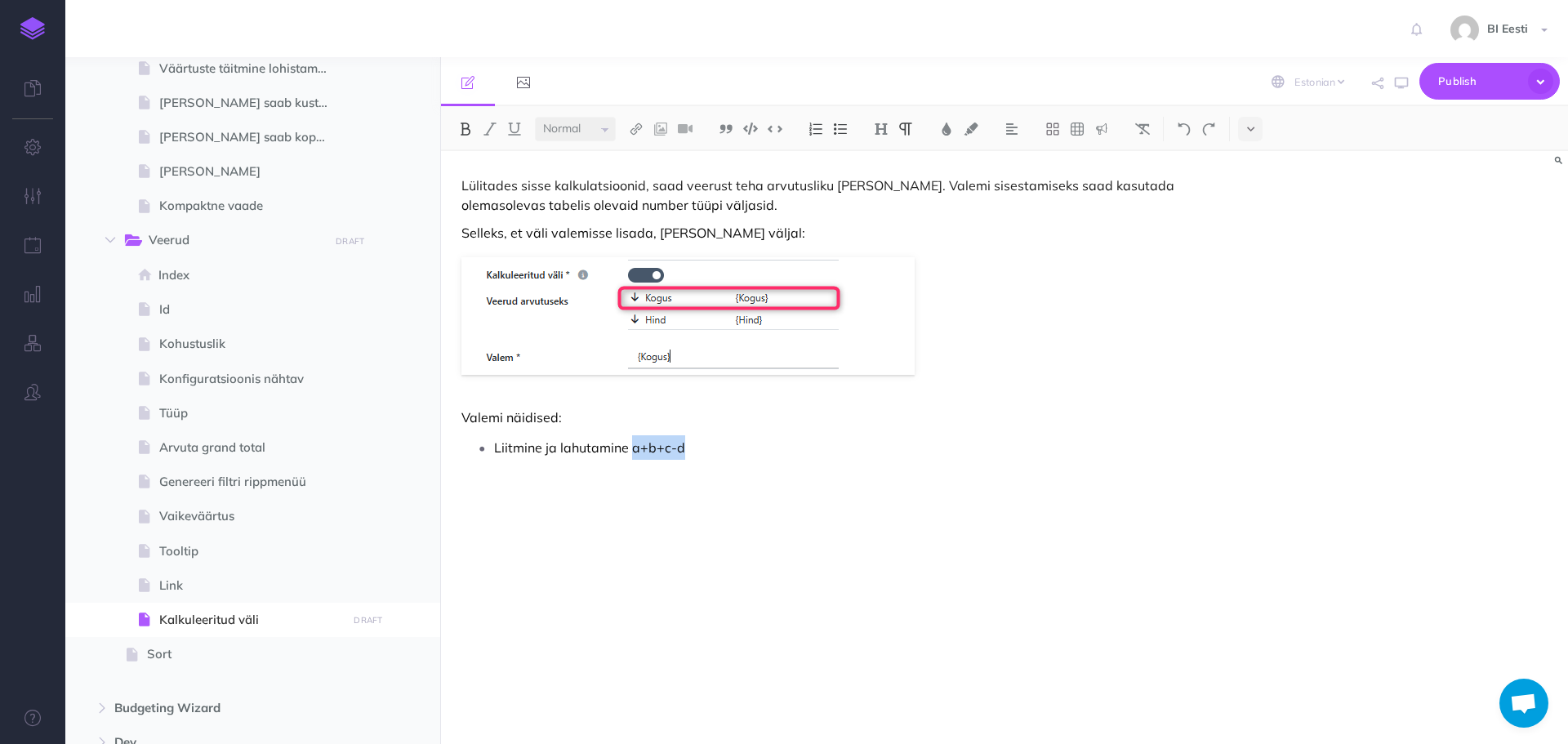
click at [470, 124] on img at bounding box center [466, 129] width 15 height 13
click at [710, 449] on p "Liitmine ja lahutamine a+b+c-d" at bounding box center [852, 448] width 716 height 25
drag, startPoint x: 667, startPoint y: 481, endPoint x: 620, endPoint y: 478, distance: 47.1
click at [620, 478] on p "Liitmine ja jagamine (a+b)/c" at bounding box center [852, 479] width 716 height 25
click at [468, 137] on button at bounding box center [466, 129] width 25 height 25
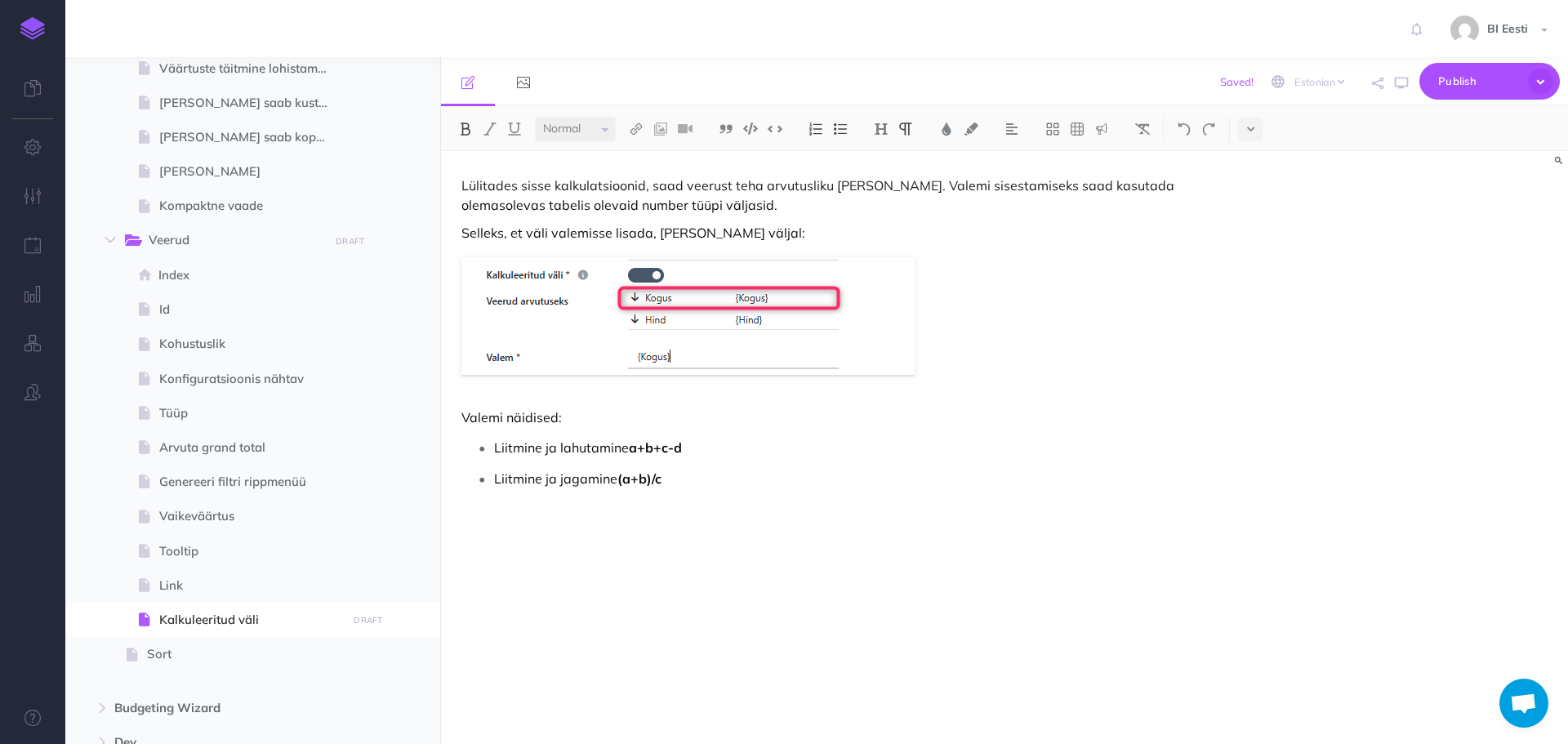
click at [727, 474] on p "Liitmine ja jagamine (a+b)/c" at bounding box center [852, 479] width 716 height 25
drag, startPoint x: 703, startPoint y: 506, endPoint x: 599, endPoint y: 512, distance: 104.2
click at [599, 512] on p "Protsentarvutus: (a+b) * 33/100" at bounding box center [852, 510] width 716 height 25
click at [845, 133] on img at bounding box center [840, 129] width 15 height 13
click at [459, 524] on div "Lülitades sisse kalkulatsioonid, saad veerust teha arvutusliku [PERSON_NAME]. V…" at bounding box center [835, 439] width 789 height 577
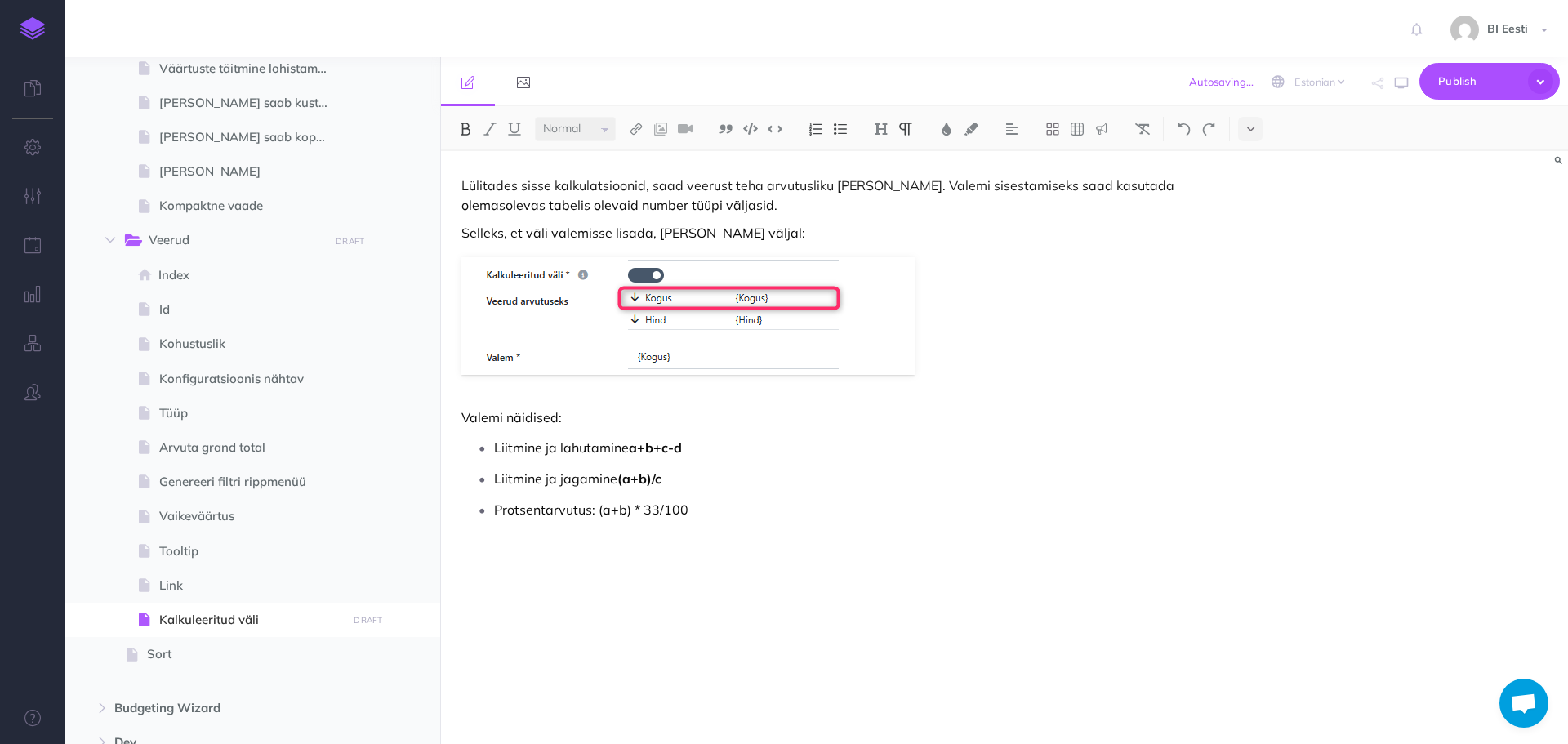
click at [464, 128] on img at bounding box center [466, 129] width 15 height 13
click at [815, 513] on p "Protsentarvutus: (a+b) * 33/100" at bounding box center [852, 510] width 716 height 25
drag, startPoint x: 809, startPoint y: 540, endPoint x: 734, endPoint y: 542, distance: 75.0
click at [734, 542] on p "Tingimuslik arvutus (tingimus ? jah : ei): a > b ? c : d" at bounding box center [852, 541] width 716 height 25
click at [470, 132] on img at bounding box center [466, 129] width 15 height 13
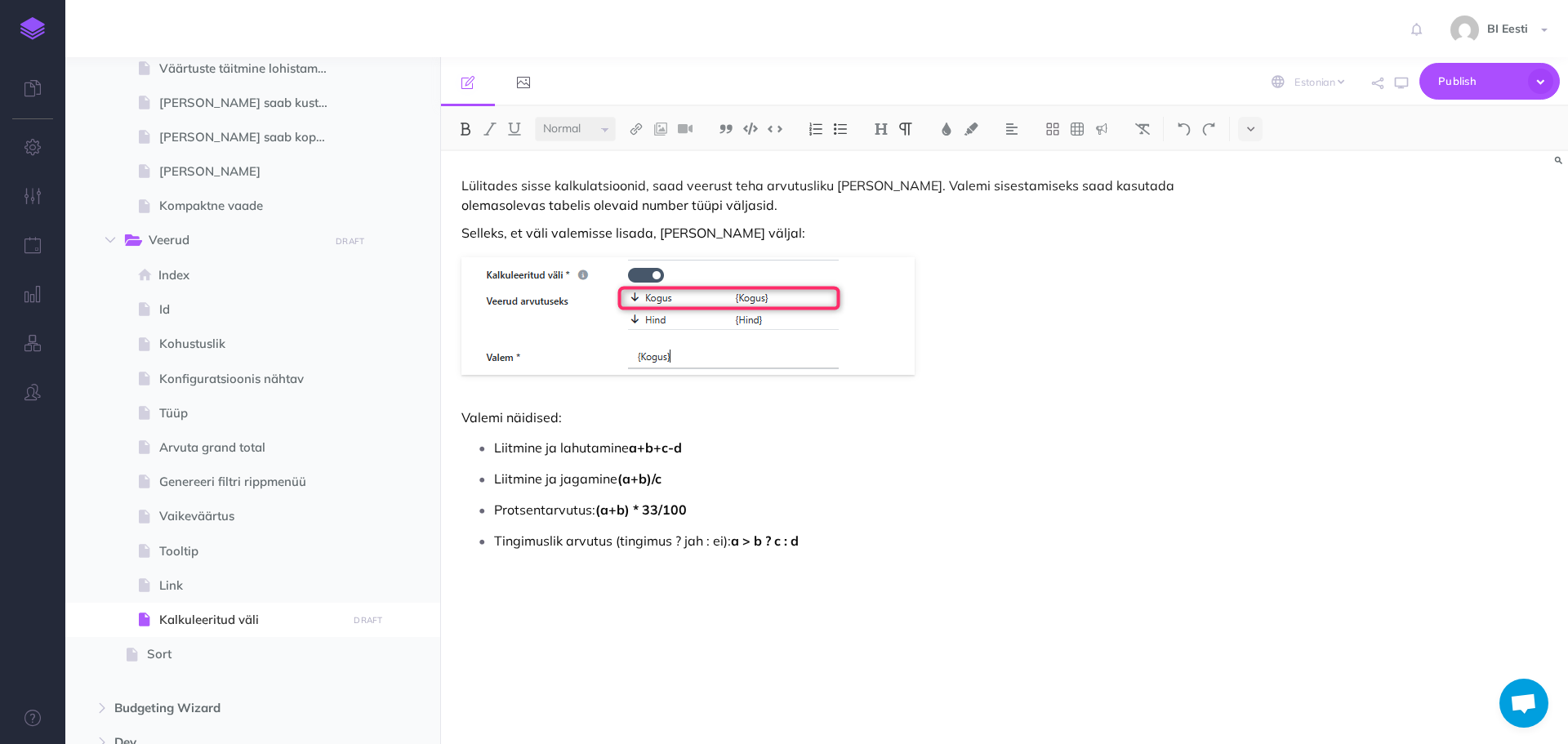
click at [828, 550] on p "Tingimuslik arvutus (tingimus ? jah : ei): a > b ? c : d" at bounding box center [852, 541] width 716 height 25
drag, startPoint x: 686, startPoint y: 575, endPoint x: 849, endPoint y: 570, distance: 163.1
click at [849, 570] on p "Hierarhiline tingimuslik arvutus: a > b ? c : (e < d ? x : y)" at bounding box center [852, 572] width 716 height 25
click at [469, 134] on img at bounding box center [466, 129] width 15 height 13
click at [638, 449] on strong "a+b+c-d" at bounding box center [655, 447] width 53 height 16
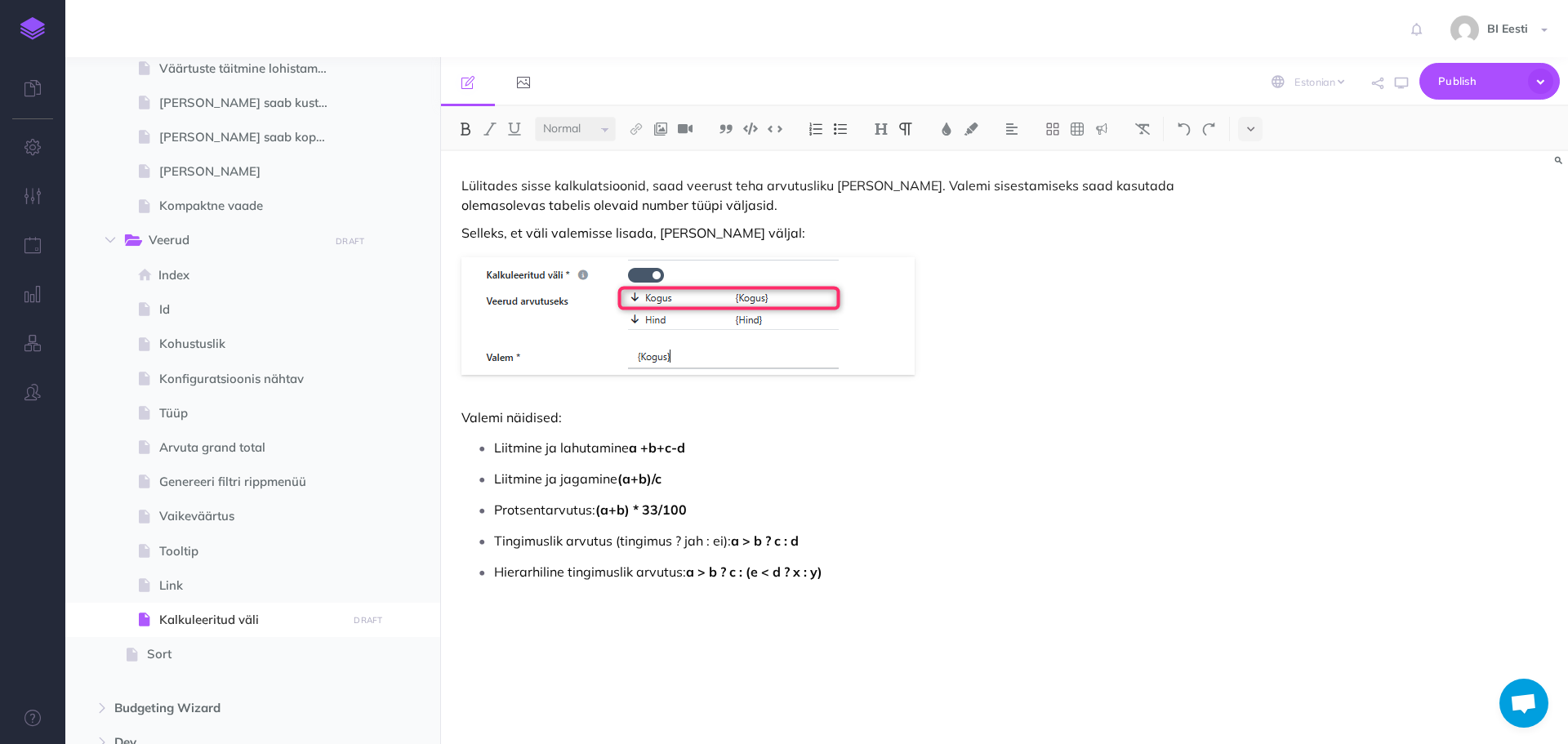
click at [648, 449] on strong "a +b+c-d" at bounding box center [657, 447] width 57 height 16
click at [662, 449] on strong "a + b+c-d" at bounding box center [658, 447] width 59 height 16
click at [673, 448] on strong "a + b +c-d" at bounding box center [660, 447] width 63 height 16
click at [686, 449] on strong "a + b + c-d" at bounding box center [662, 447] width 66 height 16
click at [692, 449] on strong "a + b + c -d" at bounding box center [663, 447] width 70 height 16
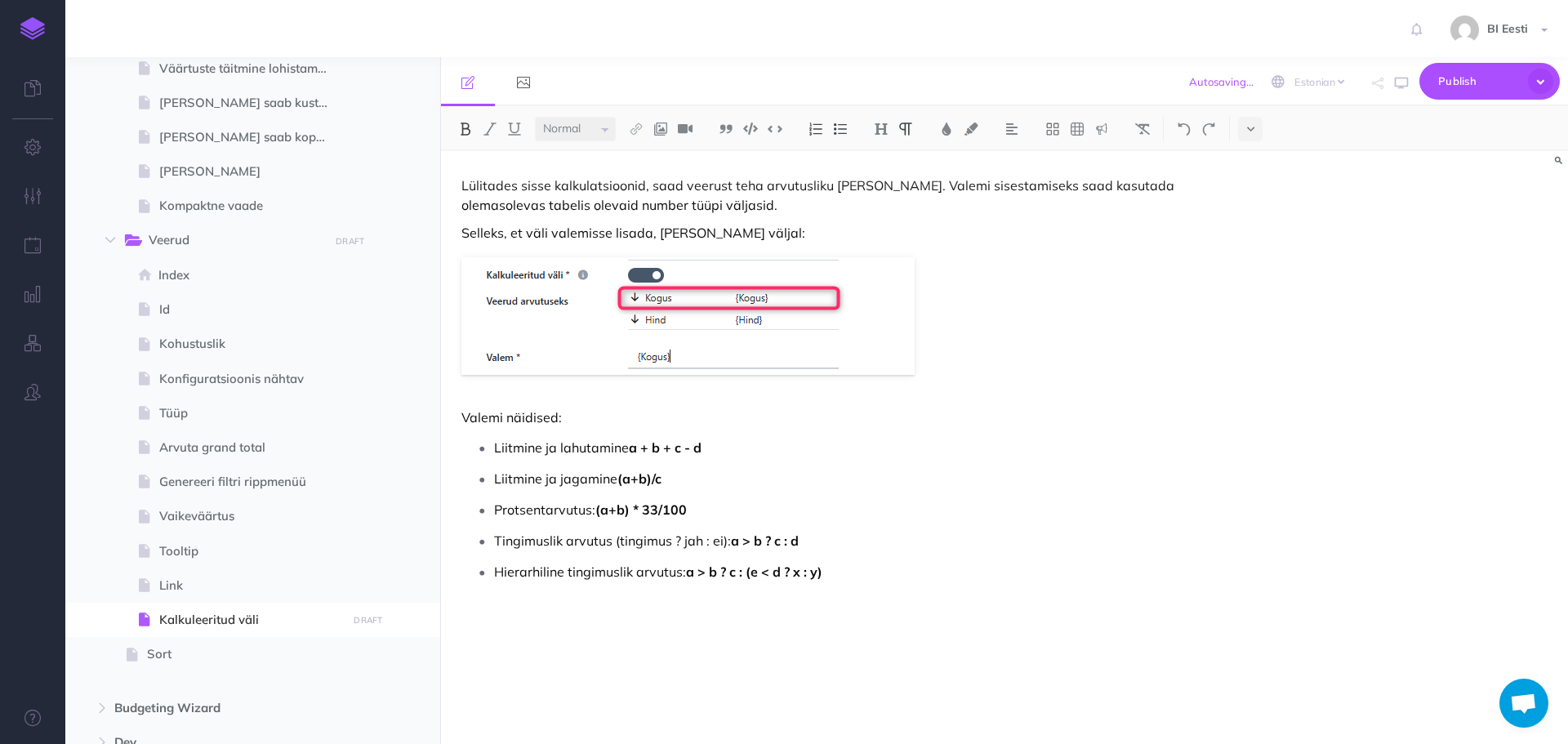
click at [633, 481] on strong "(a+b)/c" at bounding box center [640, 478] width 44 height 16
click at [643, 481] on strong "(a +b)/c" at bounding box center [641, 478] width 48 height 16
click at [610, 513] on strong "(a+b) * 33/100" at bounding box center [641, 510] width 92 height 16
click at [621, 512] on strong "(a +b) * 33/100" at bounding box center [642, 510] width 95 height 16
click at [870, 573] on p "Hierarhiline tingimuslik arvutus: a > b ? c : (e < d ? x : y)" at bounding box center [852, 572] width 716 height 25
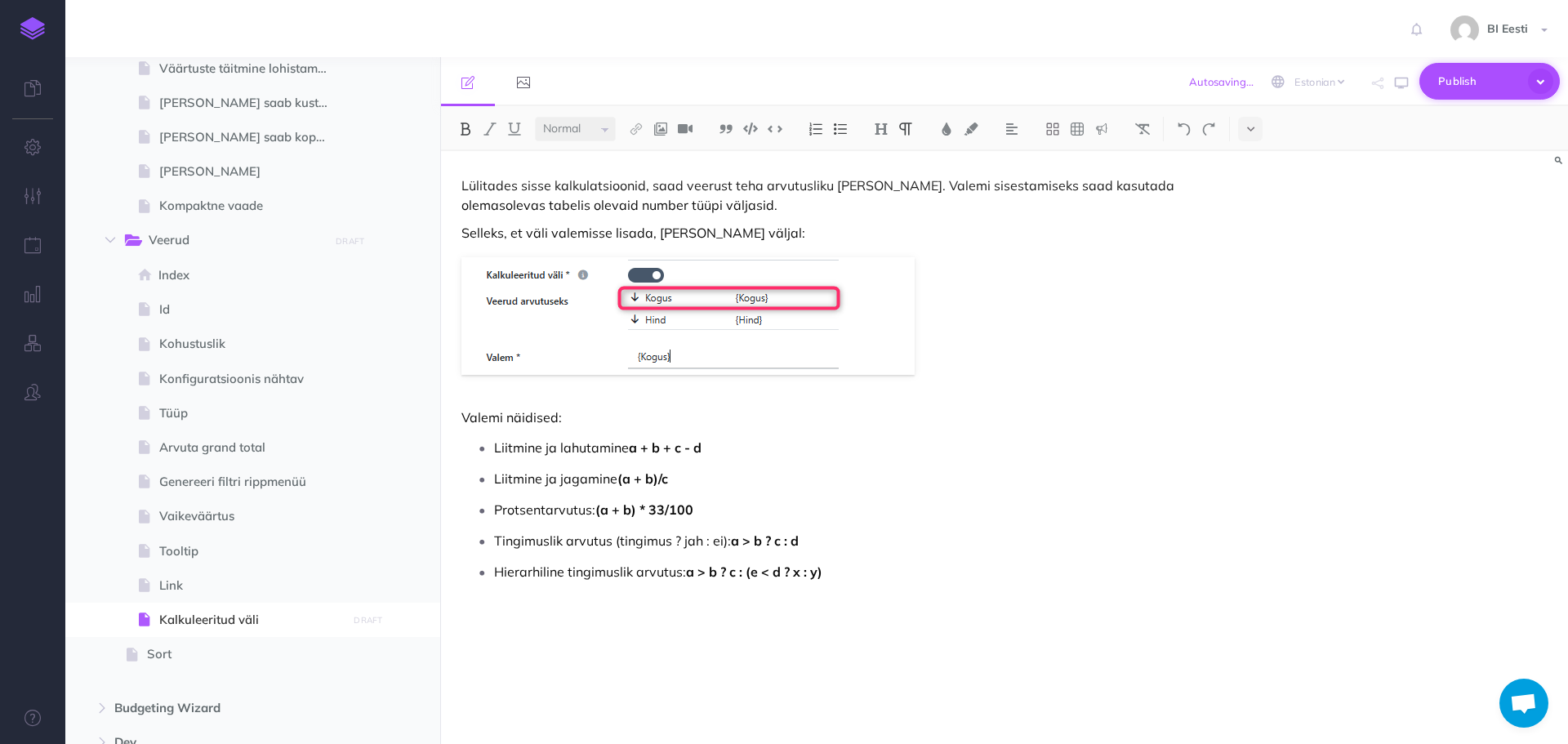
click at [1458, 87] on span "Publish" at bounding box center [1479, 81] width 81 height 26
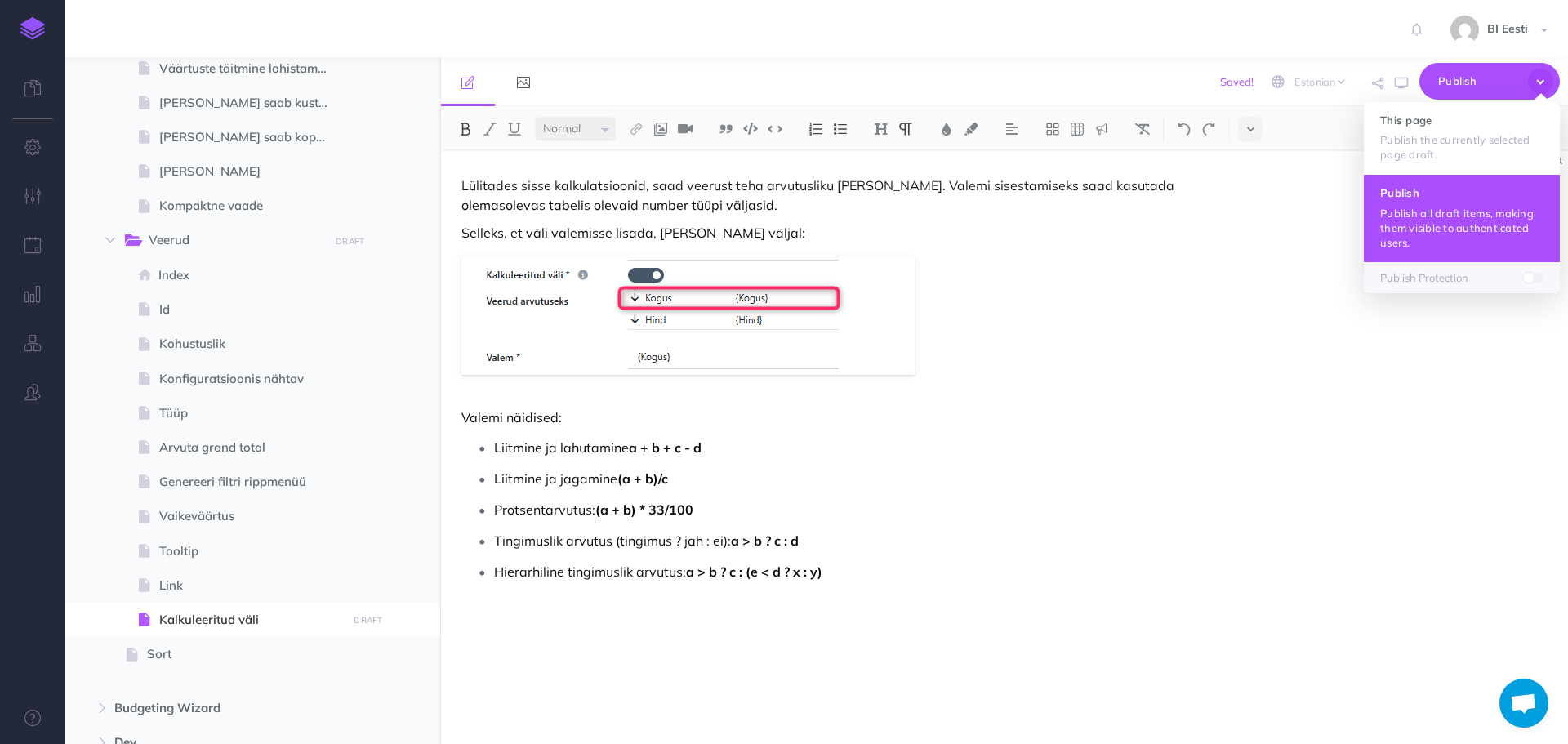
click at [1452, 214] on p "Publish all draft items, making them visible to authenticated users." at bounding box center [1461, 228] width 163 height 44
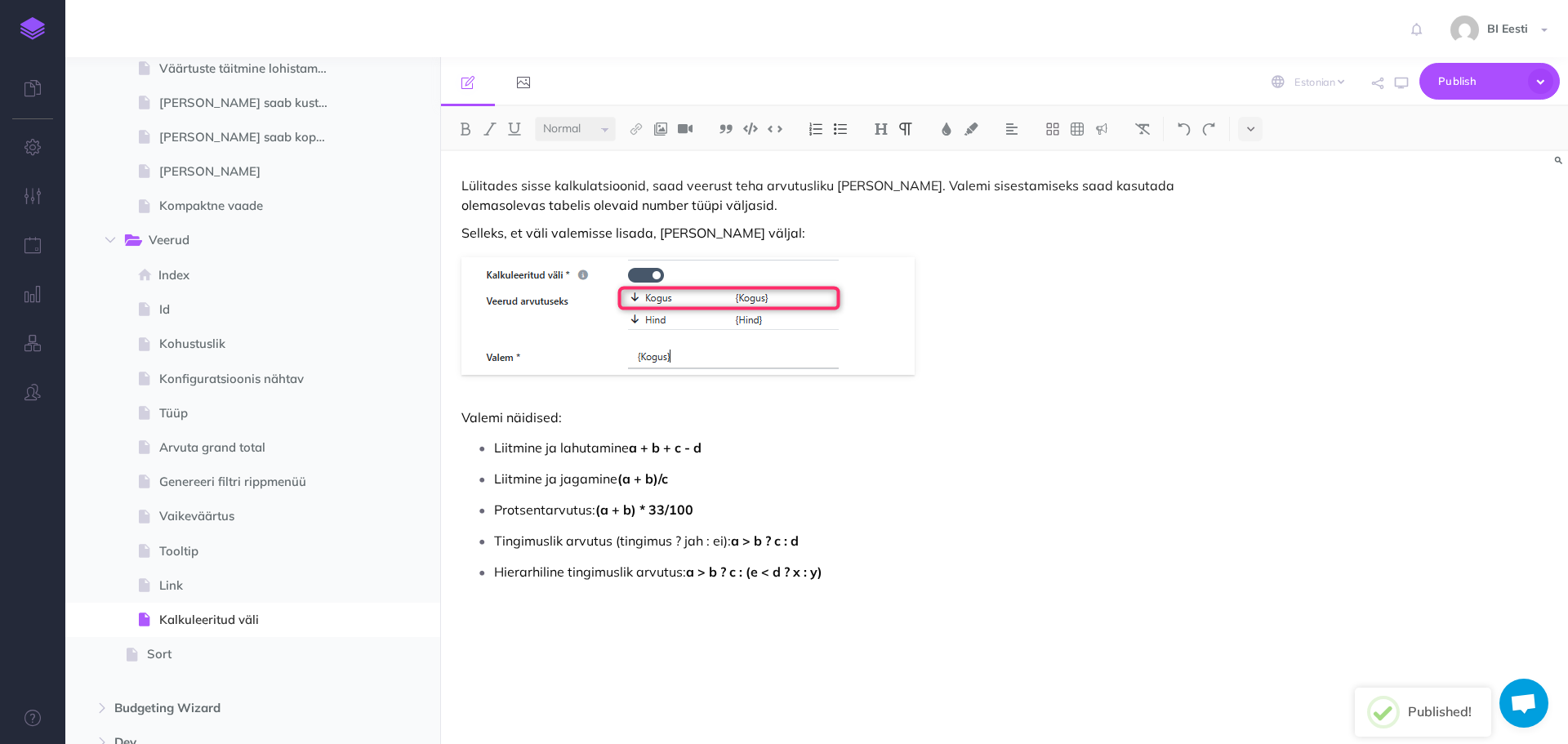
click at [461, 421] on p "Valemi näidised:" at bounding box center [835, 417] width 748 height 19
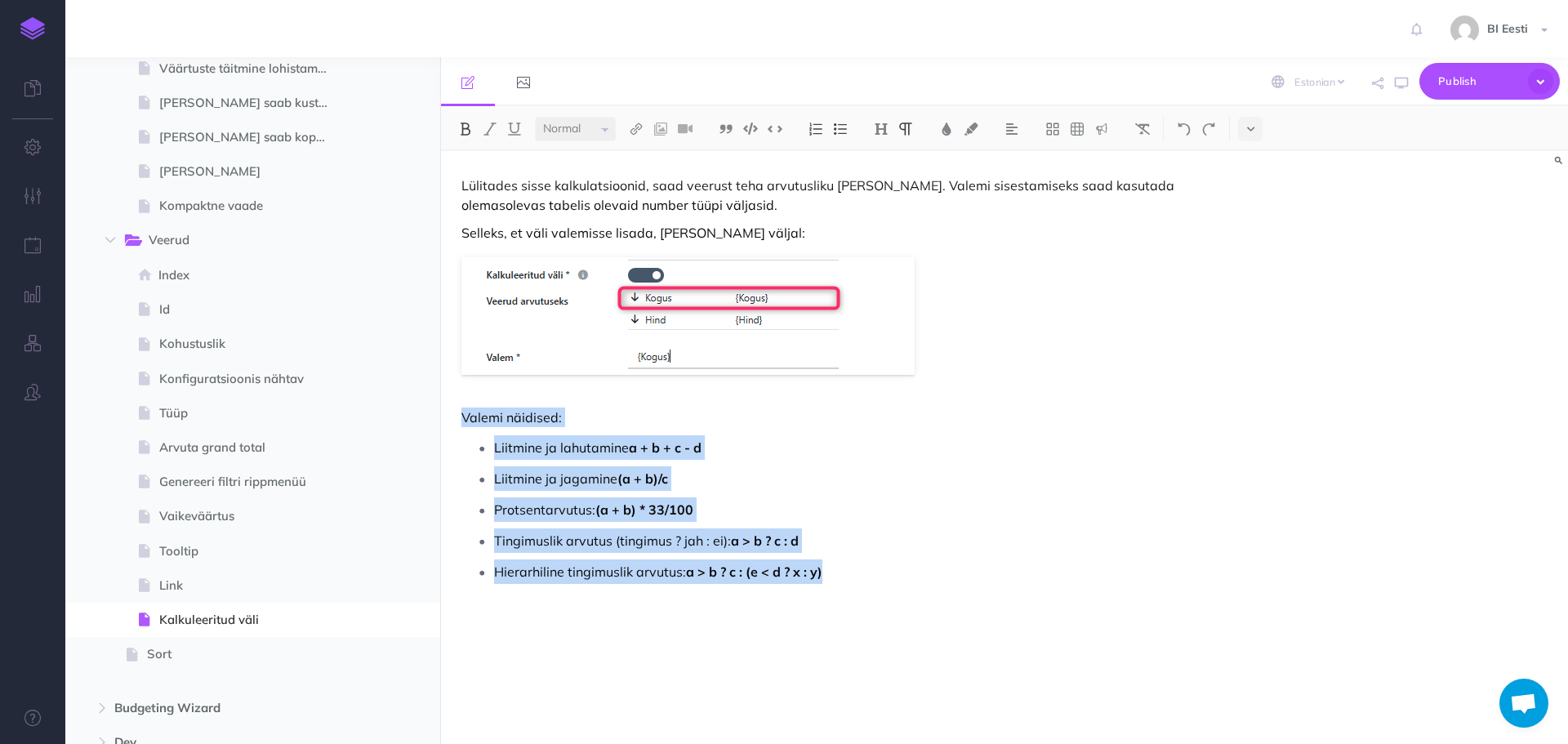
drag, startPoint x: 459, startPoint y: 416, endPoint x: 846, endPoint y: 567, distance: 415.4
click at [846, 567] on div "Lülitades sisse kalkulatsioonid, saad veerust teha arvutusliku [PERSON_NAME]. V…" at bounding box center [835, 439] width 789 height 577
click at [746, 134] on img at bounding box center [750, 129] width 15 height 12
click at [731, 131] on img at bounding box center [725, 129] width 15 height 13
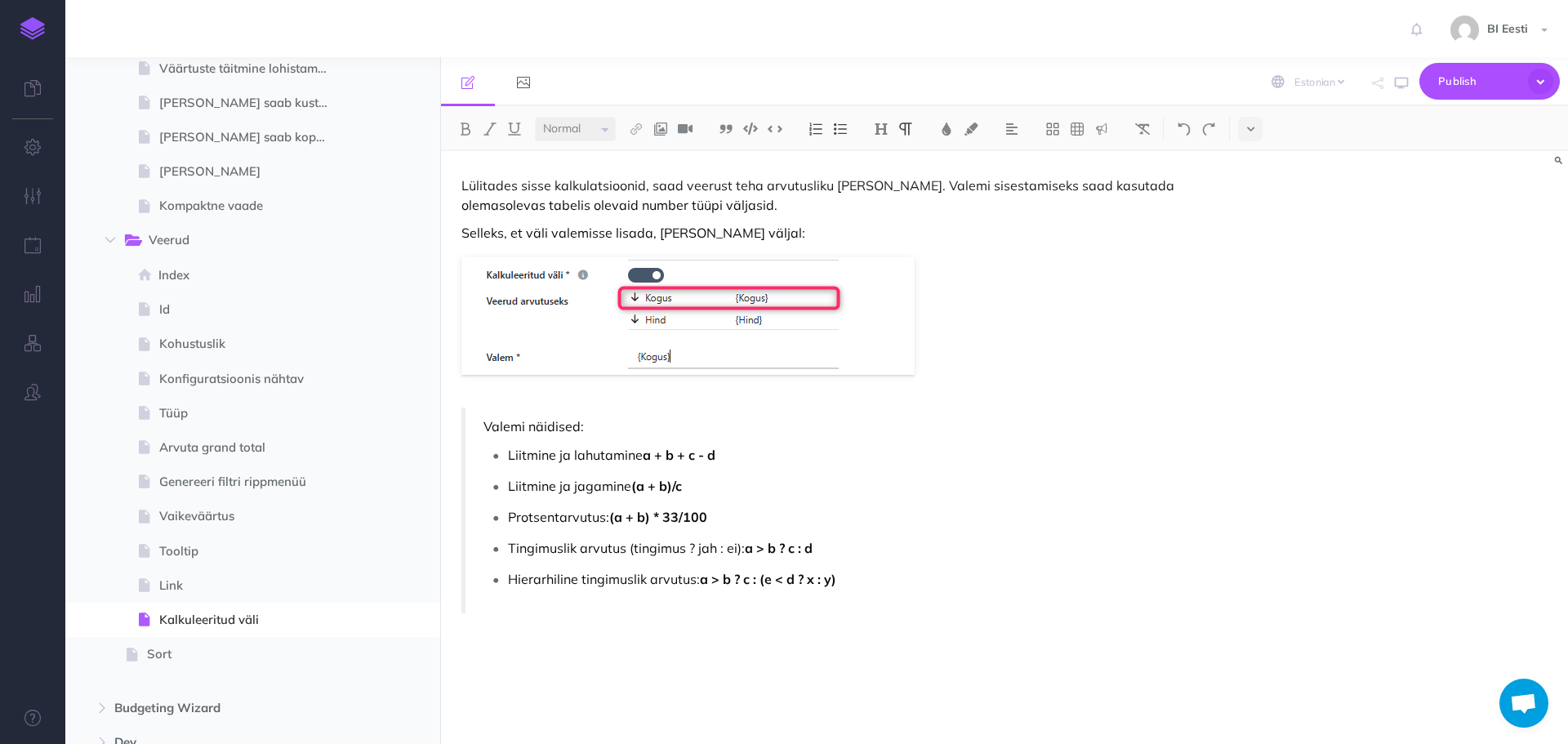
click at [985, 618] on div "Lülitades sisse kalkulatsioonid, saad veerust teha arvutusliku [PERSON_NAME]. V…" at bounding box center [835, 439] width 789 height 577
click at [514, 518] on p "Protsentarvutus: (a + b) * 33/100" at bounding box center [850, 517] width 684 height 25
click at [1353, 510] on div "Lülitades sisse kalkulatsioonid, saad veerust teha arvutusliku [PERSON_NAME]. V…" at bounding box center [1004, 447] width 1127 height 593
click at [1496, 87] on span "Publish" at bounding box center [1479, 81] width 81 height 26
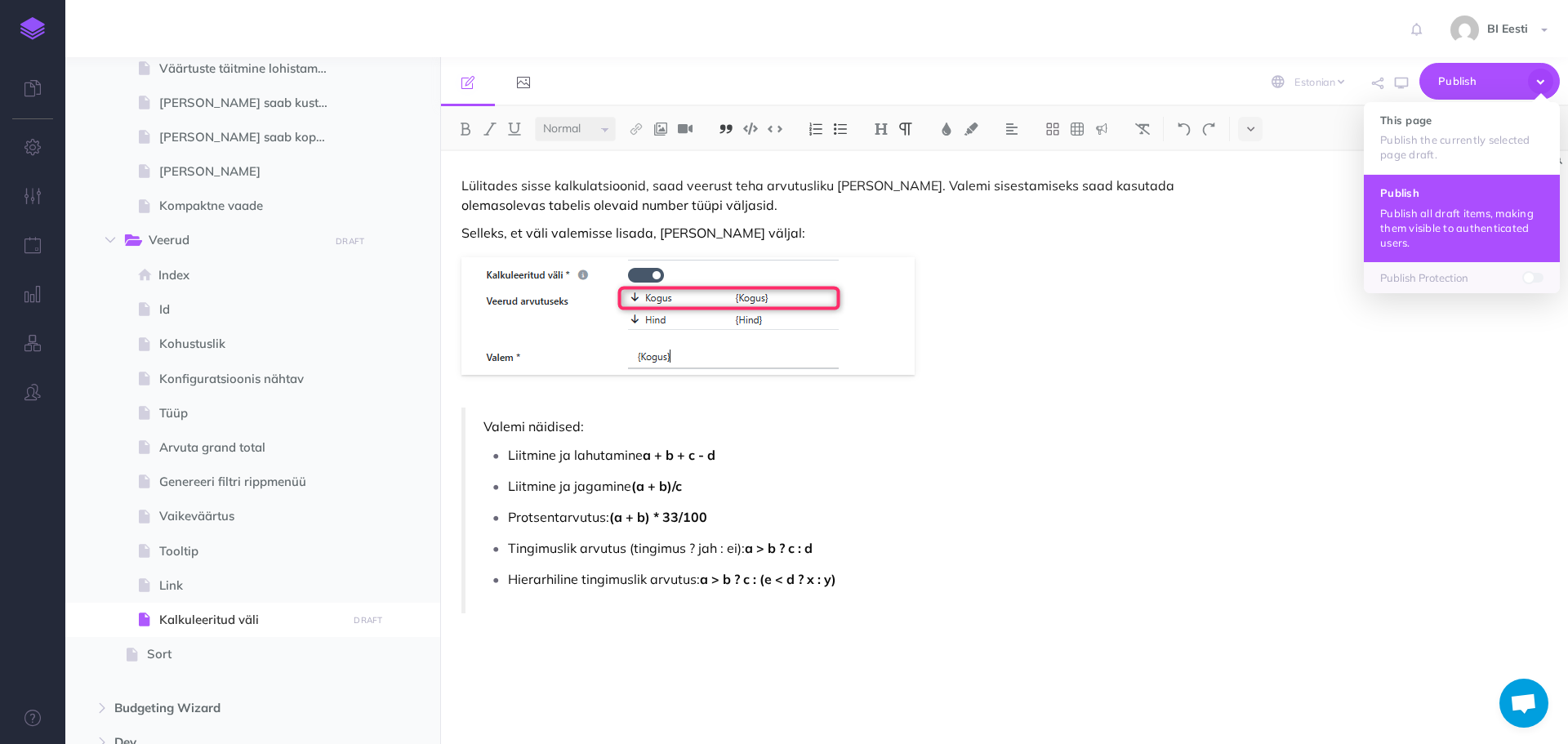
click at [1460, 227] on p "Publish all draft items, making them visible to authenticated users." at bounding box center [1461, 228] width 163 height 44
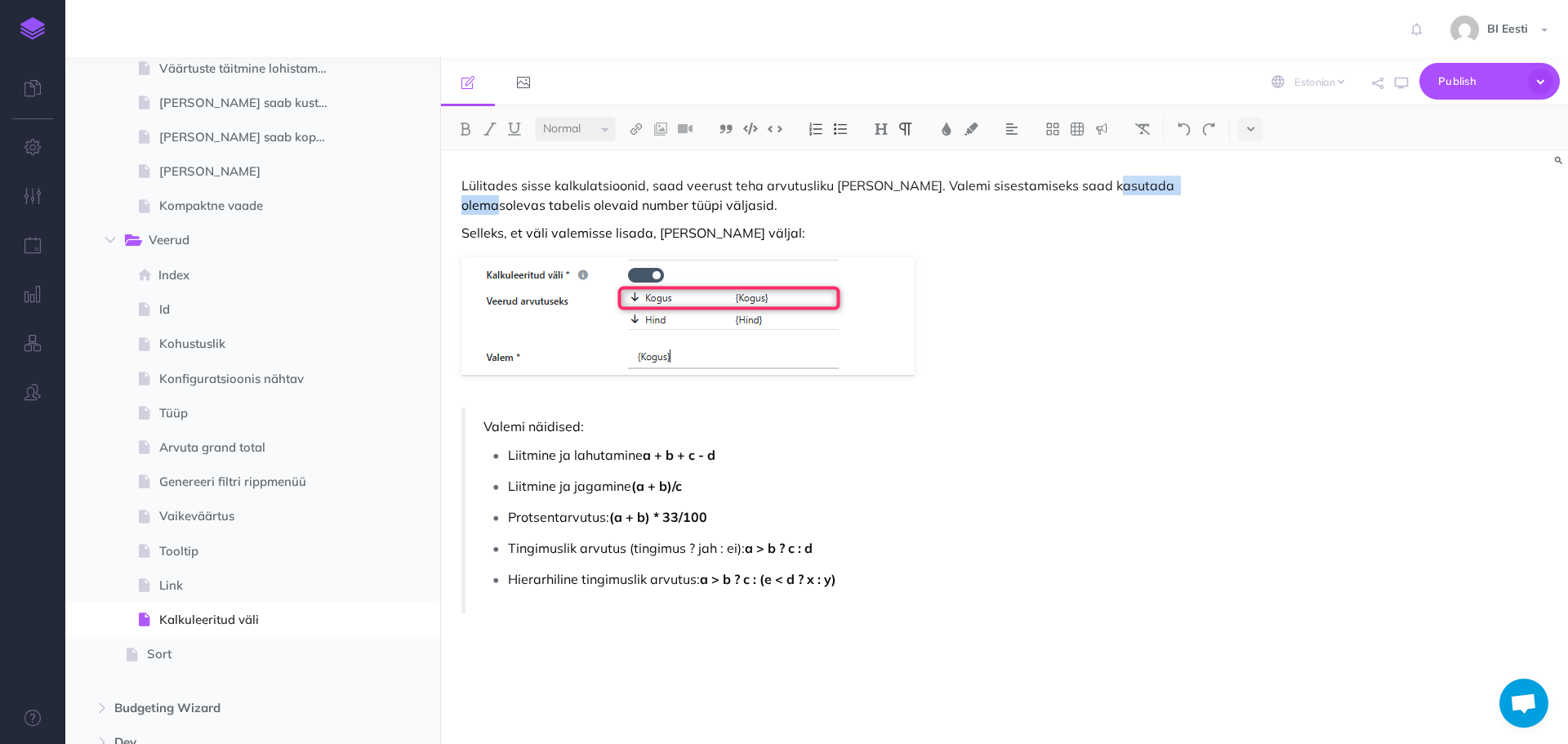
drag, startPoint x: 1096, startPoint y: 188, endPoint x: 1189, endPoint y: 189, distance: 93.0
click at [1189, 189] on p "Lülitades sisse kalkulatsioonid, saad veerust teha arvutusliku [PERSON_NAME]. V…" at bounding box center [835, 195] width 748 height 39
click at [1464, 80] on span "Publish" at bounding box center [1479, 81] width 81 height 26
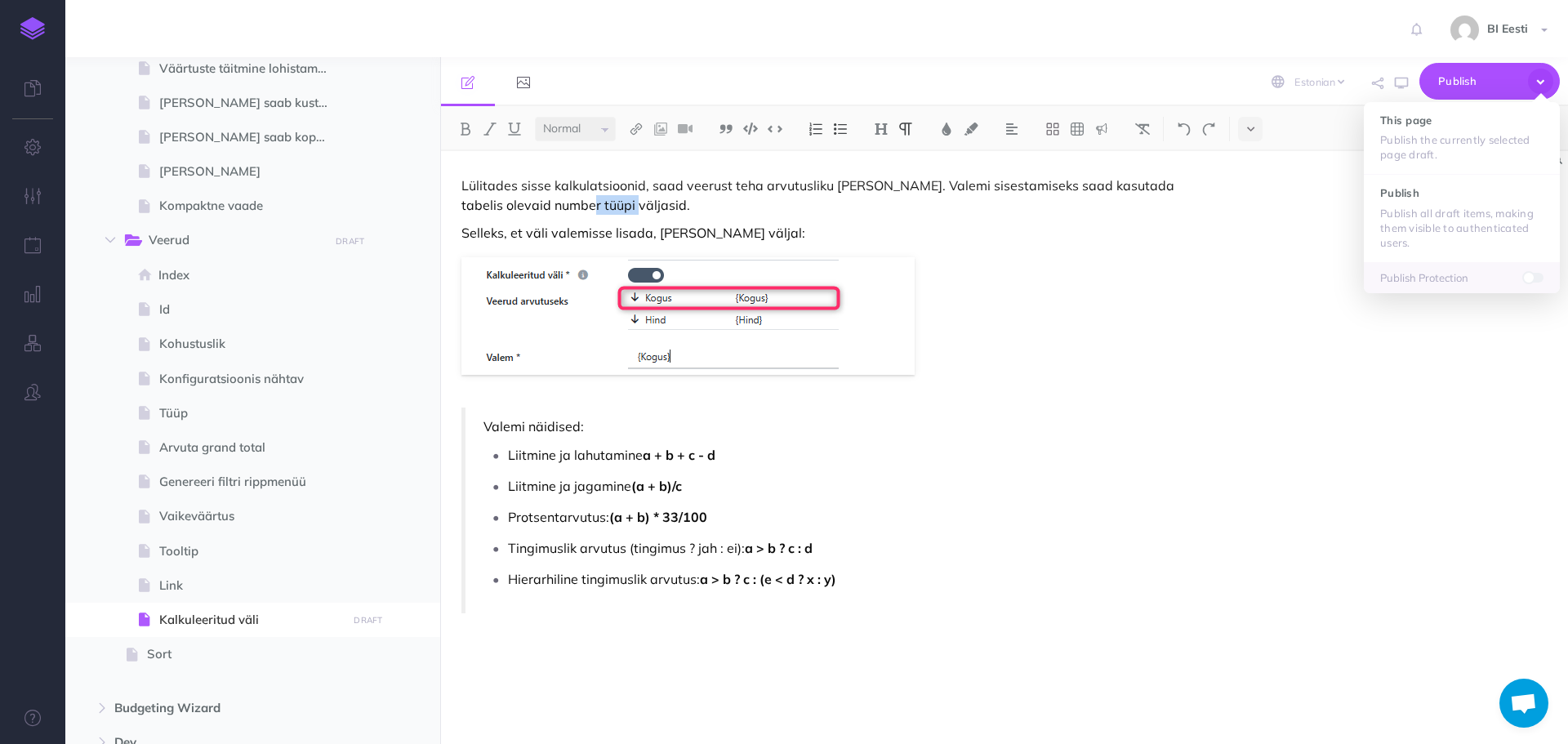
drag, startPoint x: 589, startPoint y: 208, endPoint x: 548, endPoint y: 206, distance: 41.0
click at [548, 206] on p "Lülitades sisse kalkulatsioonid, saad veerust teha arvutusliku [PERSON_NAME]. V…" at bounding box center [835, 195] width 748 height 39
click at [1484, 91] on span "Publish" at bounding box center [1479, 81] width 81 height 26
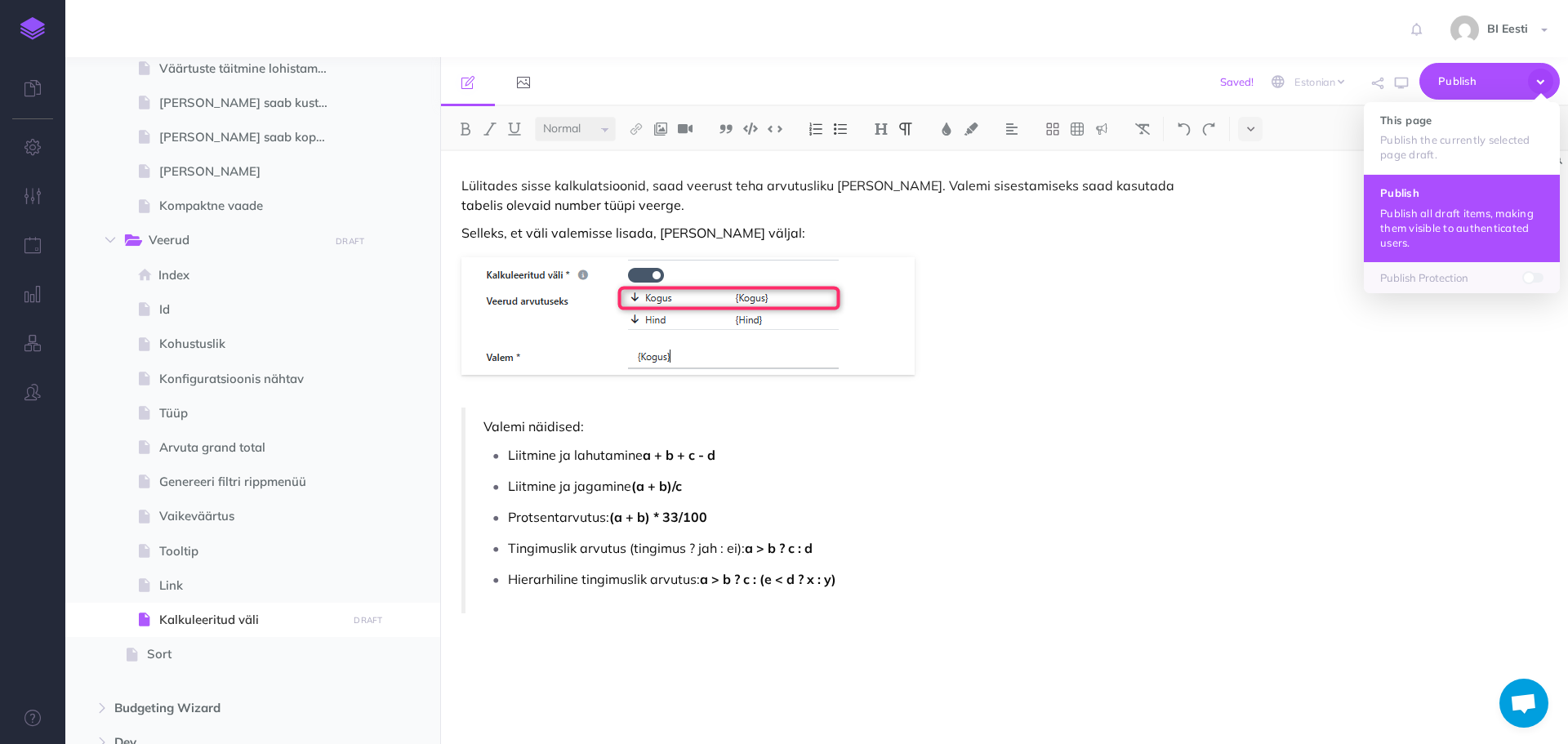
click at [1451, 210] on p "Publish all draft items, making them visible to authenticated users." at bounding box center [1461, 228] width 163 height 44
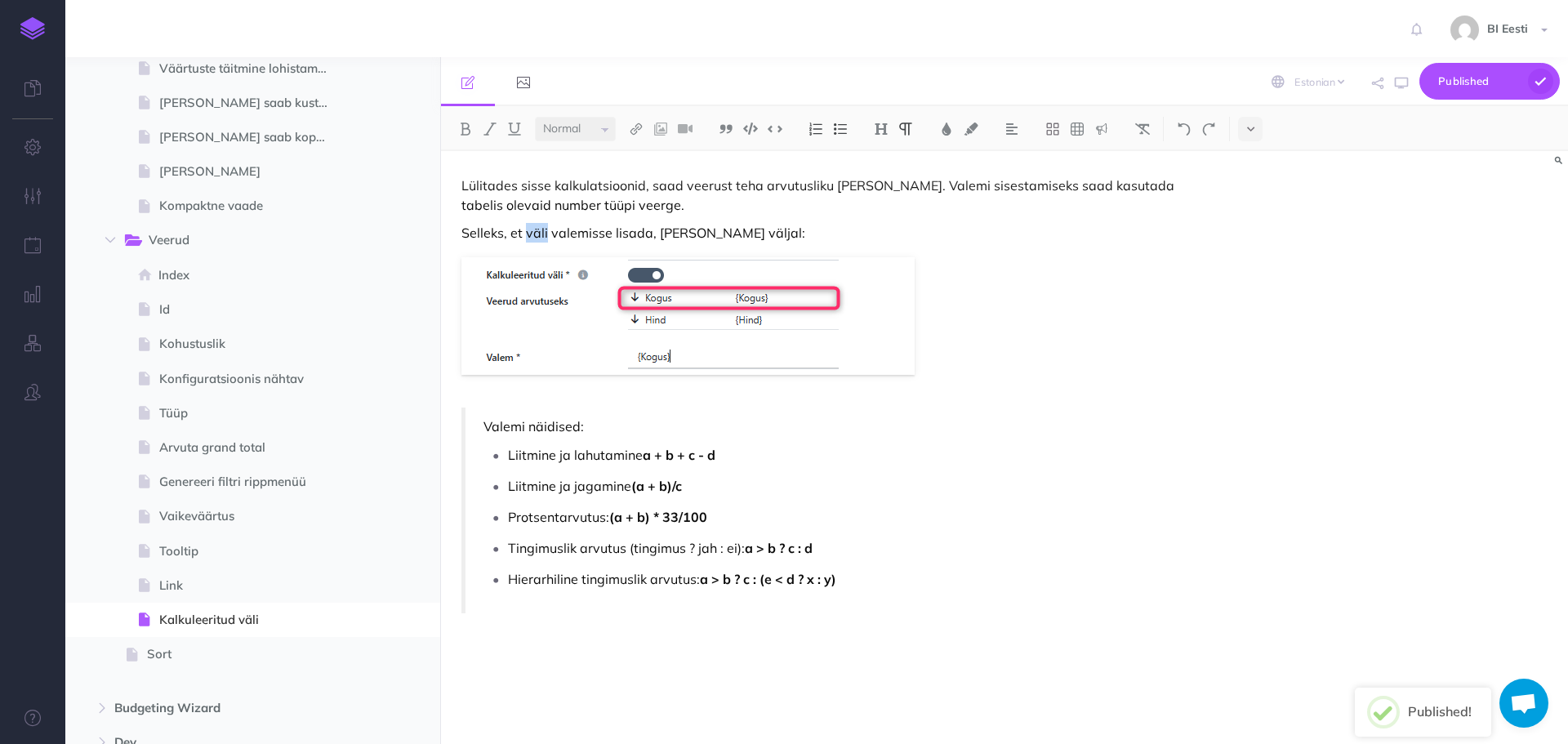
drag, startPoint x: 546, startPoint y: 233, endPoint x: 525, endPoint y: 236, distance: 21.2
click at [525, 236] on p "Selleks, et väli valemisse lisada, [PERSON_NAME] väljal:" at bounding box center [835, 232] width 748 height 19
click at [871, 578] on p "Hierarhiline tingimuslik arvutus: a > b ? c : (e < d ? x : y)" at bounding box center [850, 580] width 684 height 25
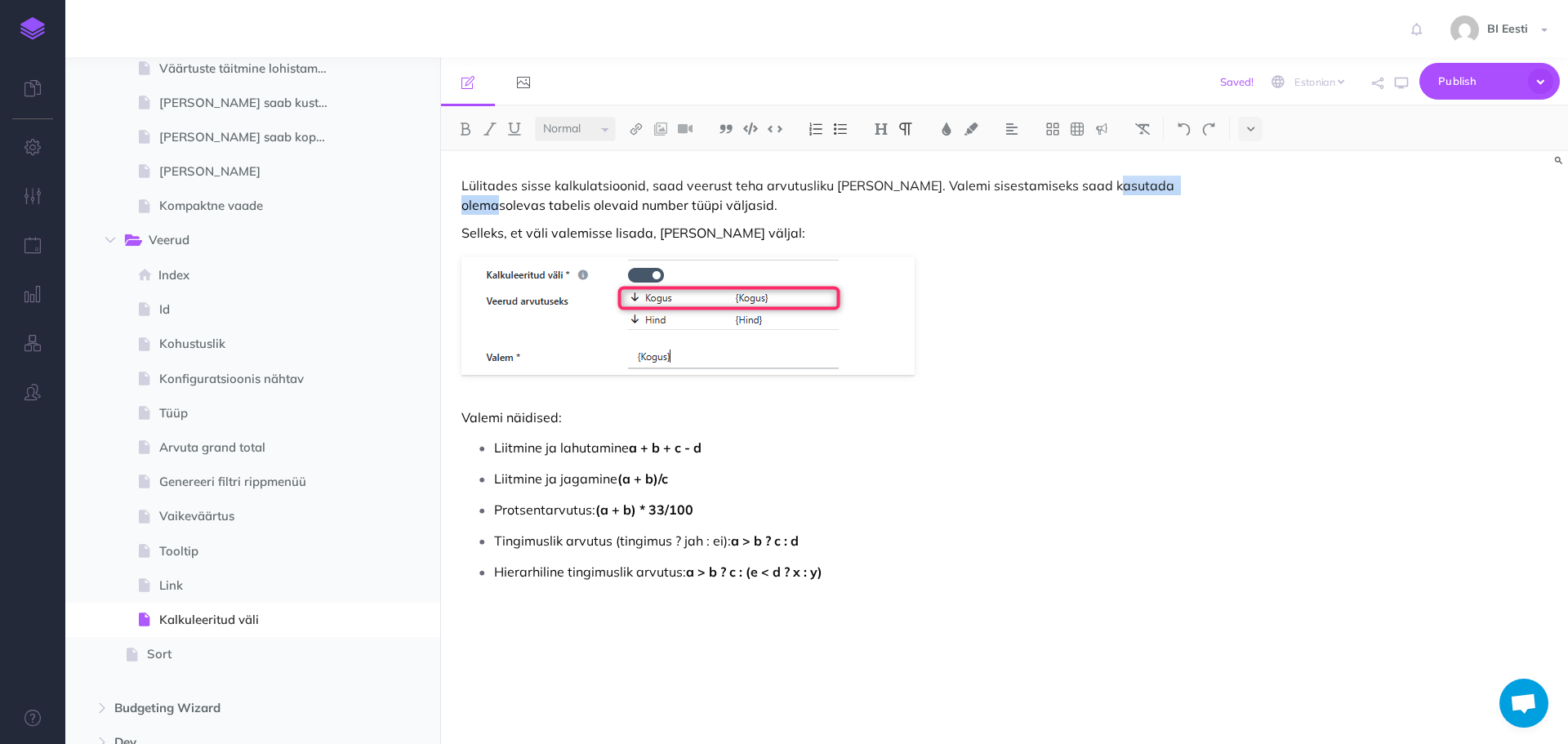
drag, startPoint x: 1095, startPoint y: 187, endPoint x: 1201, endPoint y: 185, distance: 106.0
click at [1201, 185] on p "Lülitades sisse kalkulatsioonid, saad veerust teha arvutusliku [PERSON_NAME]. V…" at bounding box center [835, 195] width 748 height 39
drag, startPoint x: 546, startPoint y: 207, endPoint x: 588, endPoint y: 206, distance: 42.0
click at [588, 206] on p "Lülitades sisse kalkulatsioonid, saad veerust teha arvutusliku [PERSON_NAME]. V…" at bounding box center [835, 195] width 748 height 39
click at [870, 235] on p "Selleks, et väli valemisse lisada, [PERSON_NAME] väljal:" at bounding box center [835, 232] width 748 height 19
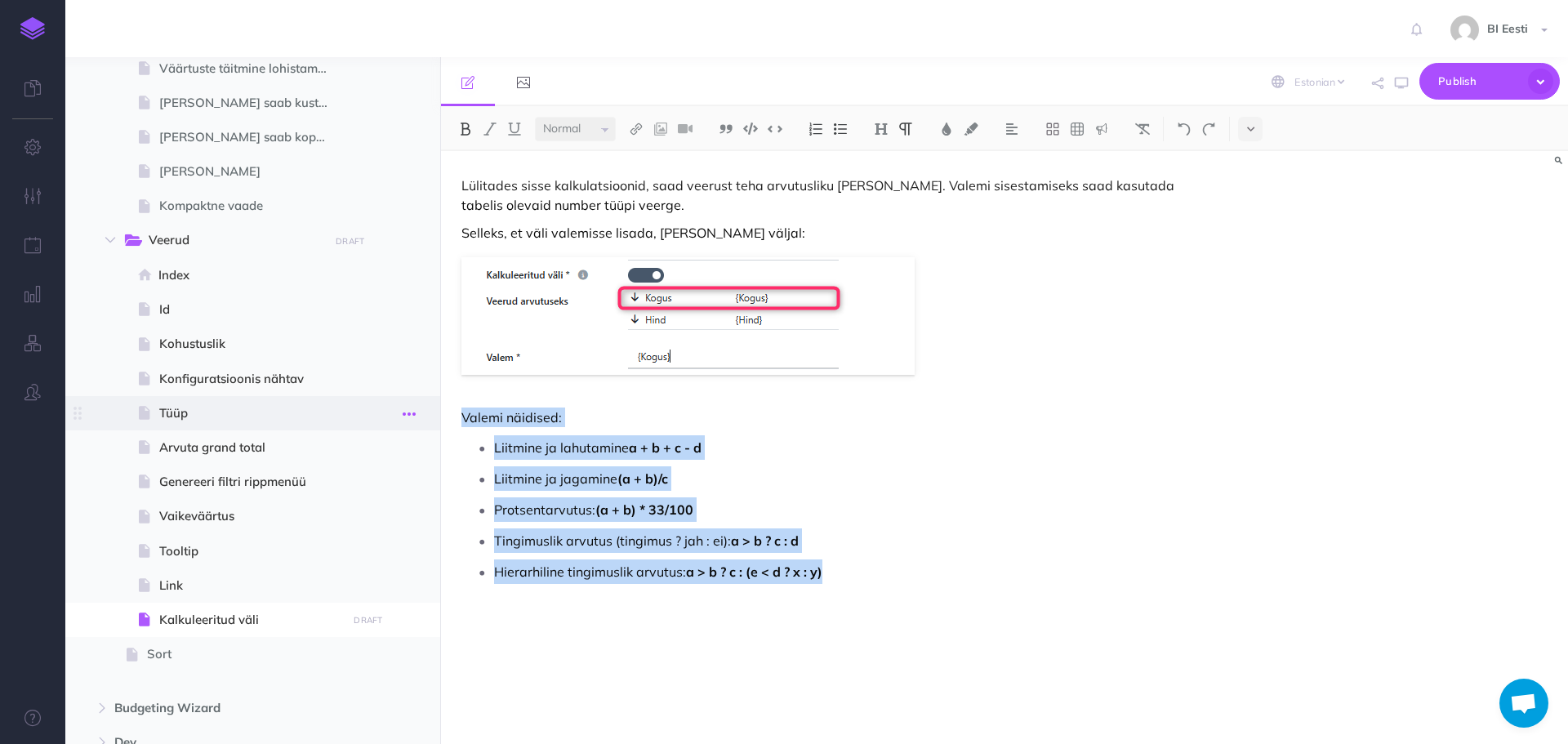
drag, startPoint x: 804, startPoint y: 566, endPoint x: 402, endPoint y: 410, distance: 431.2
click at [402, 410] on div "ReportÄpp Spotlight Collapse all Expand all Expand to root folders ReportÄpp Ne…" at bounding box center [816, 400] width 1503 height 687
click at [905, 130] on img at bounding box center [905, 129] width 15 height 13
click at [909, 129] on img at bounding box center [905, 129] width 15 height 13
click at [1258, 129] on button at bounding box center [1250, 129] width 25 height 25
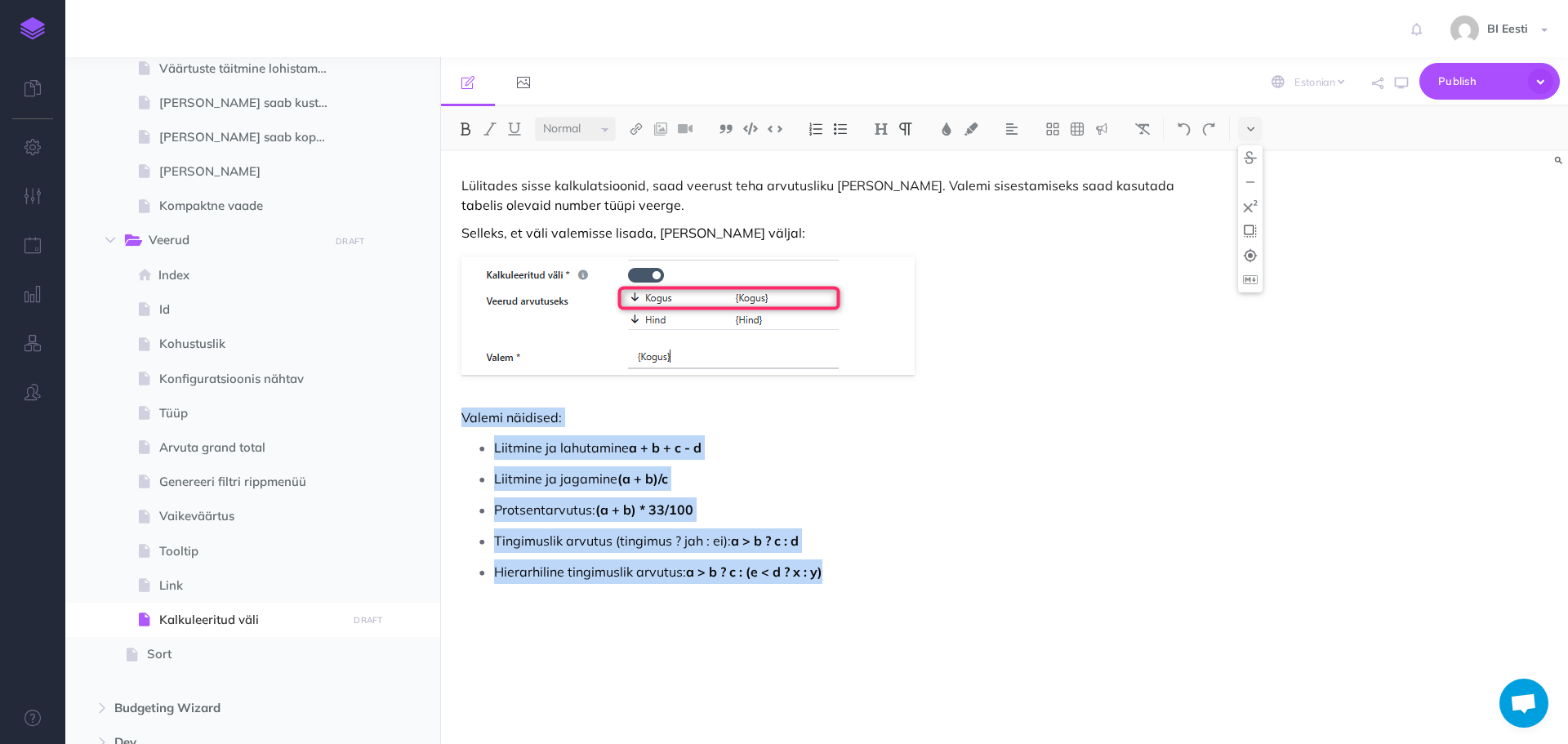
click at [1256, 228] on icon at bounding box center [1250, 231] width 15 height 16
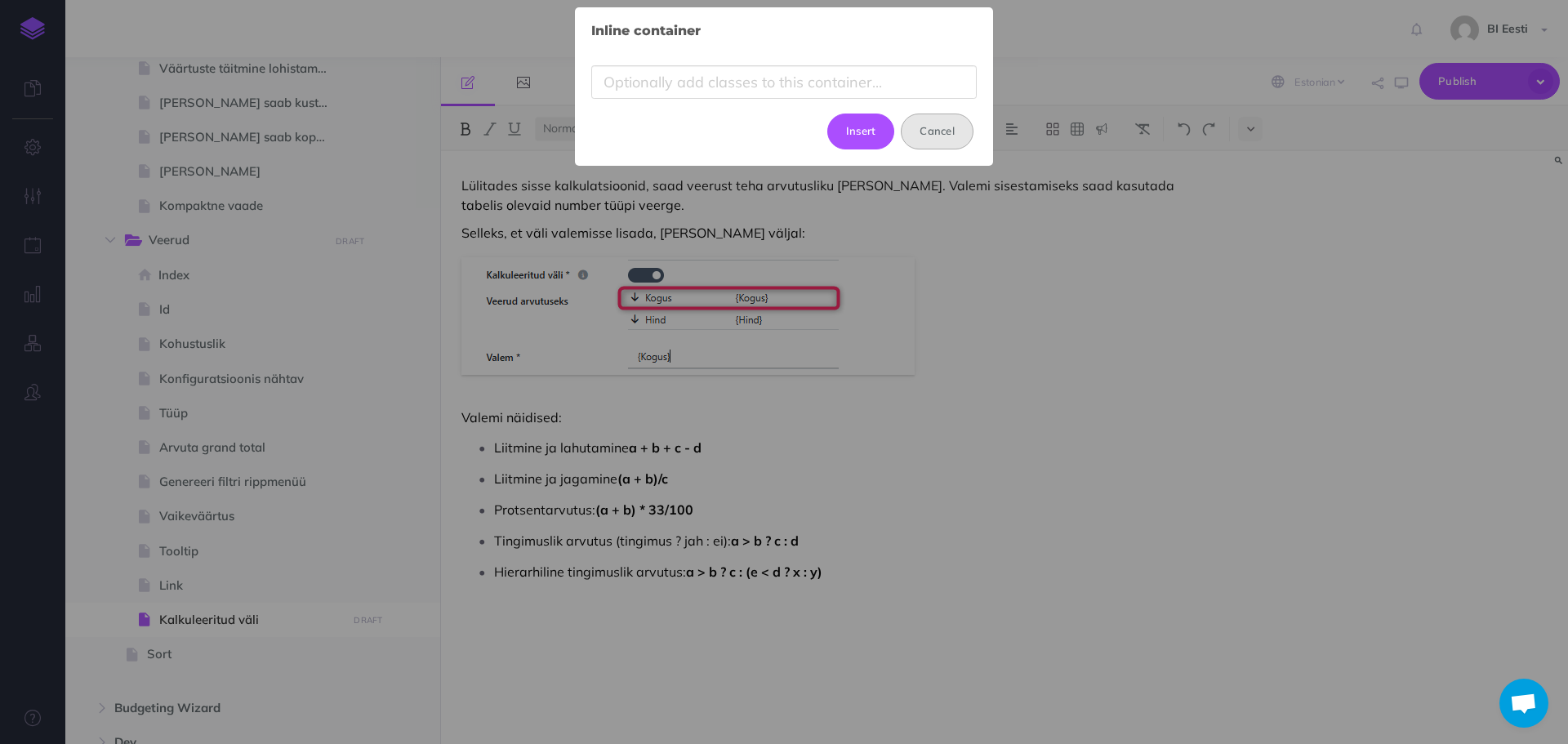
click at [951, 130] on button "Cancel" at bounding box center [937, 131] width 72 height 36
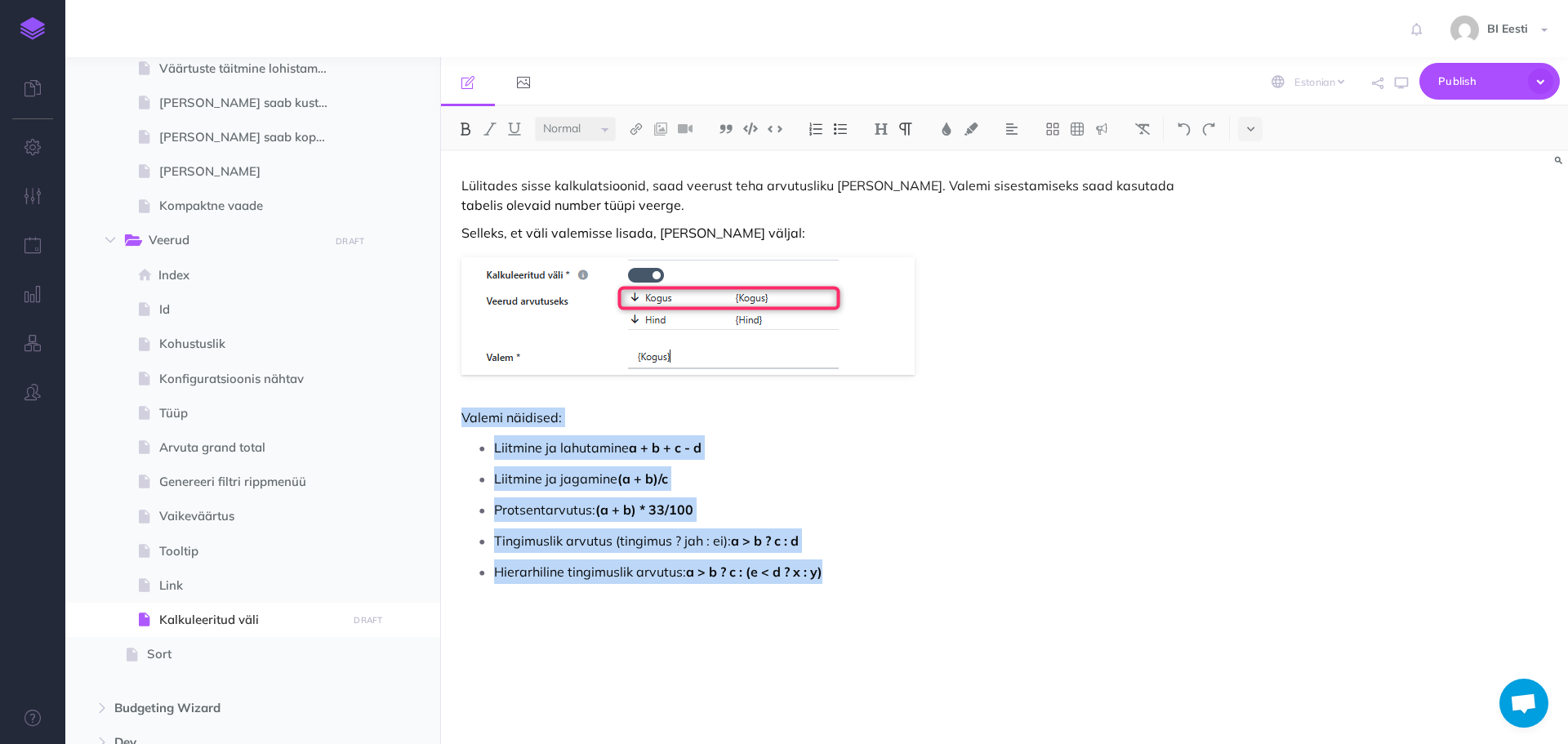
click at [715, 493] on ul "Liitmine ja lahutamine a + b + c - d Liitmine ja jagamine (a + b)/c Protsentarv…" at bounding box center [839, 510] width 739 height 148
